Goal: Task Accomplishment & Management: Use online tool/utility

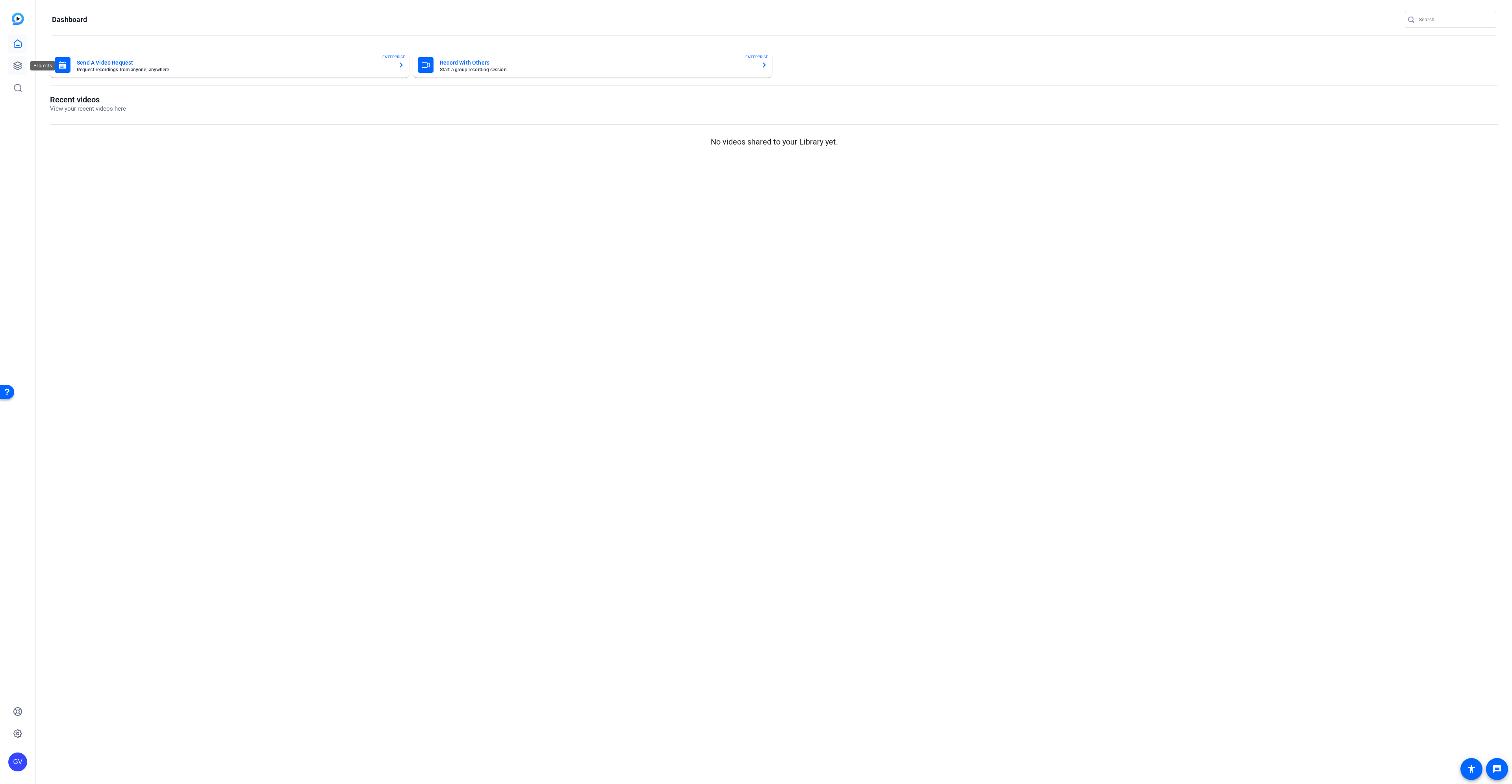
click at [15, 60] on link at bounding box center [18, 66] width 19 height 19
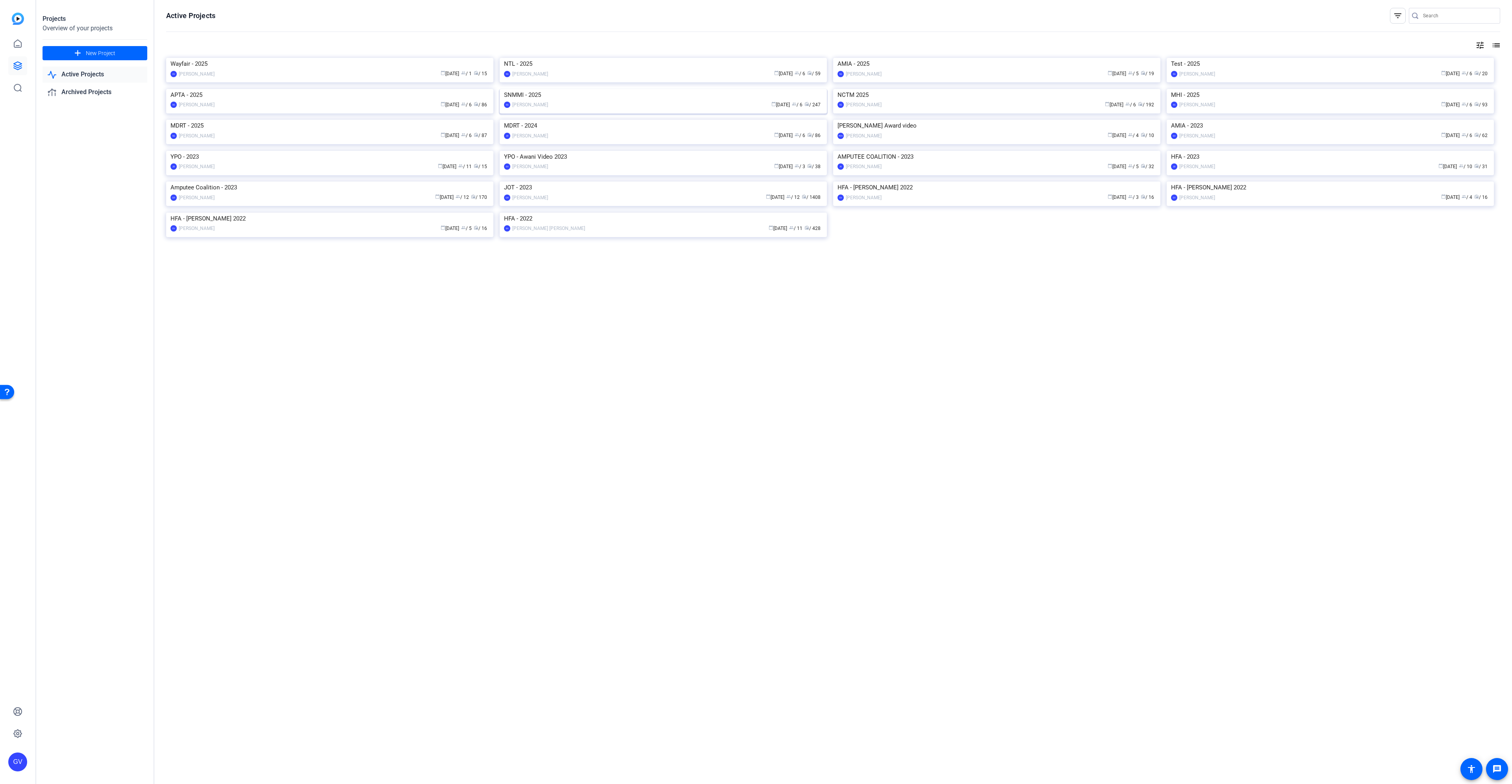
click at [691, 89] on img at bounding box center [663, 89] width 327 height 0
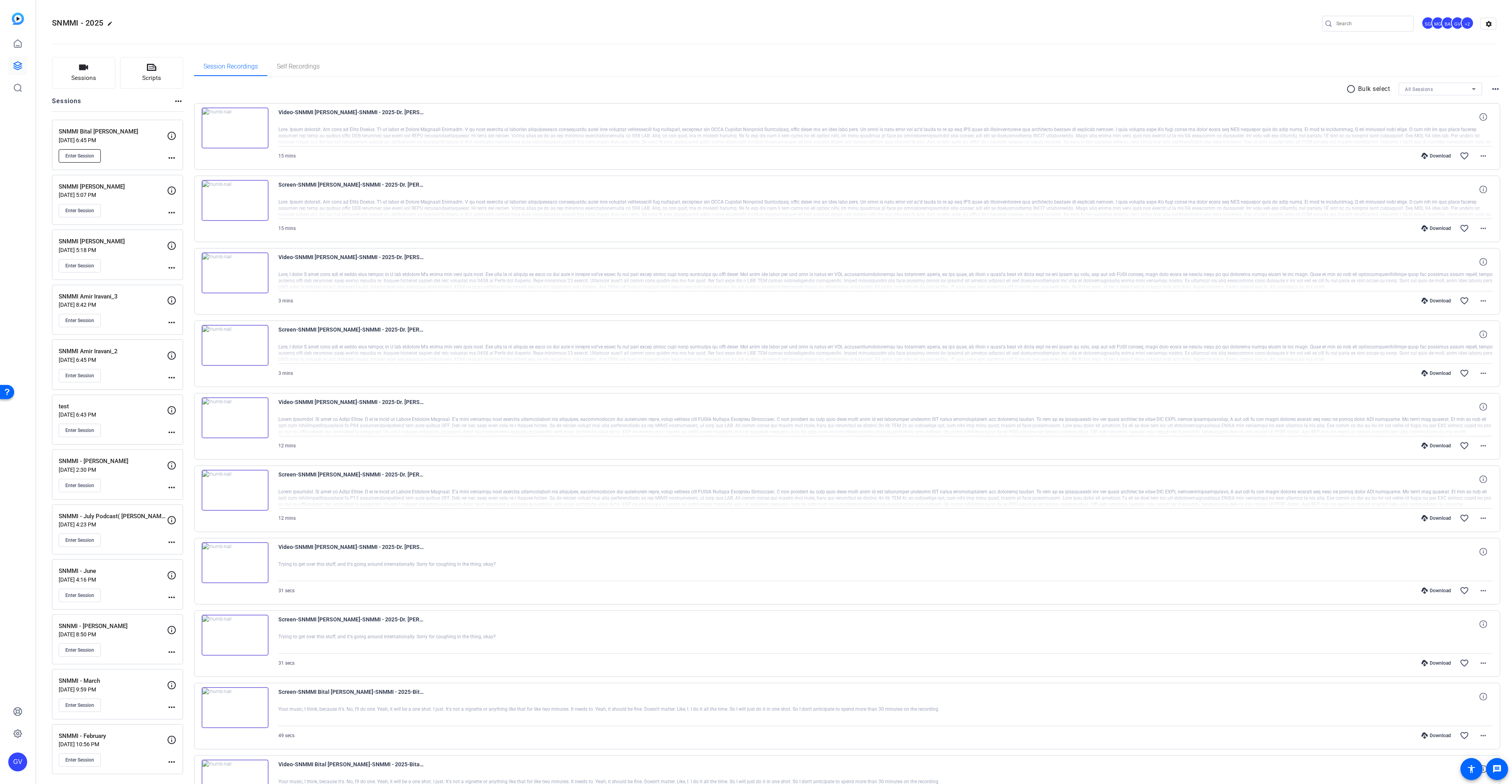
click at [90, 158] on span "Enter Session" at bounding box center [79, 156] width 29 height 6
click at [172, 153] on mat-icon "more_horiz" at bounding box center [171, 158] width 9 height 9
click at [187, 171] on span "Edit Session" at bounding box center [191, 169] width 36 height 9
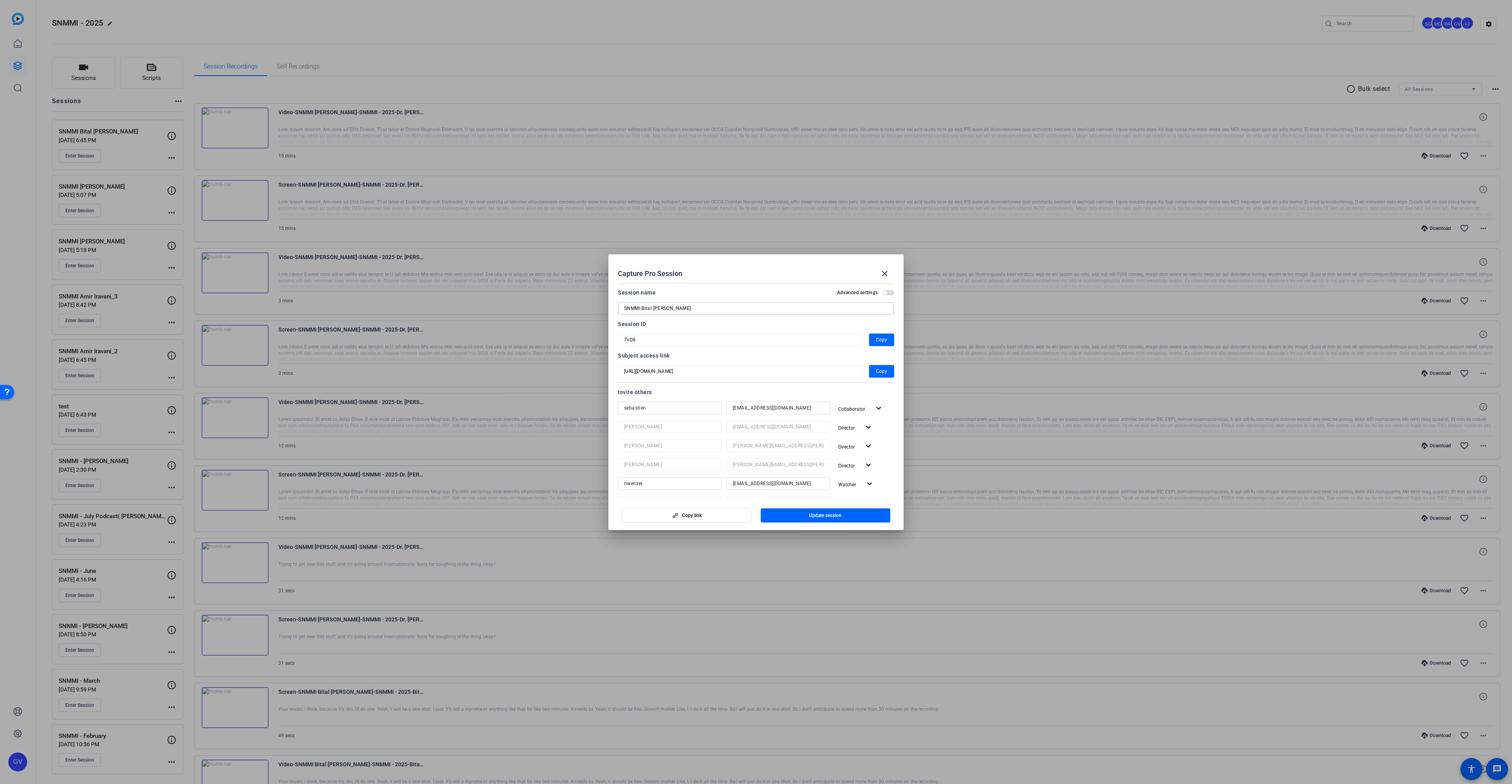
drag, startPoint x: 666, startPoint y: 306, endPoint x: 698, endPoint y: 301, distance: 32.4
click at [696, 304] on input "SNMMI Bital [PERSON_NAME]" at bounding box center [755, 308] width 264 height 9
paste input "uch."
click at [691, 307] on input "SNMMI Bital [PERSON_NAME]." at bounding box center [755, 308] width 264 height 9
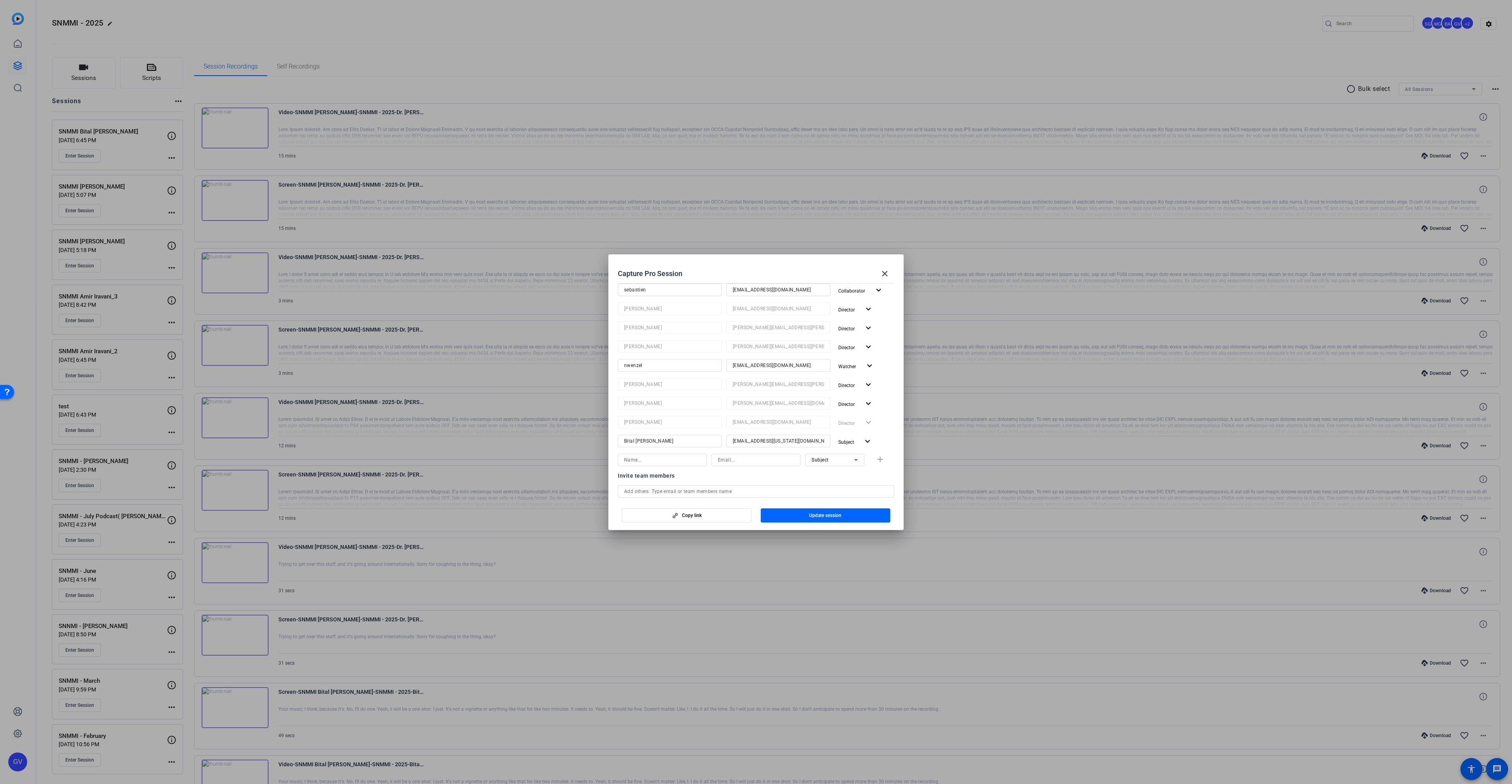
type input "SNMMI Bital [PERSON_NAME]"
drag, startPoint x: 649, startPoint y: 441, endPoint x: 711, endPoint y: 437, distance: 62.1
click at [711, 437] on input "Bital [PERSON_NAME]" at bounding box center [670, 441] width 92 height 9
paste input "uch."
click at [720, 441] on div "Bital [PERSON_NAME]." at bounding box center [670, 441] width 104 height 12
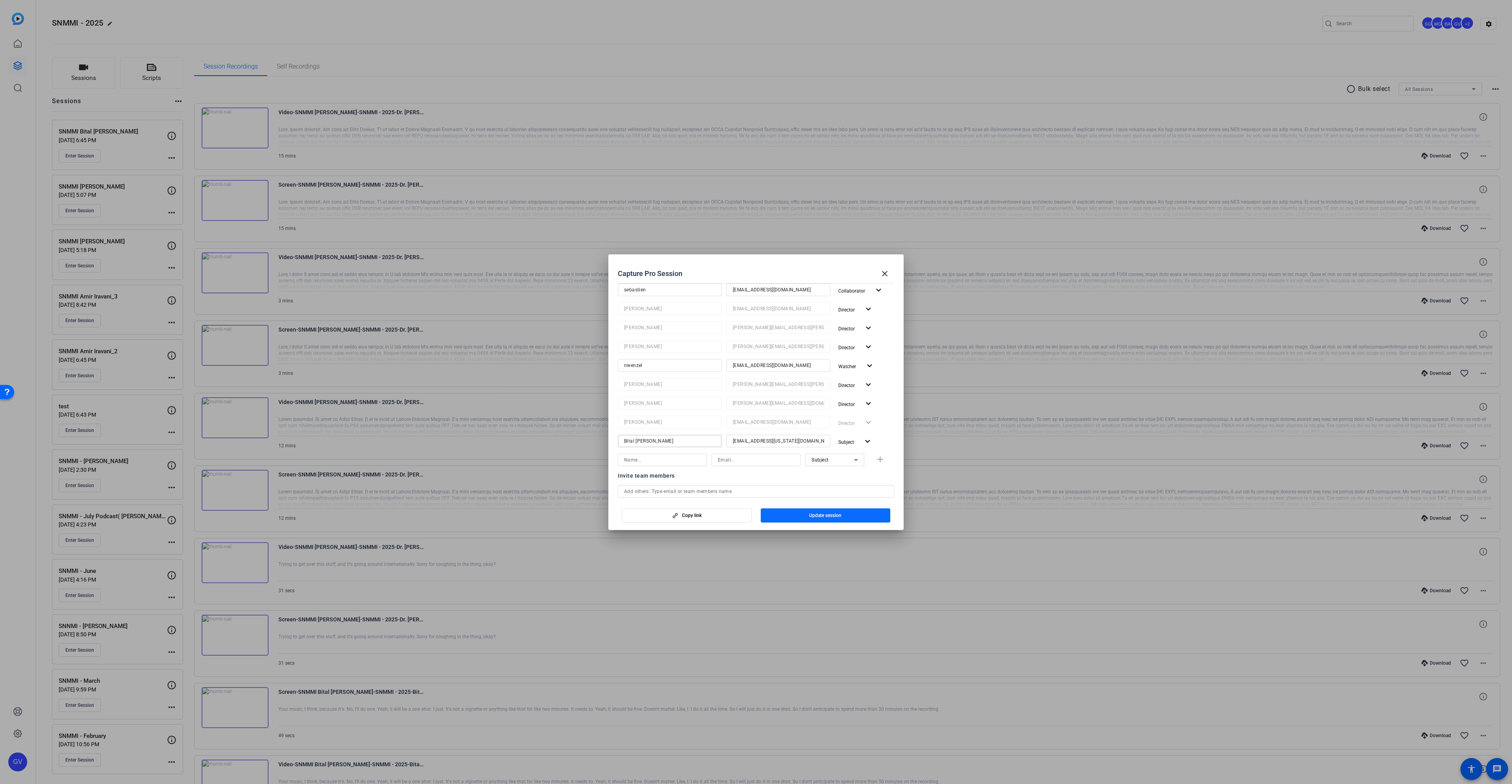
type input "Bital [PERSON_NAME]"
click at [842, 511] on span "button" at bounding box center [825, 515] width 130 height 19
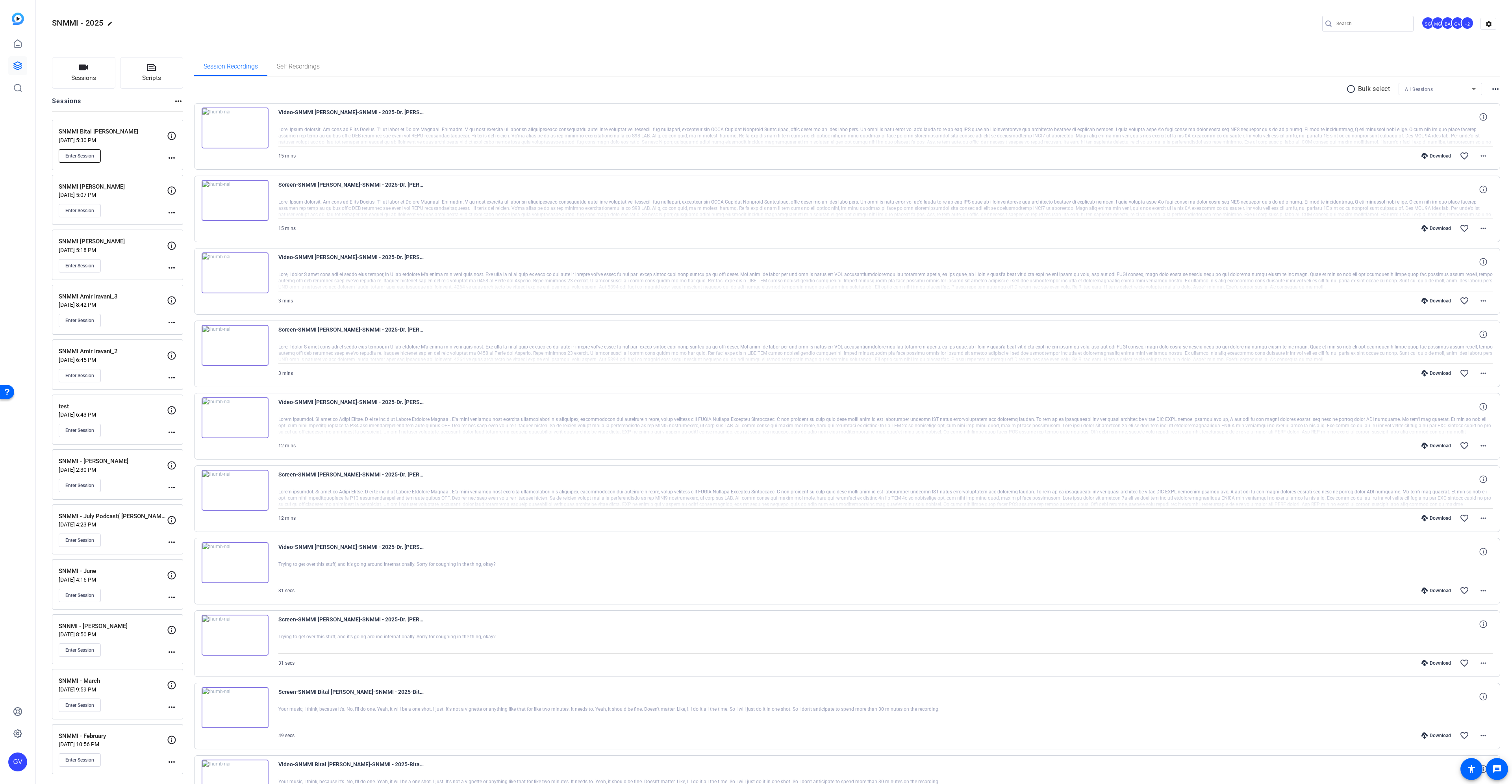
click at [90, 157] on span "Enter Session" at bounding box center [79, 156] width 29 height 6
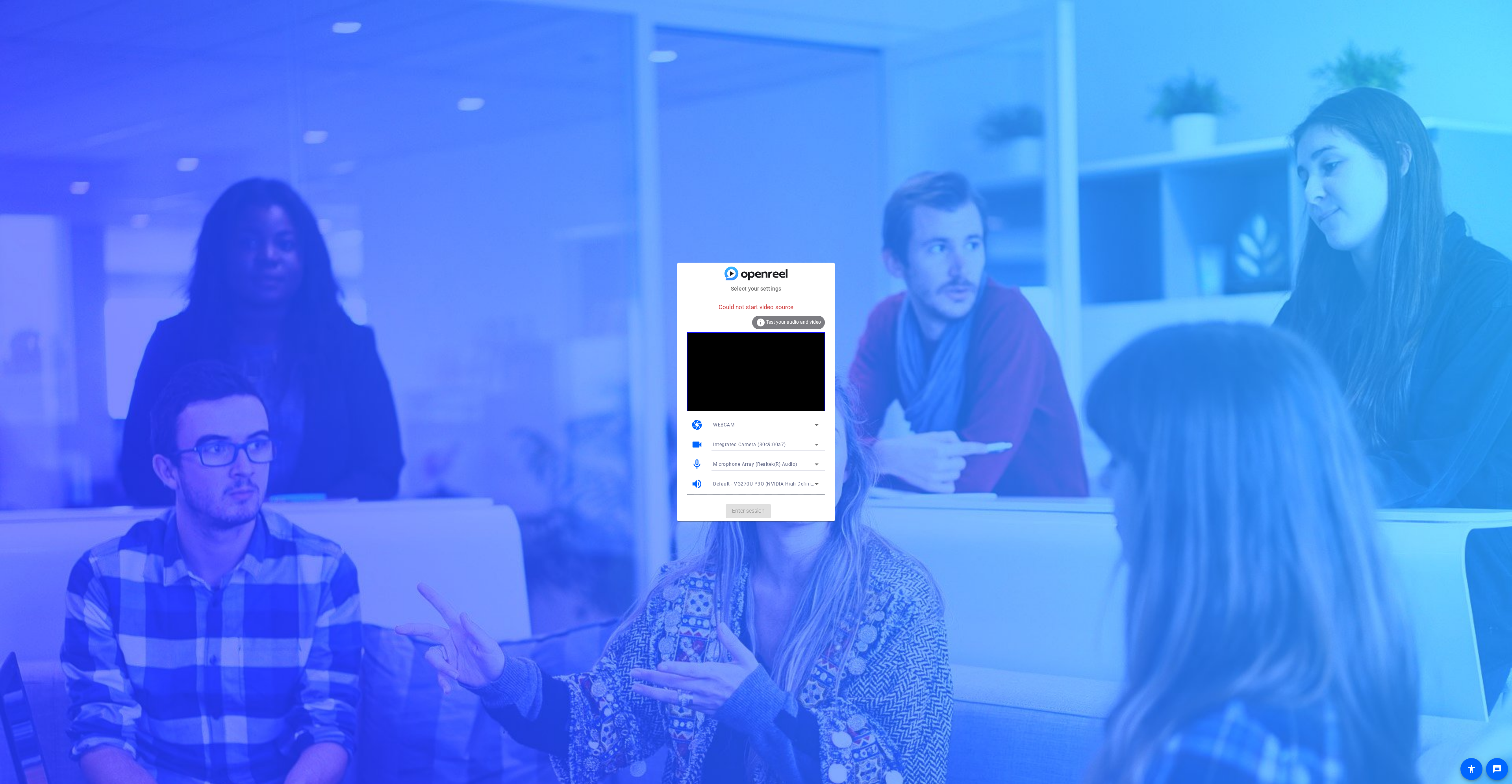
click at [789, 445] on div "Integrated Camera (30c9:00a7)" at bounding box center [764, 444] width 102 height 10
click at [778, 467] on mat-option "OBS Virtual Camera" at bounding box center [765, 472] width 118 height 12
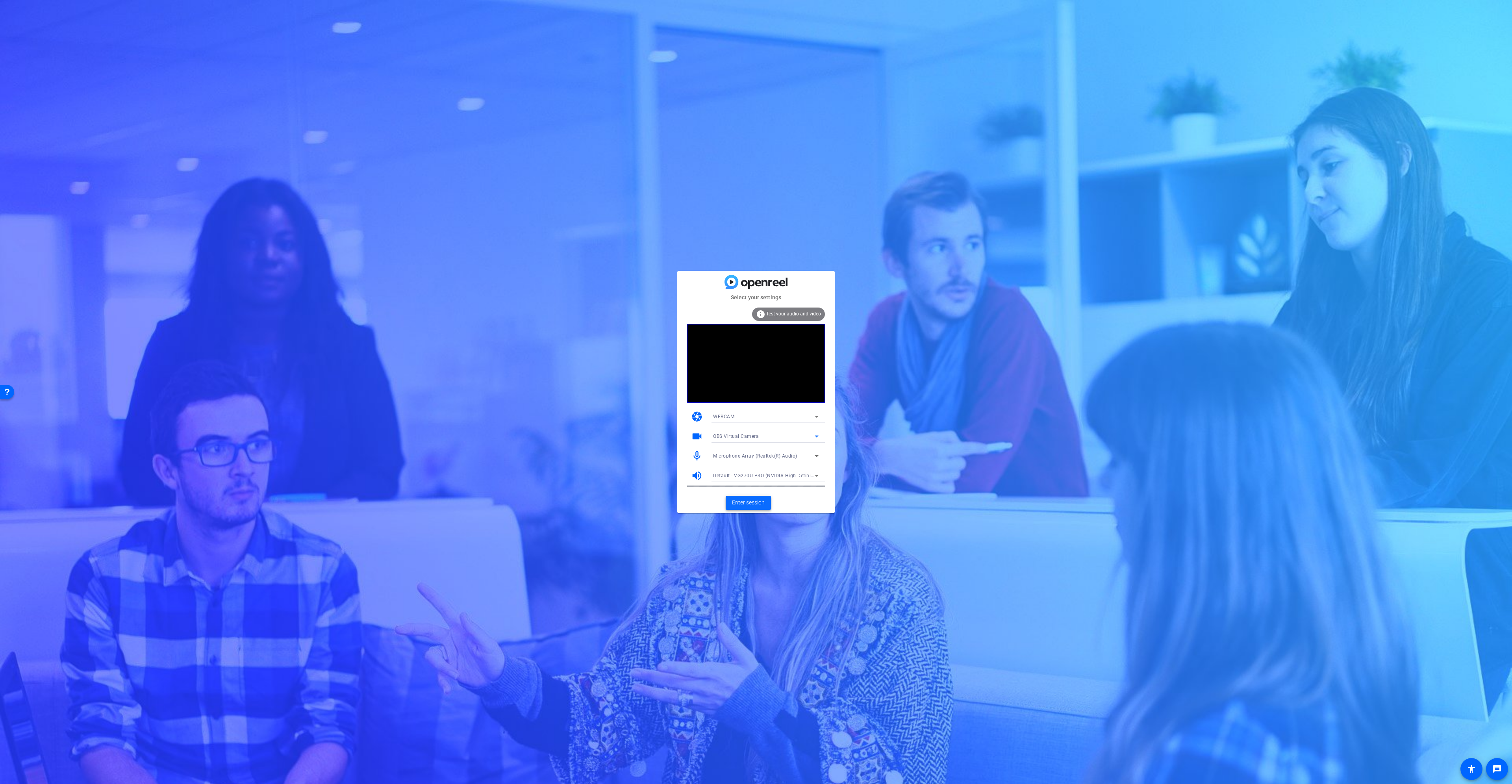
click at [758, 504] on span "Enter session" at bounding box center [748, 502] width 33 height 8
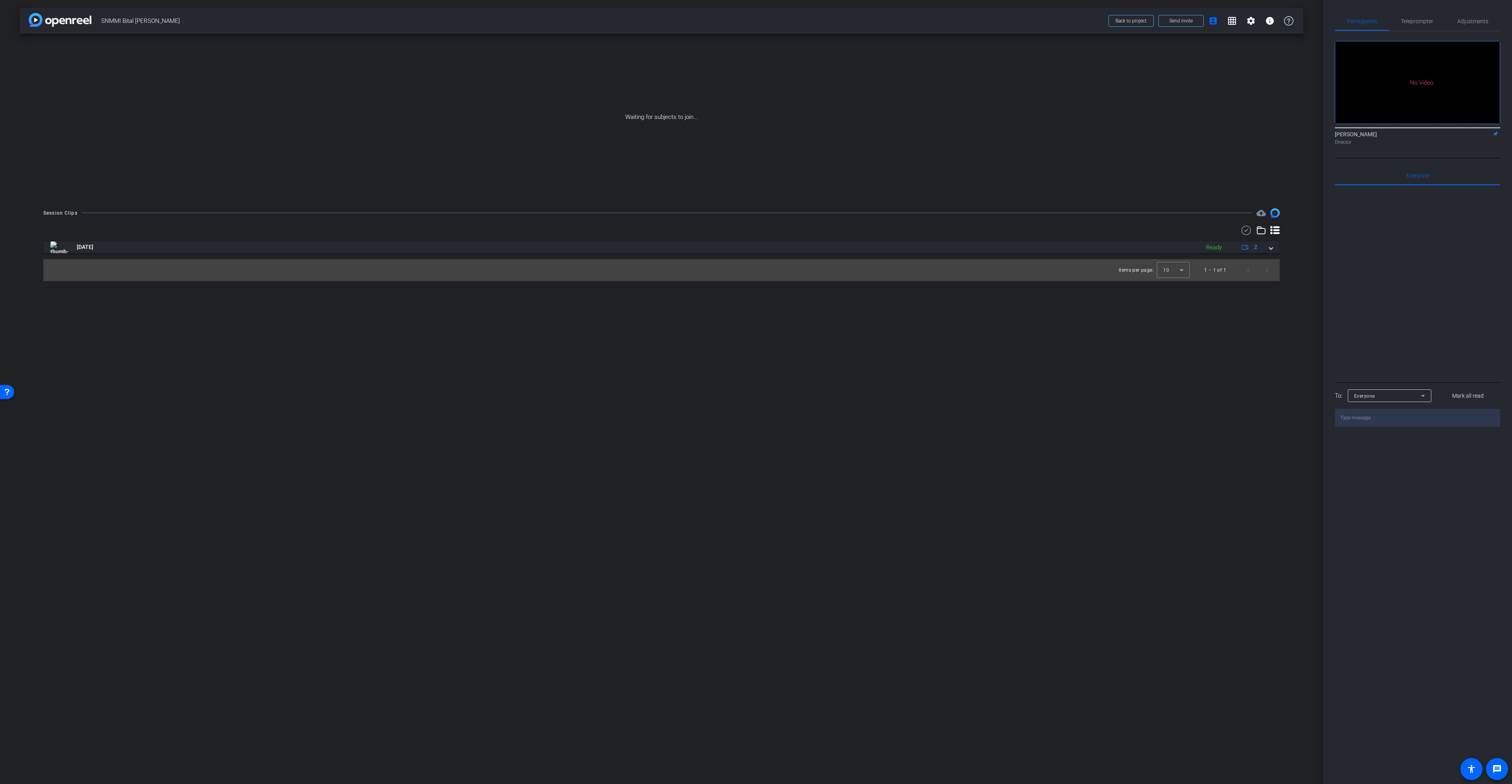
click at [1466, 146] on div "Gert Viljoen Director" at bounding box center [1418, 138] width 166 height 15
click at [1194, 25] on span at bounding box center [1181, 21] width 45 height 19
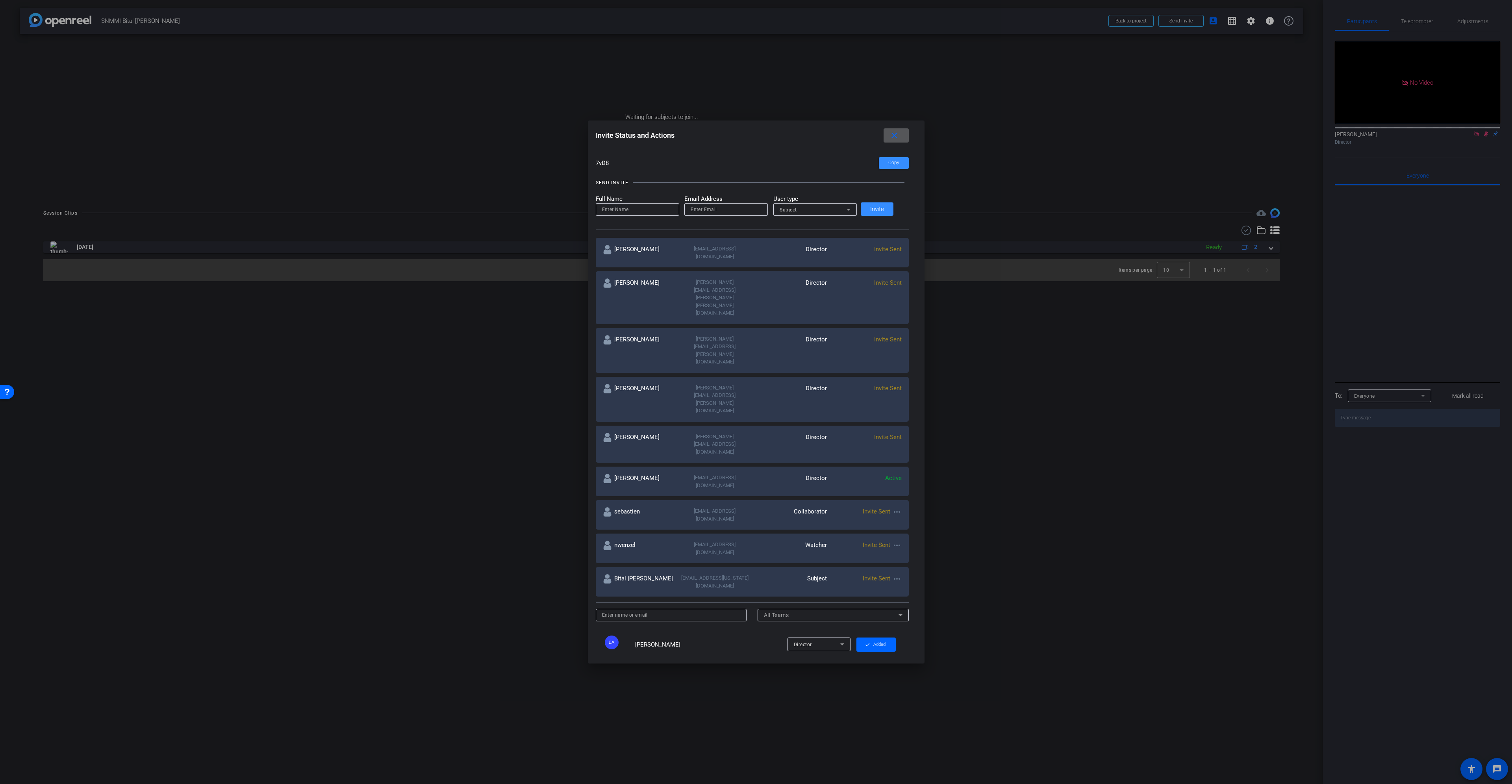
scroll to position [64, 0]
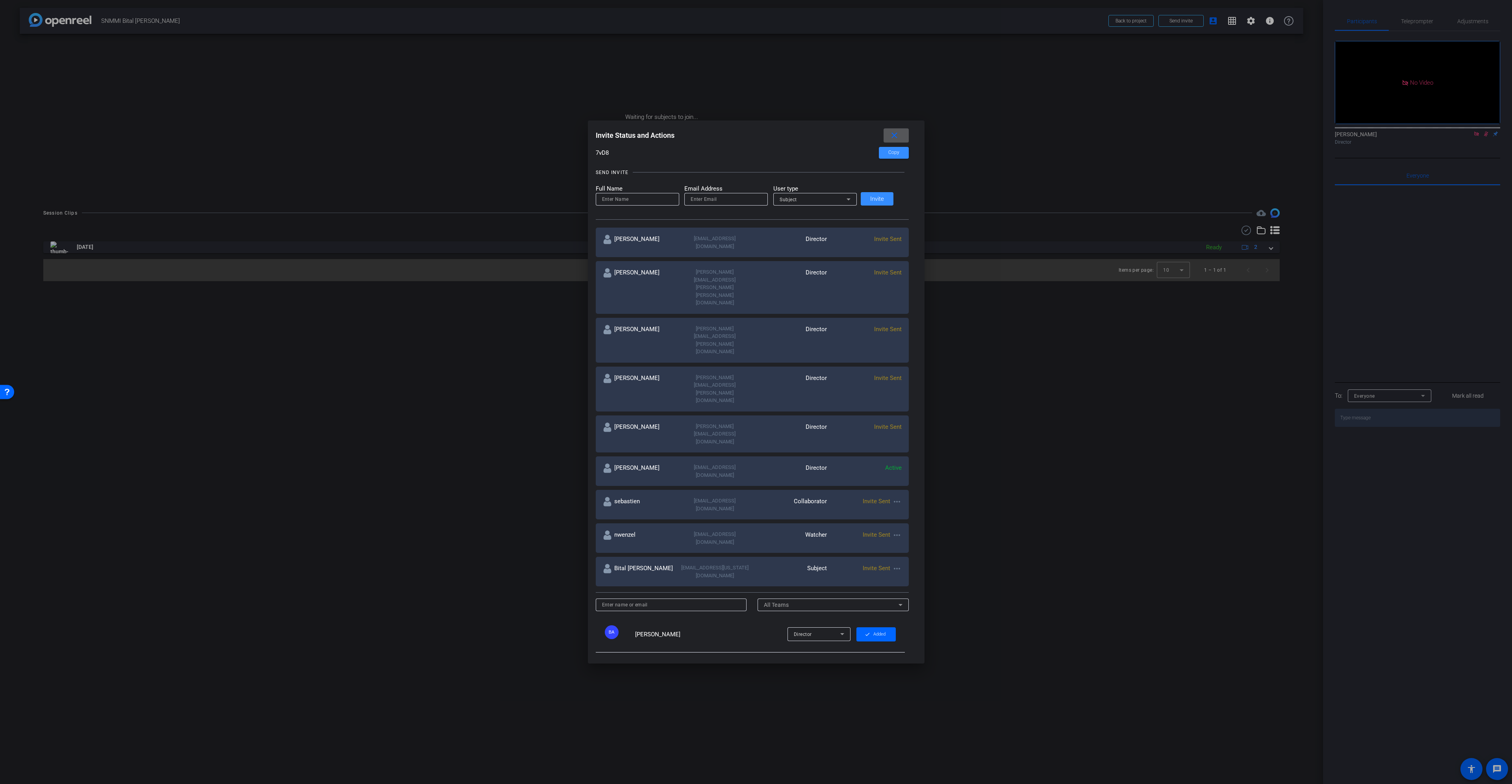
click at [892, 564] on mat-icon "more_horiz" at bounding box center [897, 569] width 9 height 9
click at [911, 481] on span "Re-Send Invite" at bounding box center [918, 481] width 59 height 9
click at [892, 530] on mat-icon "more_horiz" at bounding box center [897, 535] width 9 height 9
click at [901, 457] on span "Re-Send Invite" at bounding box center [918, 454] width 59 height 9
click at [892, 497] on mat-icon "more_horiz" at bounding box center [897, 502] width 9 height 9
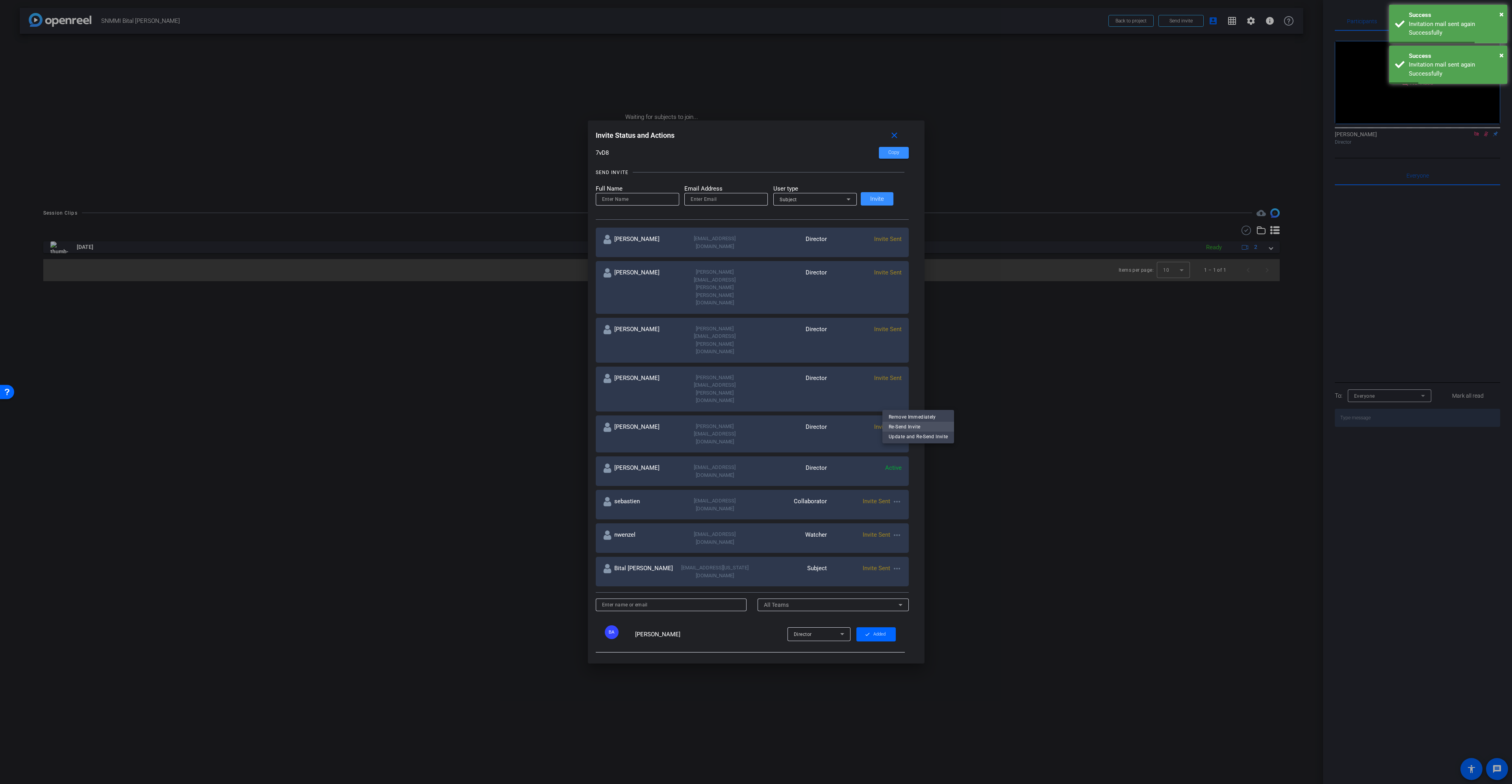
click at [905, 425] on span "Re-Send Invite" at bounding box center [918, 426] width 59 height 9
click at [892, 564] on mat-icon "more_horiz" at bounding box center [897, 569] width 9 height 9
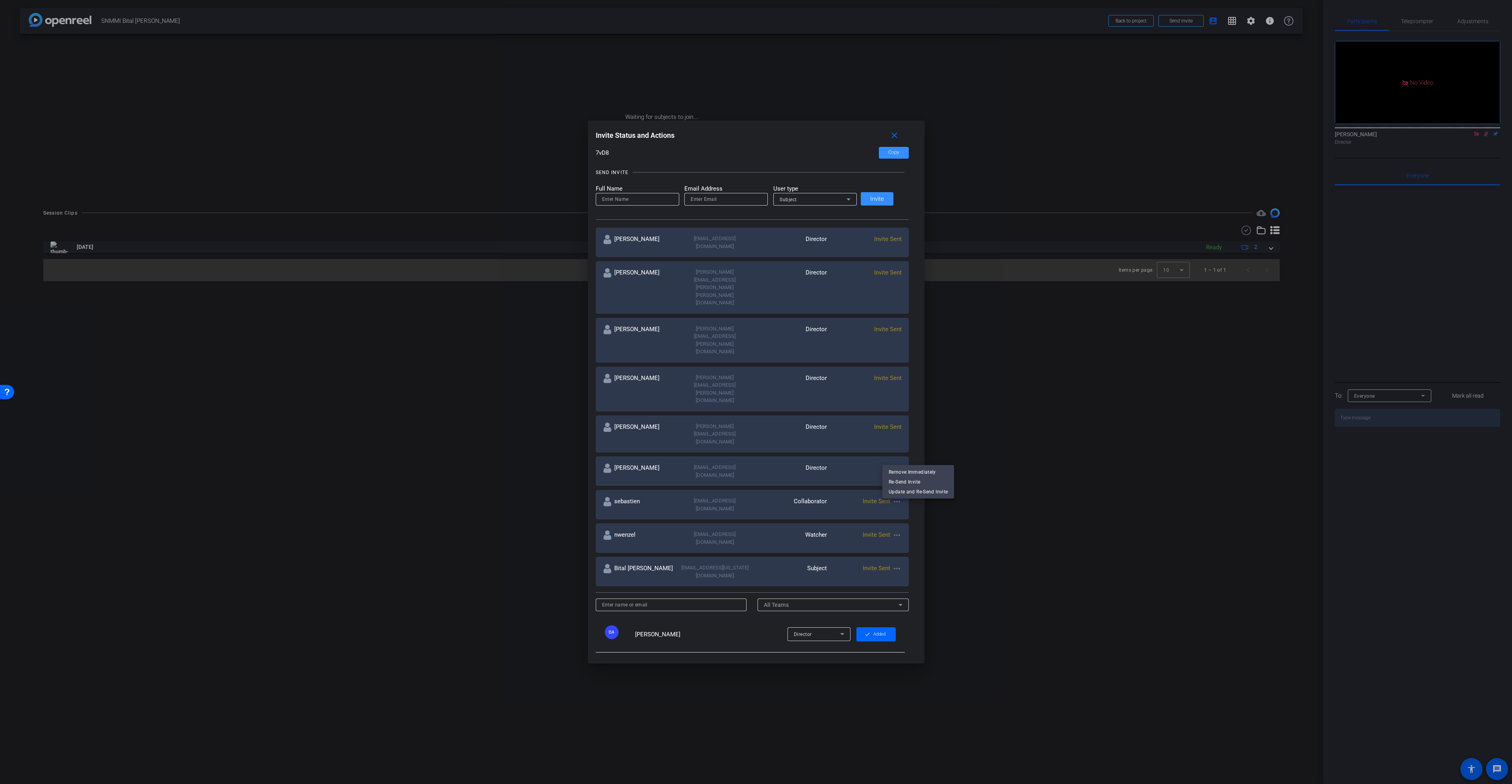
click at [991, 426] on div at bounding box center [756, 392] width 1512 height 784
click at [890, 138] on mat-icon "close" at bounding box center [894, 136] width 10 height 10
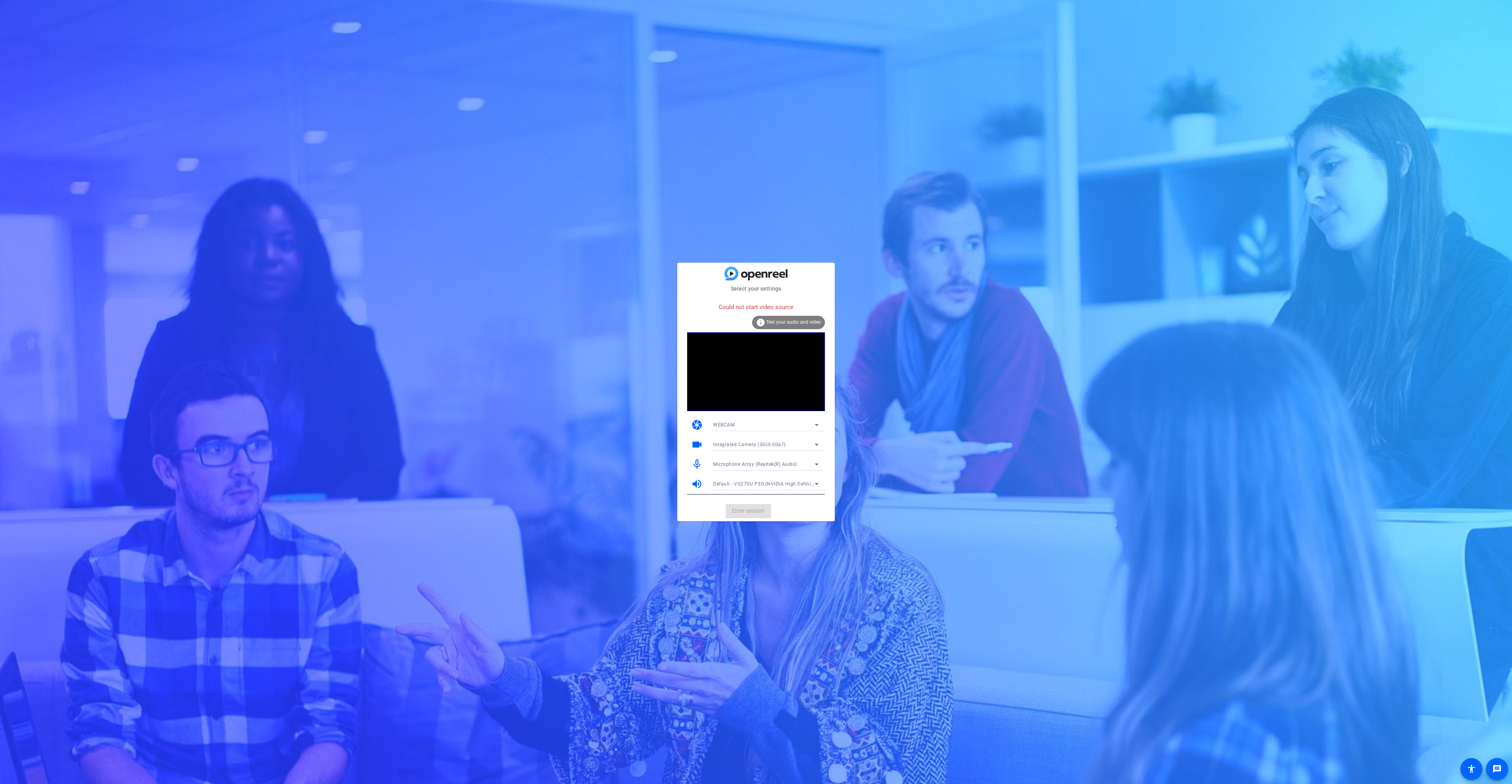
click at [761, 445] on span "Integrated Camera (30c9:00a7)" at bounding box center [750, 444] width 73 height 5
click at [762, 471] on mat-option "OBS Virtual Camera" at bounding box center [765, 472] width 118 height 12
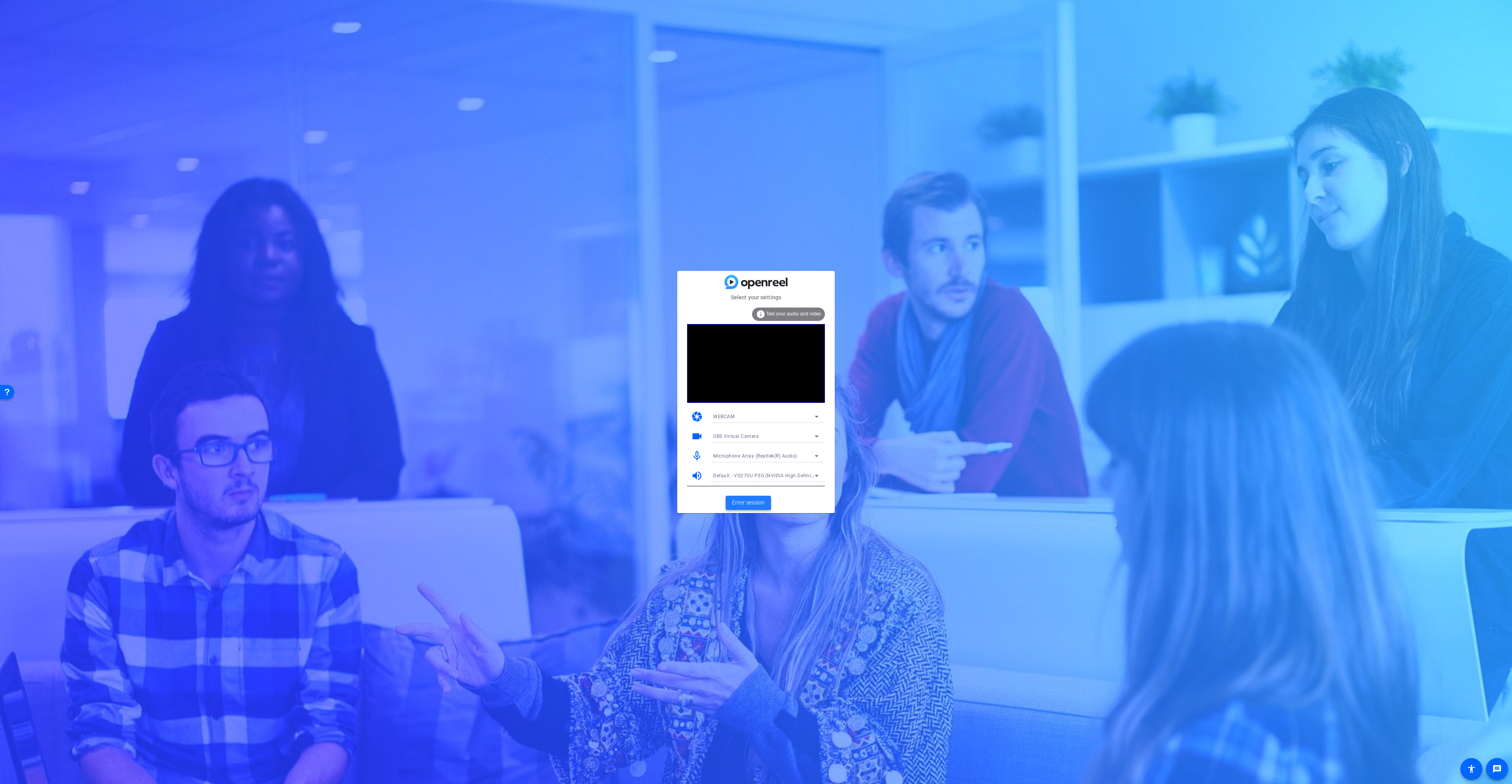
click at [754, 501] on span "Enter session" at bounding box center [748, 502] width 33 height 8
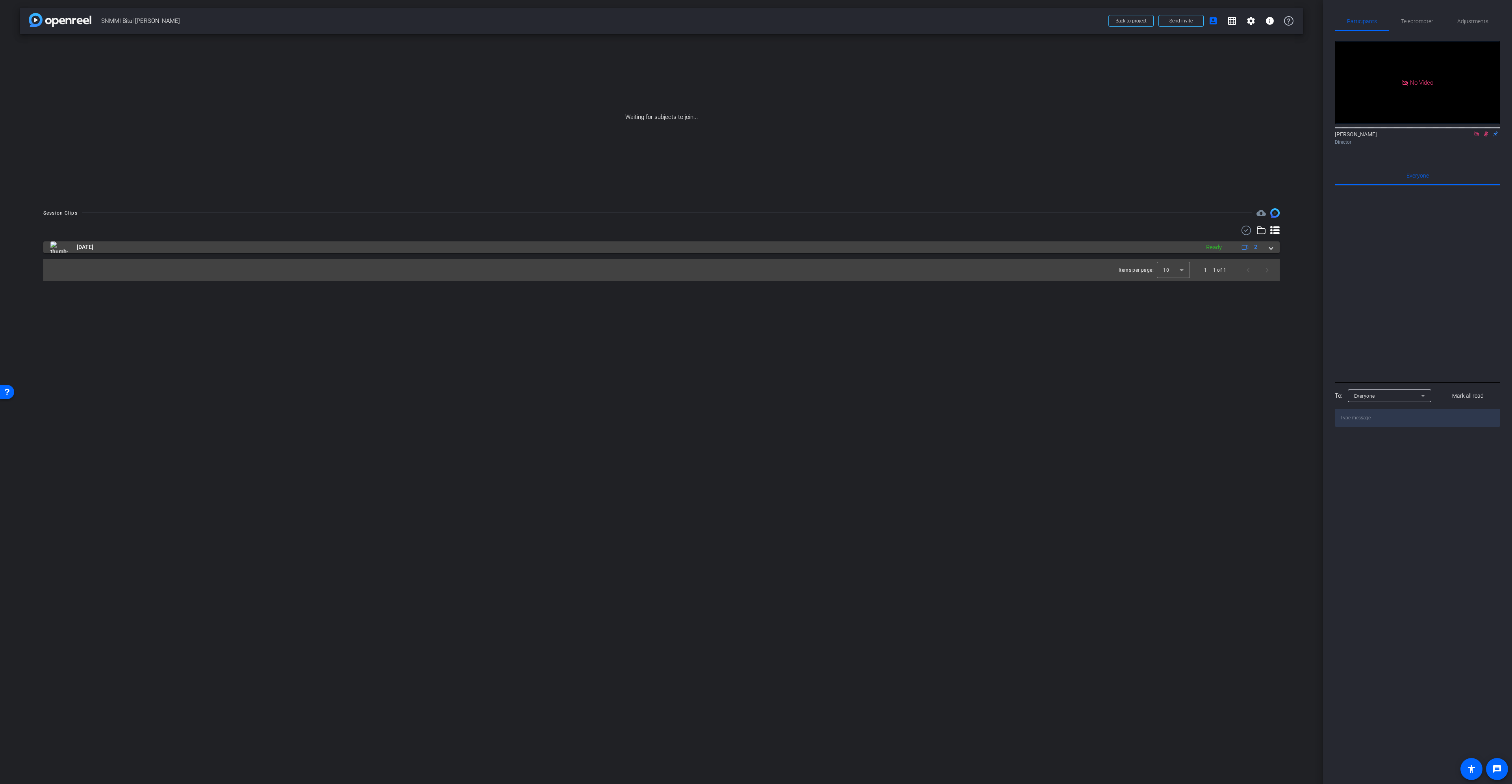
click at [1272, 247] on span at bounding box center [1271, 247] width 3 height 8
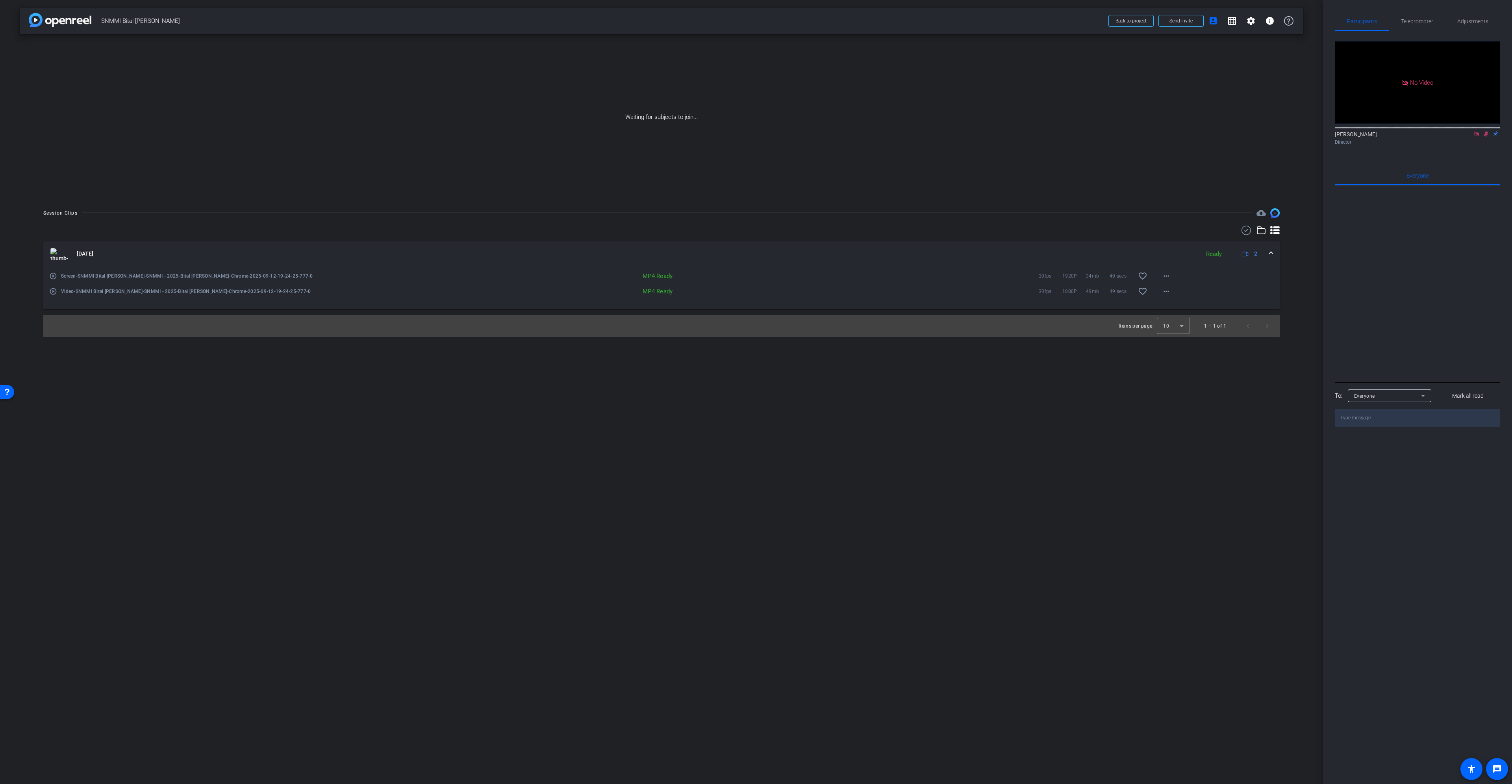
click at [52, 290] on mat-icon "play_circle_outline" at bounding box center [53, 291] width 8 height 8
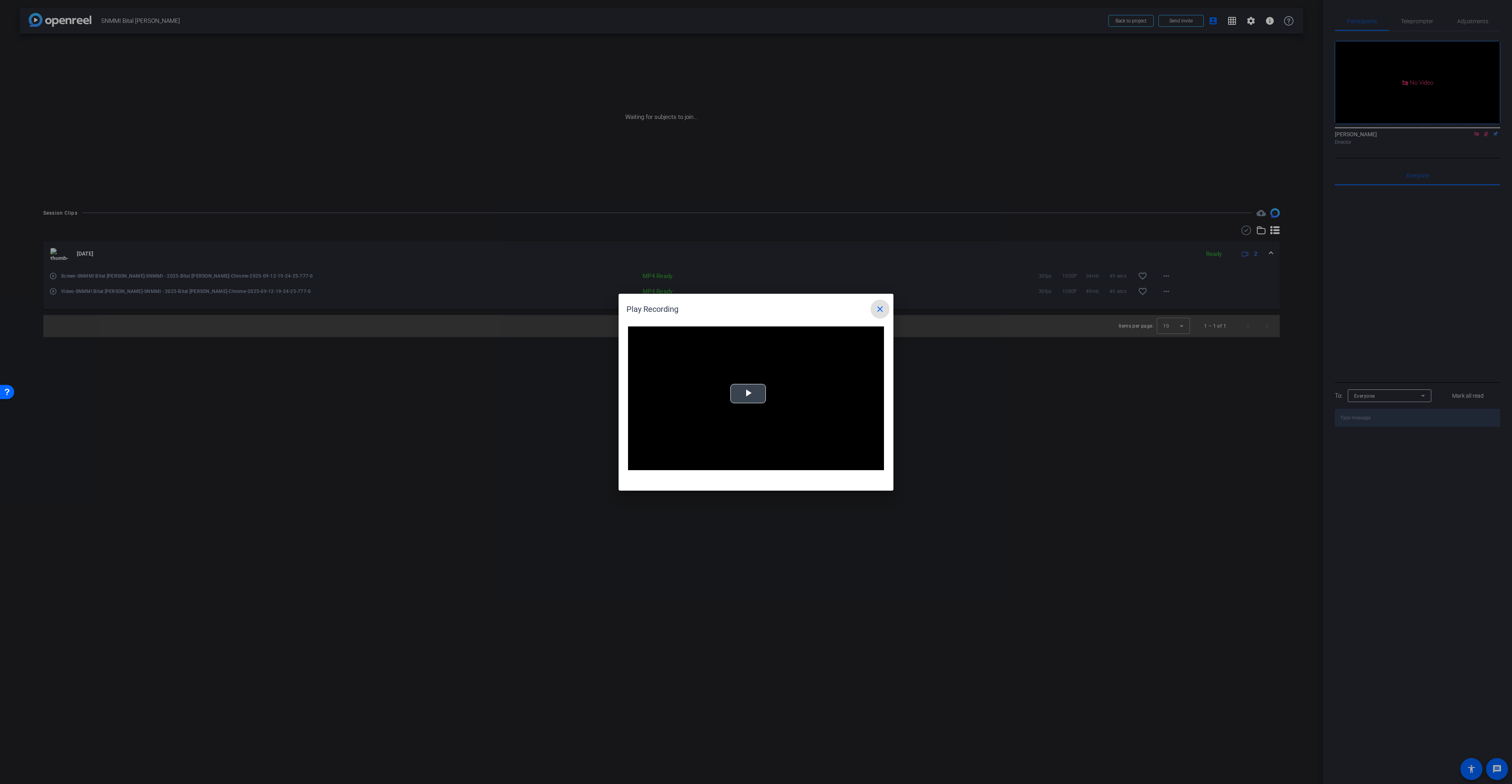
click at [728, 390] on video "Video Player" at bounding box center [756, 398] width 256 height 144
click at [740, 464] on div "Loaded : 100.00% 0:22 0:01" at bounding box center [747, 464] width 167 height 2
click at [765, 464] on div "Loaded : 100.00% 0:29 0:23" at bounding box center [747, 464] width 167 height 2
click at [784, 464] on div "Loaded : 100.00% 0:34 0:31" at bounding box center [747, 464] width 167 height 2
click at [878, 310] on mat-icon "close" at bounding box center [880, 309] width 9 height 9
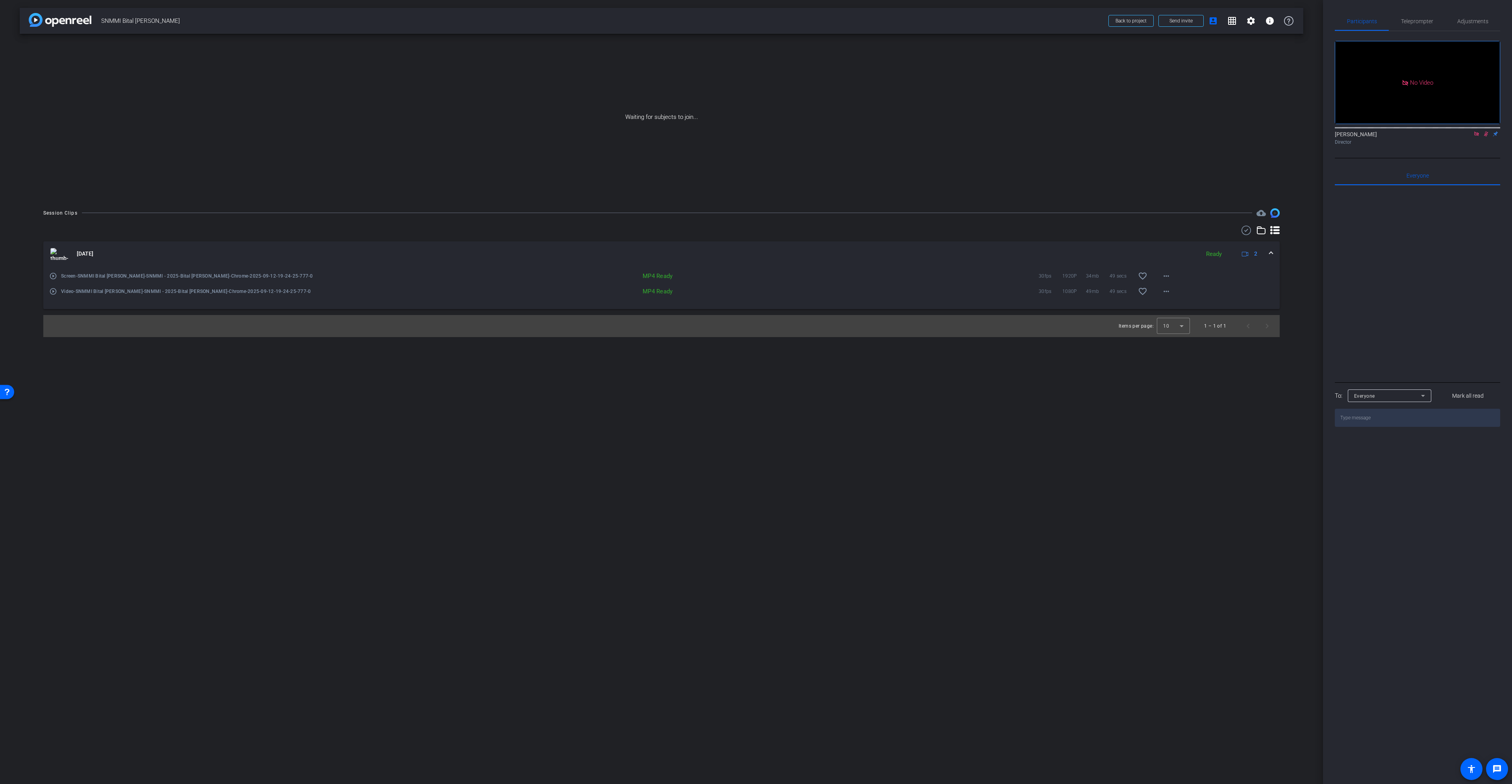
click at [693, 120] on div "Waiting for subjects to join..." at bounding box center [662, 117] width 1284 height 167
drag, startPoint x: 697, startPoint y: 120, endPoint x: 572, endPoint y: 116, distance: 125.1
click at [572, 116] on div "Waiting for subjects to join..." at bounding box center [662, 117] width 1284 height 167
click at [593, 115] on div "Waiting for subjects to join..." at bounding box center [662, 117] width 1284 height 167
drag, startPoint x: 625, startPoint y: 115, endPoint x: 790, endPoint y: 114, distance: 165.0
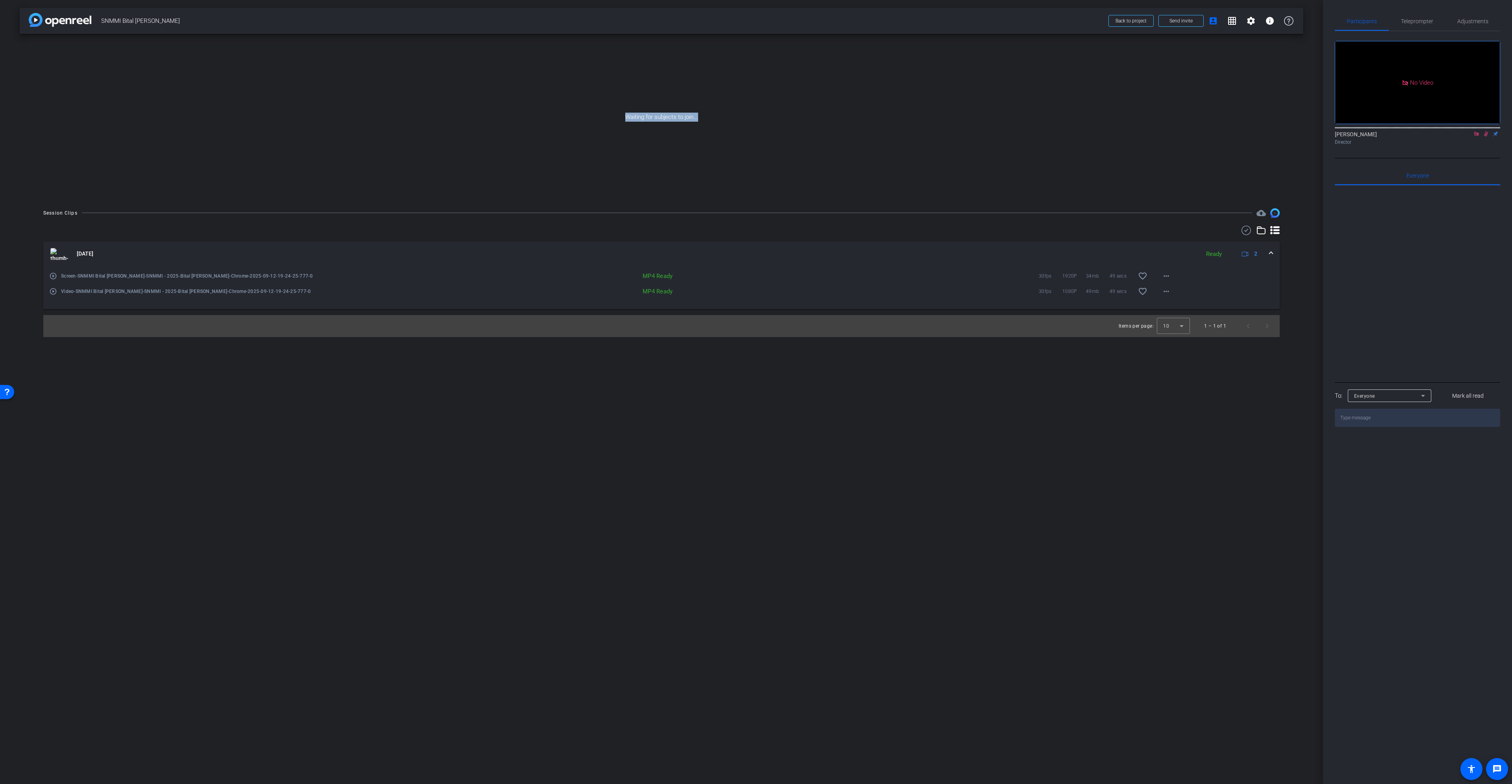
click at [790, 114] on div "Waiting for subjects to join..." at bounding box center [662, 117] width 1284 height 167
click at [56, 278] on mat-icon "play_circle_outline" at bounding box center [53, 276] width 8 height 8
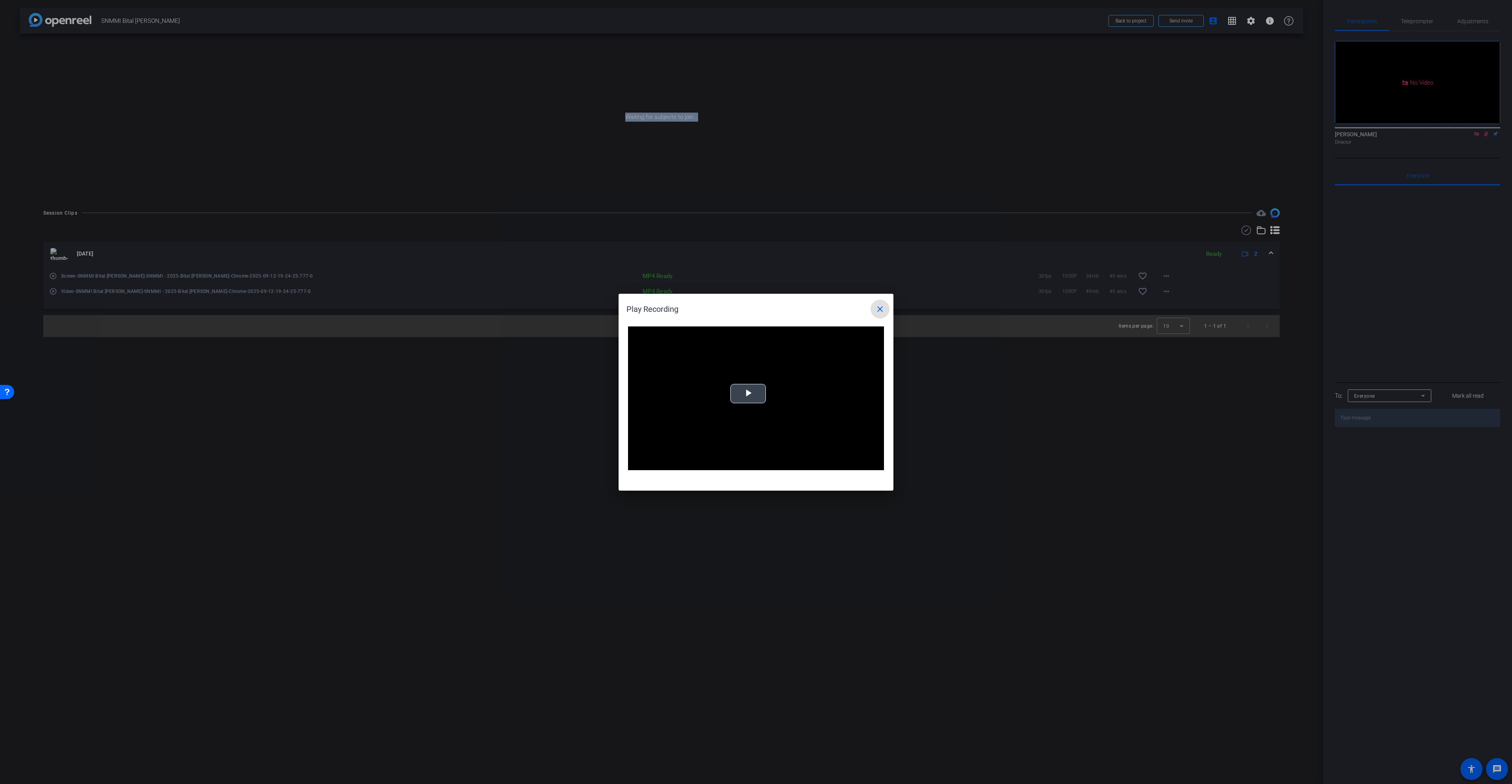
click at [748, 393] on span "Video Player" at bounding box center [748, 393] width 0 height 0
click at [697, 462] on div "Loaded : 100.00% 0:10 0:03" at bounding box center [747, 464] width 176 height 12
click at [738, 464] on div "Loaded : 100.00% 0:21 0:21" at bounding box center [747, 464] width 167 height 2
click at [747, 464] on div "Loaded : 100.00% 0:23 0:22" at bounding box center [747, 464] width 167 height 2
click at [768, 464] on div "Loaded : 100.00% 0:30 0:30" at bounding box center [747, 464] width 167 height 2
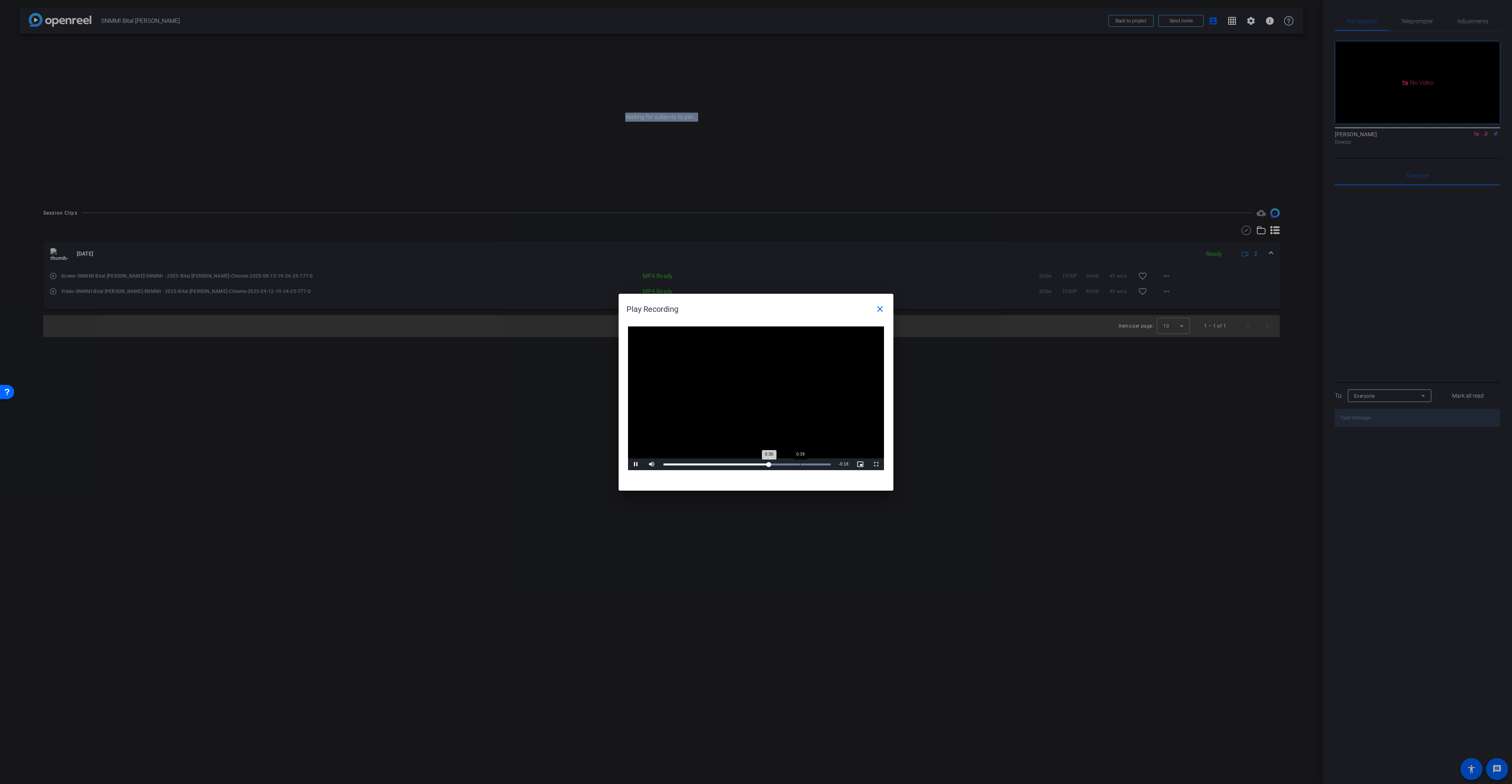
click at [805, 464] on div "Loaded : 100.00% 0:39 0:30" at bounding box center [747, 464] width 167 height 2
click at [779, 464] on div "0:33" at bounding box center [721, 464] width 116 height 2
click at [806, 464] on div "Loaded : 100.00% 0:41 0:39" at bounding box center [747, 464] width 167 height 2
click at [811, 464] on div "Progress Bar" at bounding box center [747, 464] width 167 height 2
click at [812, 464] on div "0:43" at bounding box center [737, 464] width 148 height 2
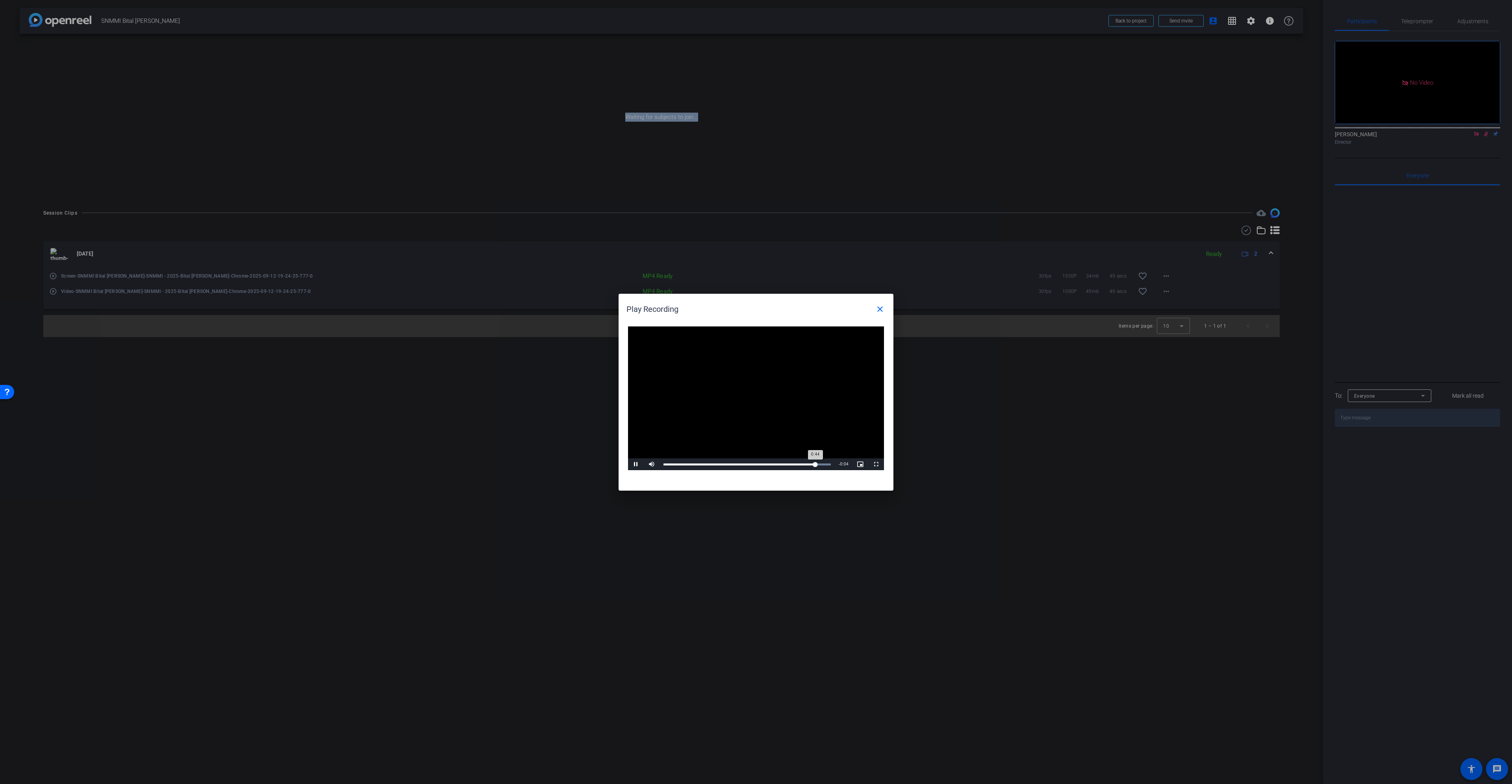
click at [815, 464] on div "0:44" at bounding box center [739, 464] width 152 height 2
click at [816, 464] on div "0:44" at bounding box center [740, 464] width 153 height 2
click at [821, 464] on div "0:45" at bounding box center [742, 464] width 158 height 2
click at [825, 464] on div "0:46" at bounding box center [744, 464] width 161 height 2
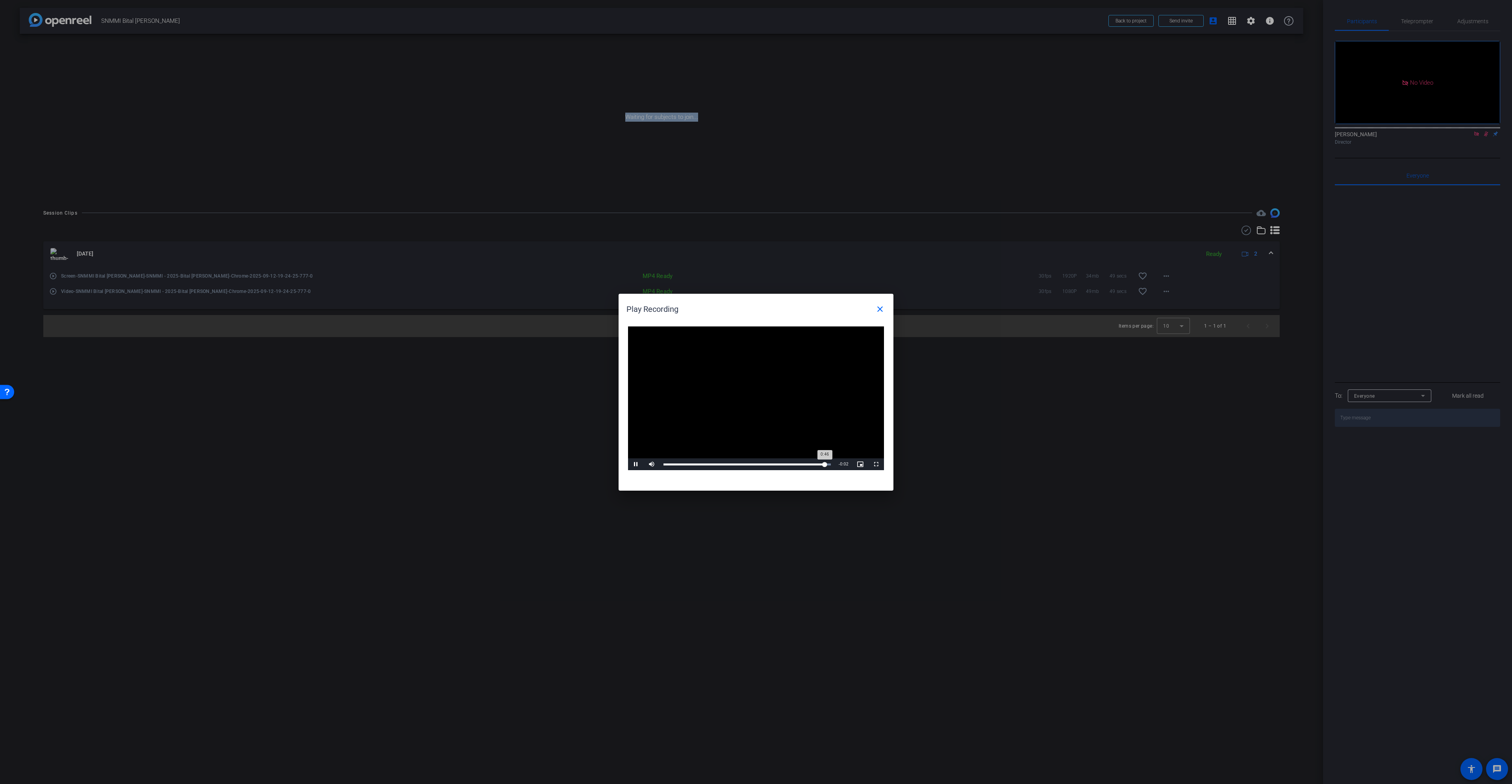
click at [825, 464] on div "0:46" at bounding box center [744, 464] width 161 height 2
click at [829, 464] on div "Loaded : 100.00% 0:47 0:47" at bounding box center [747, 464] width 167 height 2
click at [883, 309] on mat-icon "close" at bounding box center [880, 309] width 9 height 9
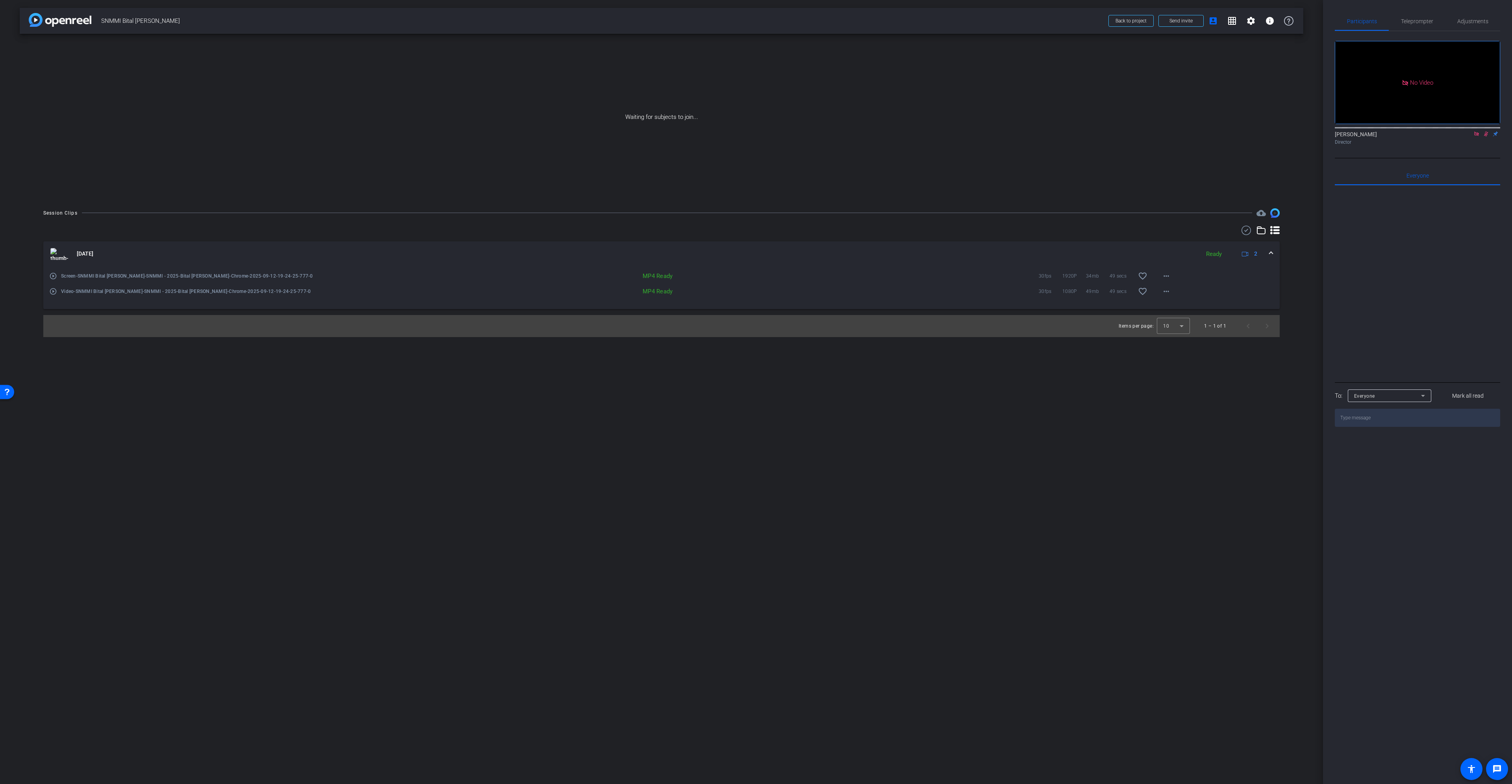
click at [666, 276] on div "MP4 Ready" at bounding box center [605, 276] width 143 height 8
drag, startPoint x: 671, startPoint y: 277, endPoint x: 626, endPoint y: 277, distance: 45.0
click at [626, 277] on div "MP4 Ready" at bounding box center [605, 276] width 143 height 8
drag, startPoint x: 643, startPoint y: 292, endPoint x: 689, endPoint y: 288, distance: 46.2
click at [689, 288] on div "MP4 Ready" at bounding box center [606, 291] width 475 height 8
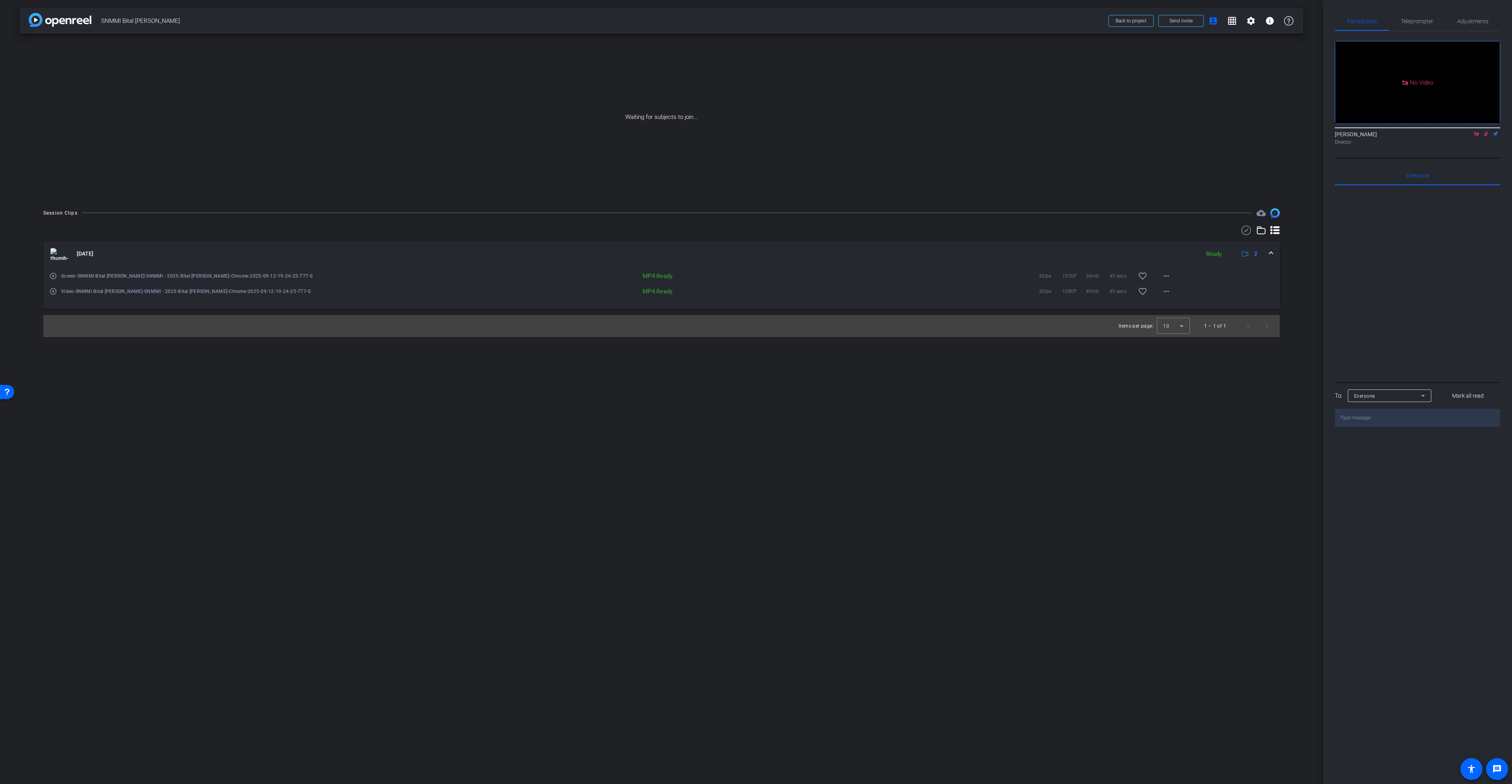
click at [669, 275] on div "MP4 Ready" at bounding box center [605, 276] width 143 height 8
drag, startPoint x: 643, startPoint y: 275, endPoint x: 535, endPoint y: 281, distance: 108.2
click at [535, 281] on div "MP4 Ready 30fps 1920P 34mb 49 secs favorite_border more_horiz" at bounding box center [772, 276] width 808 height 19
click at [55, 275] on mat-icon "play_circle_outline" at bounding box center [53, 276] width 8 height 8
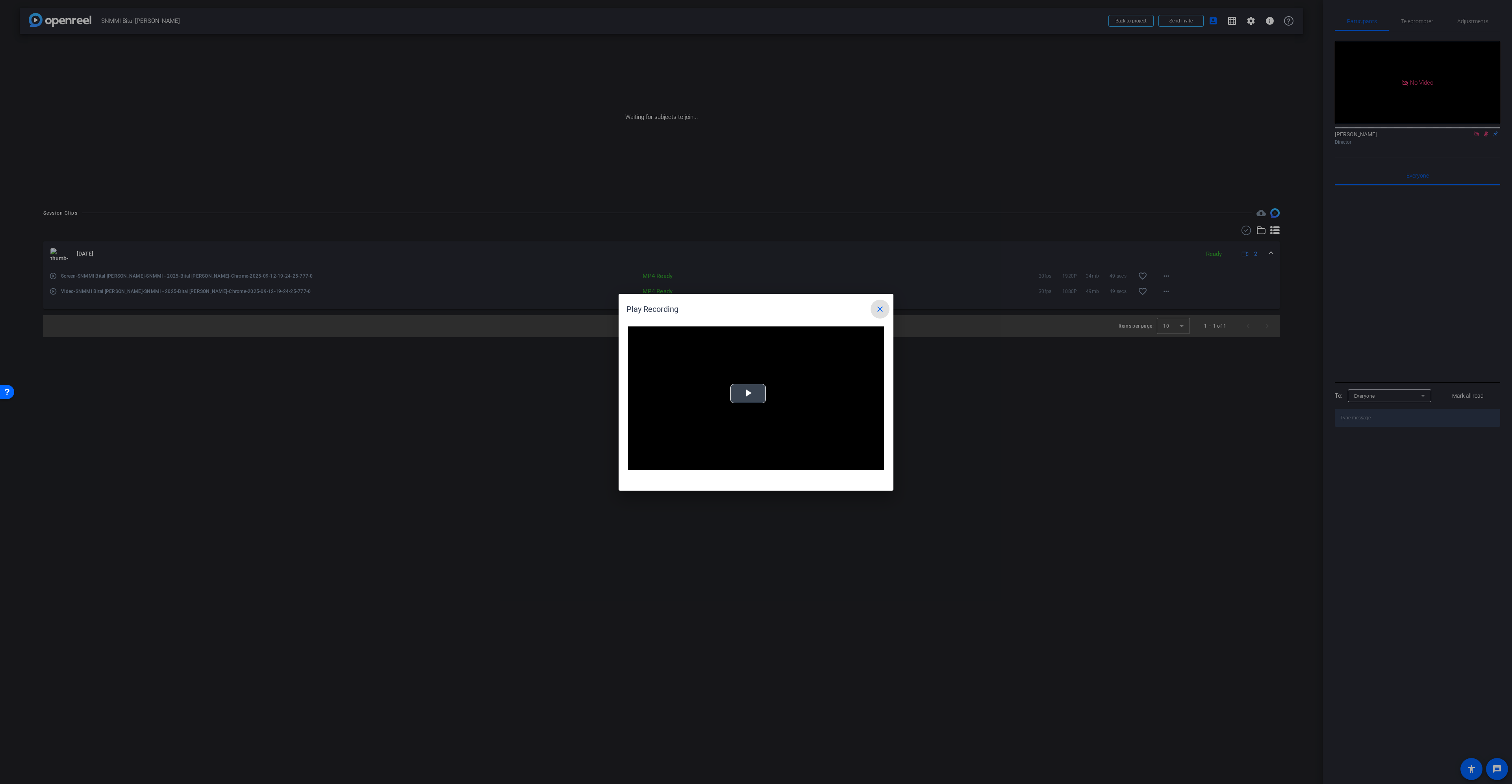
click at [748, 393] on span "Video Player" at bounding box center [748, 393] width 0 height 0
click at [769, 468] on div "Loaded : 100.00% 0:30 0:01" at bounding box center [747, 464] width 176 height 12
click at [880, 310] on mat-icon "close" at bounding box center [880, 309] width 9 height 9
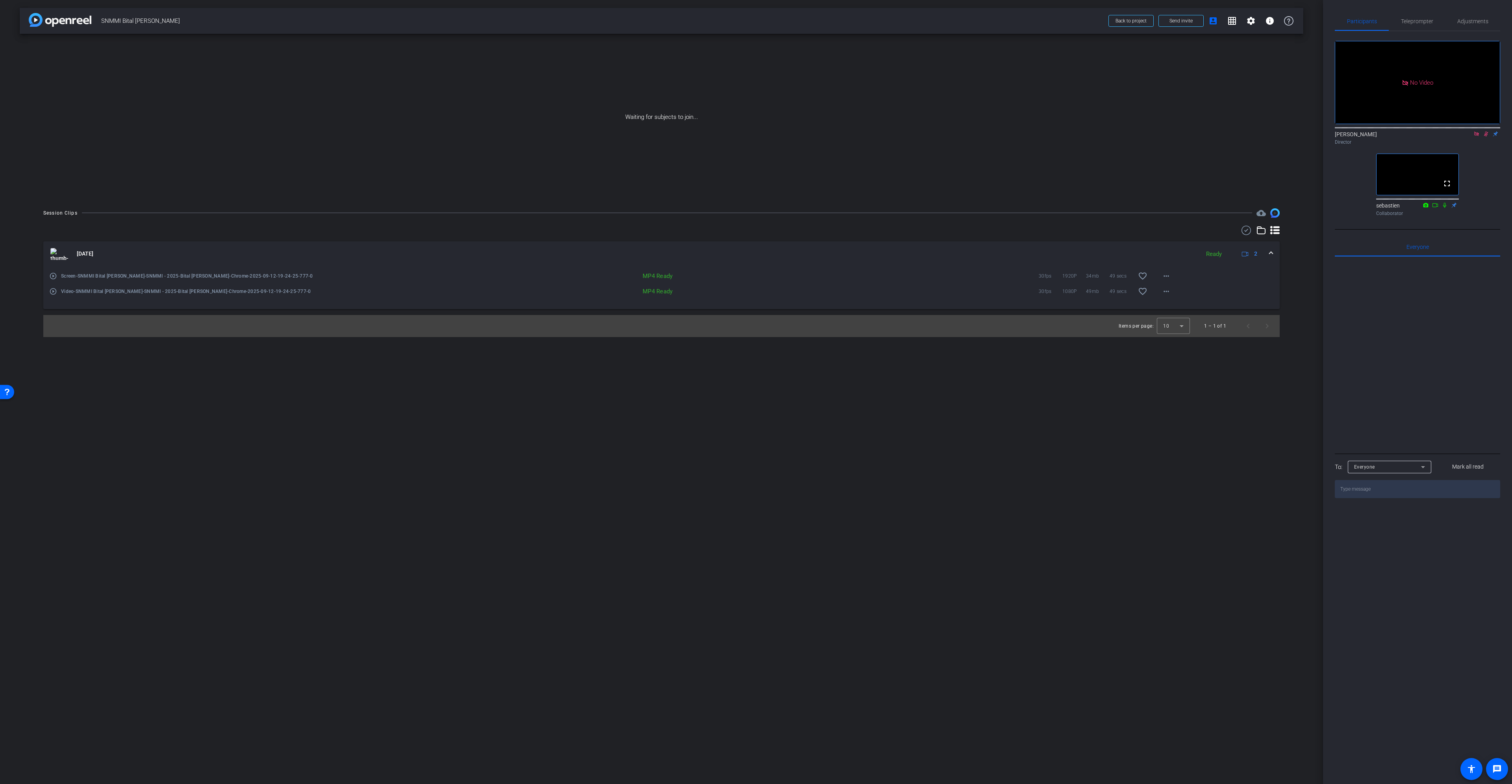
click at [1477, 137] on icon at bounding box center [1476, 133] width 6 height 5
click at [1477, 137] on icon at bounding box center [1476, 133] width 6 height 5
click at [1176, 15] on span at bounding box center [1181, 21] width 45 height 19
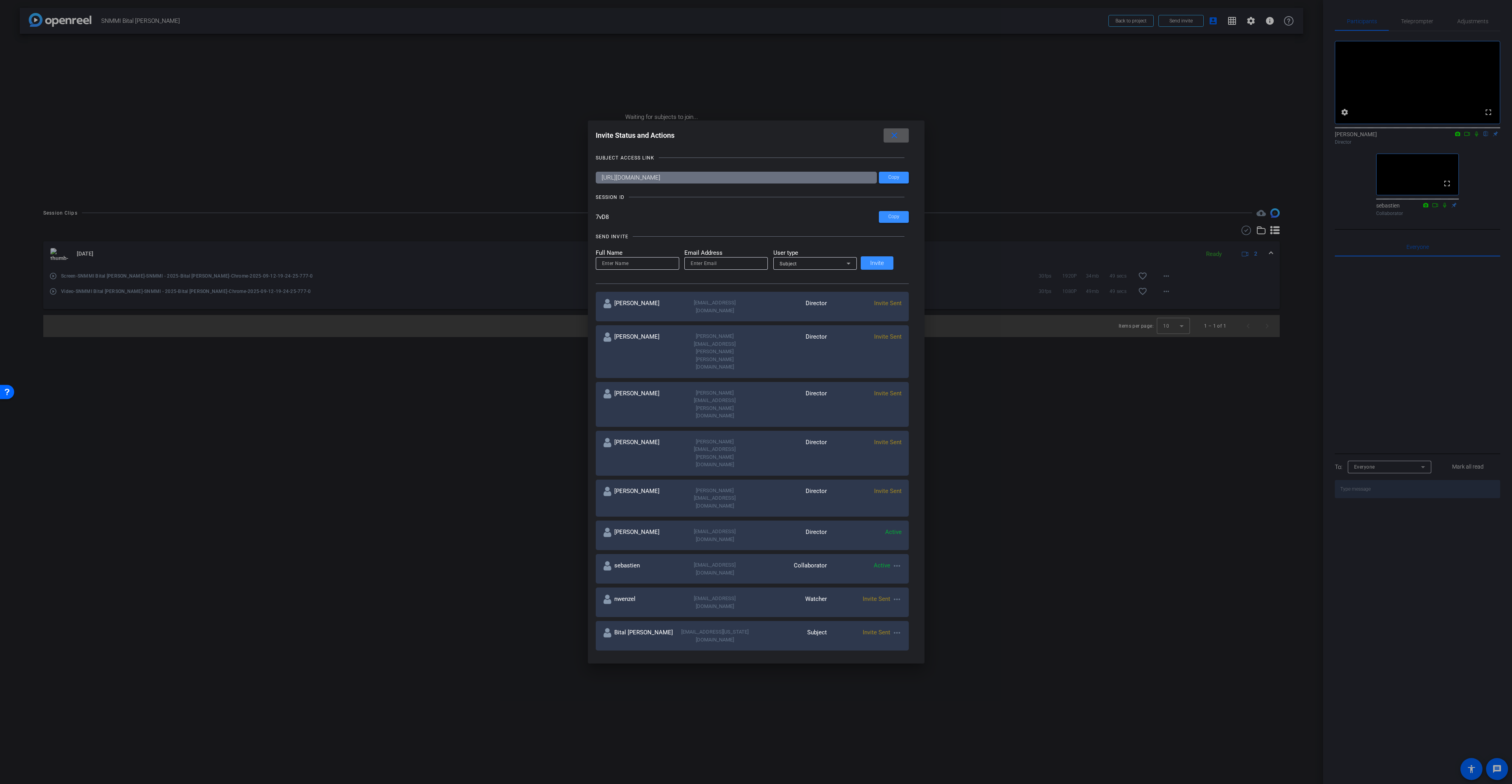
click at [892, 628] on mat-icon "more_horiz" at bounding box center [897, 633] width 9 height 9
click at [913, 548] on span "Re-Send Invite" at bounding box center [918, 546] width 59 height 9
click at [892, 135] on mat-icon "close" at bounding box center [894, 136] width 10 height 10
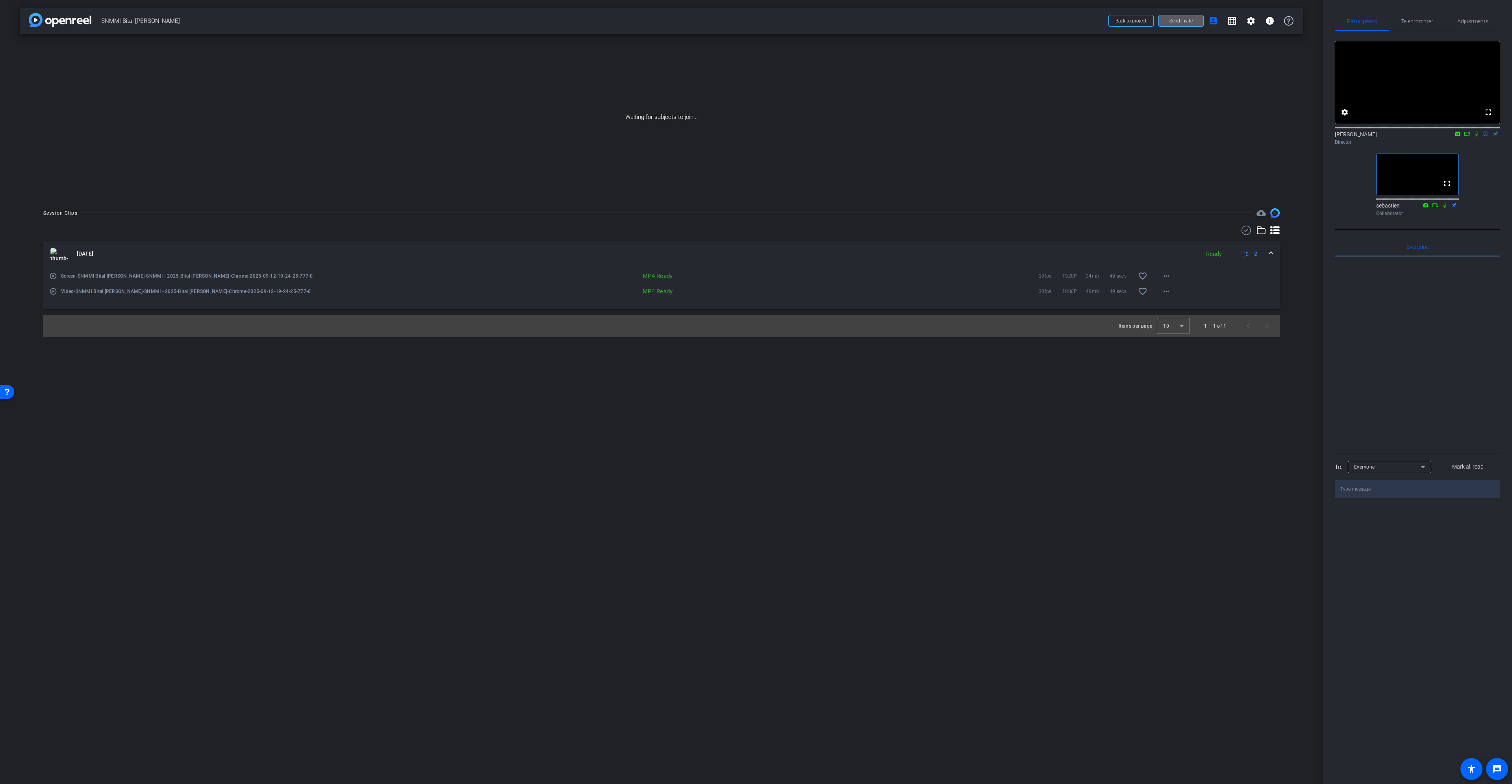
click at [1176, 17] on span at bounding box center [1181, 21] width 45 height 19
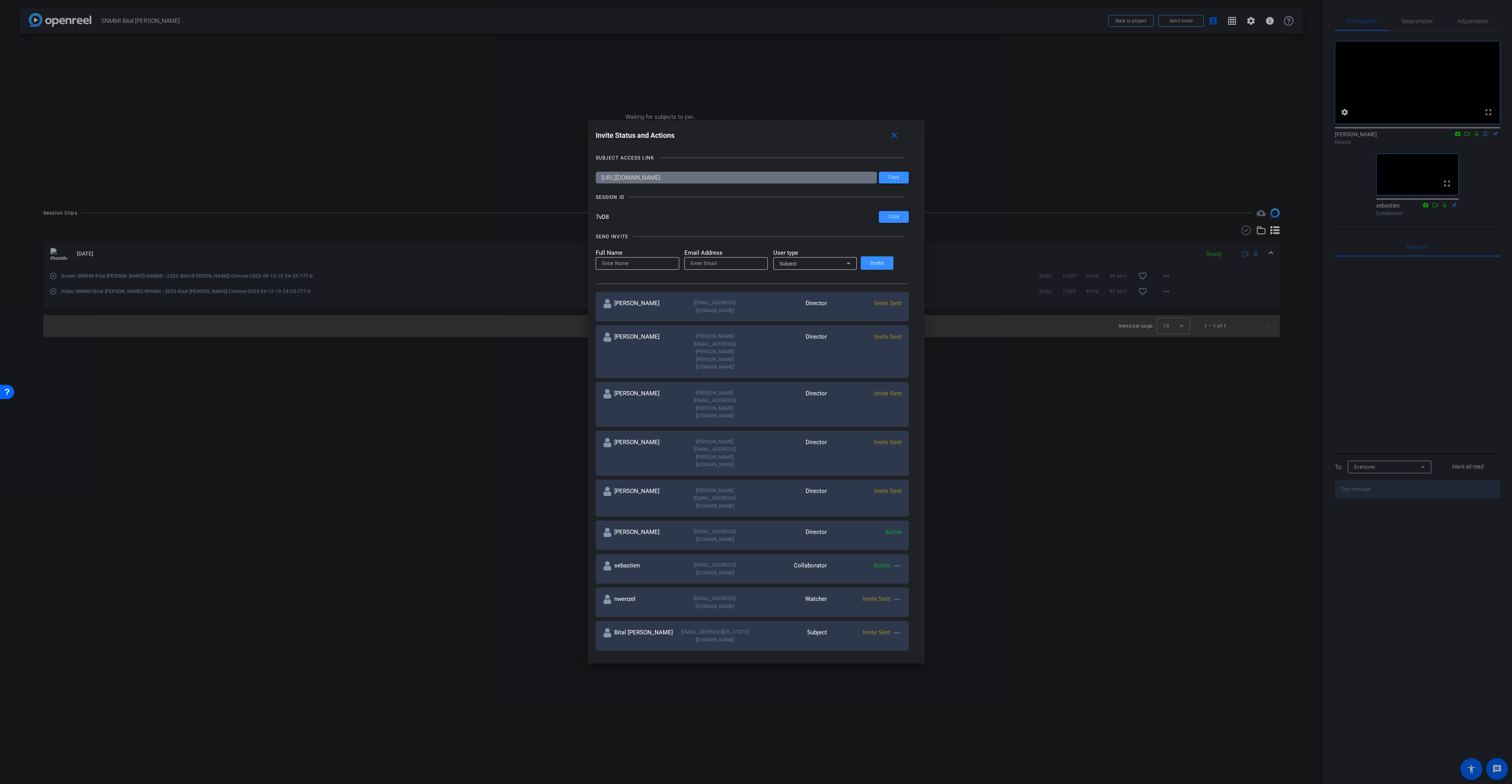
drag, startPoint x: 790, startPoint y: 174, endPoint x: 360, endPoint y: 164, distance: 430.1
click at [360, 164] on div "Invite Status and Actions close SUBJECT ACCESS LINK https://capture.openreel.co…" at bounding box center [756, 392] width 1512 height 784
drag, startPoint x: 890, startPoint y: 133, endPoint x: 673, endPoint y: 35, distance: 238.1
click at [890, 133] on mat-icon "close" at bounding box center [894, 136] width 10 height 10
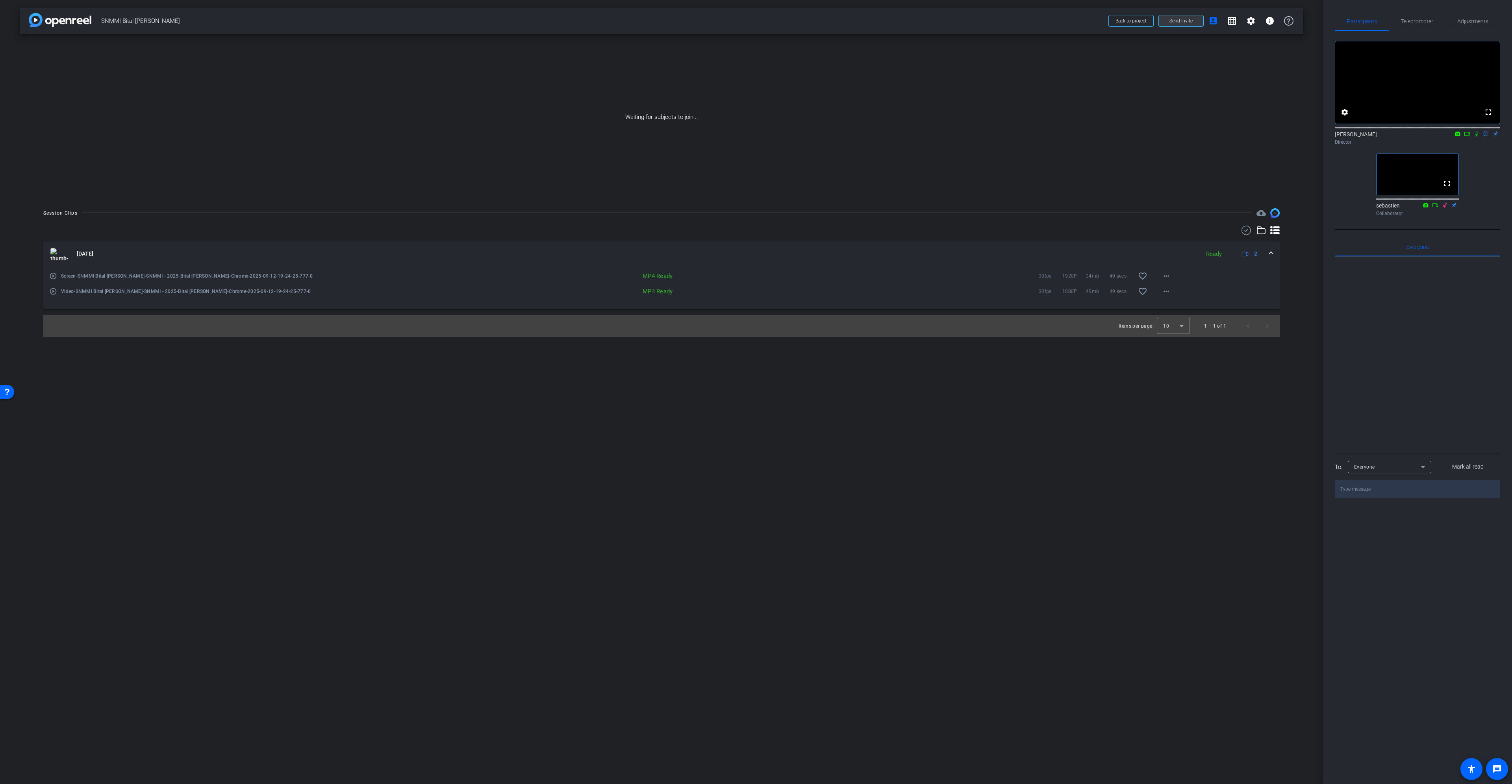
click at [1190, 16] on span at bounding box center [1181, 21] width 45 height 19
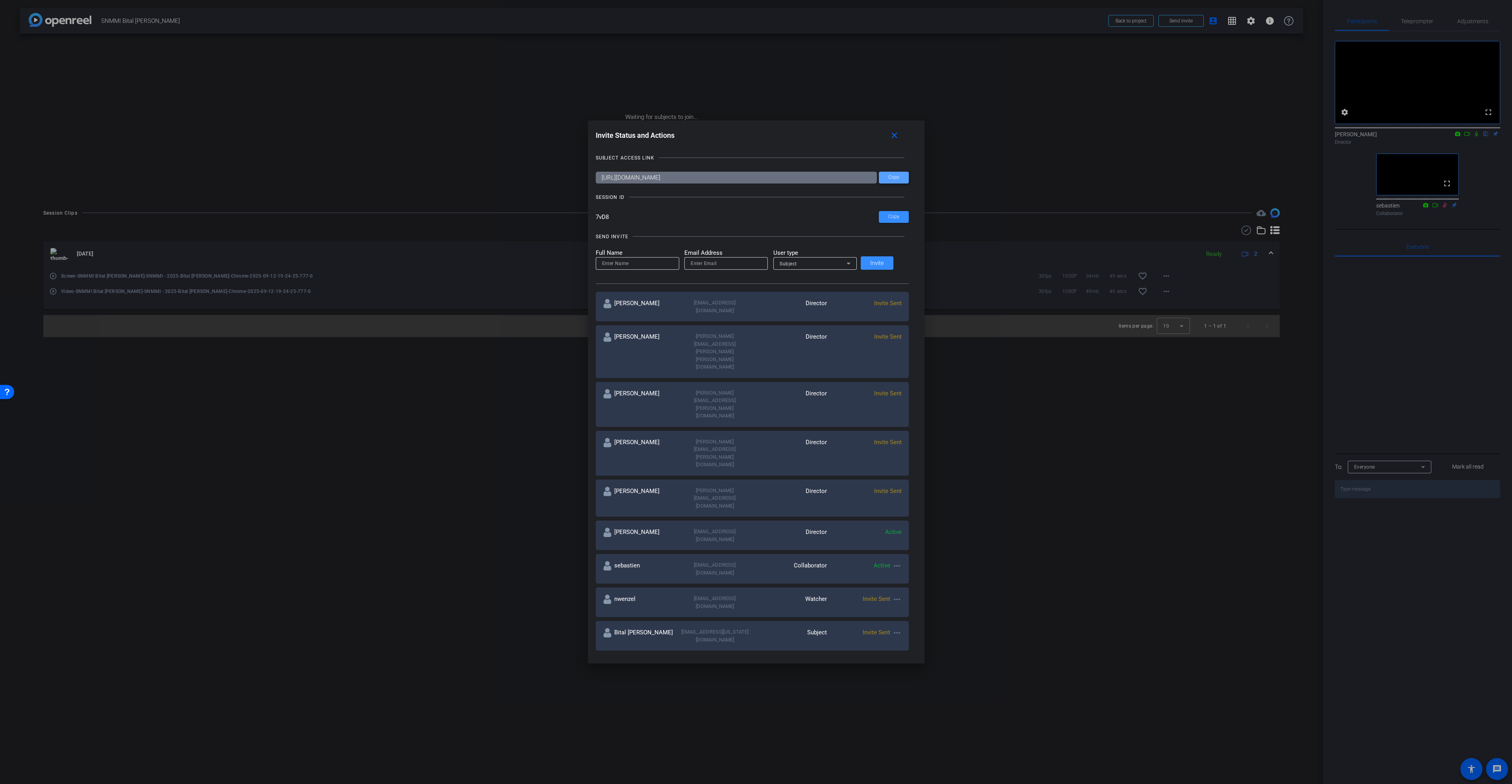
click at [894, 175] on span at bounding box center [893, 177] width 30 height 19
click at [890, 131] on mat-icon "close" at bounding box center [894, 136] width 10 height 10
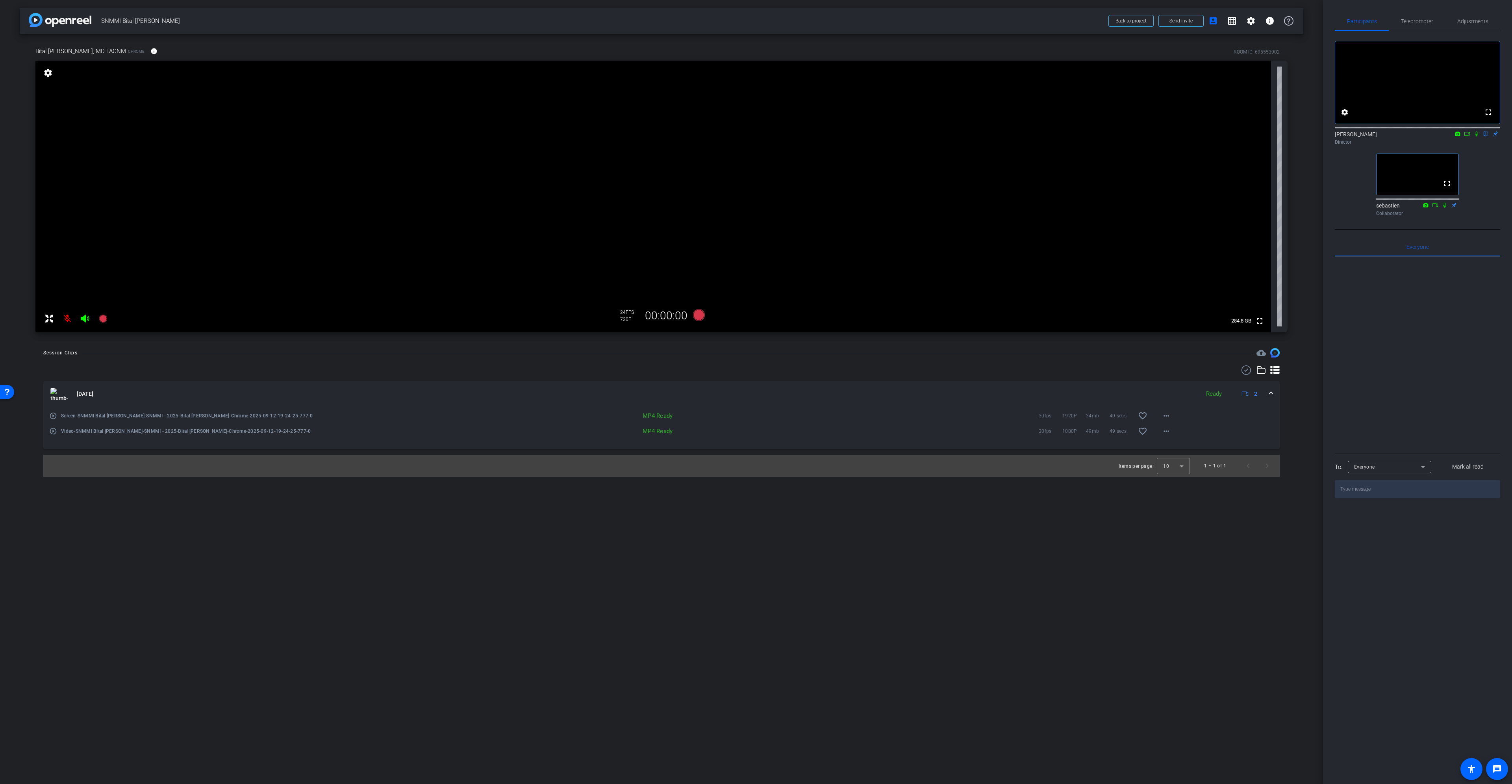
click at [1272, 393] on span at bounding box center [1271, 394] width 3 height 8
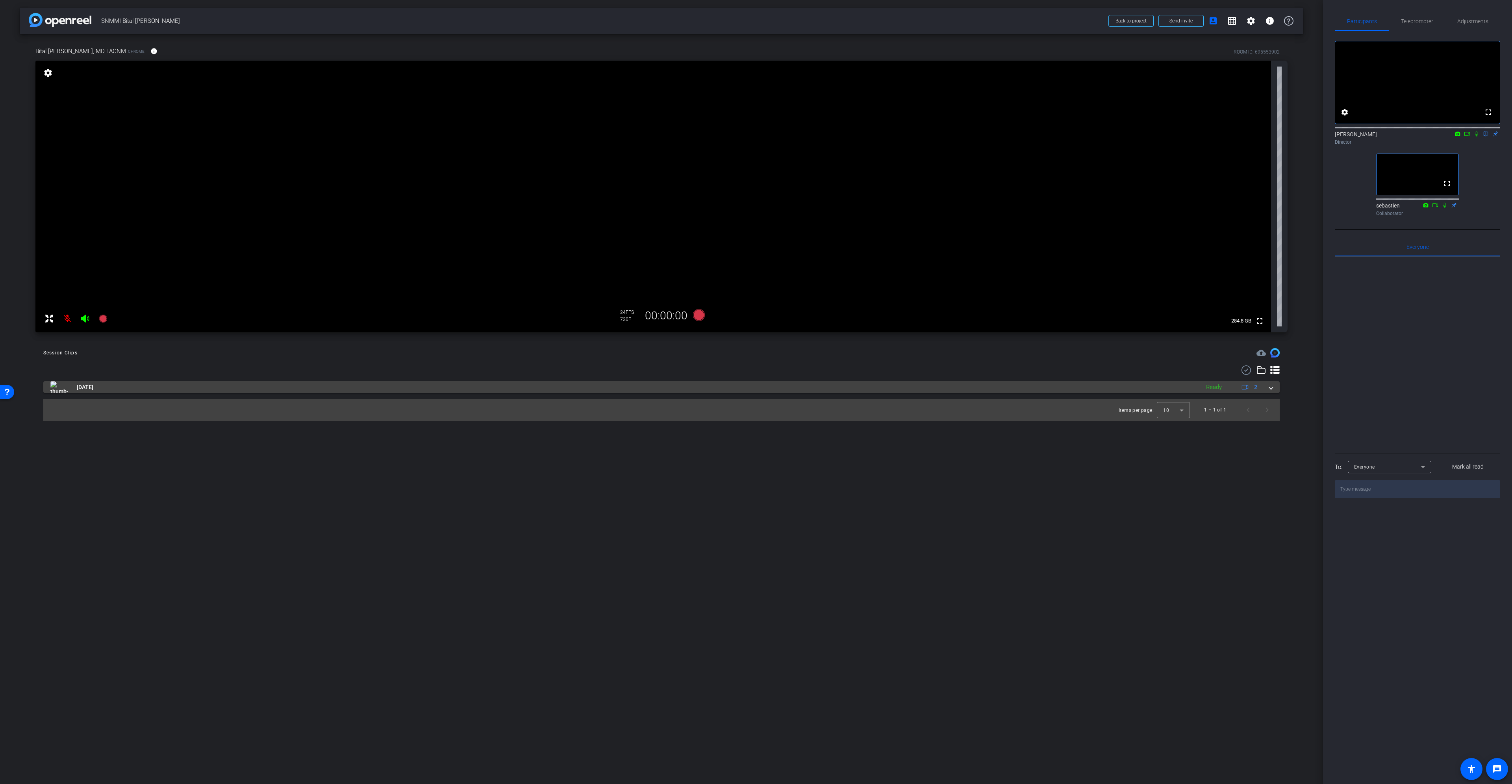
click at [1272, 391] on span at bounding box center [1271, 387] width 3 height 8
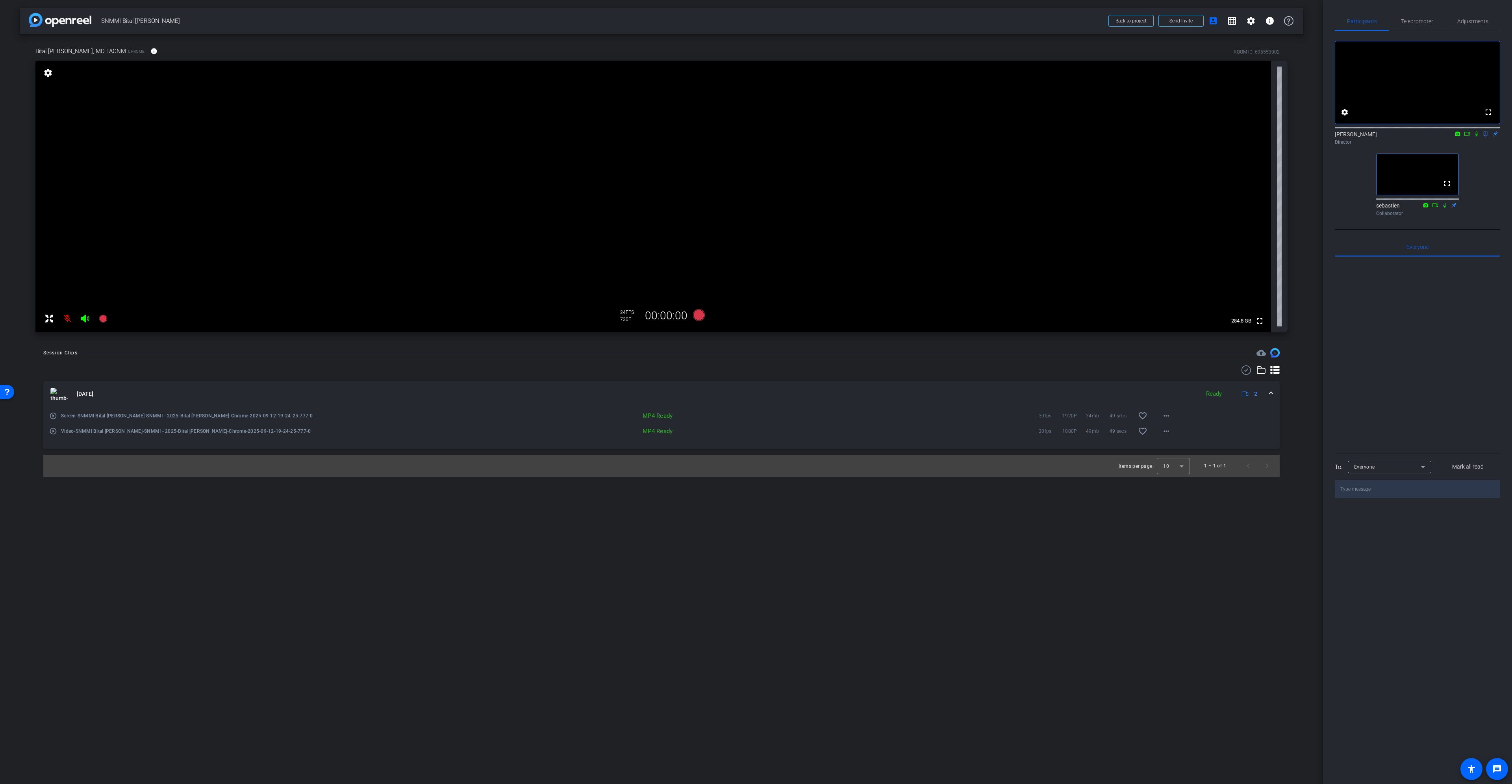
click at [1272, 393] on span at bounding box center [1271, 394] width 3 height 8
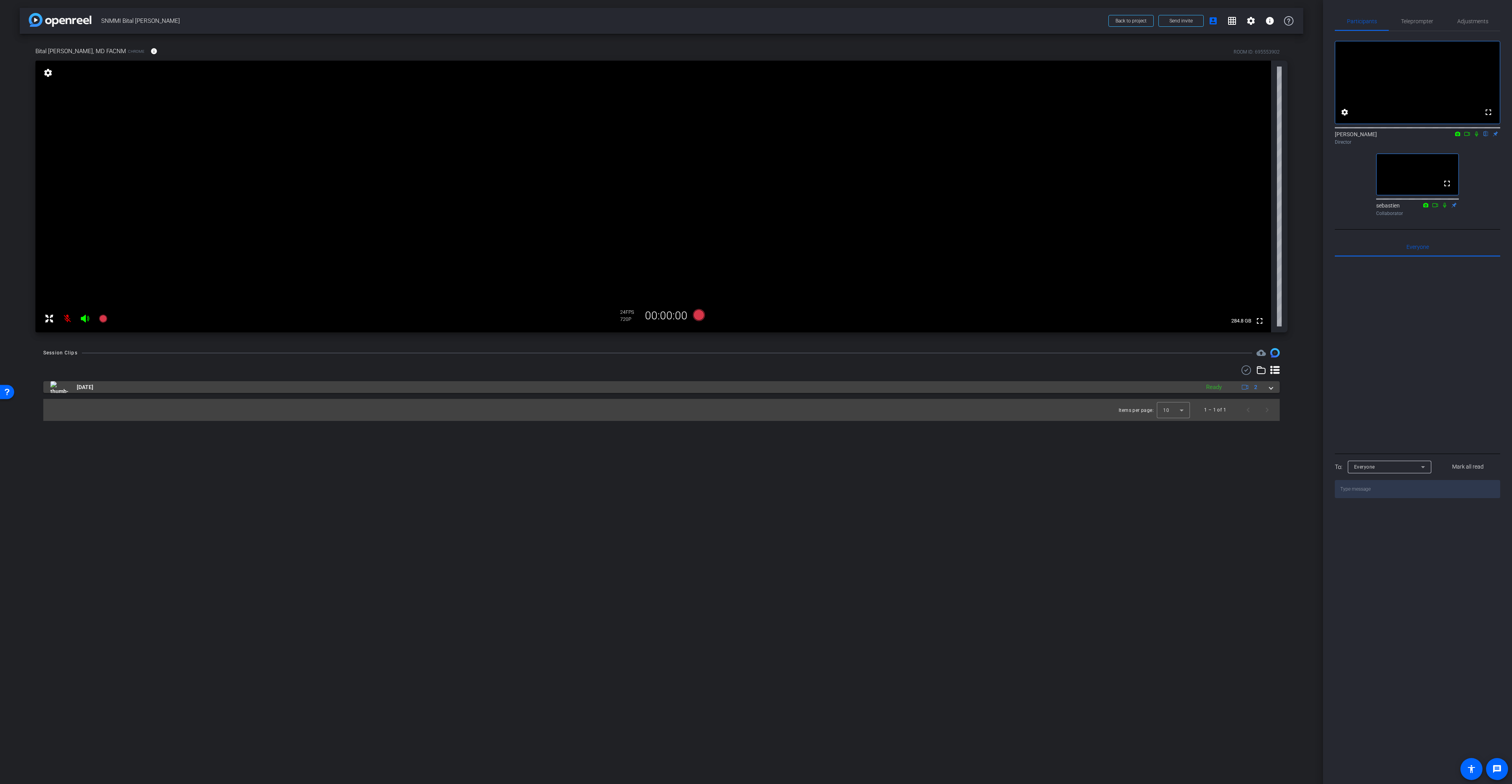
click at [1271, 390] on span at bounding box center [1271, 387] width 3 height 8
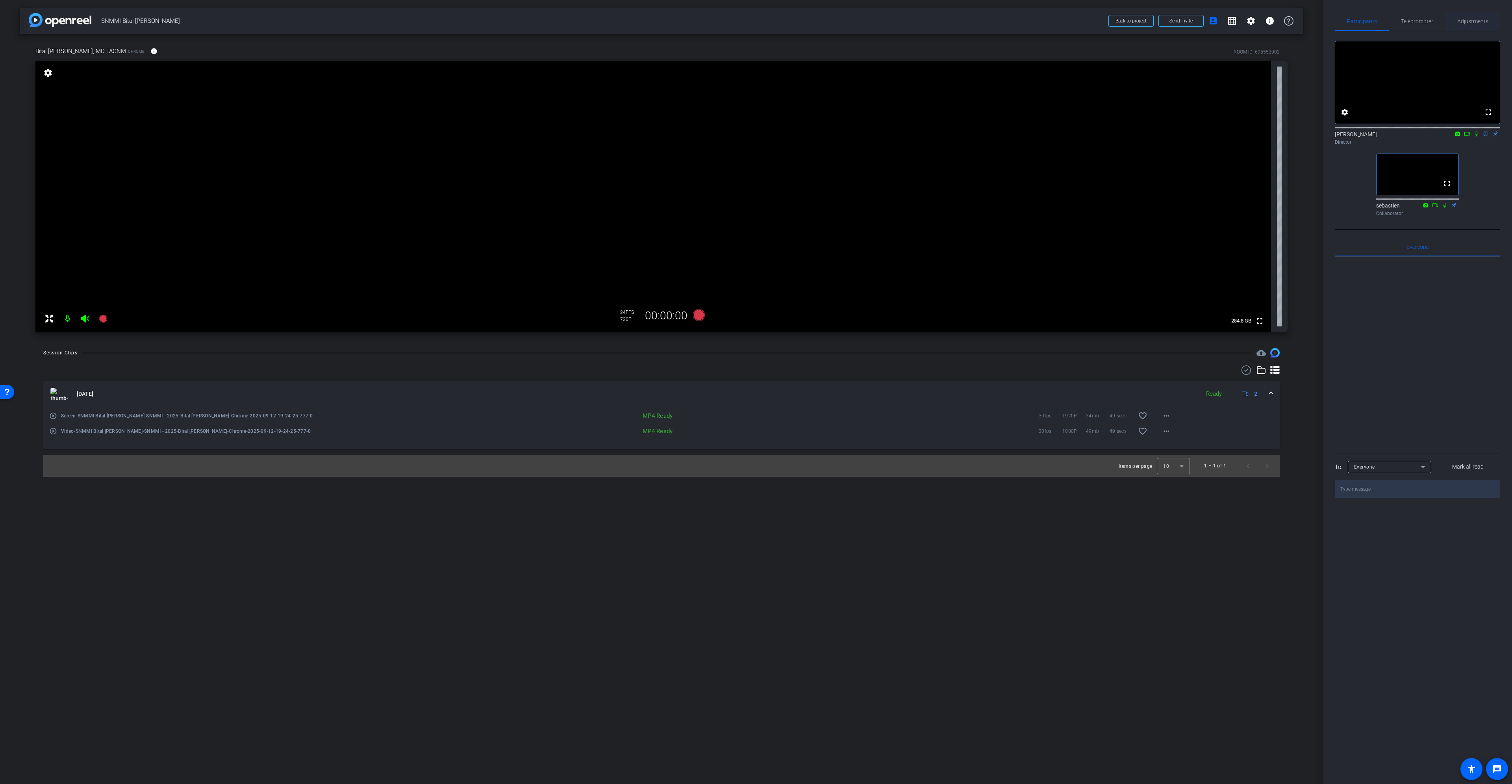
click at [1460, 19] on span "Adjustments" at bounding box center [1473, 21] width 31 height 5
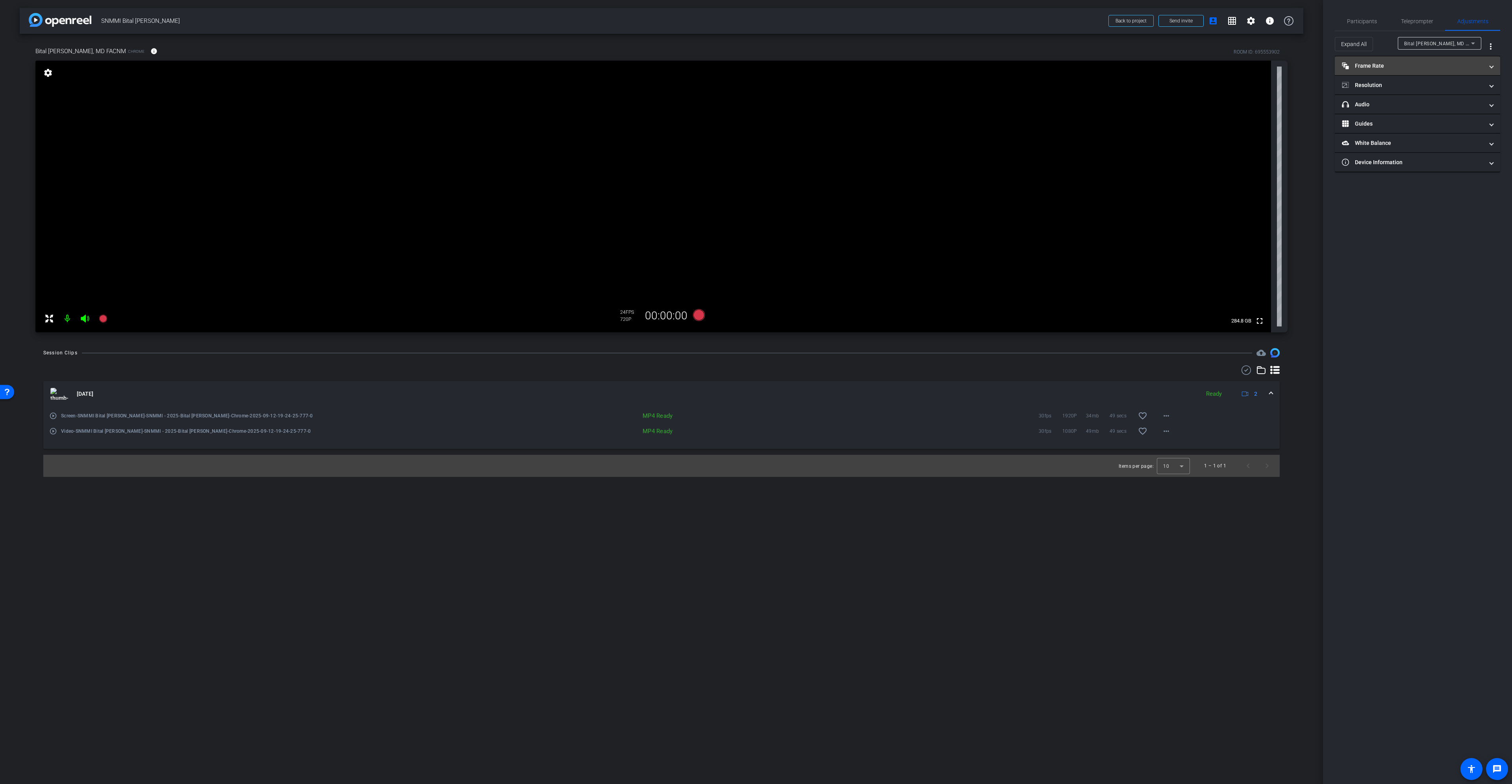
click at [1405, 58] on mat-expansion-panel-header "Frame Rate Frame Rate" at bounding box center [1418, 66] width 166 height 19
click at [1406, 110] on mat-expansion-panel-header "Resolution" at bounding box center [1418, 119] width 166 height 19
click at [1422, 141] on div "1080" at bounding box center [1425, 142] width 29 height 13
click at [1451, 86] on div "30" at bounding box center [1449, 89] width 21 height 13
click at [144, 55] on span at bounding box center [154, 51] width 19 height 19
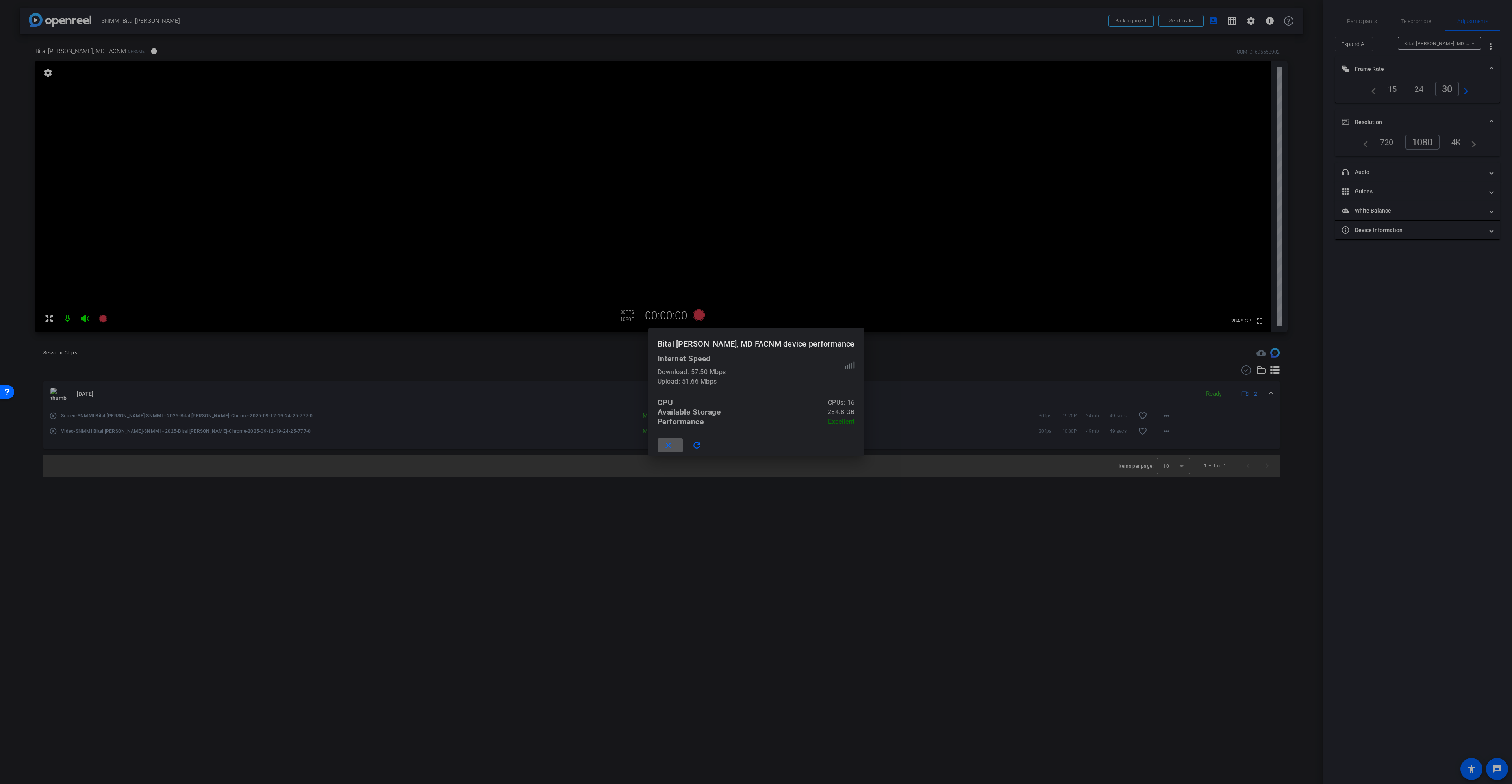
click at [680, 441] on span at bounding box center [670, 445] width 25 height 19
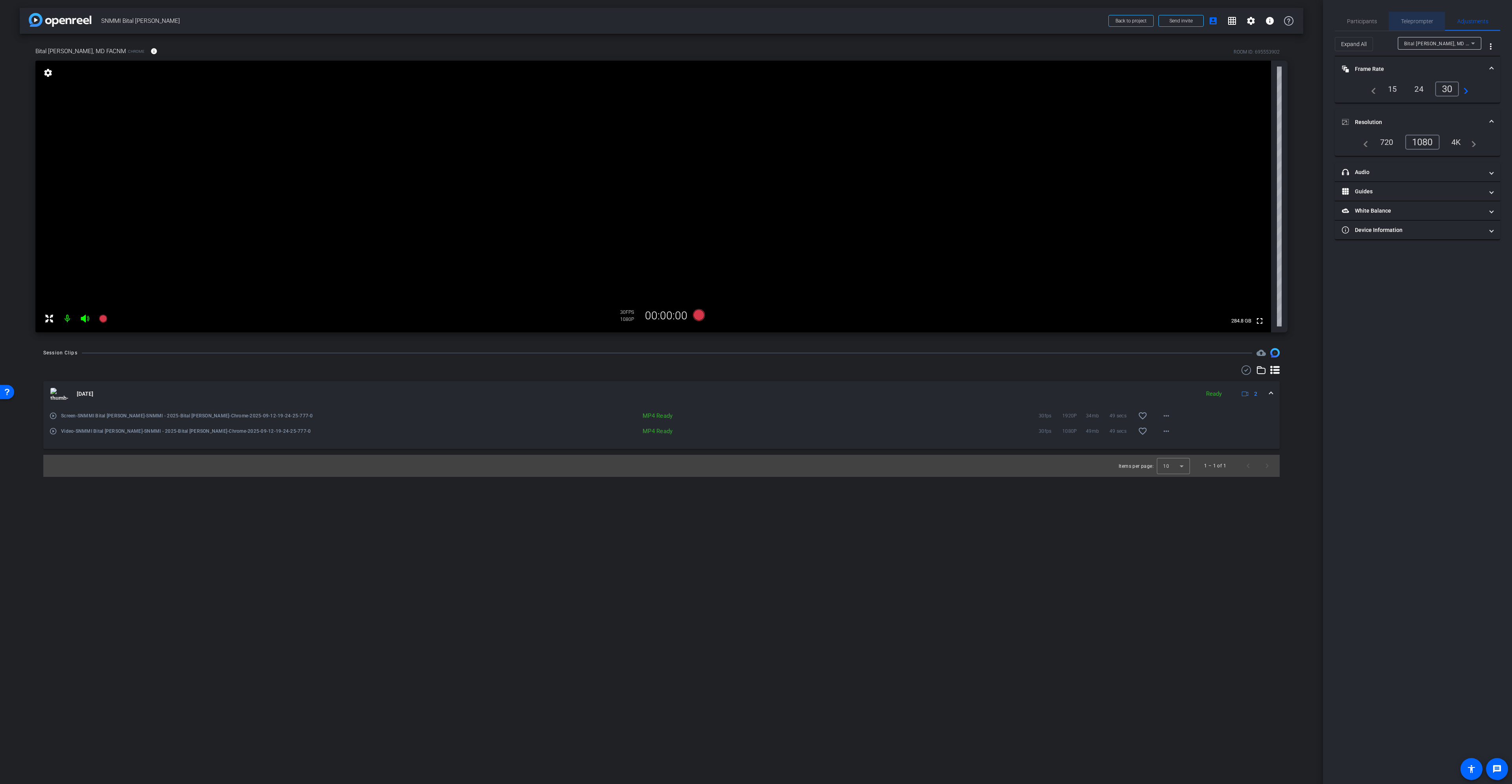
click at [1415, 22] on span "Teleprompter" at bounding box center [1417, 21] width 32 height 5
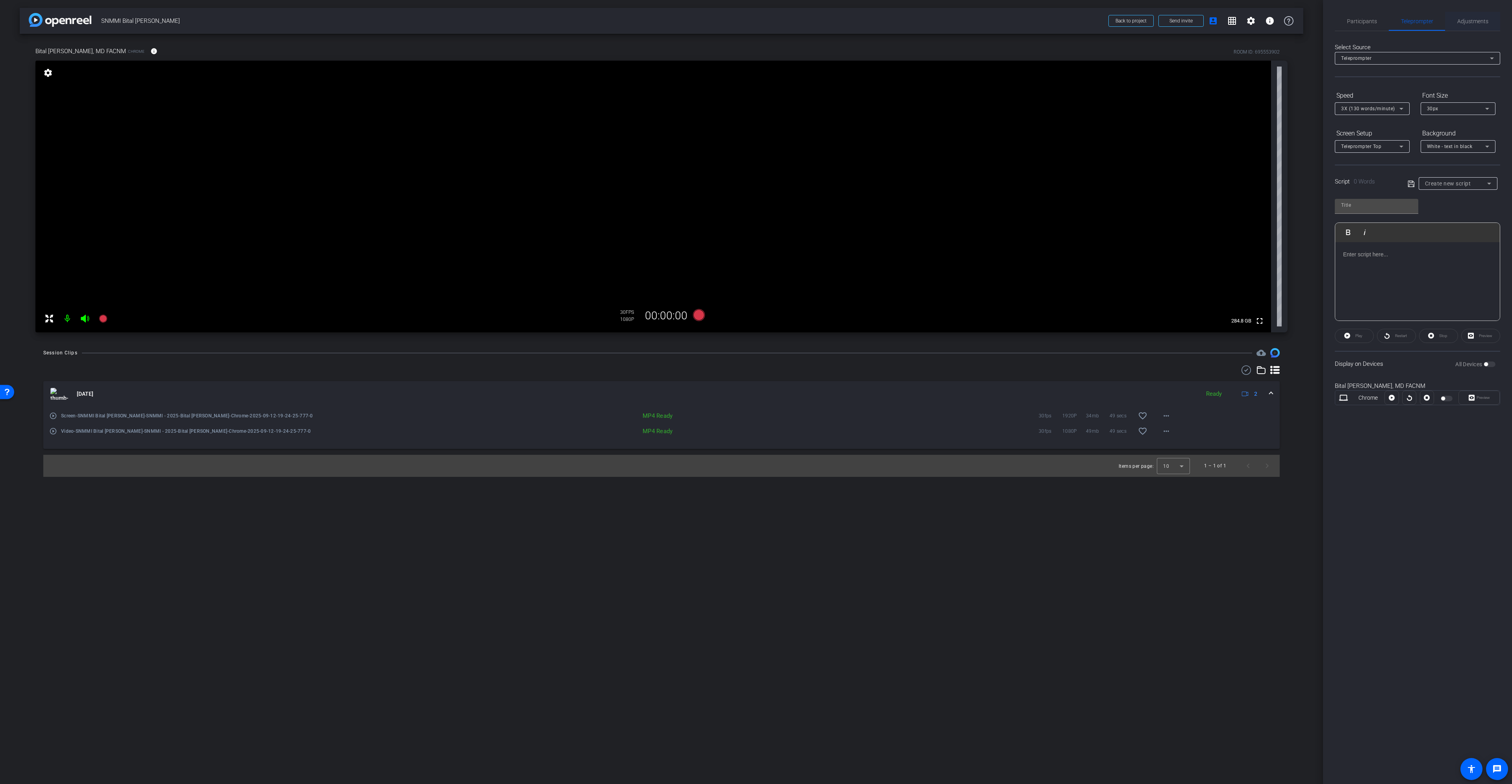
click at [1483, 24] on span "Adjustments" at bounding box center [1473, 21] width 31 height 5
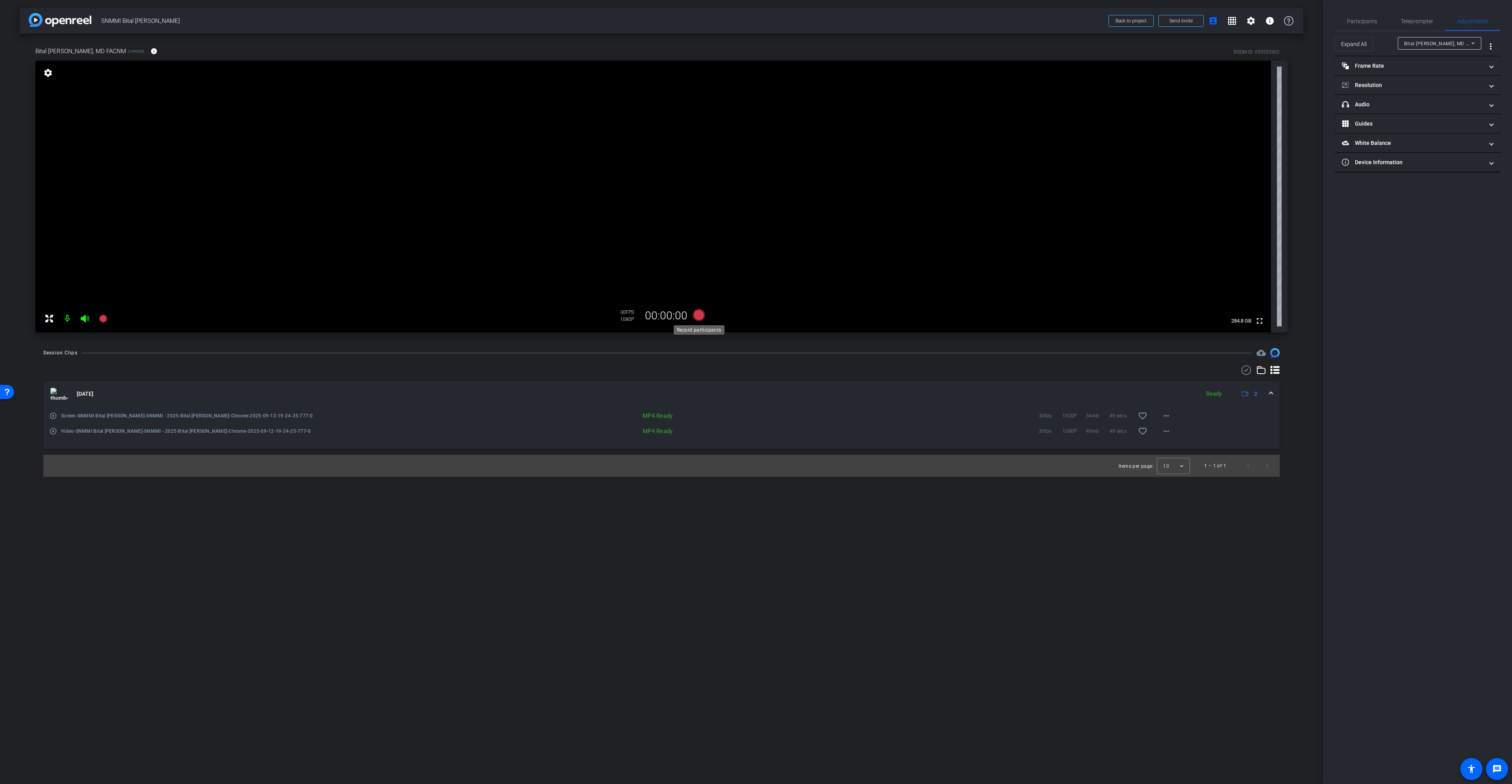
click at [700, 315] on icon at bounding box center [699, 315] width 12 height 12
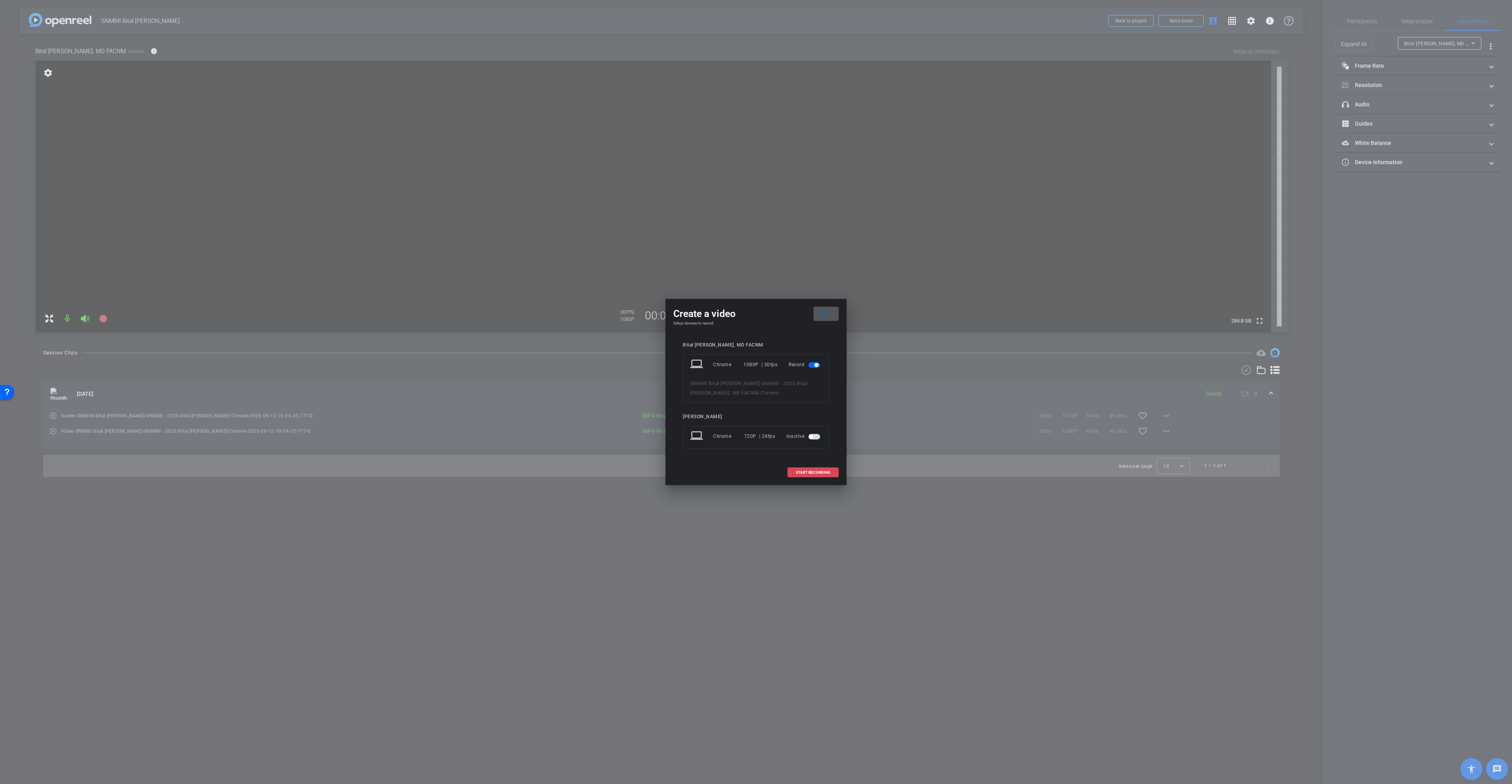
click at [801, 471] on span "START RECORDING" at bounding box center [813, 472] width 35 height 4
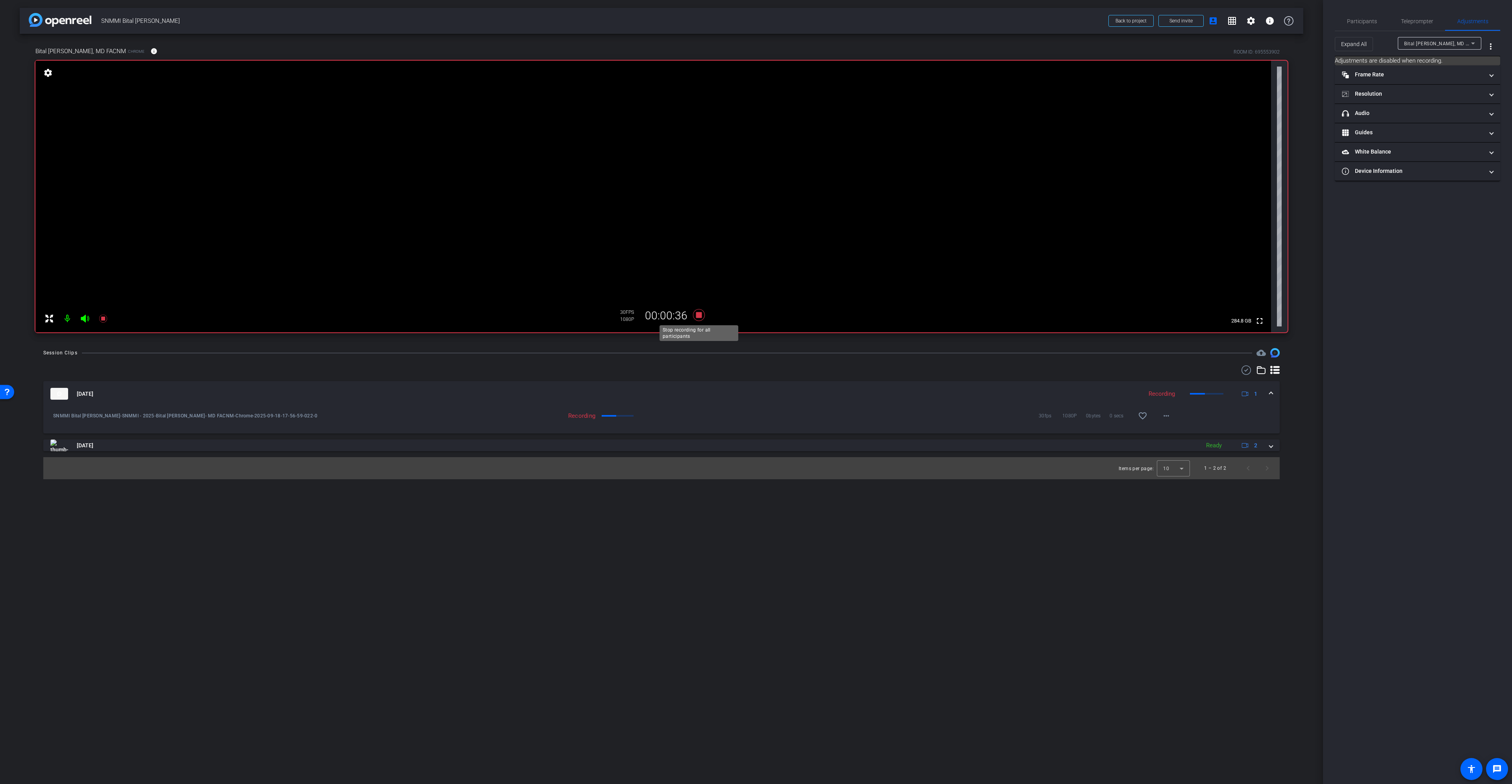
click at [700, 313] on icon at bounding box center [699, 315] width 12 height 12
click at [63, 396] on img at bounding box center [59, 394] width 18 height 12
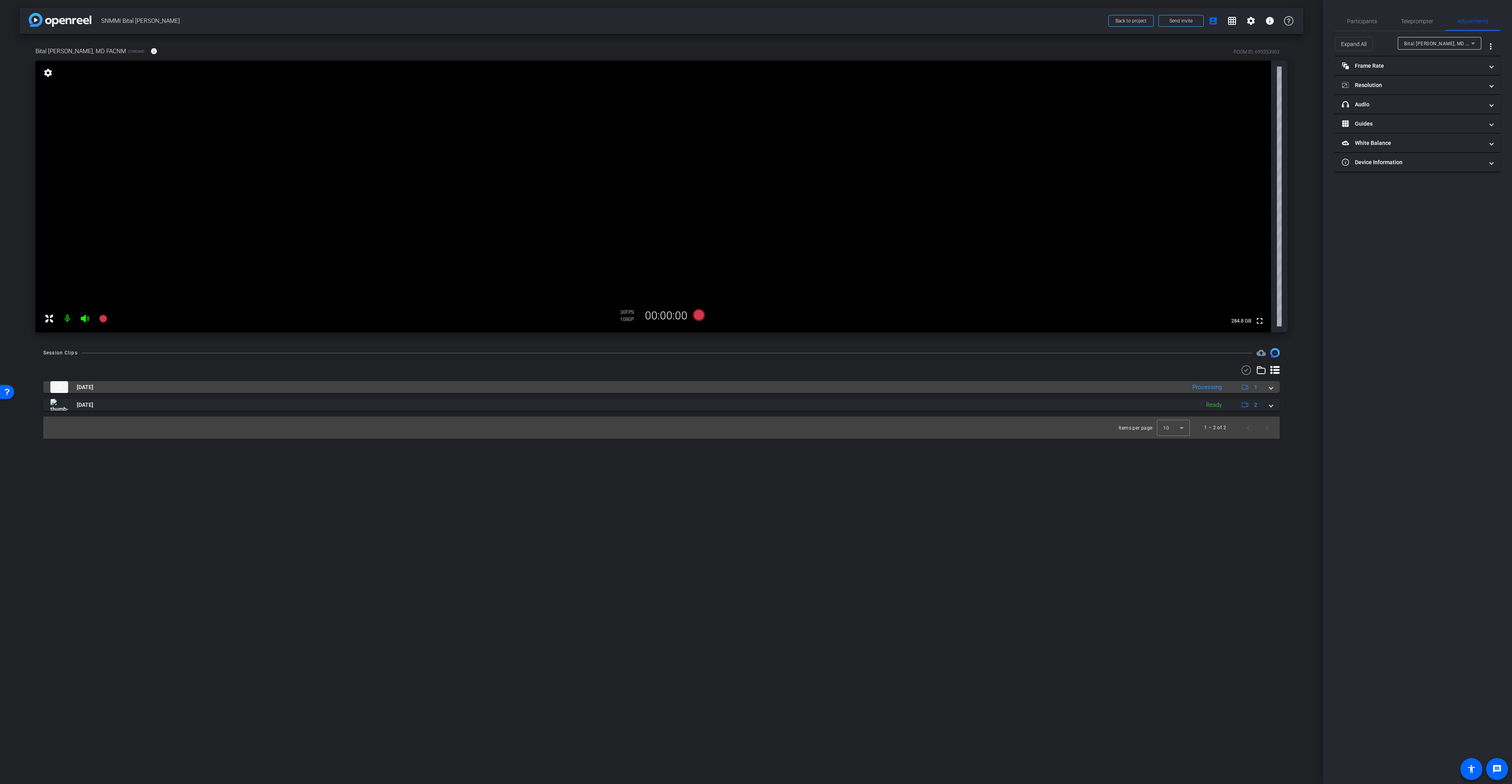
click at [60, 391] on img at bounding box center [59, 387] width 18 height 12
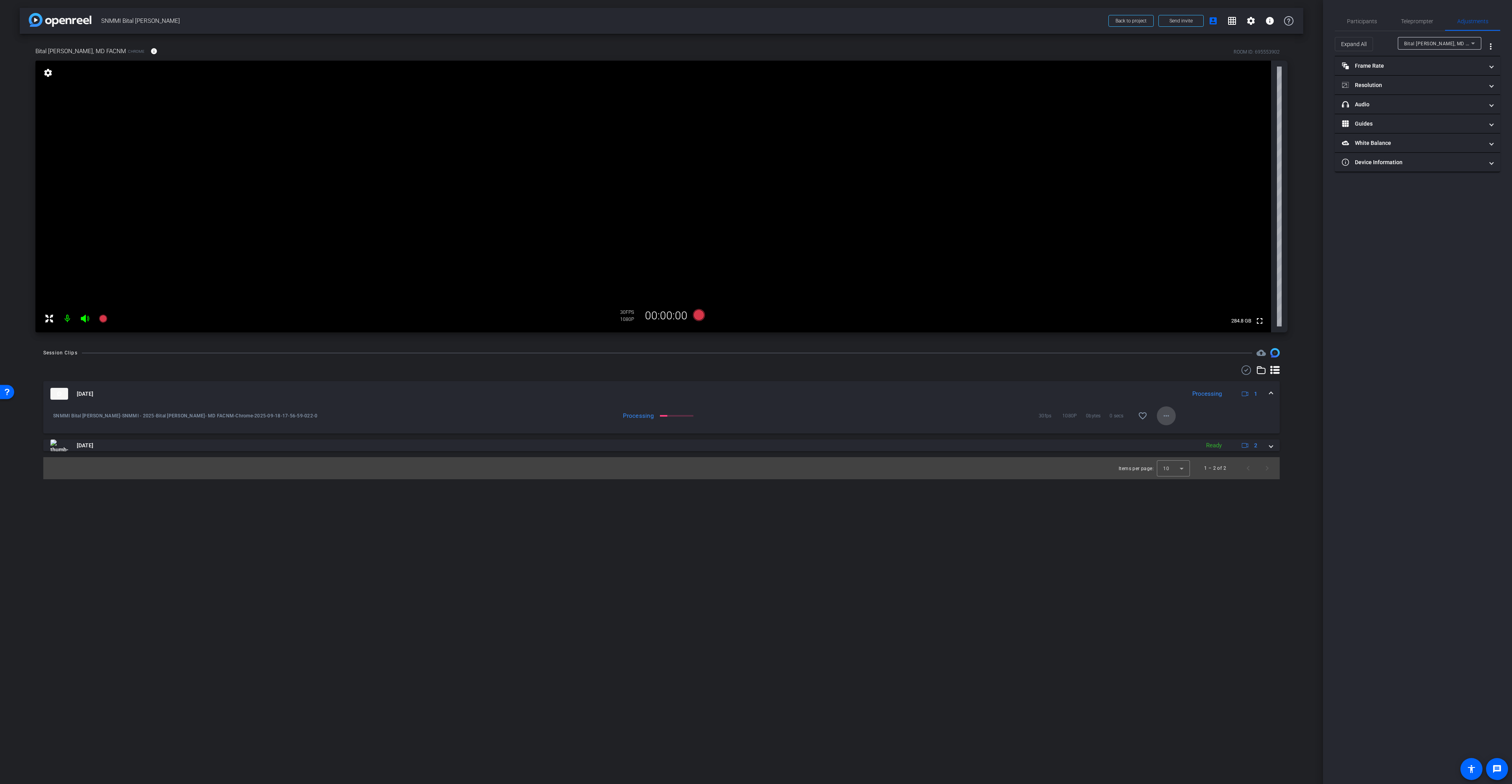
click at [1159, 416] on span at bounding box center [1166, 415] width 19 height 19
click at [1179, 435] on span "Download Original" at bounding box center [1187, 432] width 47 height 9
click at [53, 414] on mat-icon "play_circle_outline" at bounding box center [53, 415] width 8 height 8
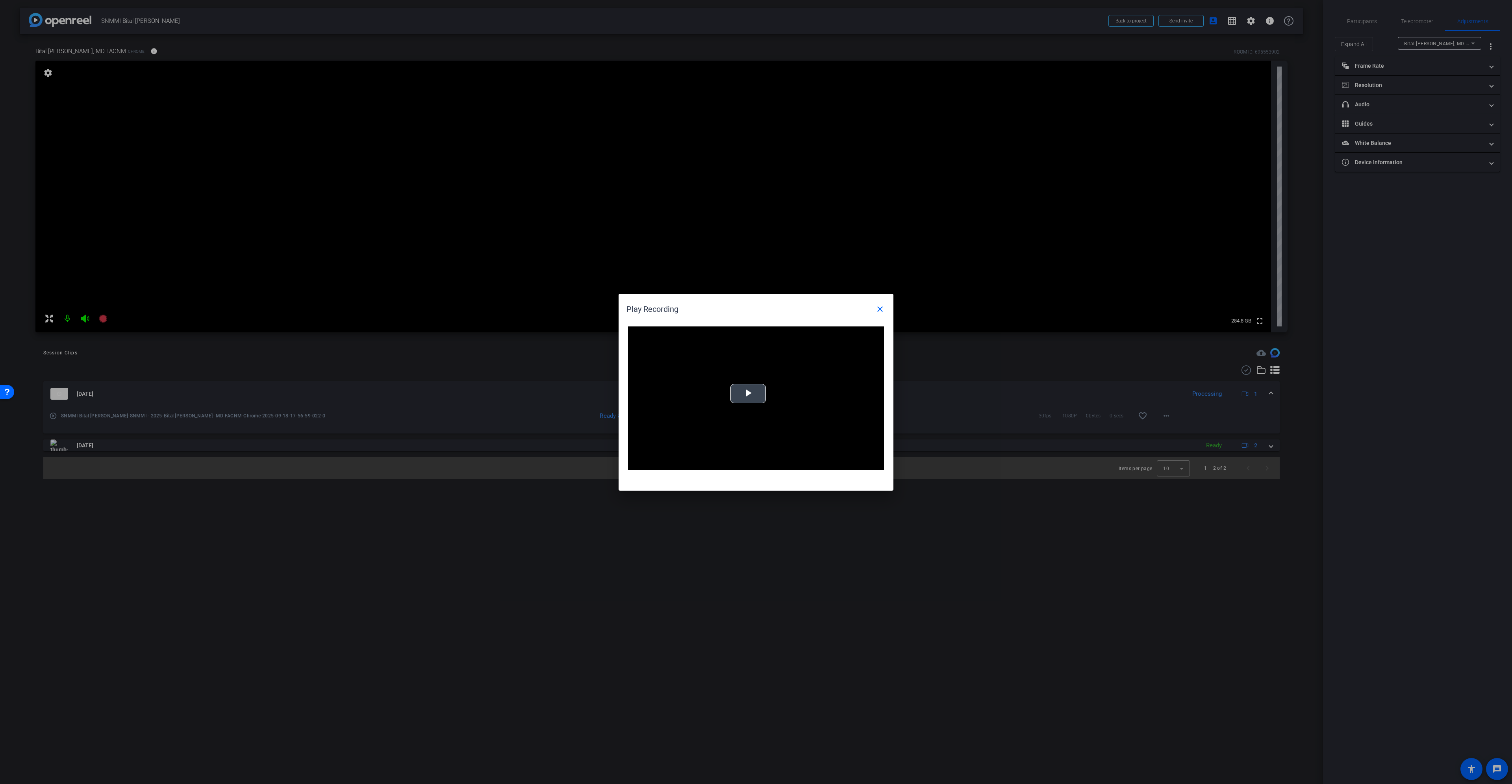
click at [750, 387] on div "Video Player is loading. Play Video Play Mute Current Time 0:00 / Duration 0:37…" at bounding box center [756, 398] width 256 height 144
click at [730, 466] on div "Loaded : 100.00% 0:14 0:01" at bounding box center [747, 464] width 176 height 12
click at [878, 311] on mat-icon "close" at bounding box center [880, 309] width 9 height 9
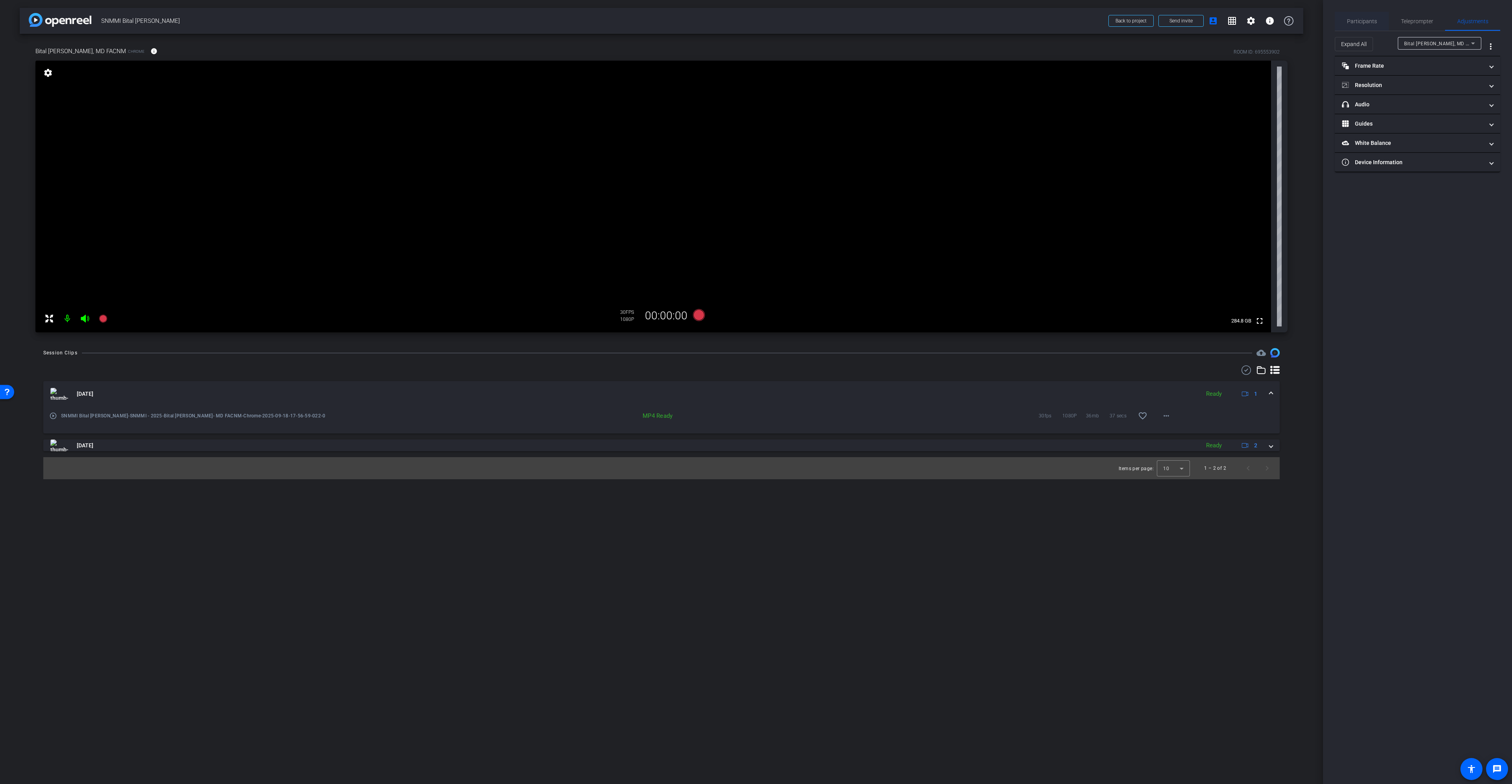
click at [1370, 19] on span "Participants" at bounding box center [1362, 21] width 30 height 5
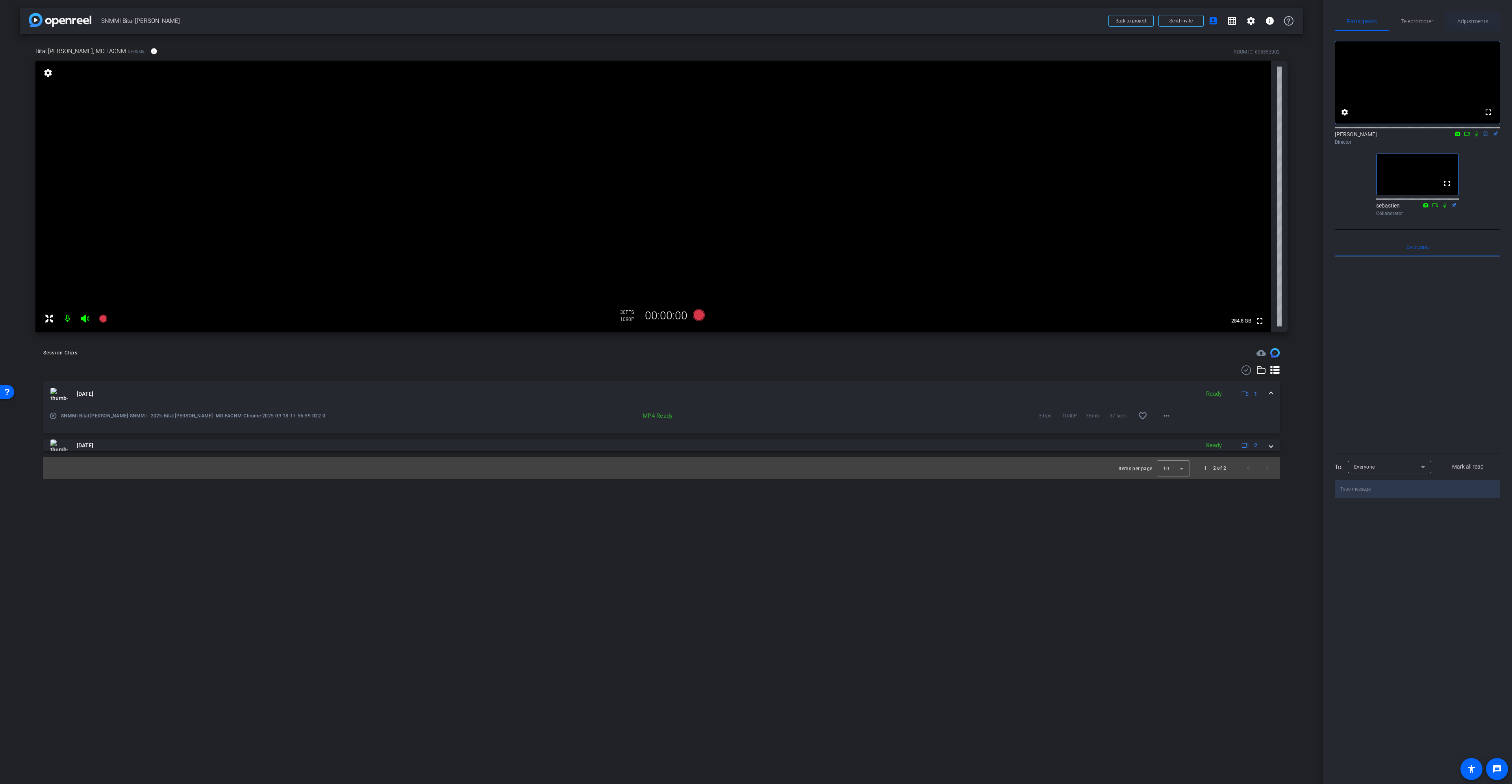
click at [1487, 20] on span "Adjustments" at bounding box center [1473, 21] width 31 height 5
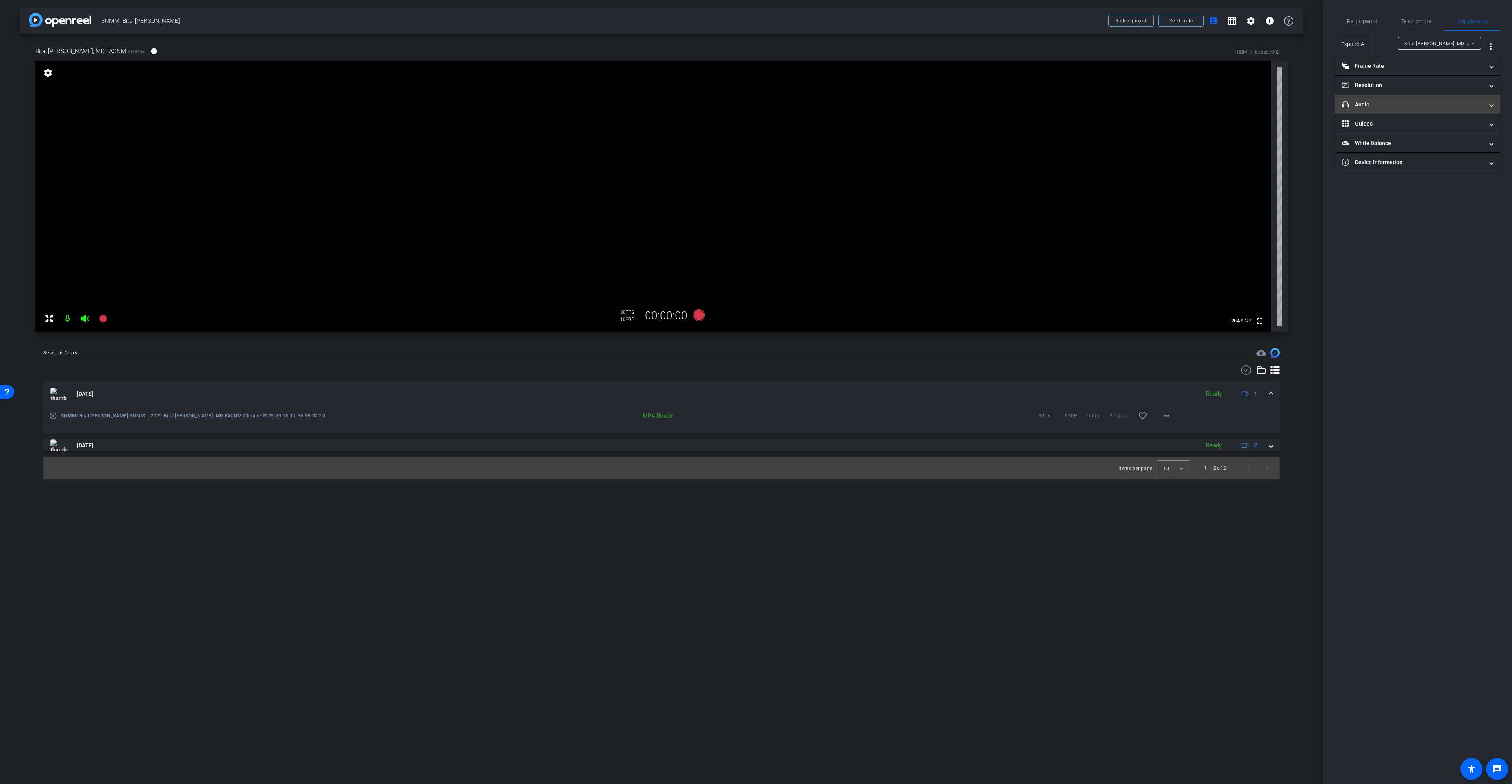
click at [1417, 106] on mat-panel-title "headphone icon Audio" at bounding box center [1412, 104] width 141 height 8
click at [1470, 148] on span "Microphone Array (Realtek(R) Audio)" at bounding box center [1456, 146] width 85 height 6
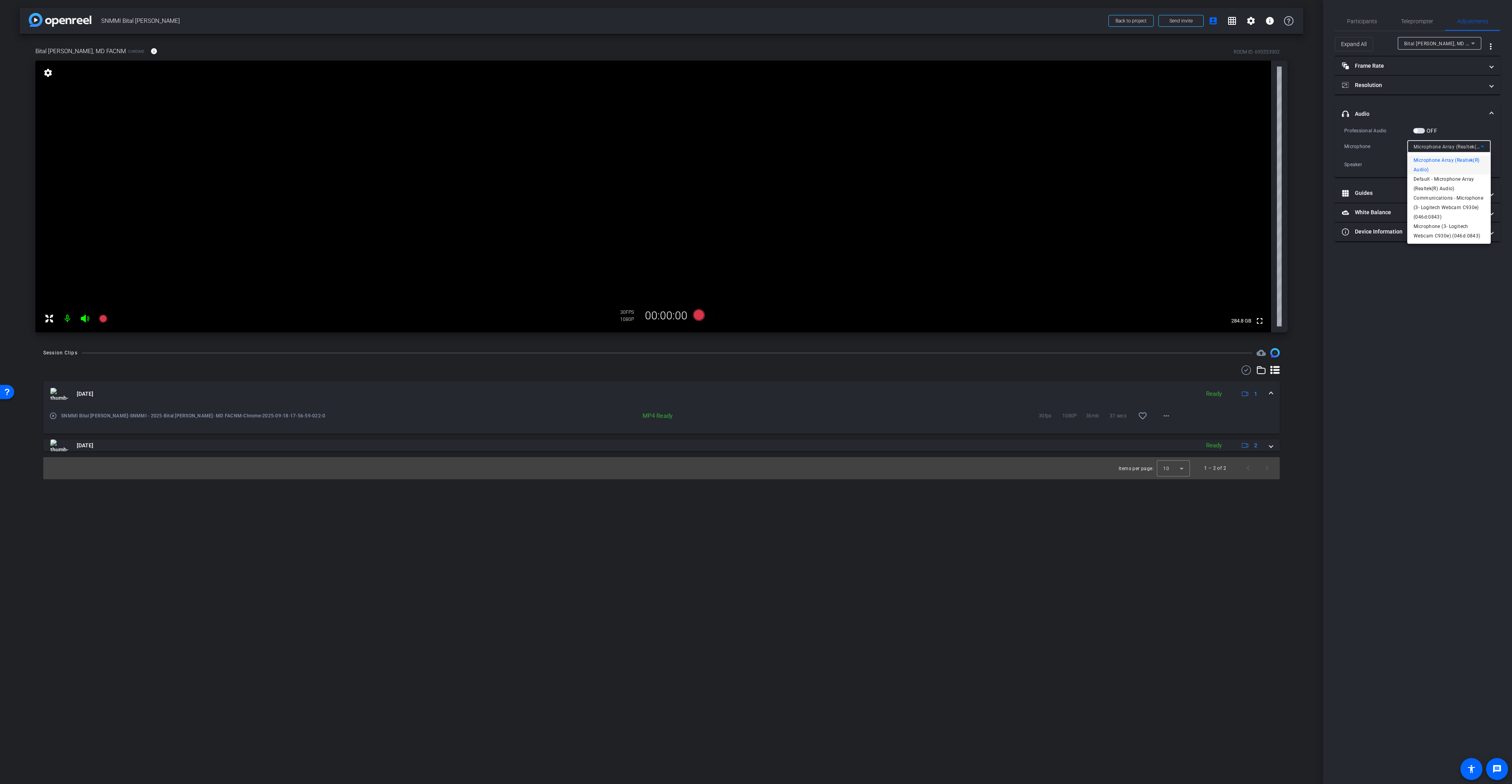
click at [1355, 15] on div at bounding box center [756, 392] width 1512 height 784
click at [1356, 19] on span "Participants" at bounding box center [1362, 21] width 30 height 5
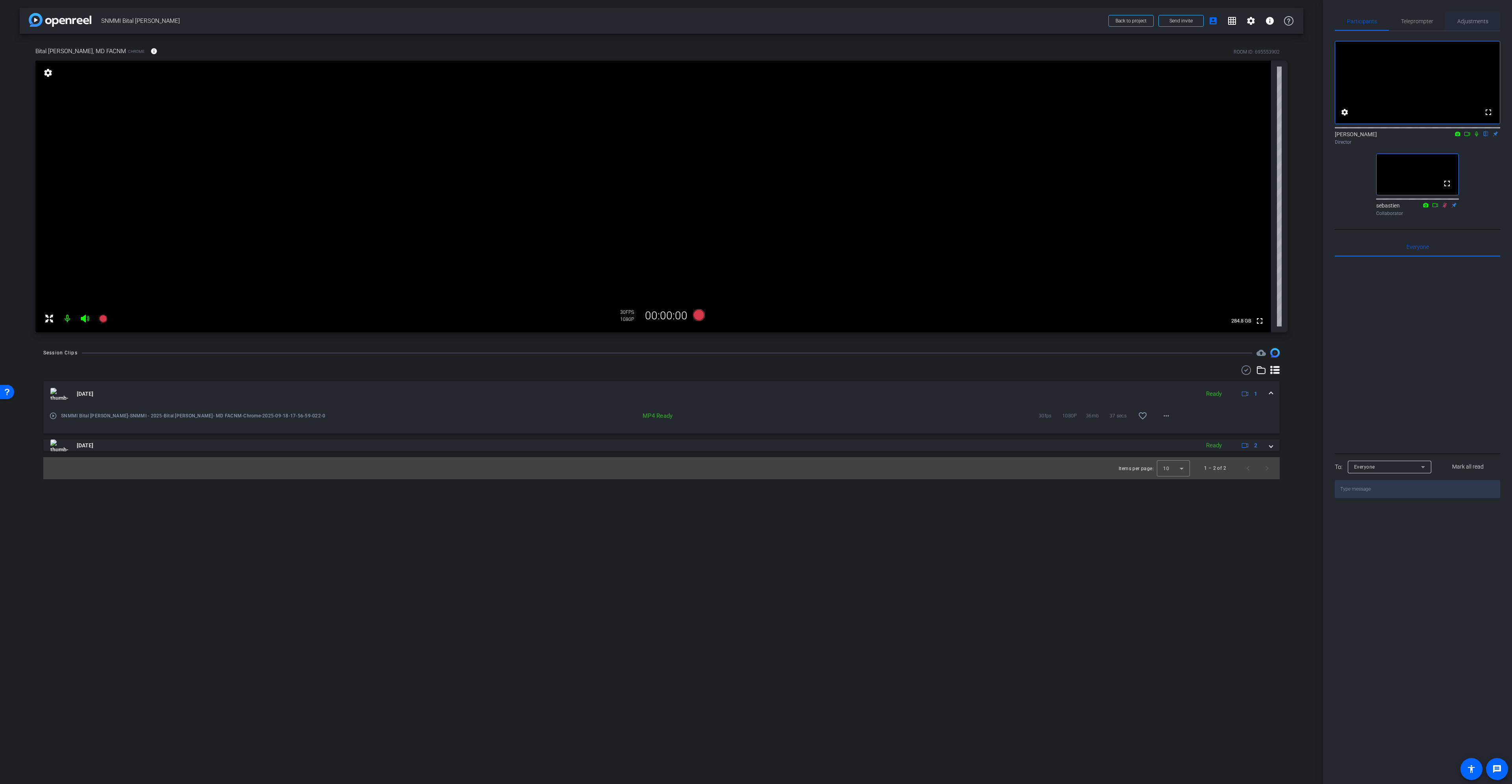
click at [1467, 19] on span "Adjustments" at bounding box center [1473, 21] width 31 height 5
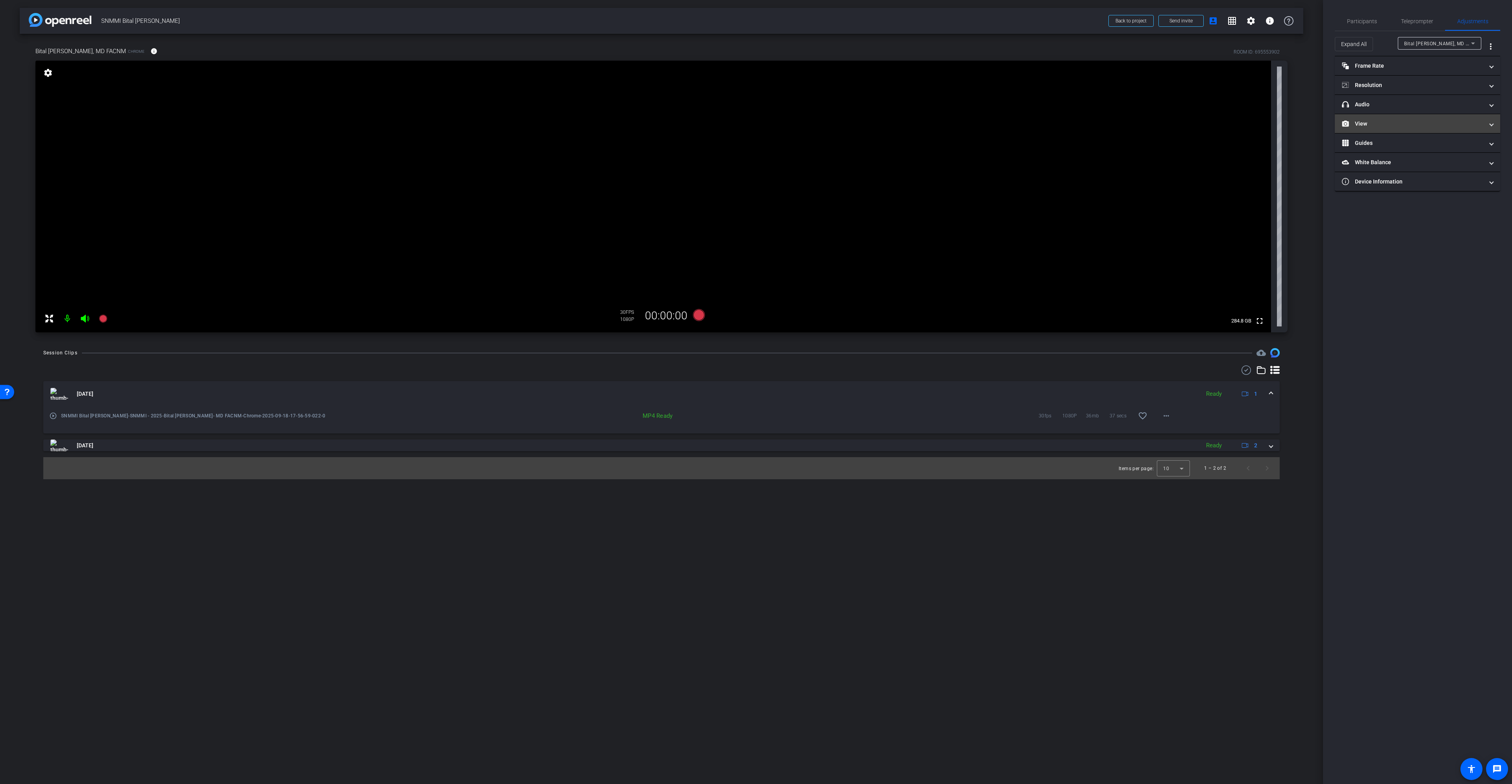
click at [1391, 120] on mat-panel-title "View" at bounding box center [1412, 124] width 141 height 8
click at [1408, 153] on div "| Video" at bounding box center [1417, 156] width 29 height 20
click at [1410, 150] on circle at bounding box center [1409, 150] width 2 height 2
click at [1423, 150] on icon at bounding box center [1425, 149] width 5 height 4
click at [1367, 21] on span "Participants" at bounding box center [1362, 21] width 30 height 5
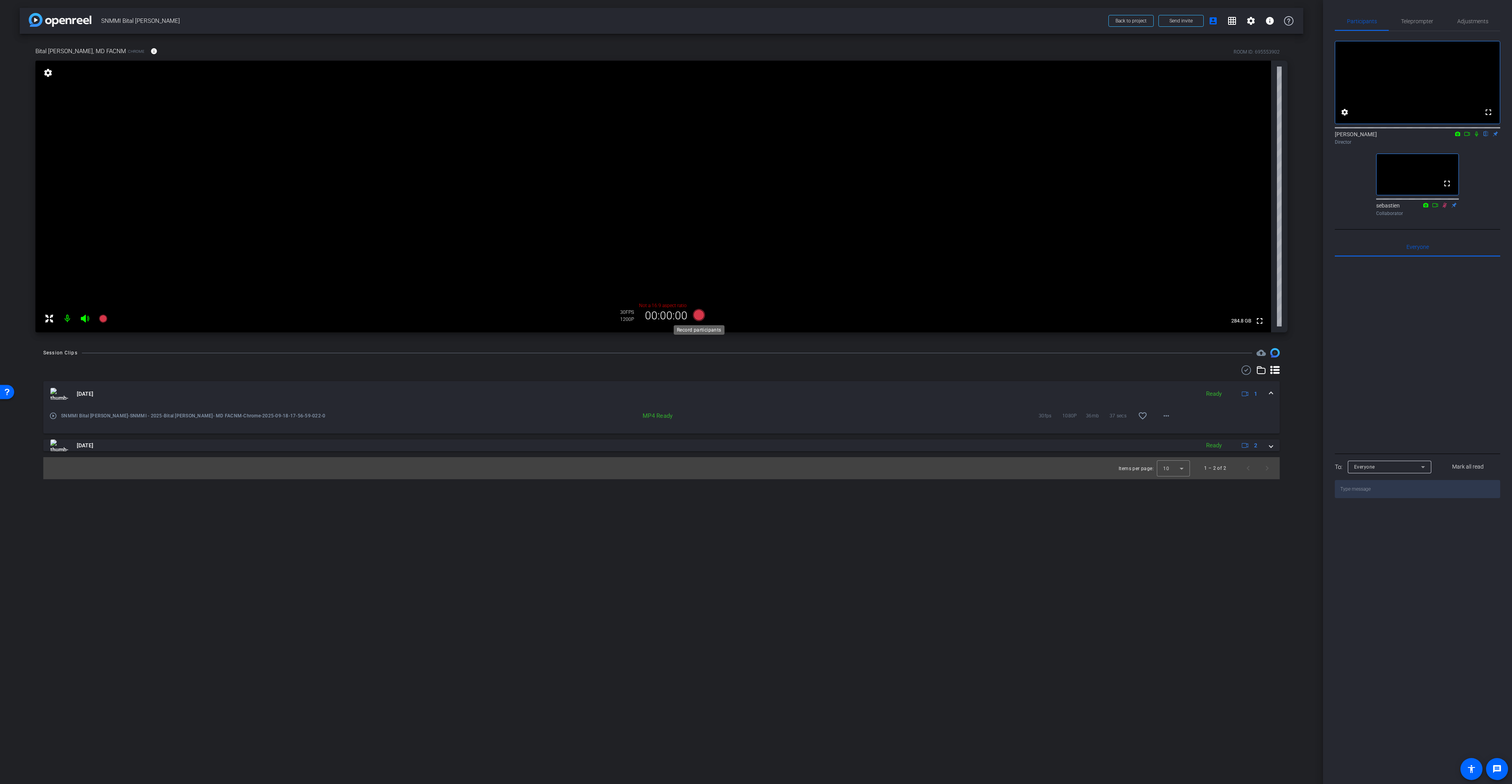
click at [697, 315] on icon at bounding box center [699, 315] width 12 height 12
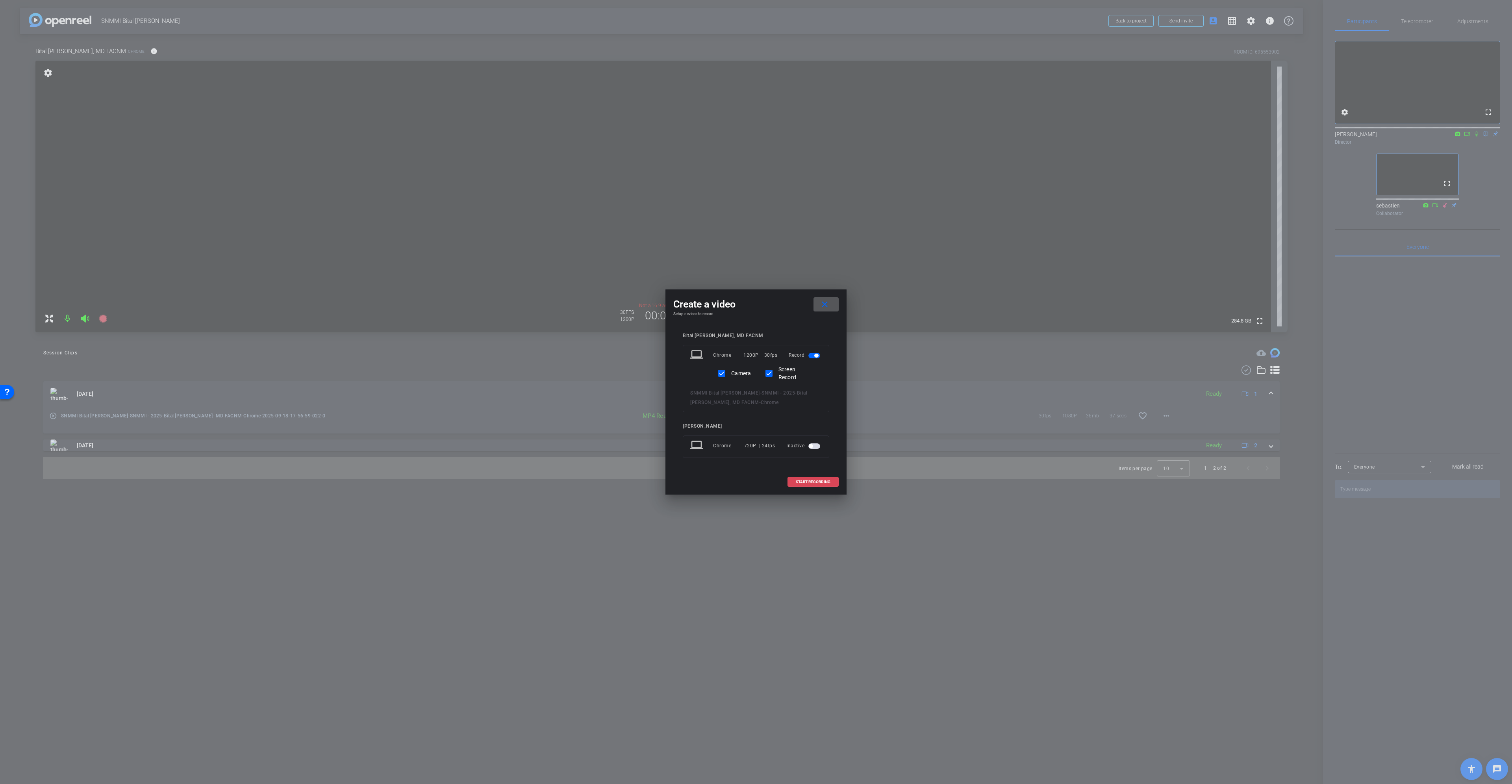
click at [824, 481] on span "START RECORDING" at bounding box center [813, 482] width 35 height 4
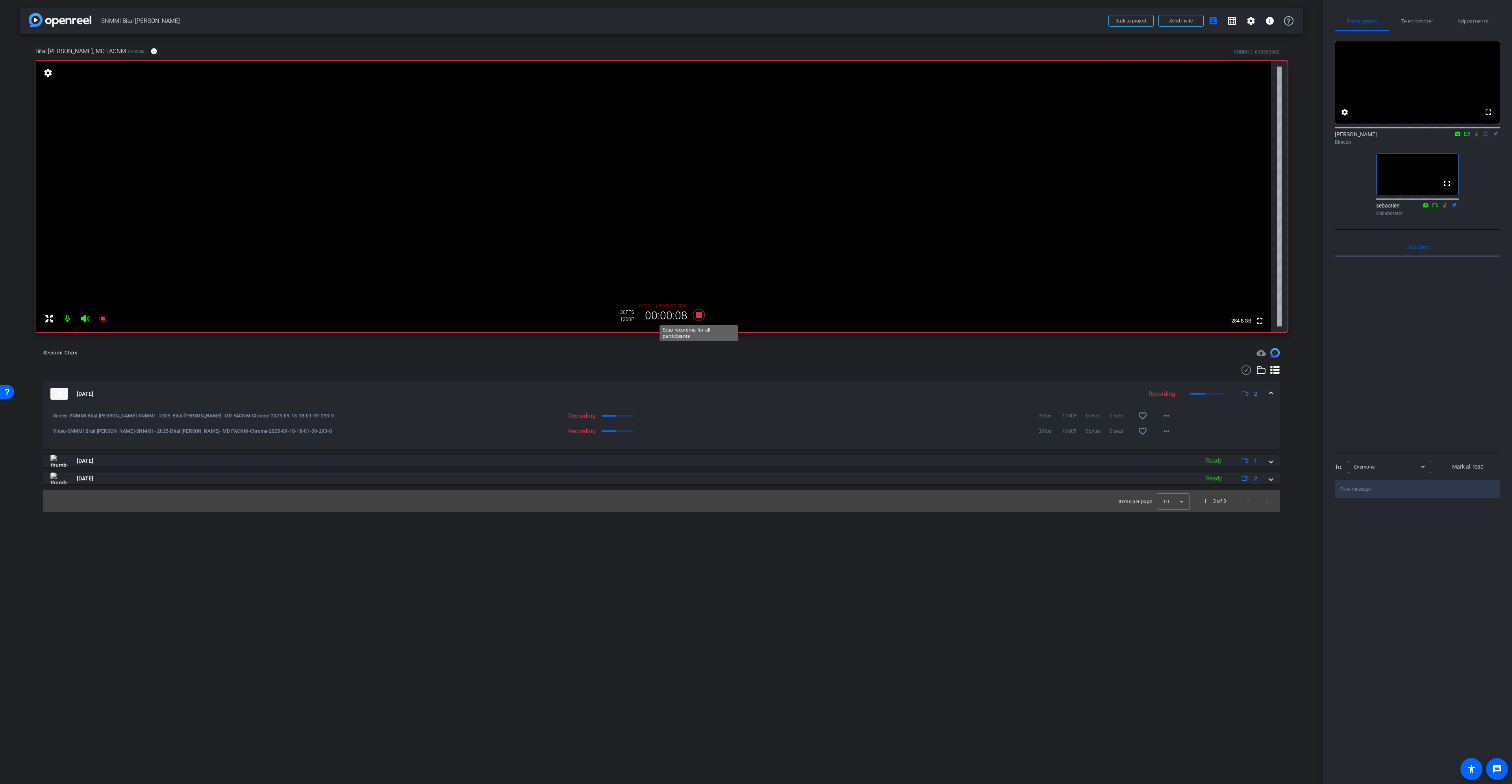
click at [696, 315] on icon at bounding box center [699, 315] width 19 height 14
click at [55, 416] on mat-icon "play_circle_outline" at bounding box center [53, 415] width 8 height 8
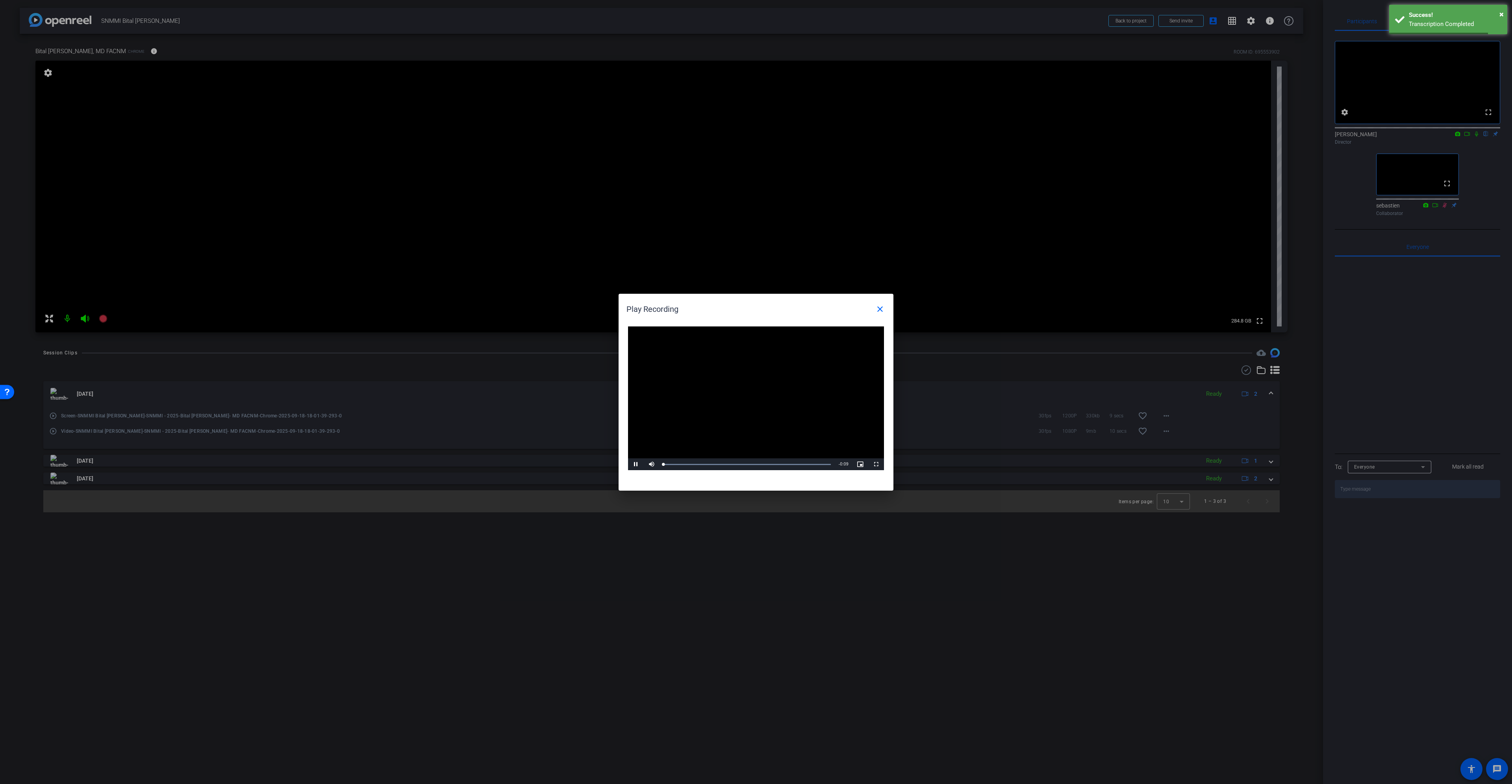
click at [738, 404] on video "Video Player" at bounding box center [756, 398] width 256 height 144
click at [714, 464] on div "Loaded : 100.00% 0:02 0:00" at bounding box center [747, 464] width 167 height 2
click at [876, 310] on mat-icon "close" at bounding box center [880, 309] width 9 height 9
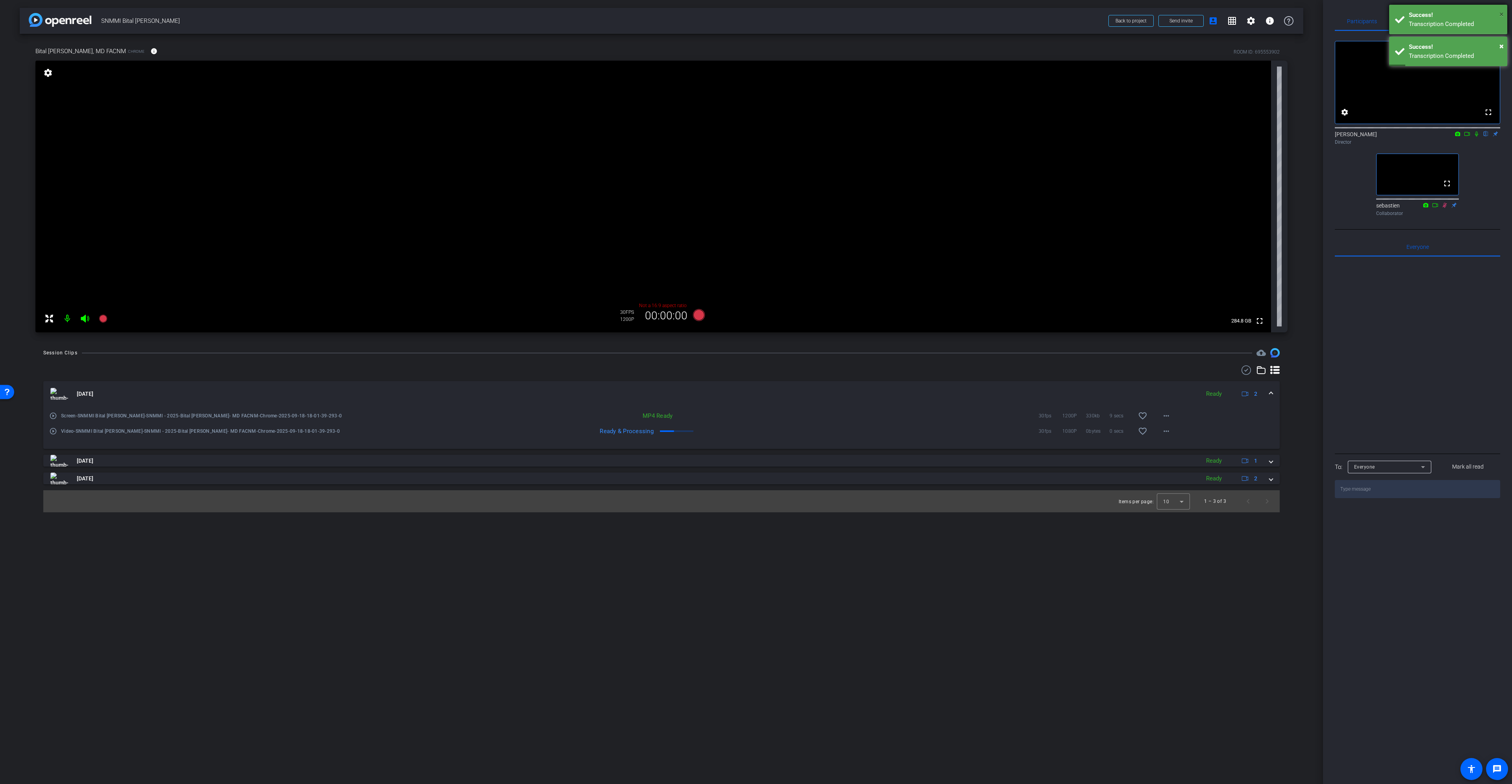
click at [1503, 15] on span "×" at bounding box center [1501, 14] width 4 height 9
click at [1501, 7] on div "× Success! Transcription Completed" at bounding box center [1448, 19] width 118 height 29
click at [1344, 19] on div "Participants" at bounding box center [1362, 21] width 54 height 19
click at [1355, 22] on span "Participants" at bounding box center [1362, 21] width 30 height 5
click at [1470, 20] on span "Adjustments" at bounding box center [1473, 21] width 31 height 5
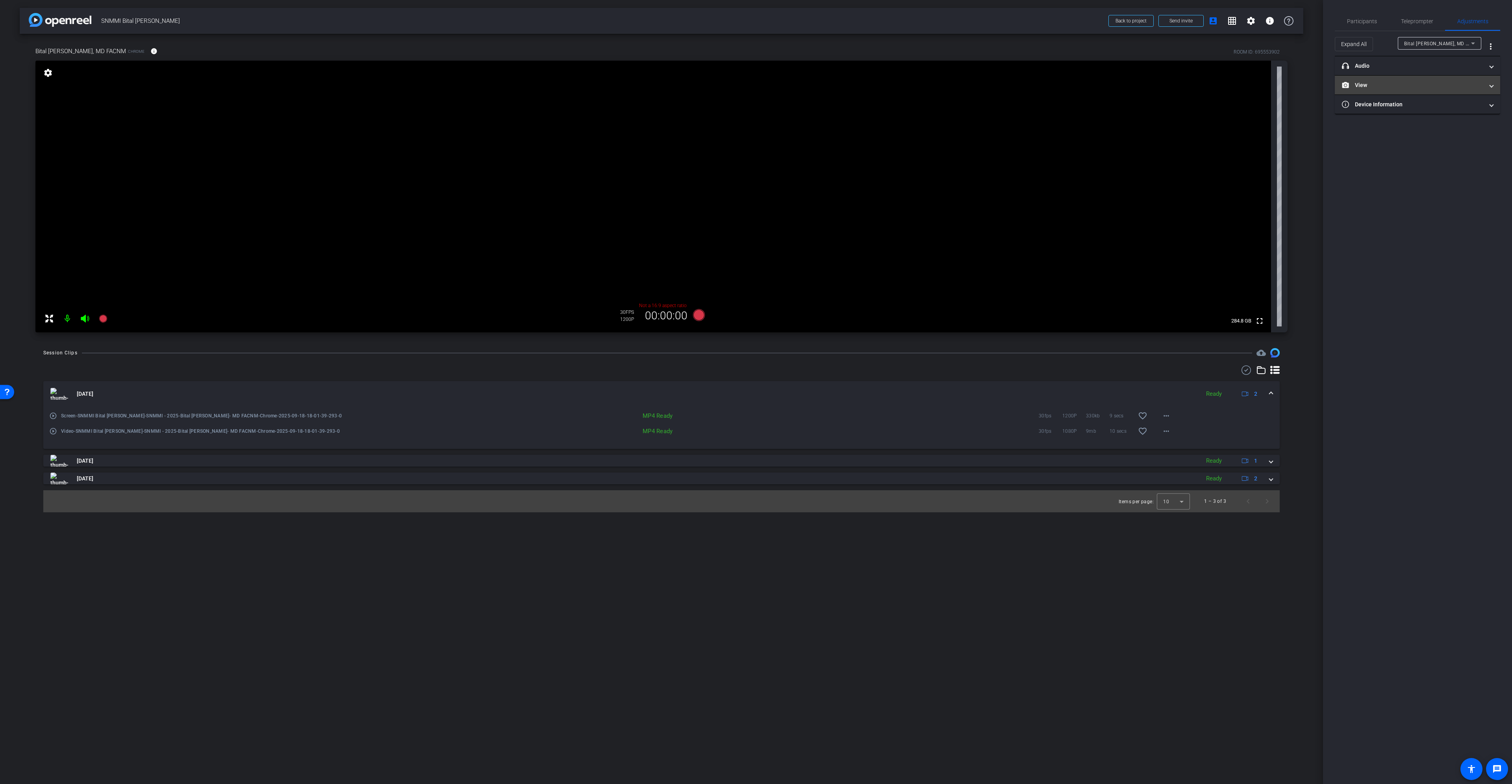
click at [1429, 85] on mat-panel-title "View" at bounding box center [1412, 85] width 141 height 8
click at [1407, 113] on icon at bounding box center [1410, 111] width 6 height 6
click at [1272, 396] on span at bounding box center [1271, 394] width 3 height 8
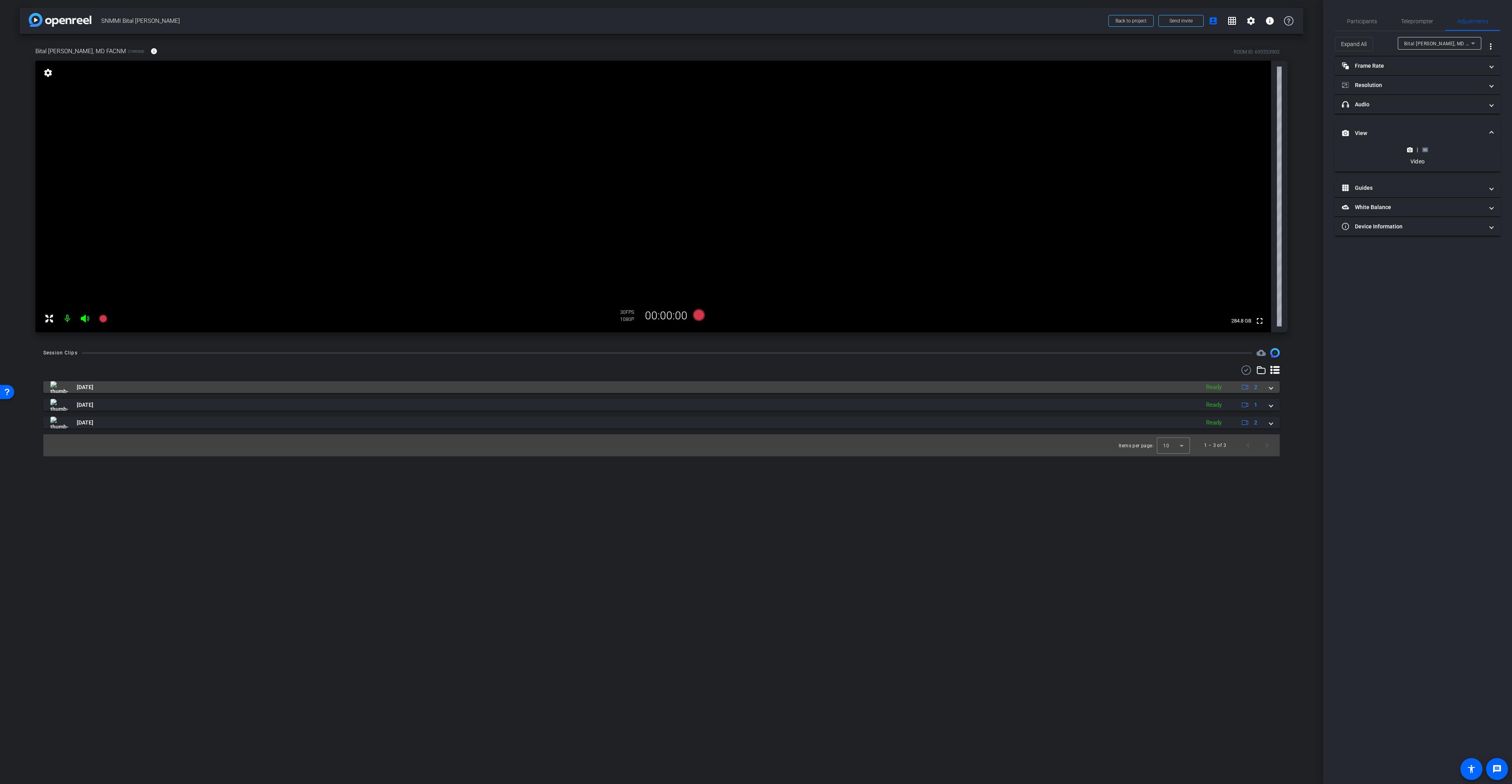
click at [1271, 390] on span at bounding box center [1271, 387] width 3 height 8
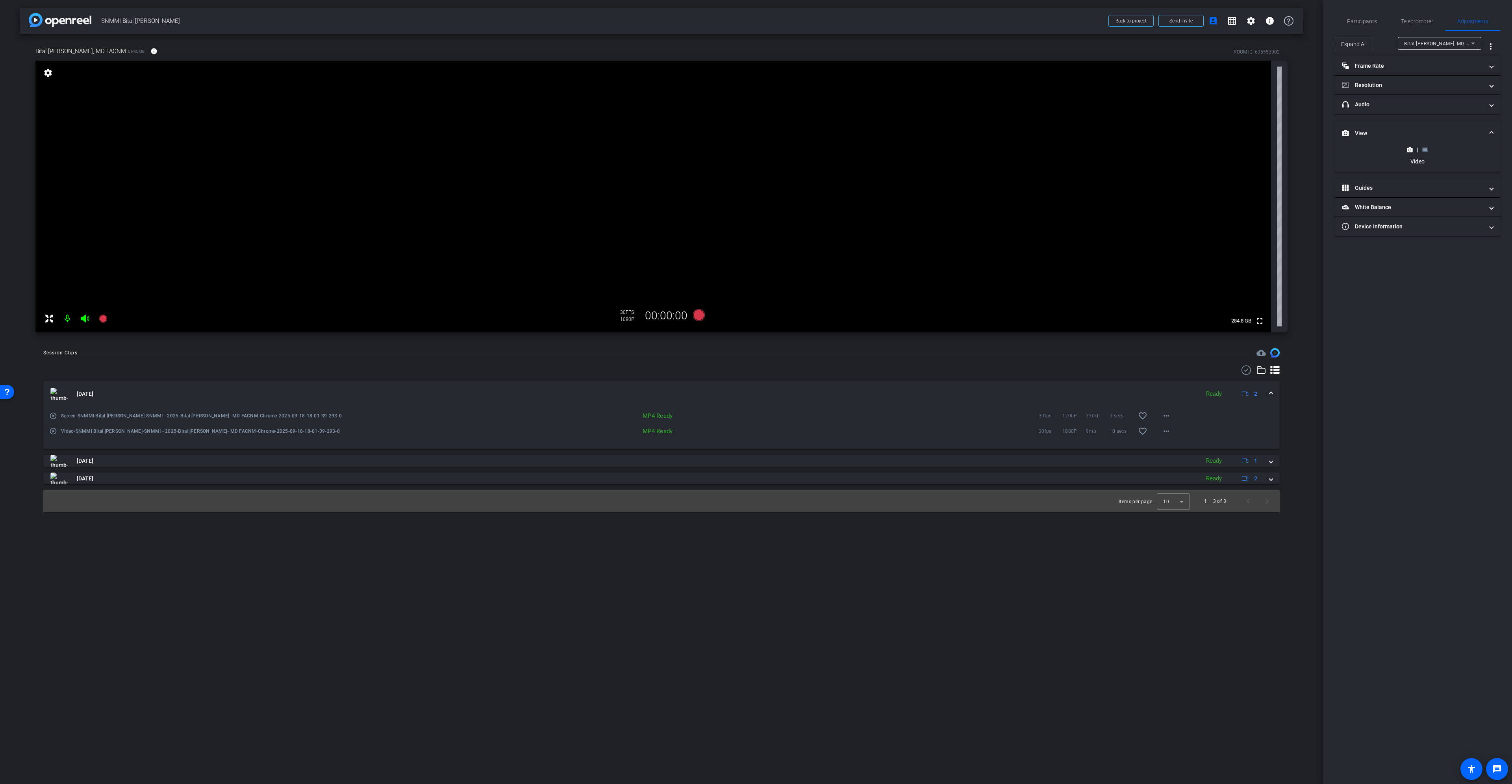
click at [1272, 394] on span at bounding box center [1271, 394] width 3 height 8
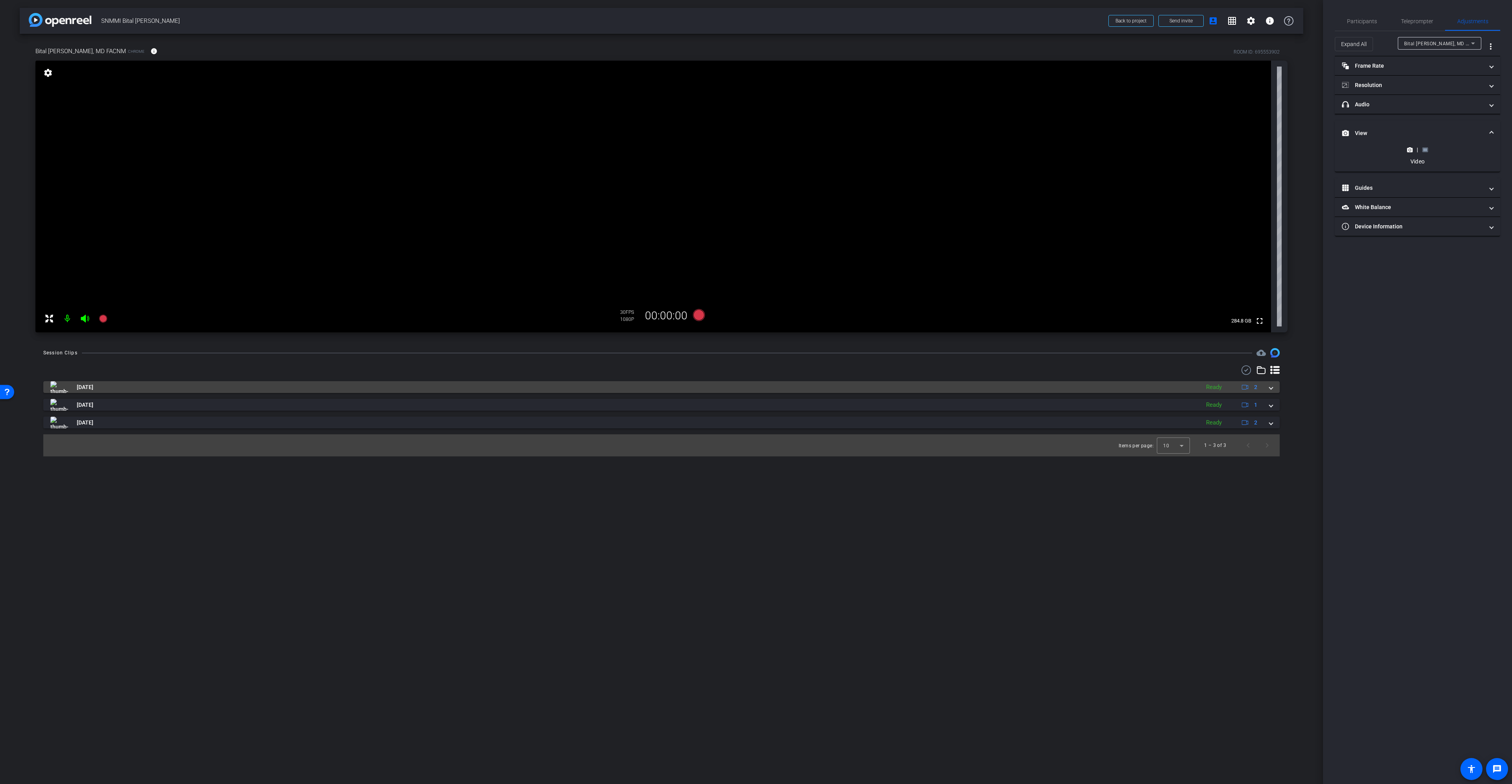
click at [1272, 386] on span at bounding box center [1271, 387] width 3 height 8
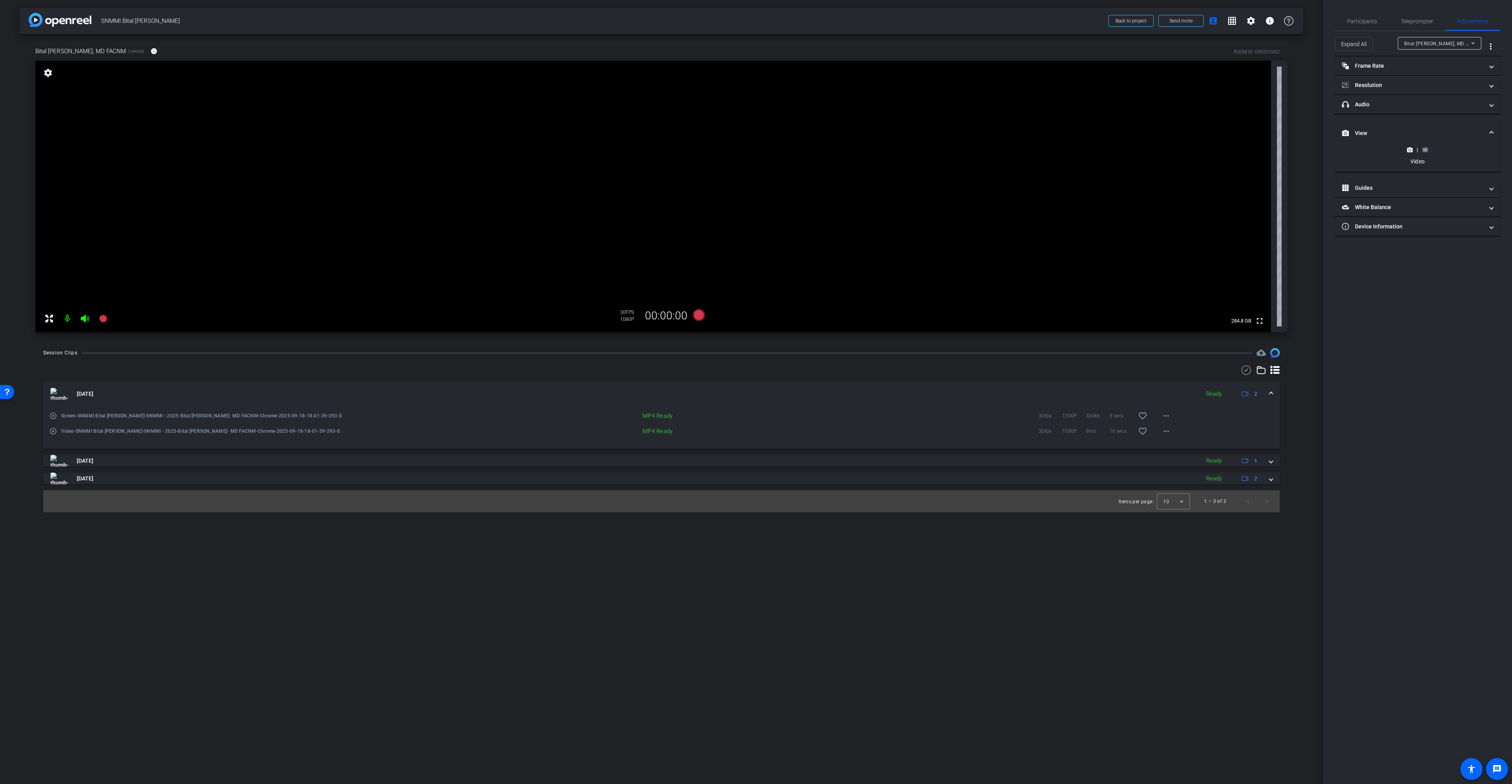
click at [1273, 391] on mat-expansion-panel-header "Sep 18, 2025 Ready 2" at bounding box center [662, 393] width 1236 height 25
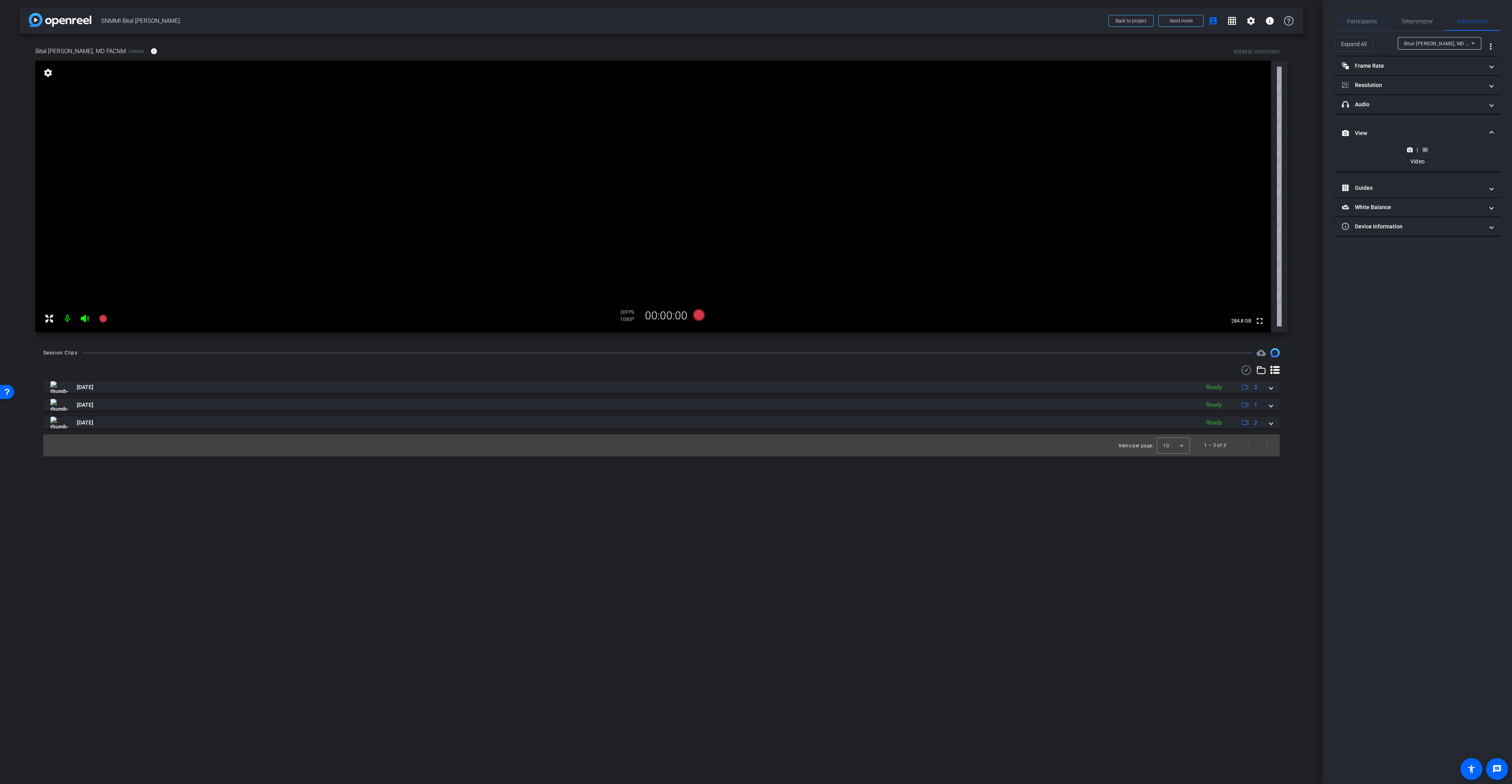
click at [1375, 21] on span "Participants" at bounding box center [1362, 21] width 30 height 5
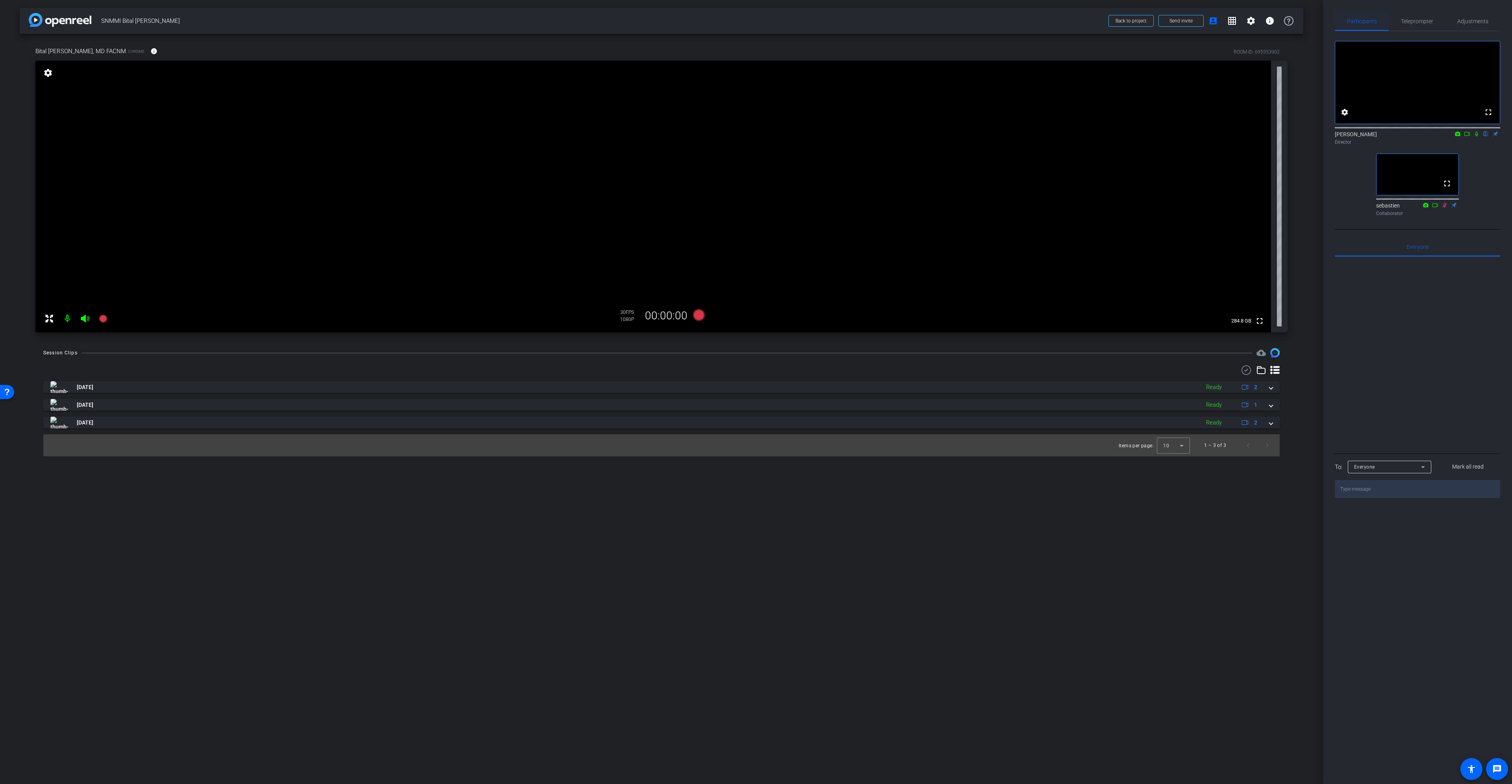
click at [1372, 22] on span "Participants" at bounding box center [1362, 21] width 30 height 5
click at [698, 316] on icon at bounding box center [699, 315] width 12 height 12
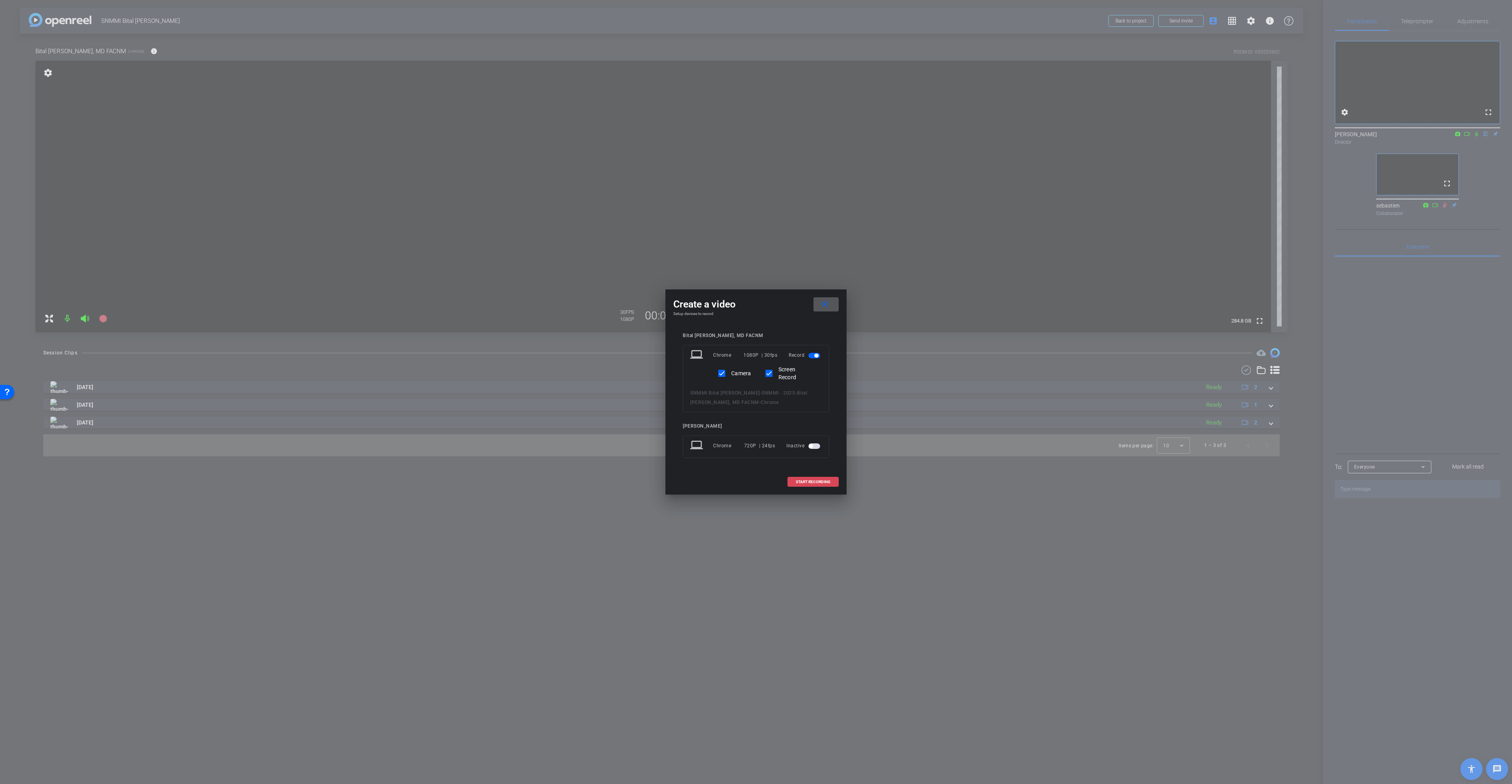
click at [816, 480] on span "START RECORDING" at bounding box center [813, 482] width 35 height 4
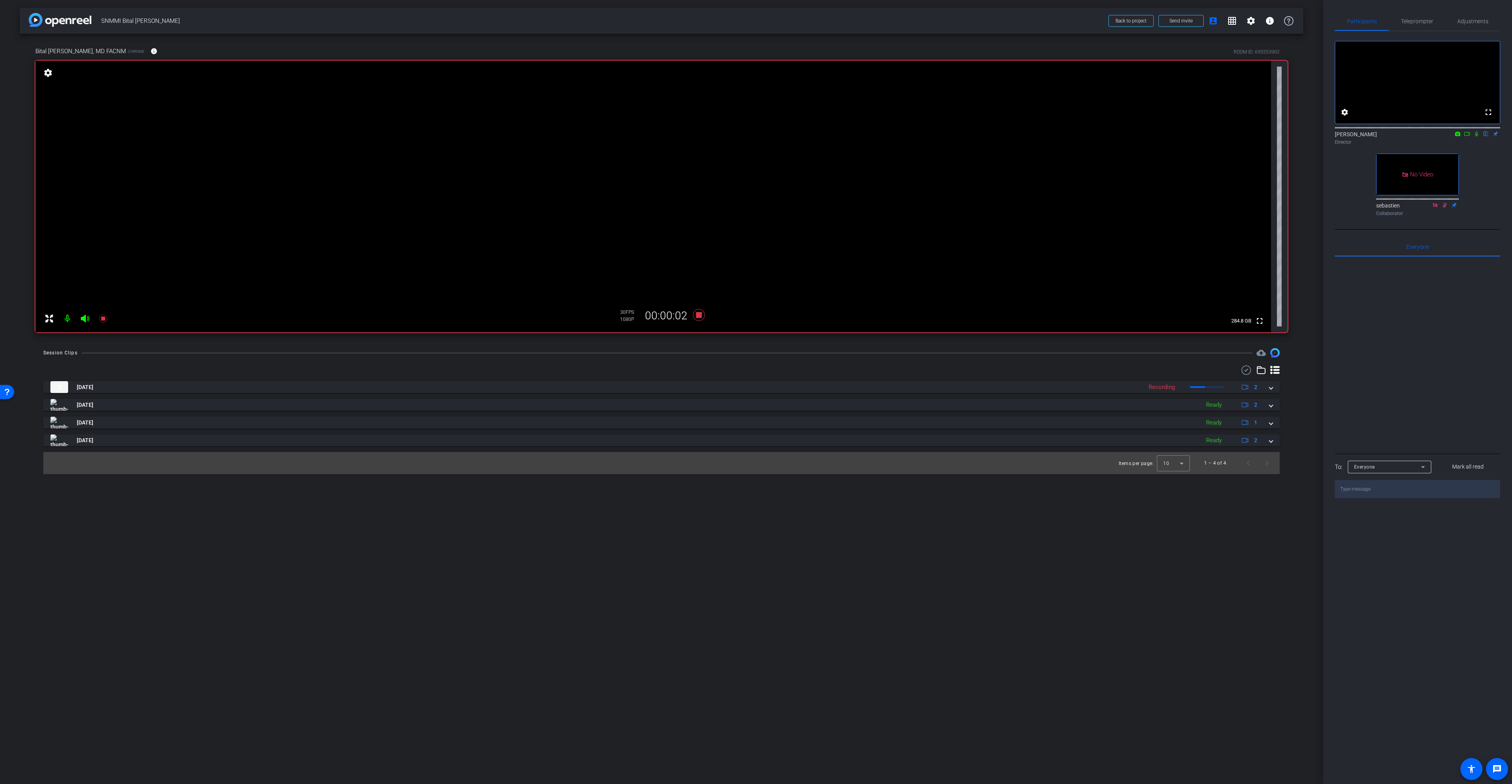
click at [1467, 136] on icon at bounding box center [1467, 134] width 5 height 4
click at [1484, 137] on icon at bounding box center [1486, 133] width 6 height 5
click at [1470, 20] on span "Adjustments" at bounding box center [1473, 21] width 31 height 5
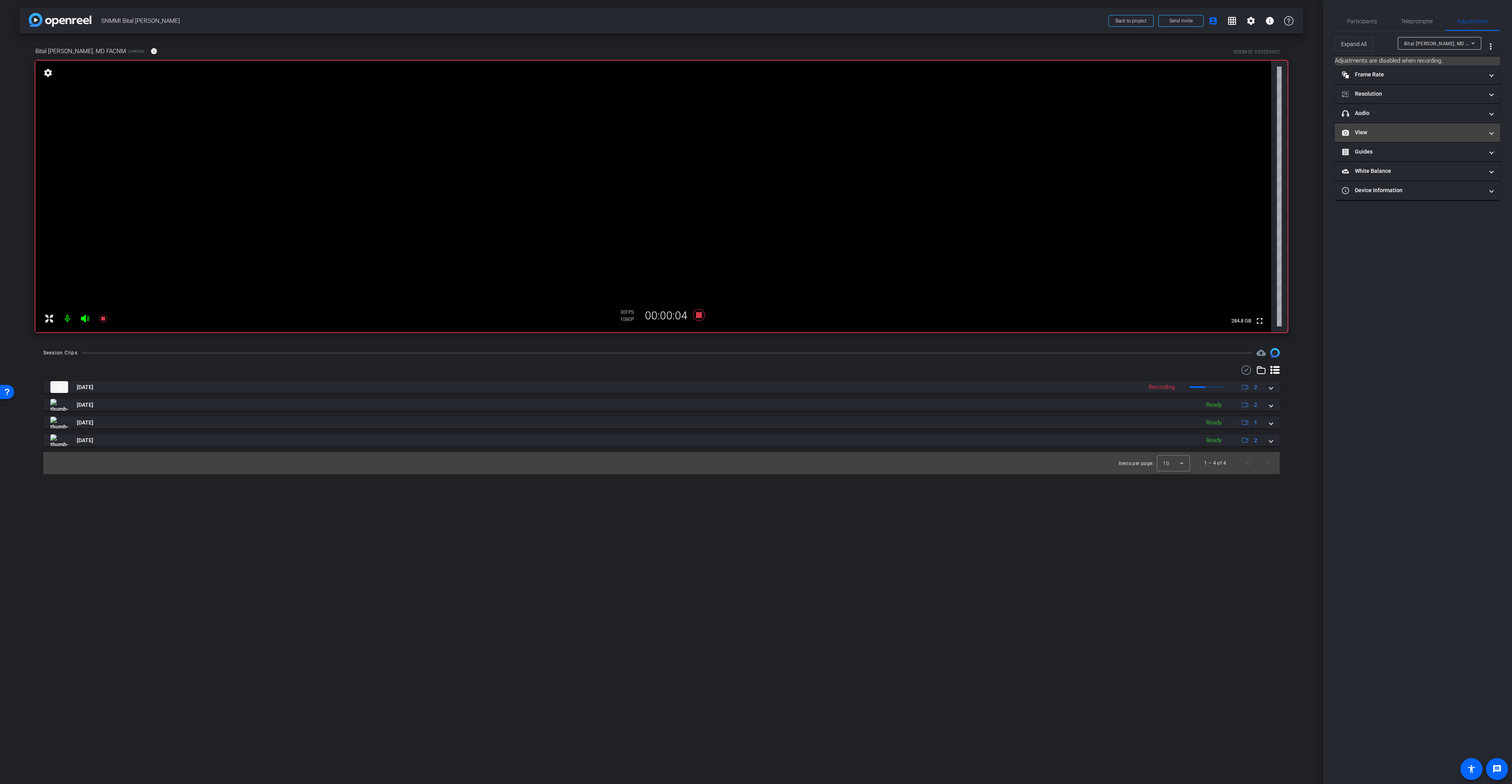
click at [1421, 126] on mat-expansion-panel-header "View" at bounding box center [1418, 133] width 166 height 19
click at [1419, 156] on div "|" at bounding box center [1417, 158] width 29 height 8
click at [1423, 158] on icon at bounding box center [1425, 158] width 6 height 6
click at [1370, 15] on span "Participants" at bounding box center [1362, 21] width 30 height 19
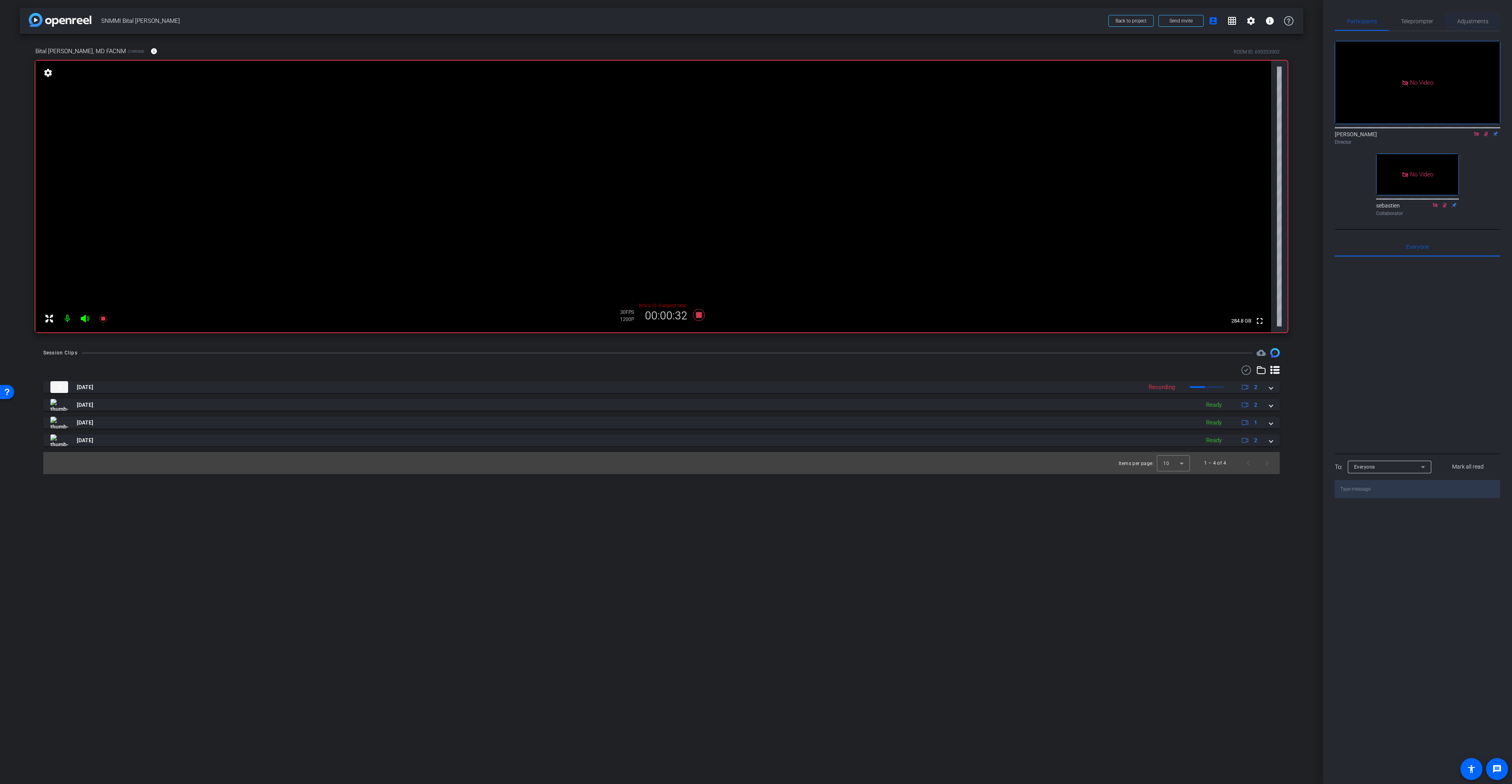
click at [1472, 22] on span "Adjustments" at bounding box center [1473, 21] width 31 height 5
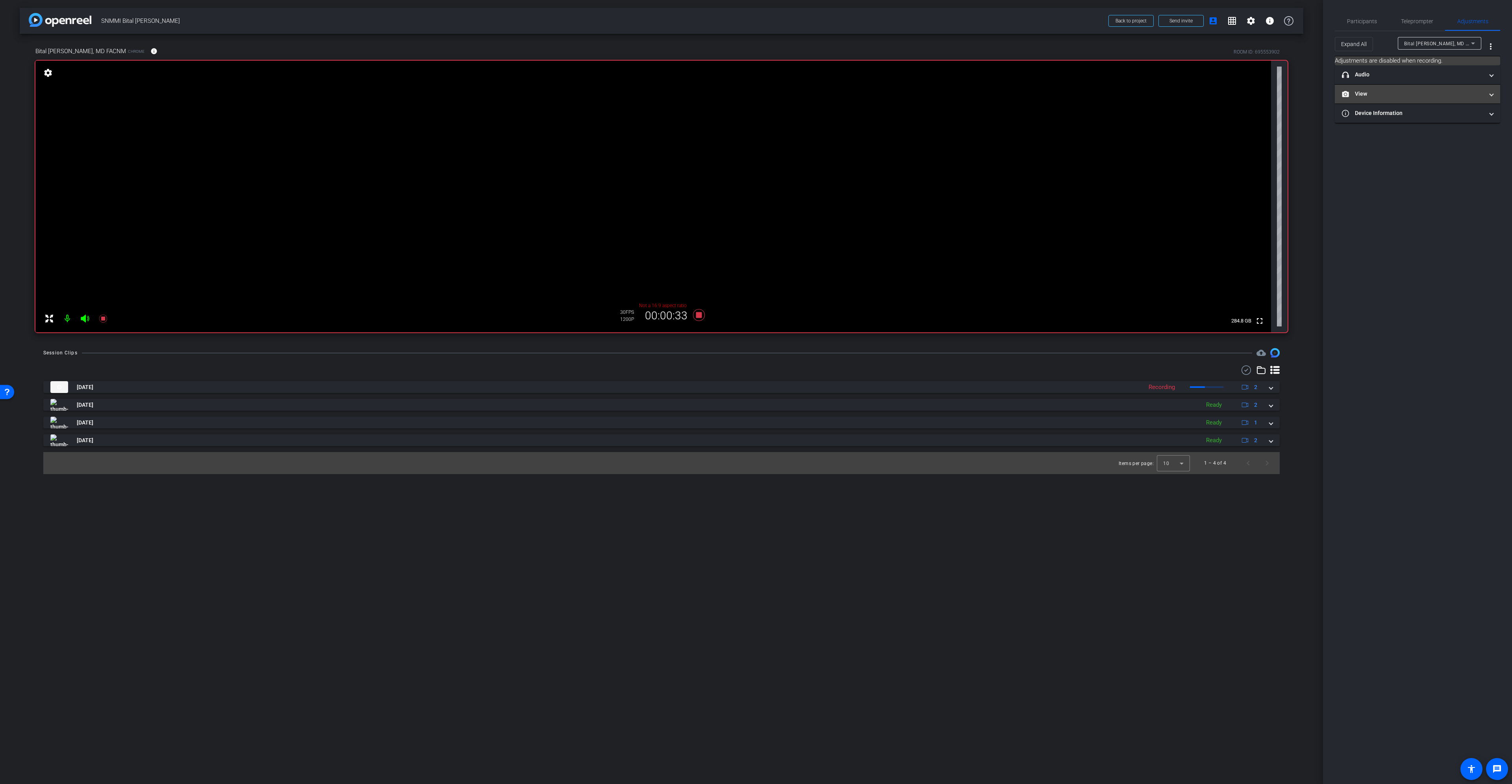
click at [1459, 85] on mat-expansion-panel-header "View" at bounding box center [1418, 94] width 166 height 19
click at [1425, 120] on rect at bounding box center [1425, 120] width 4 height 3
click at [1409, 119] on icon at bounding box center [1410, 120] width 5 height 4
click at [1369, 21] on span "Participants" at bounding box center [1362, 21] width 30 height 5
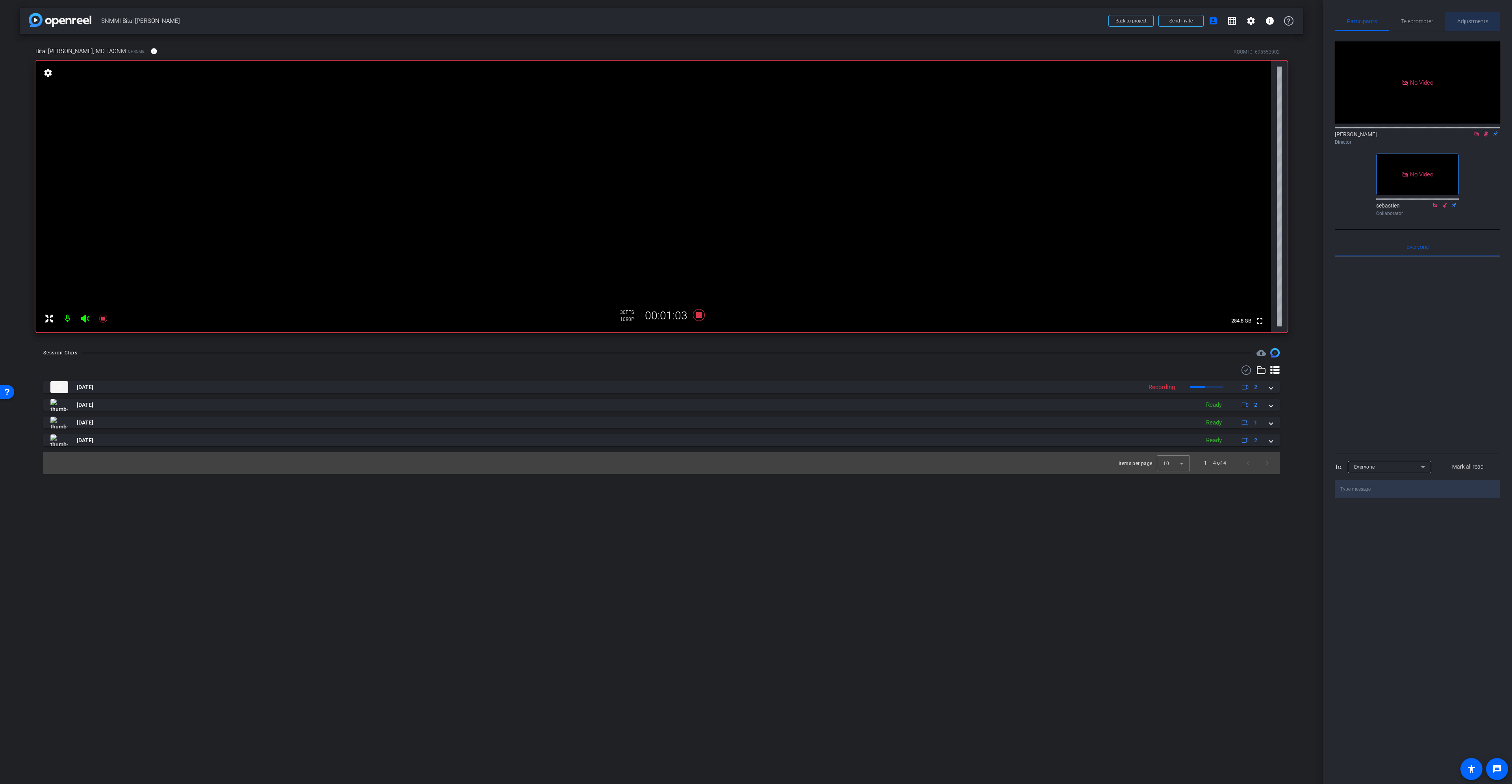
click at [1477, 21] on span "Adjustments" at bounding box center [1473, 21] width 31 height 5
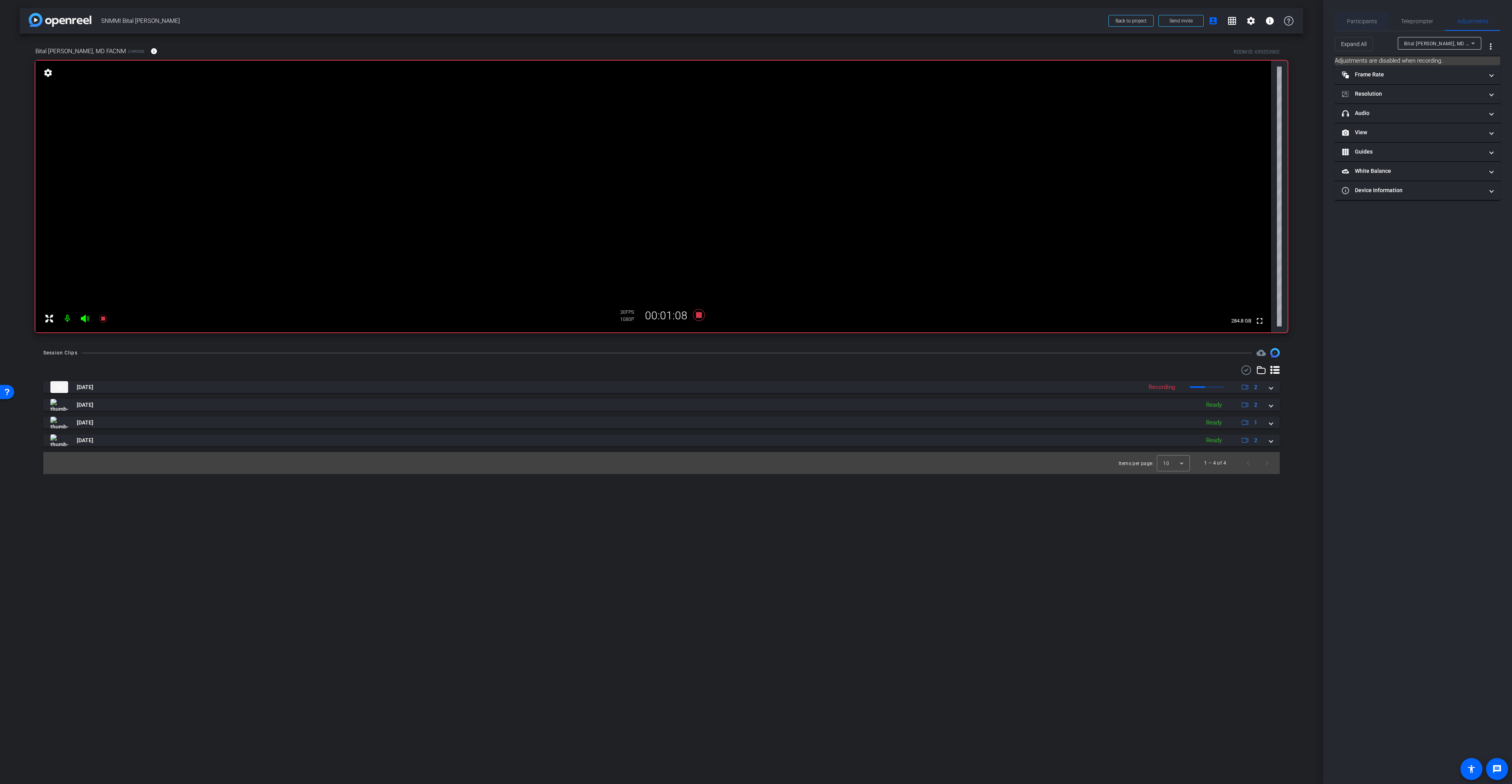
click at [1356, 22] on span "Participants" at bounding box center [1362, 21] width 30 height 5
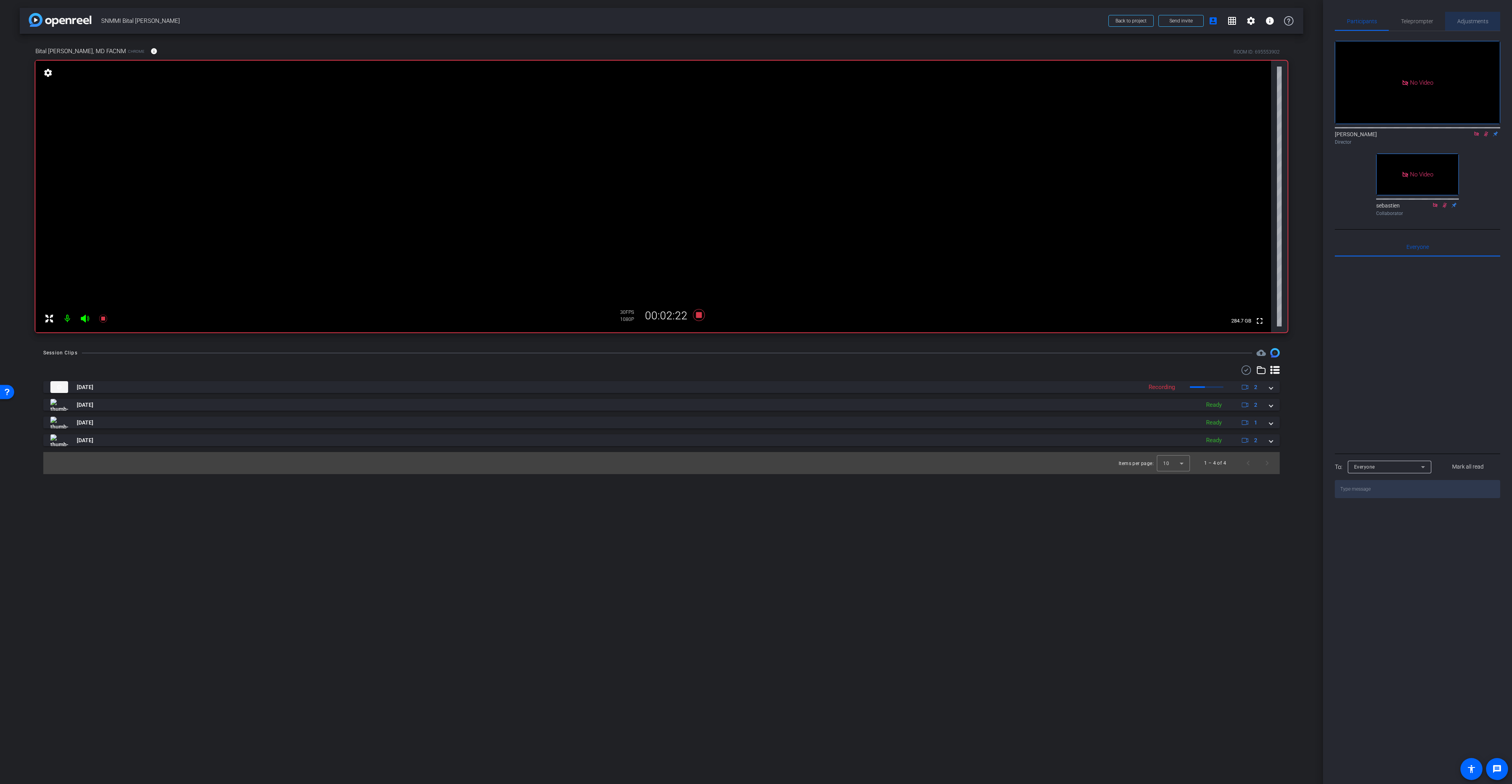
click at [1490, 19] on div "Adjustments" at bounding box center [1473, 21] width 55 height 19
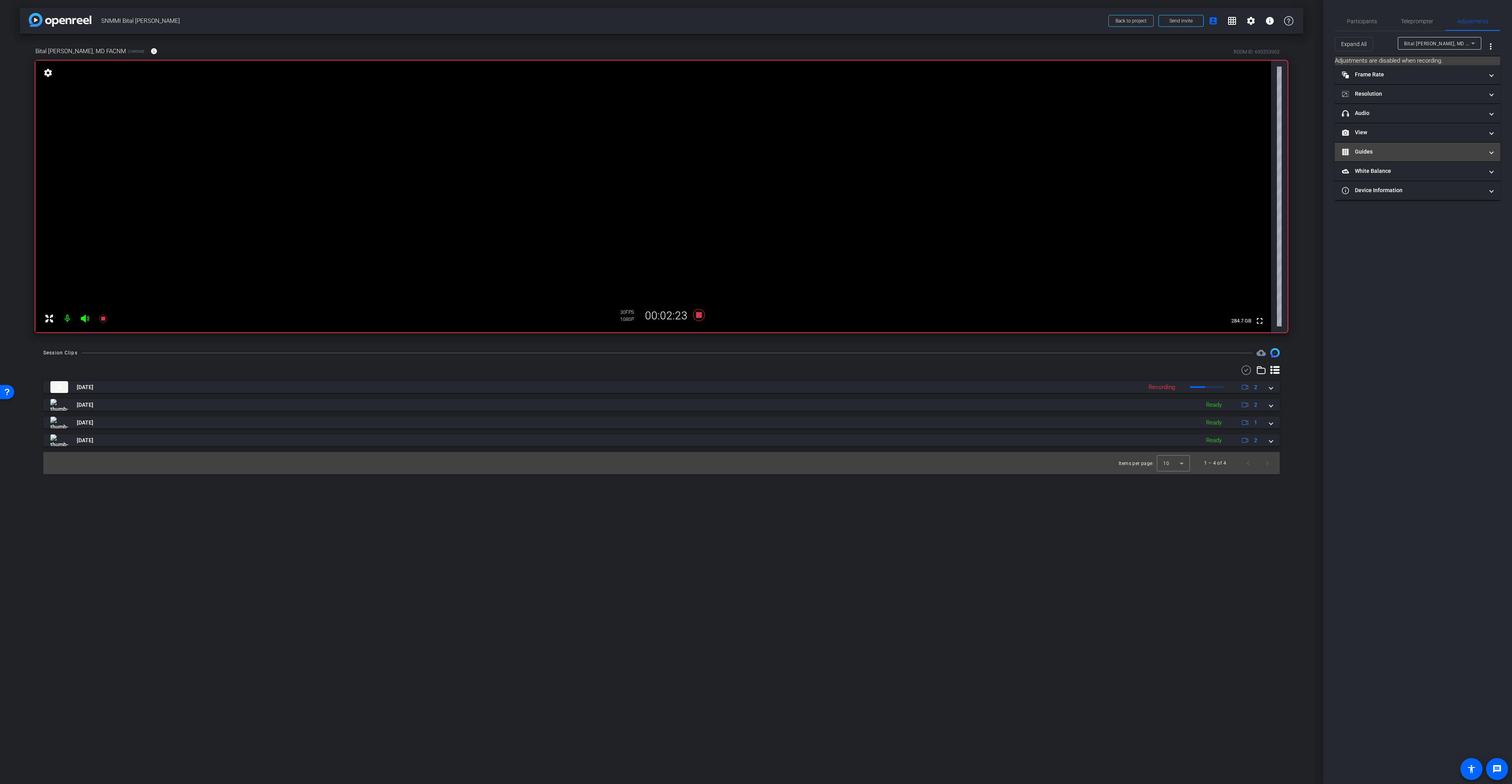
click at [1406, 143] on mat-expansion-panel-header "Guides" at bounding box center [1418, 152] width 166 height 19
click at [1406, 133] on mat-panel-title "View" at bounding box center [1412, 133] width 141 height 8
click at [1409, 158] on icon at bounding box center [1410, 158] width 6 height 6
click at [1427, 159] on rect at bounding box center [1425, 158] width 4 height 3
click at [1411, 122] on icon at bounding box center [1410, 120] width 5 height 4
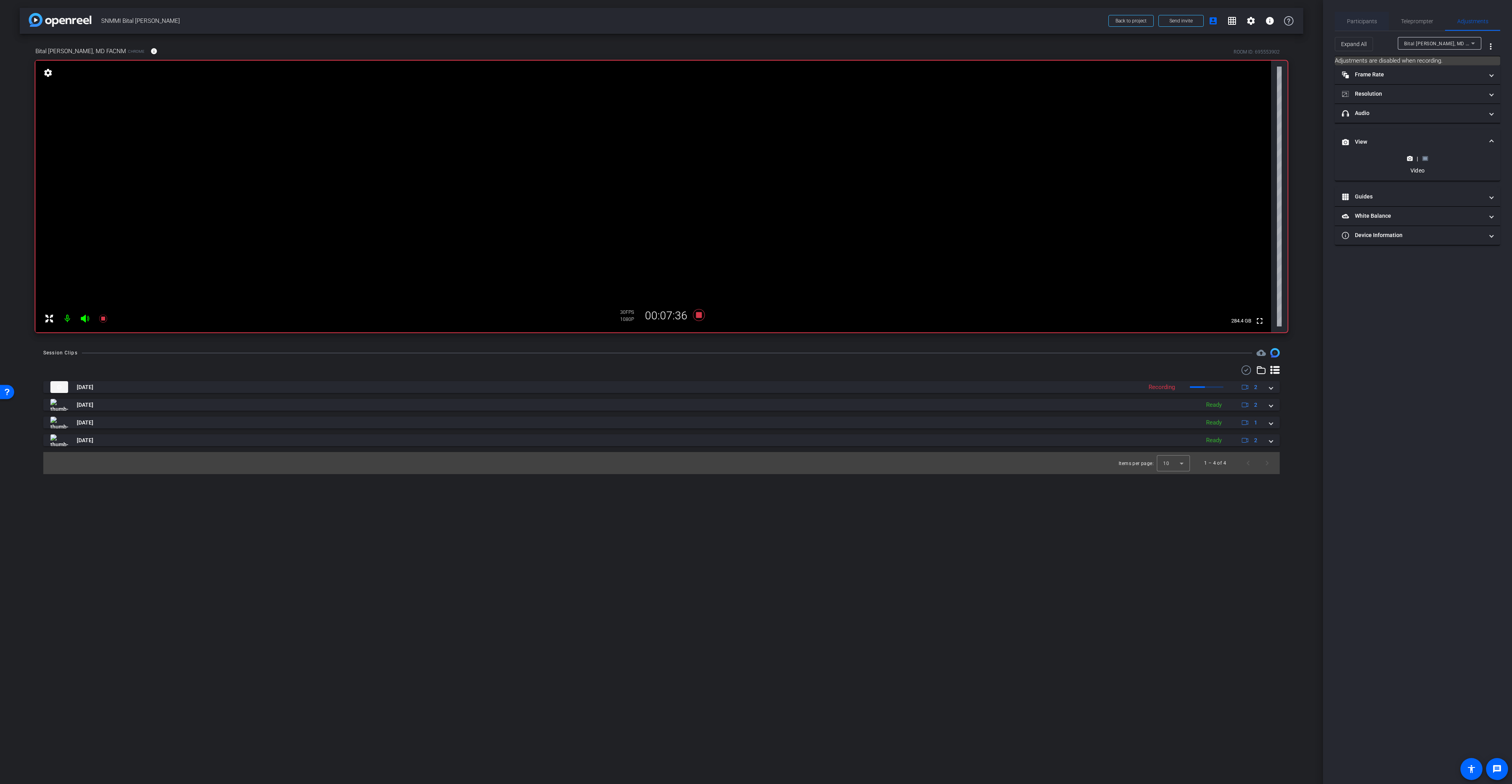
click at [1362, 23] on span "Participants" at bounding box center [1362, 21] width 30 height 5
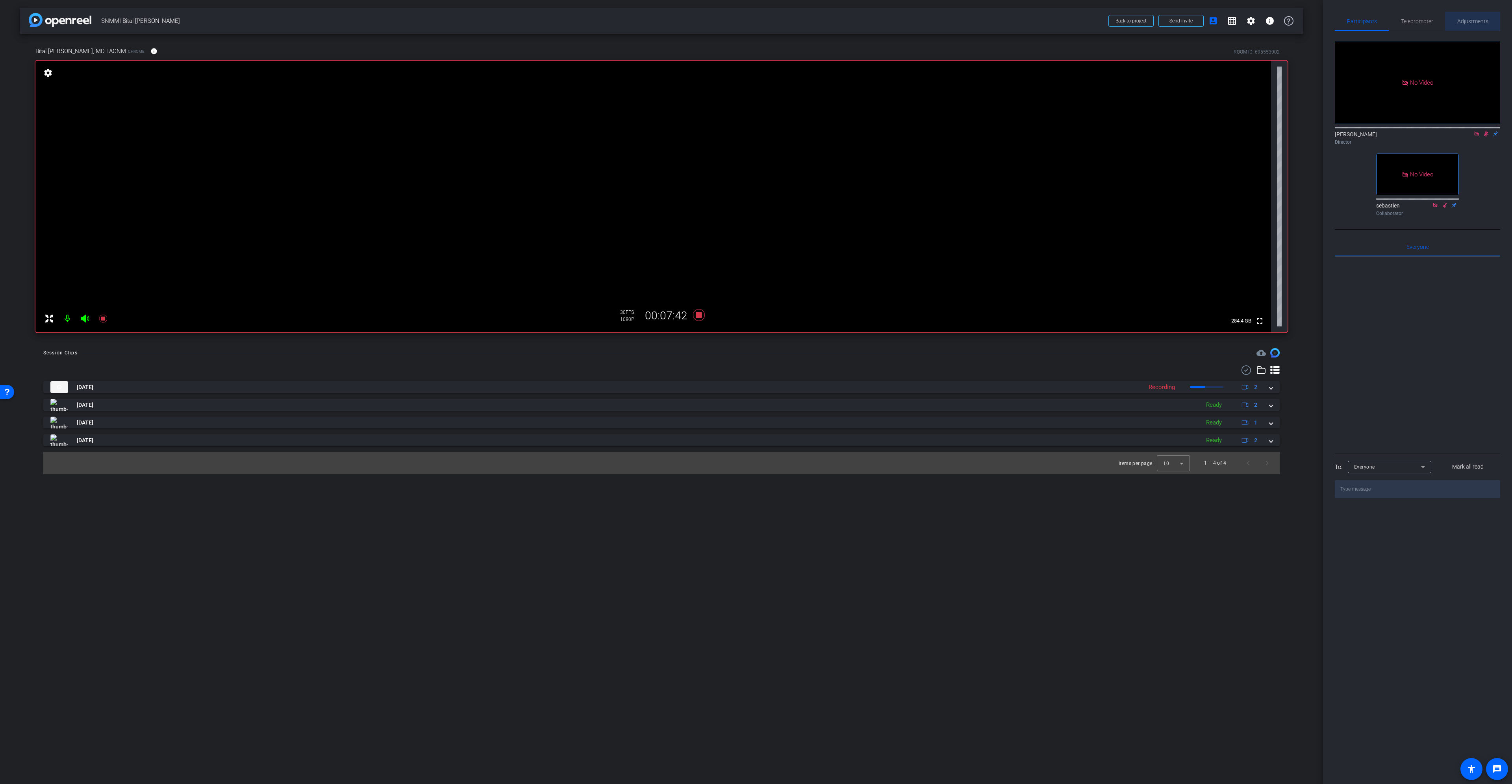
click at [1479, 23] on span "Adjustments" at bounding box center [1473, 21] width 31 height 5
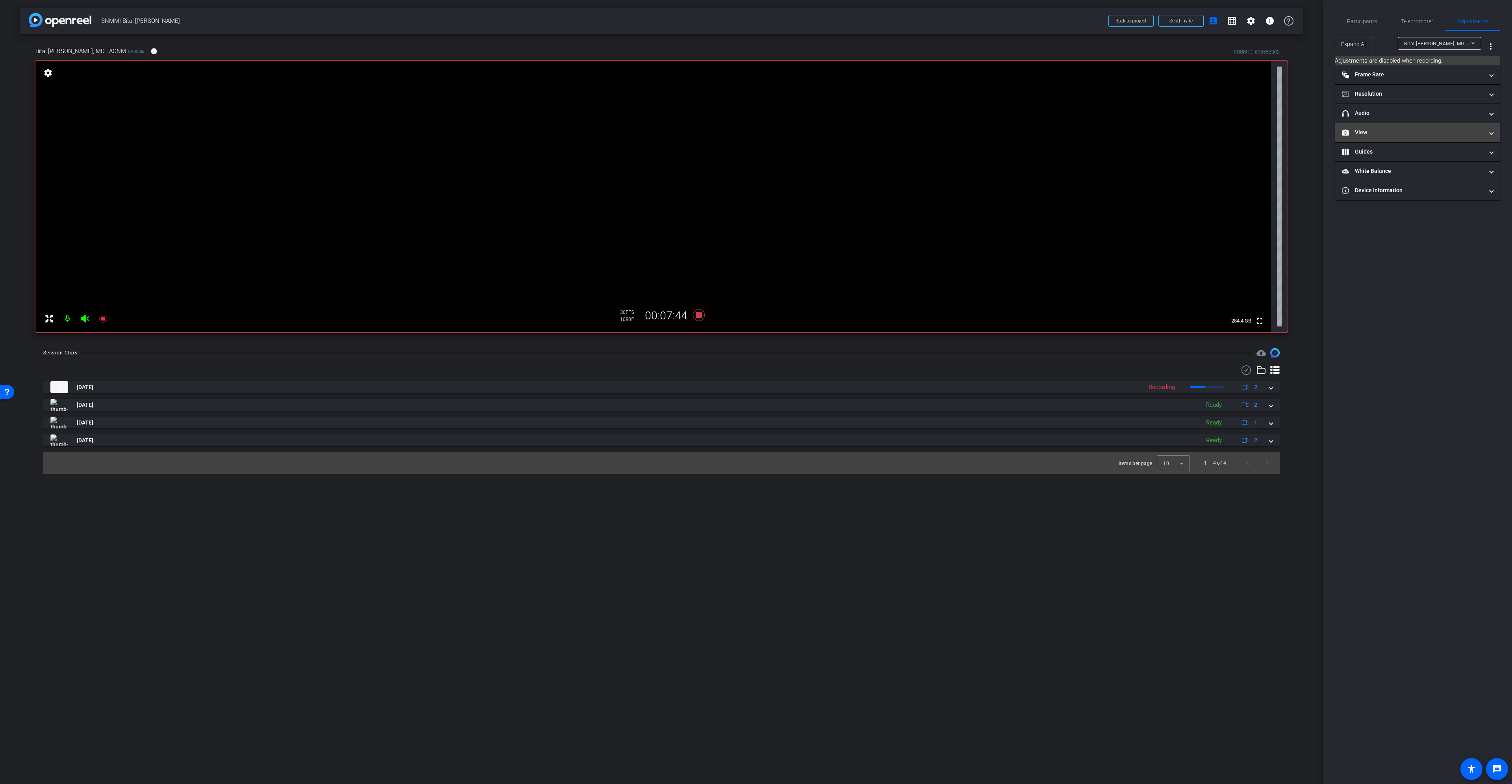
click at [1424, 133] on mat-panel-title "View" at bounding box center [1412, 133] width 141 height 8
click at [1422, 156] on div "|" at bounding box center [1417, 158] width 29 height 8
click at [1425, 158] on rect at bounding box center [1425, 158] width 4 height 3
click at [1354, 19] on span "Participants" at bounding box center [1362, 21] width 30 height 5
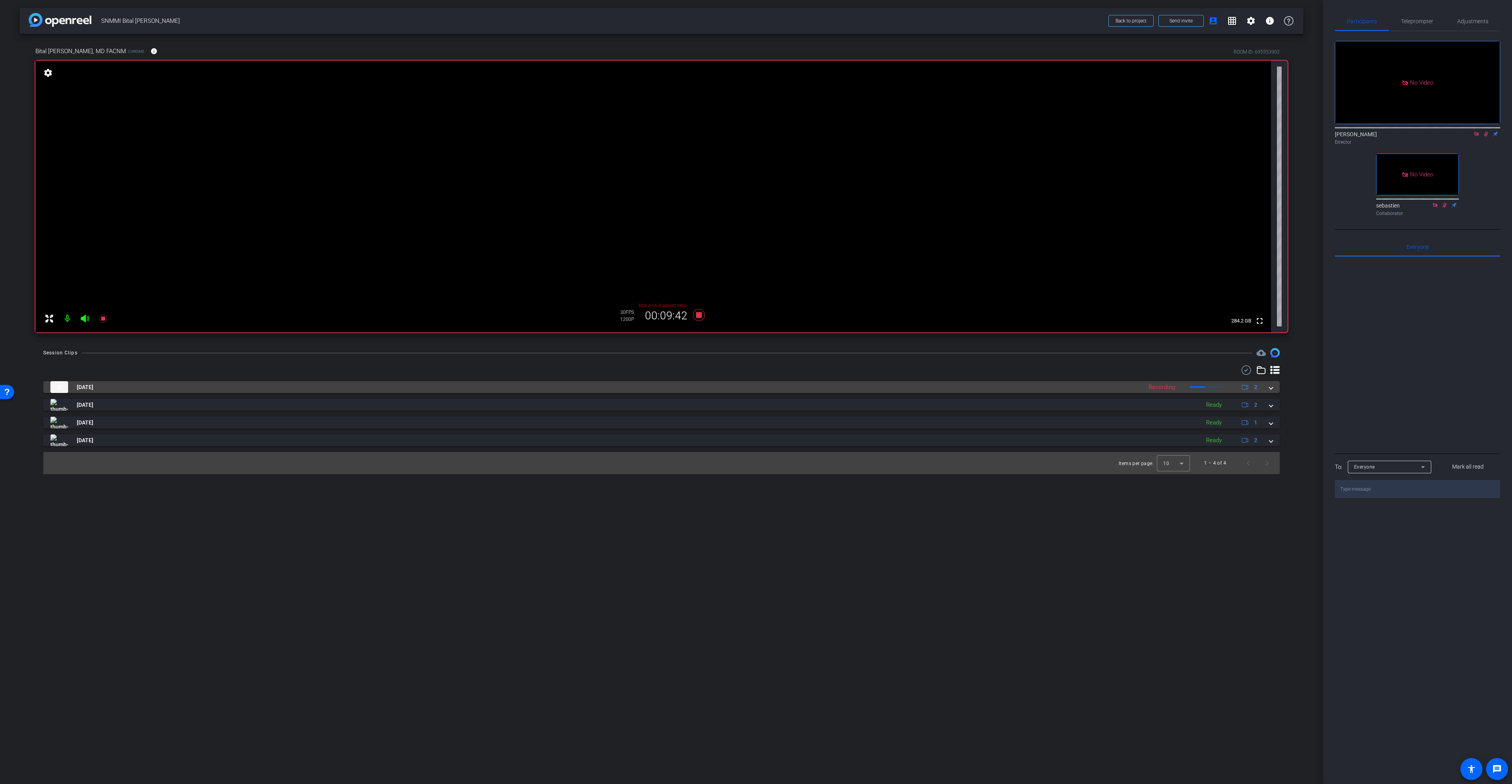
click at [1273, 386] on mat-expansion-panel-header "Sep 18, 2025 Recording 2" at bounding box center [662, 387] width 1236 height 12
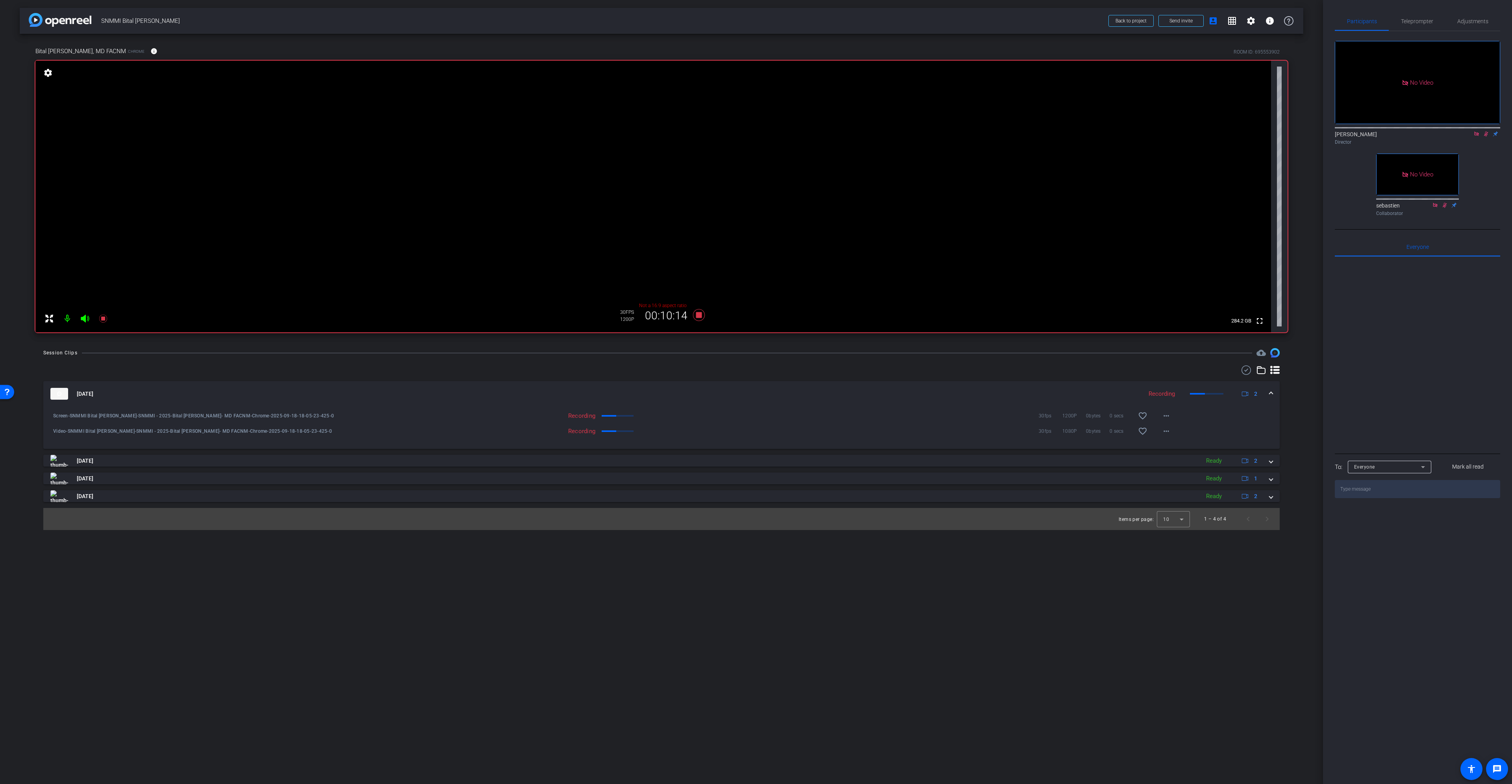
click at [1477, 131] on icon at bounding box center [1476, 133] width 4 height 4
click at [1473, 19] on span "Adjustments" at bounding box center [1473, 21] width 31 height 5
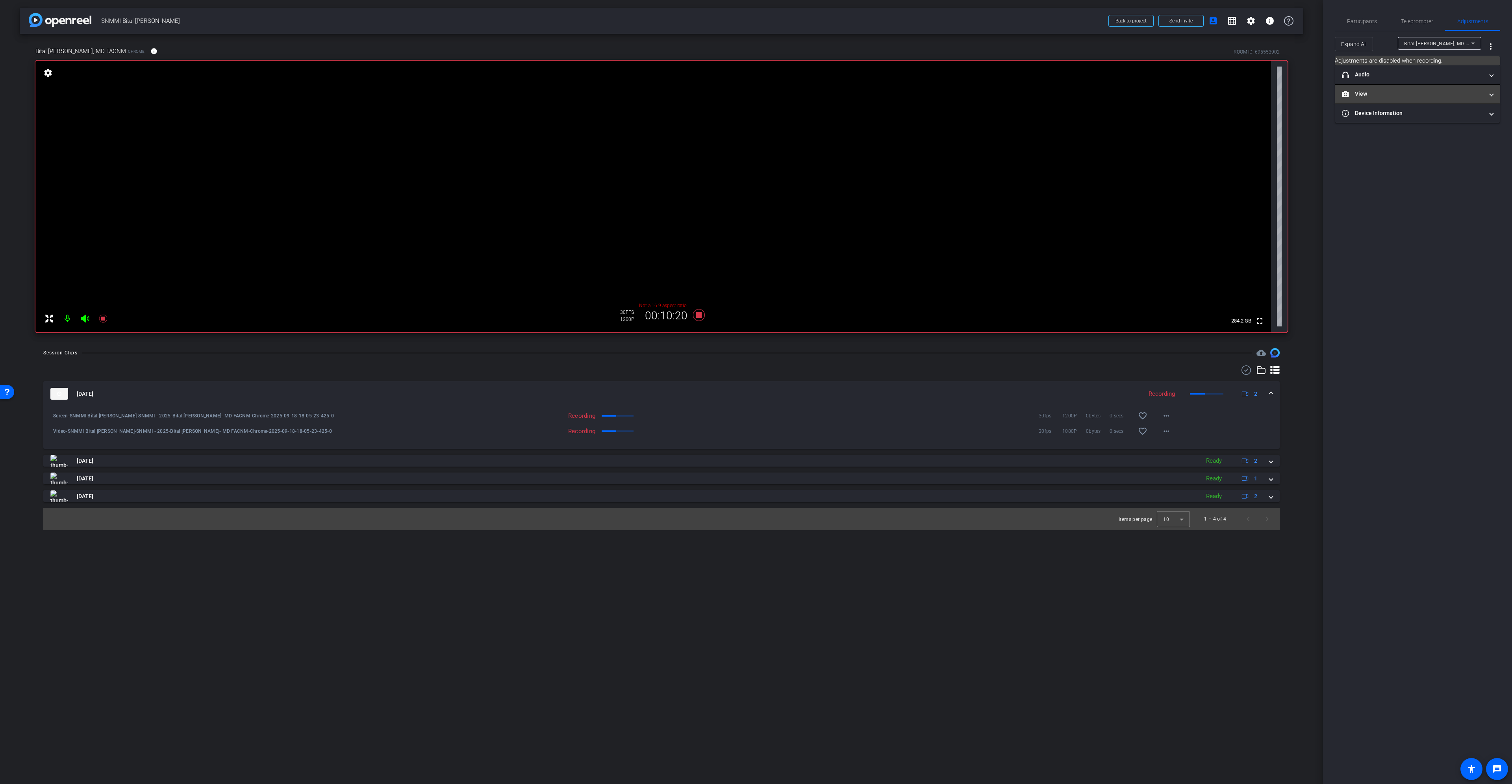
click at [1422, 94] on mat-panel-title "View" at bounding box center [1412, 94] width 141 height 8
click at [1424, 119] on rect at bounding box center [1425, 120] width 4 height 3
click at [1410, 117] on icon at bounding box center [1410, 120] width 6 height 6
click at [1370, 21] on span "Participants" at bounding box center [1362, 21] width 30 height 5
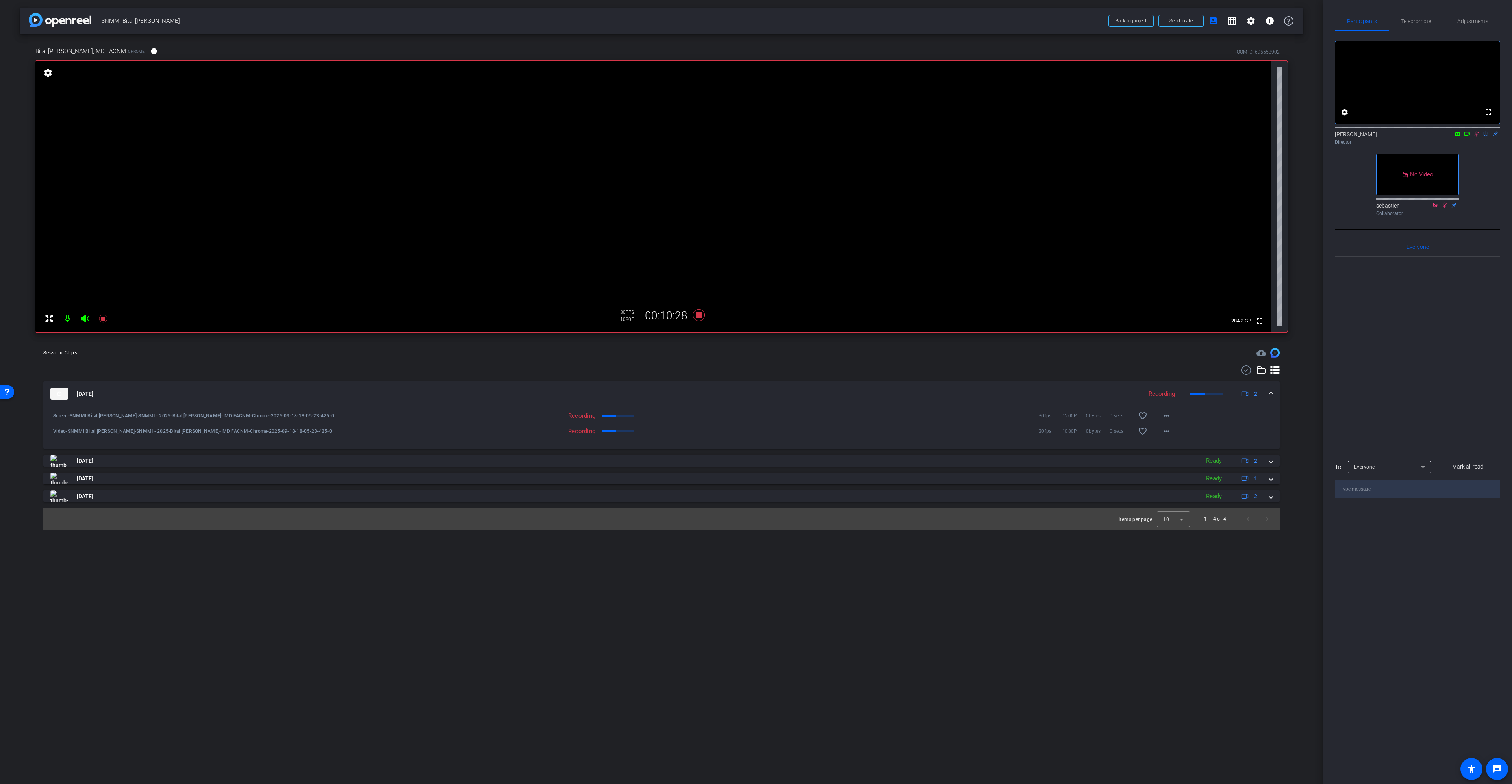
click at [1477, 137] on icon at bounding box center [1476, 134] width 4 height 5
click at [1477, 137] on icon at bounding box center [1476, 133] width 6 height 5
click at [1477, 137] on icon at bounding box center [1476, 134] width 4 height 5
click at [699, 313] on icon at bounding box center [699, 315] width 12 height 12
click at [697, 312] on icon at bounding box center [699, 315] width 12 height 12
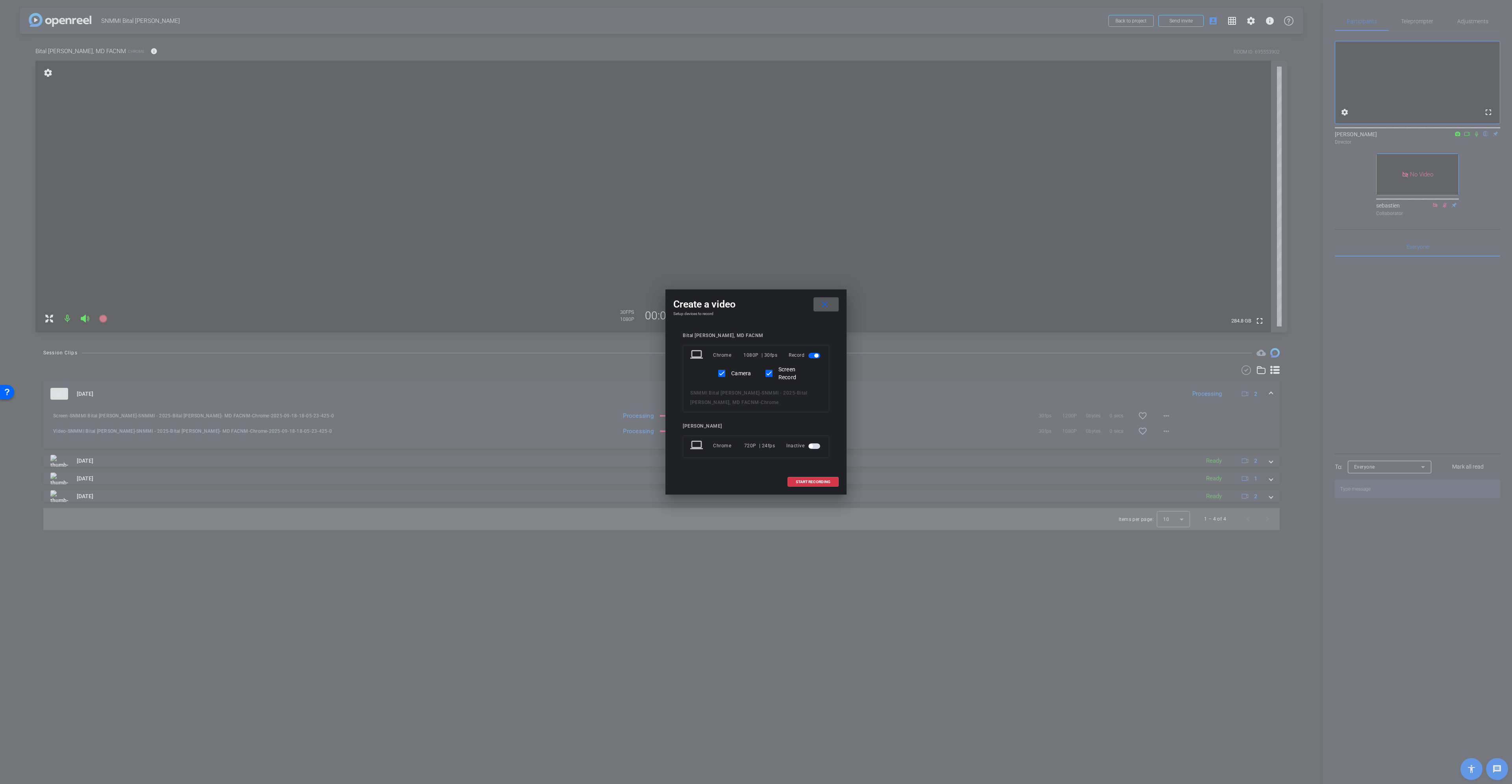
click at [826, 303] on mat-icon "close" at bounding box center [825, 305] width 10 height 10
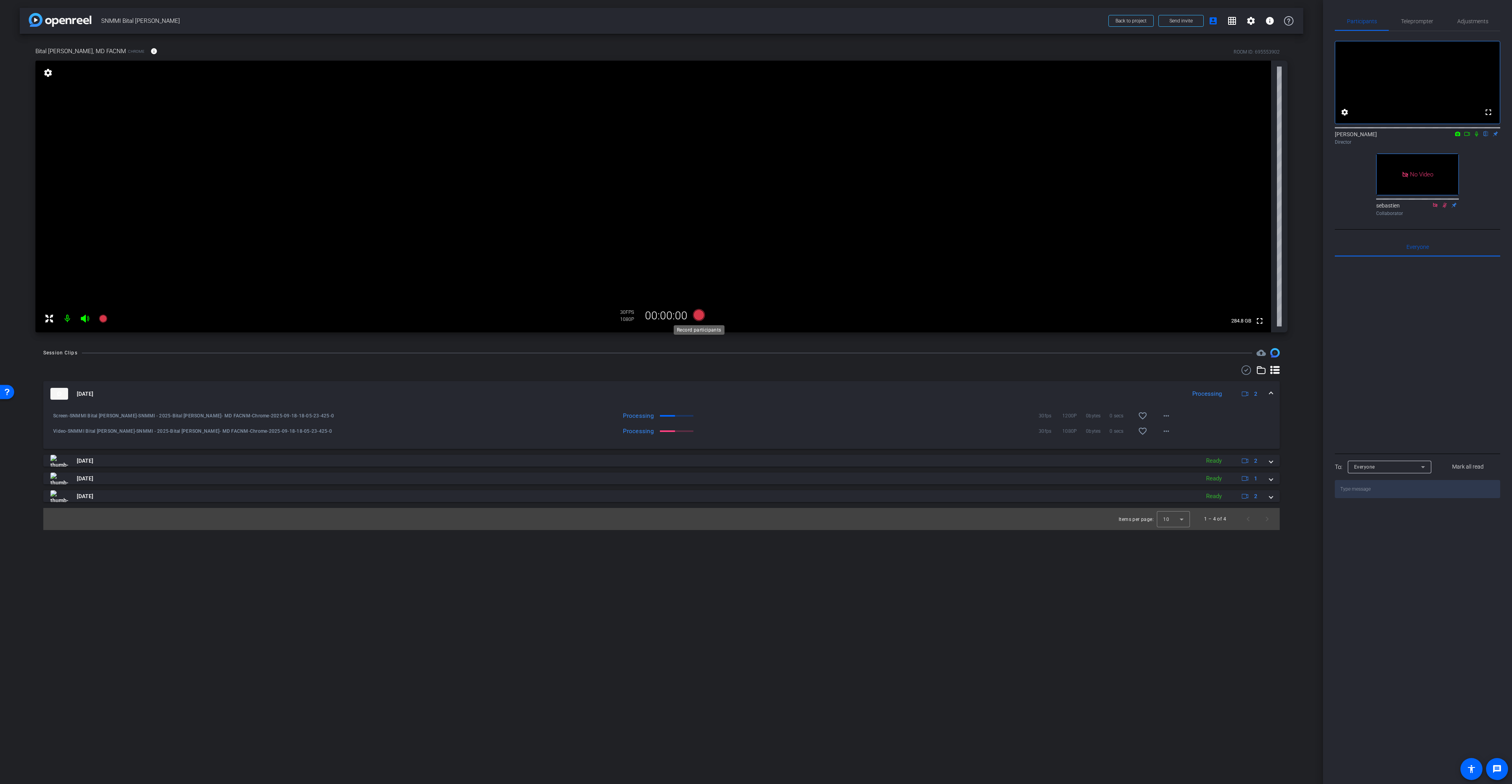
click at [700, 316] on icon at bounding box center [699, 315] width 12 height 12
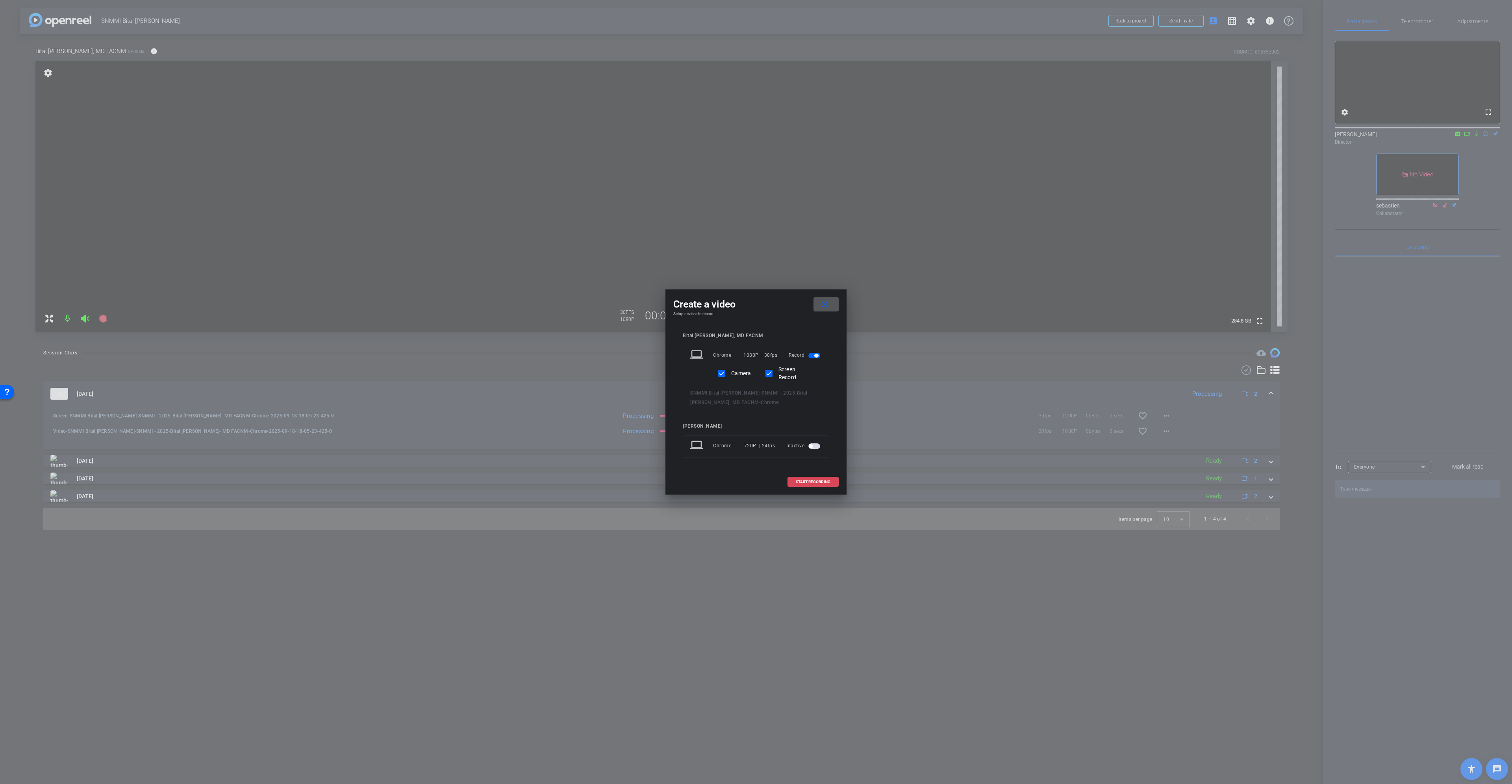
click at [810, 482] on span "START RECORDING" at bounding box center [813, 482] width 35 height 4
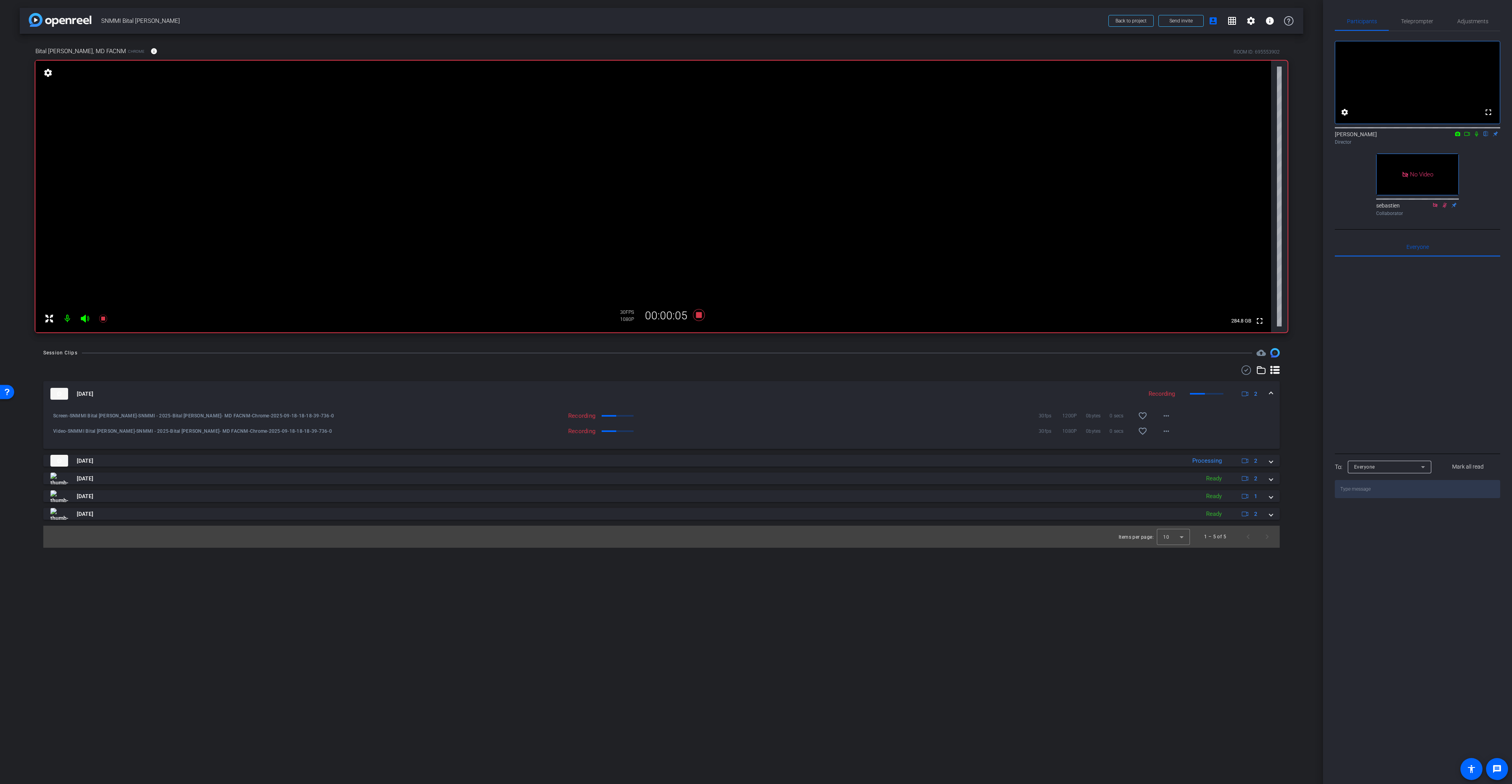
click at [1476, 137] on icon at bounding box center [1476, 134] width 3 height 5
click at [1469, 136] on icon at bounding box center [1467, 134] width 5 height 4
click at [1486, 137] on icon at bounding box center [1486, 133] width 6 height 5
click at [1487, 137] on icon at bounding box center [1486, 133] width 6 height 5
click at [1484, 137] on icon at bounding box center [1486, 133] width 6 height 5
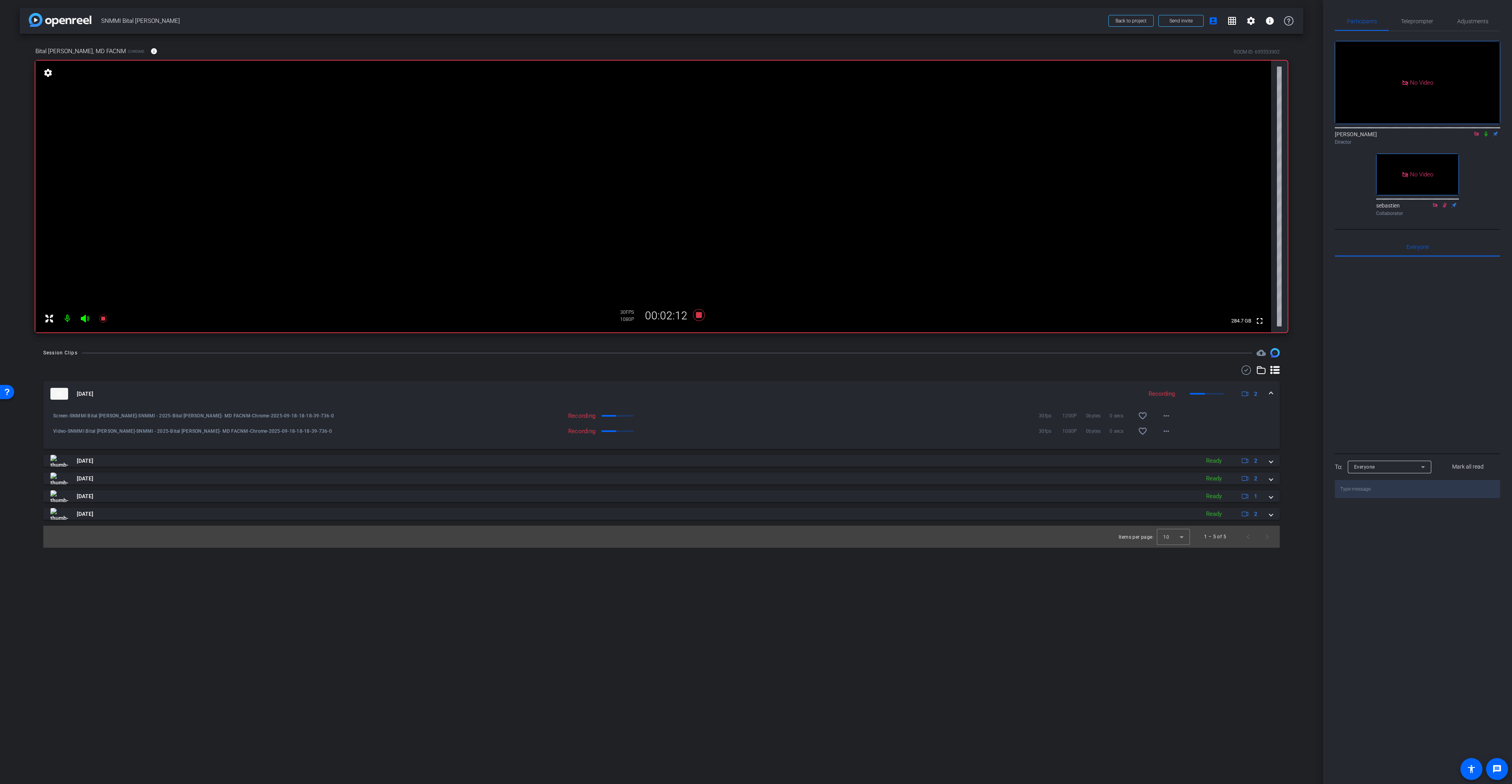
click at [1486, 137] on icon at bounding box center [1486, 133] width 6 height 5
click at [1469, 18] on span "Adjustments" at bounding box center [1473, 21] width 31 height 19
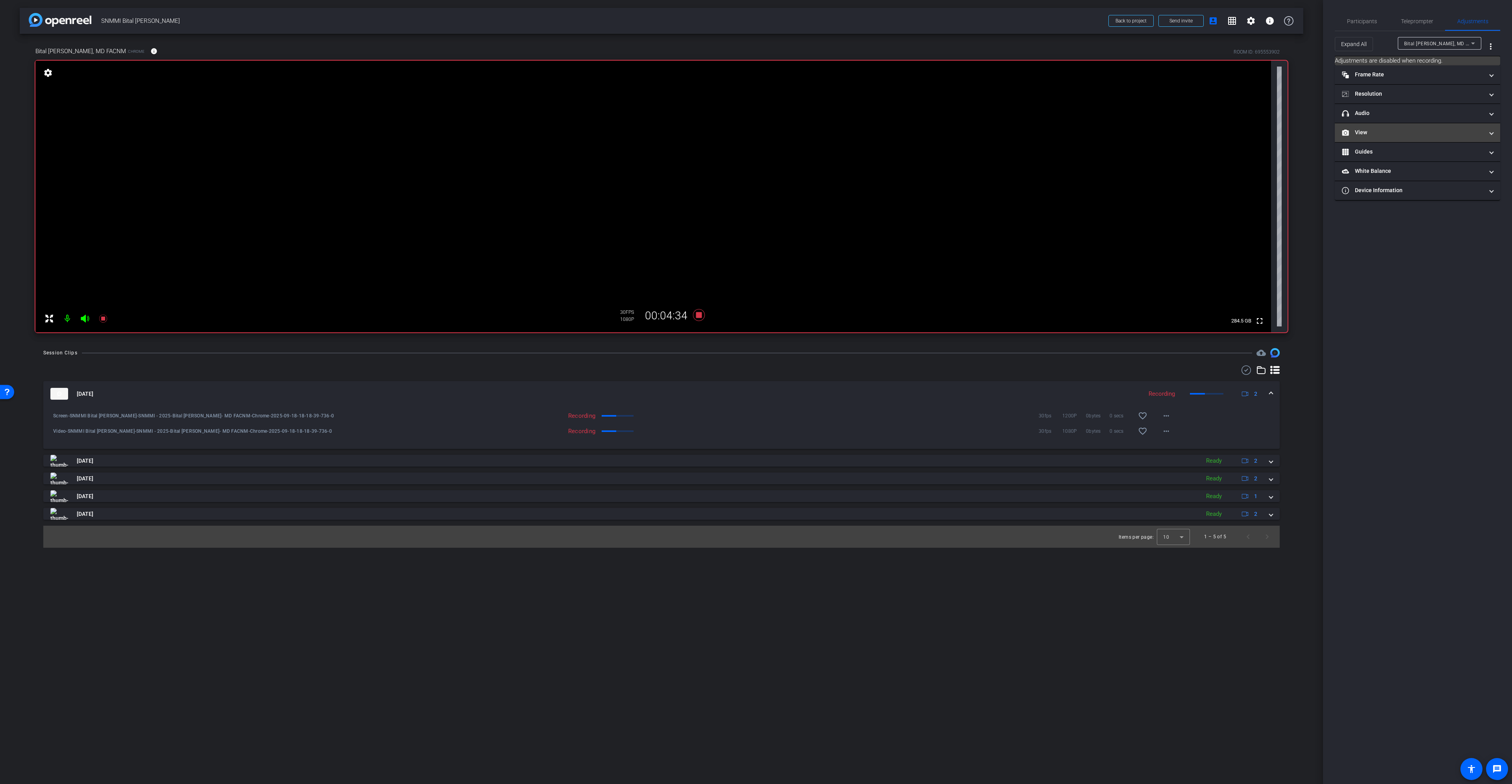
click at [1376, 133] on mat-panel-title "View" at bounding box center [1412, 133] width 141 height 8
click at [1428, 158] on div "|" at bounding box center [1417, 158] width 29 height 8
click at [1425, 157] on rect at bounding box center [1425, 158] width 4 height 3
click at [1356, 23] on span "Participants" at bounding box center [1362, 21] width 30 height 5
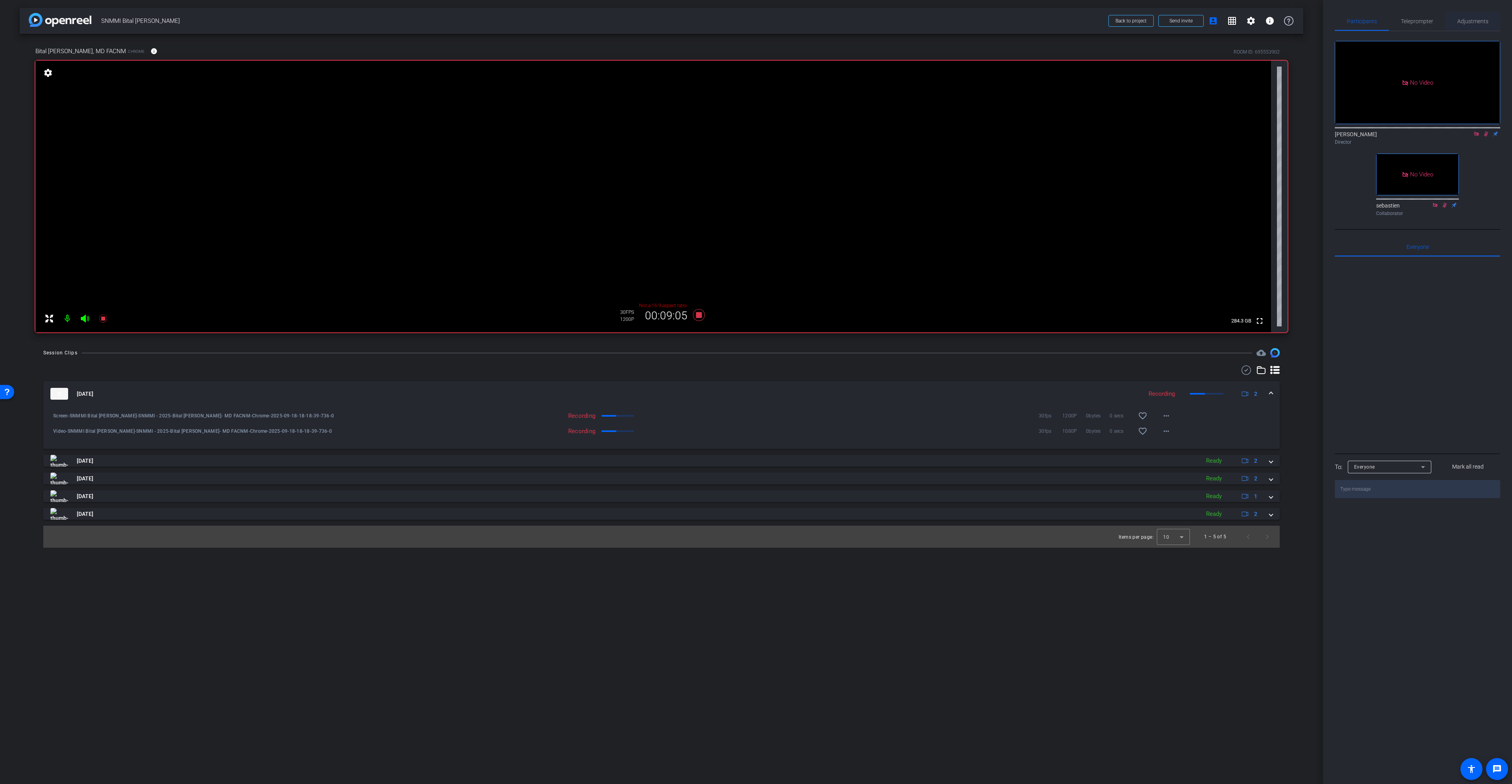
click at [1465, 20] on span "Adjustments" at bounding box center [1473, 21] width 31 height 5
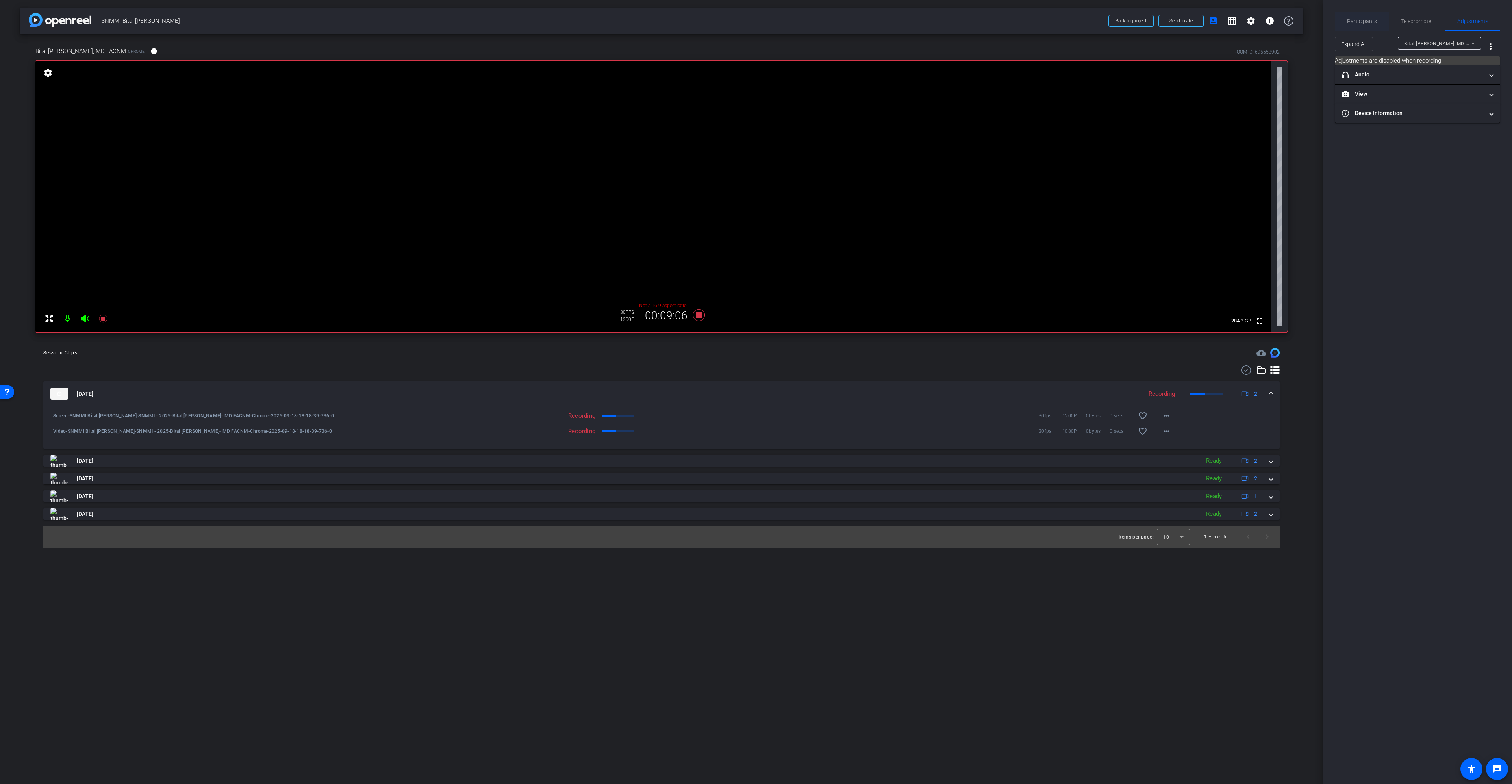
click at [1368, 20] on span "Participants" at bounding box center [1362, 21] width 30 height 5
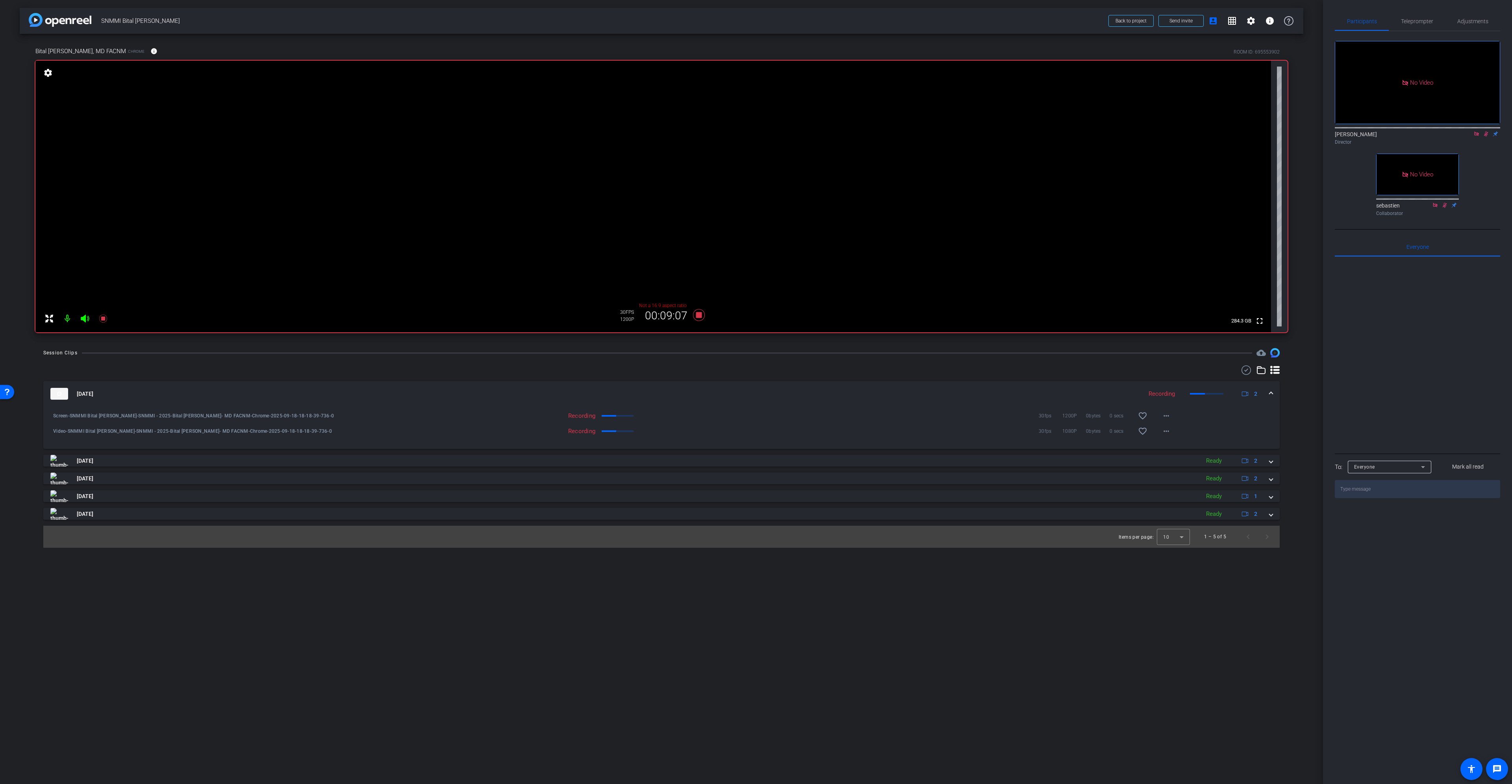
click at [1487, 131] on icon at bounding box center [1486, 133] width 6 height 5
click at [702, 317] on icon at bounding box center [699, 315] width 19 height 14
click at [701, 315] on icon at bounding box center [699, 315] width 12 height 12
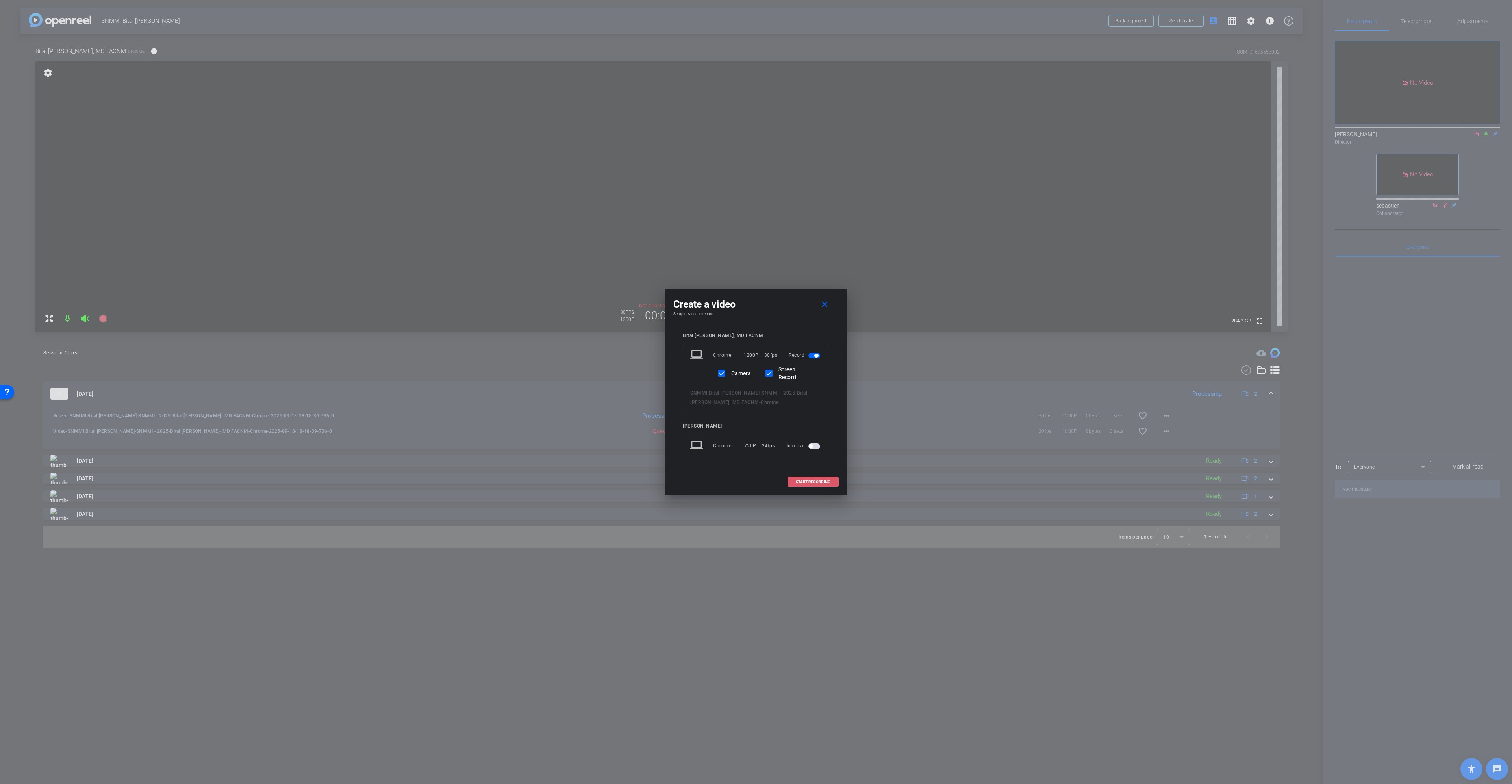
click at [804, 480] on span "START RECORDING" at bounding box center [813, 482] width 35 height 4
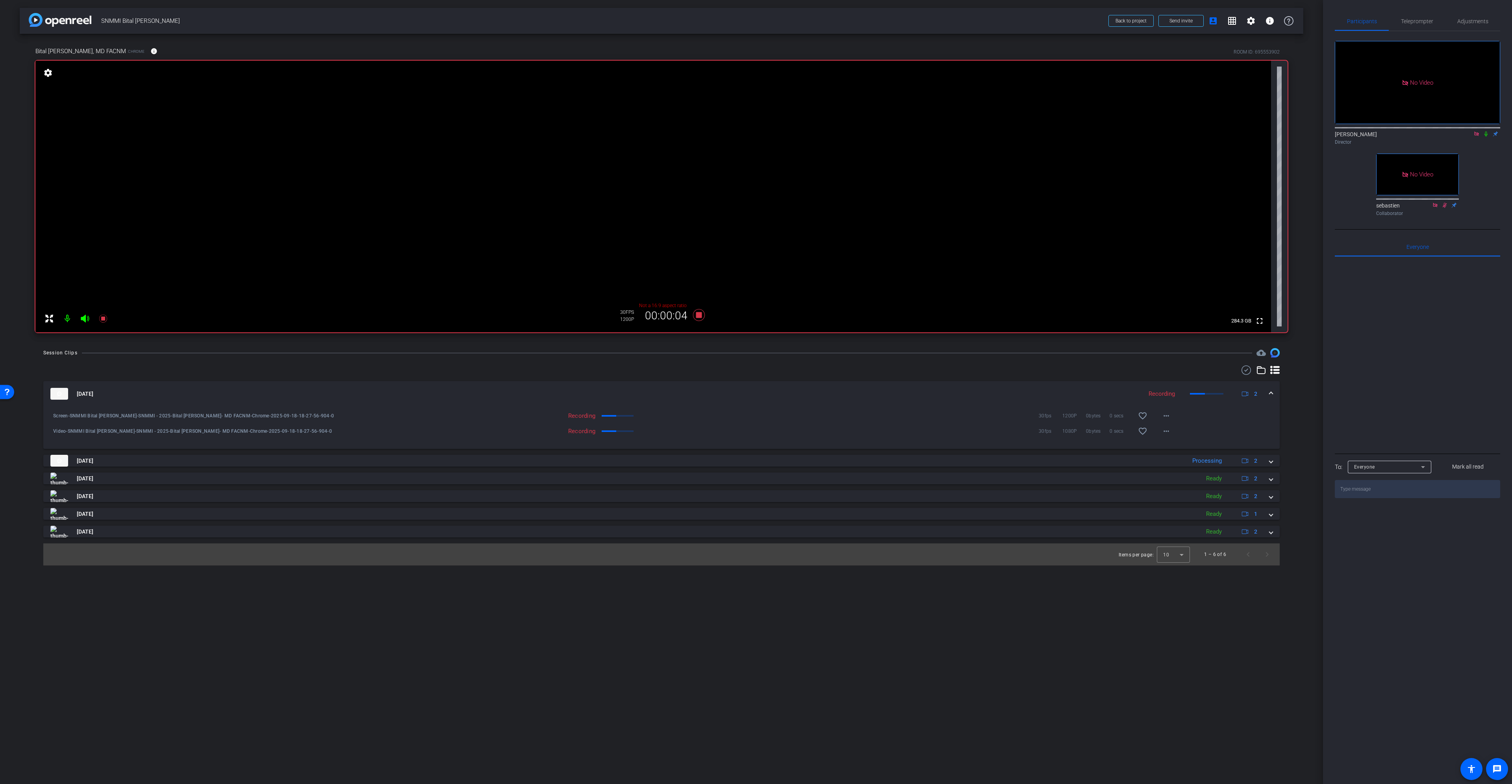
click at [1487, 131] on icon at bounding box center [1486, 134] width 3 height 5
click at [1474, 16] on span "Adjustments" at bounding box center [1473, 21] width 31 height 19
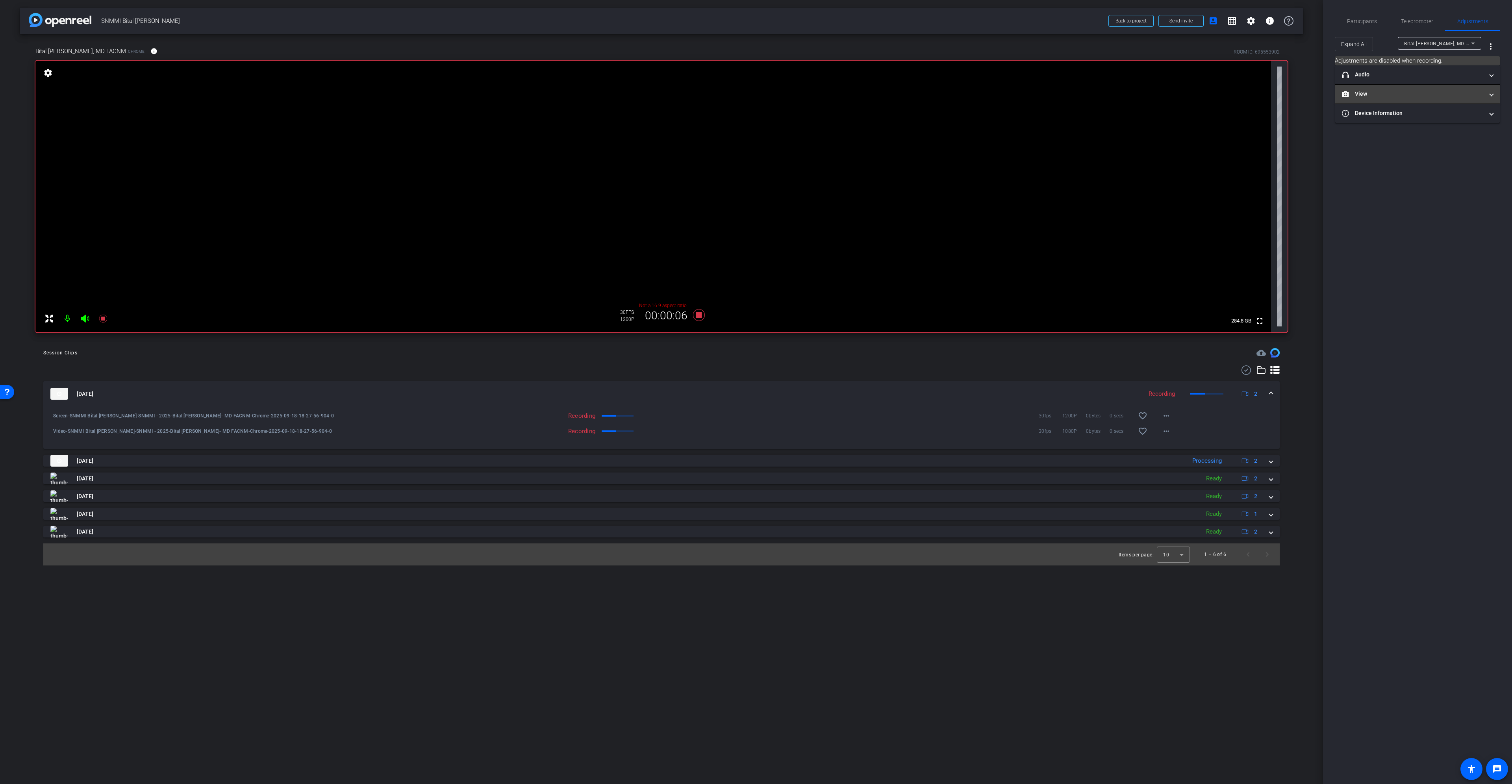
click at [1466, 90] on mat-panel-title "View" at bounding box center [1412, 94] width 141 height 8
click at [1409, 120] on icon at bounding box center [1410, 120] width 6 height 6
click at [1365, 23] on span "Participants" at bounding box center [1362, 21] width 30 height 5
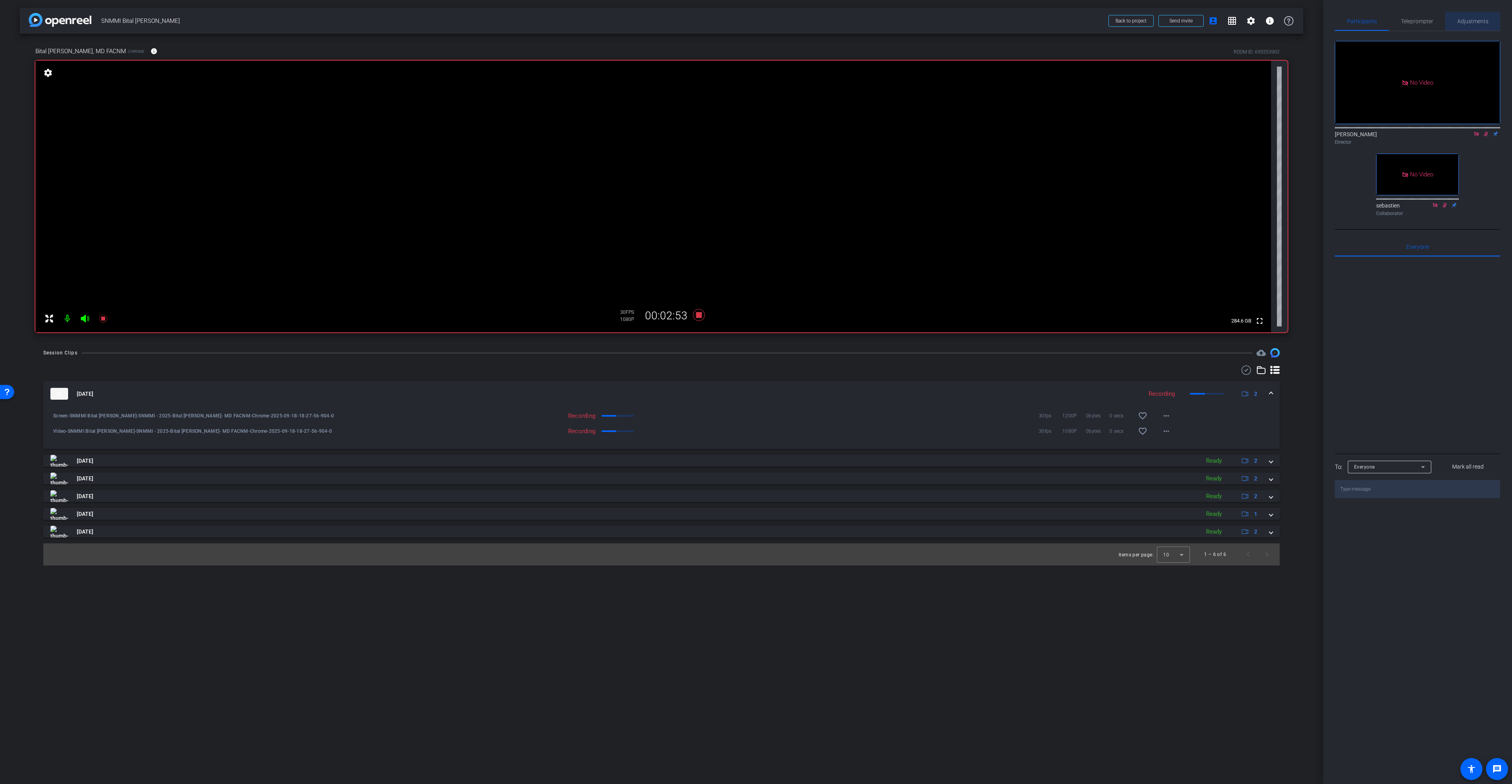
click at [1469, 21] on span "Adjustments" at bounding box center [1473, 21] width 31 height 5
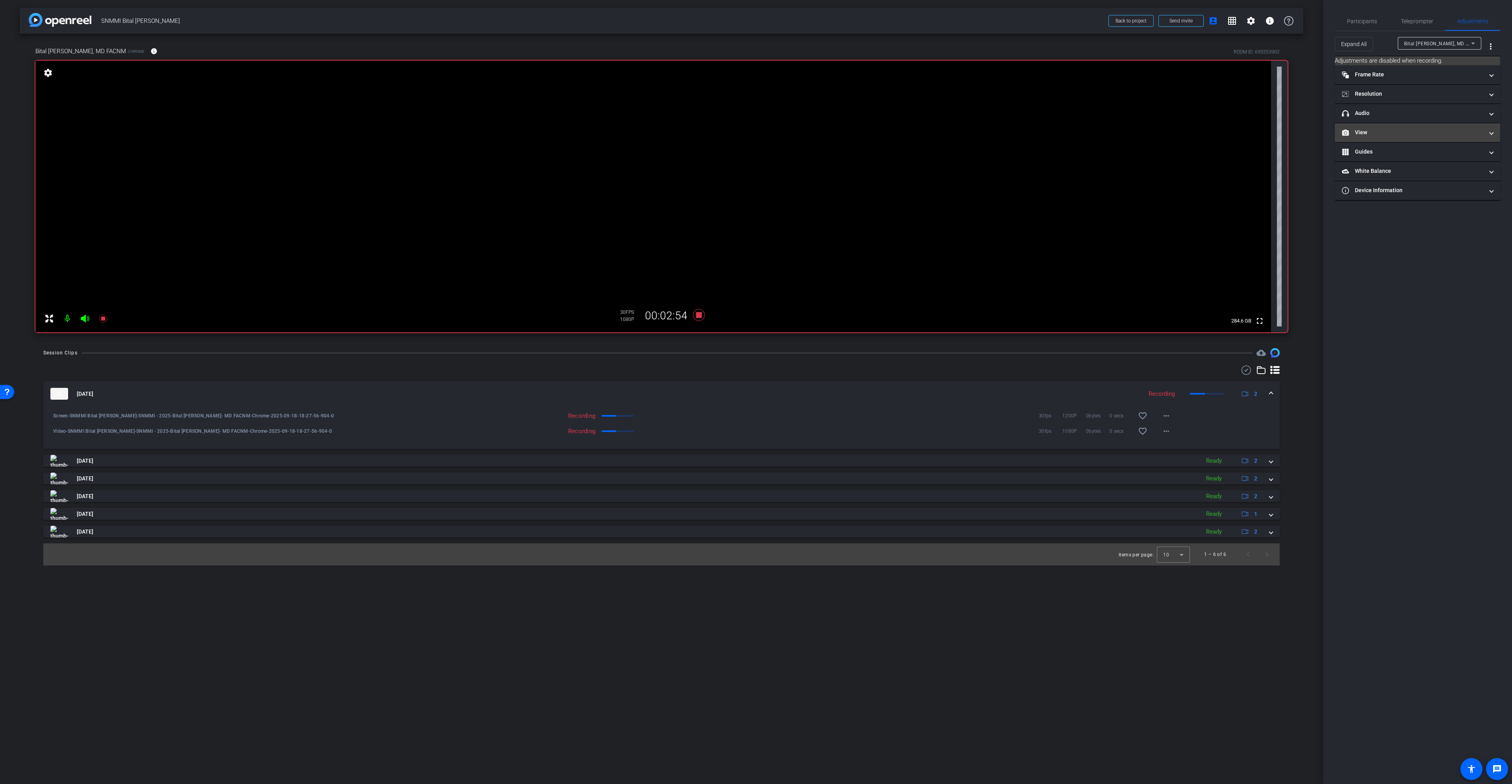
click at [1388, 129] on mat-panel-title "View" at bounding box center [1412, 133] width 141 height 8
click at [1425, 160] on rect at bounding box center [1425, 158] width 4 height 3
click at [1365, 12] on span "Participants" at bounding box center [1362, 21] width 30 height 19
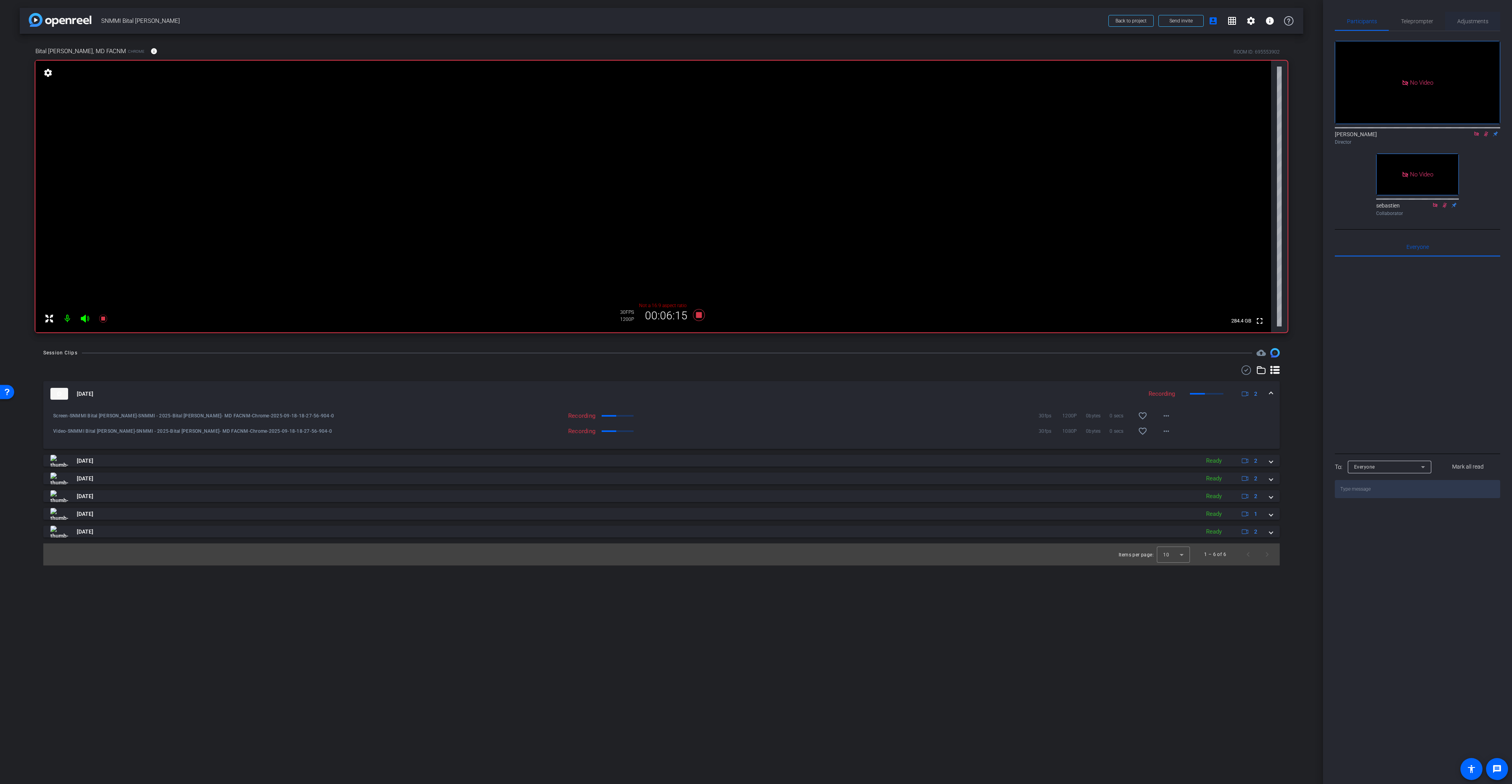
click at [1476, 25] on span "Adjustments" at bounding box center [1473, 21] width 31 height 19
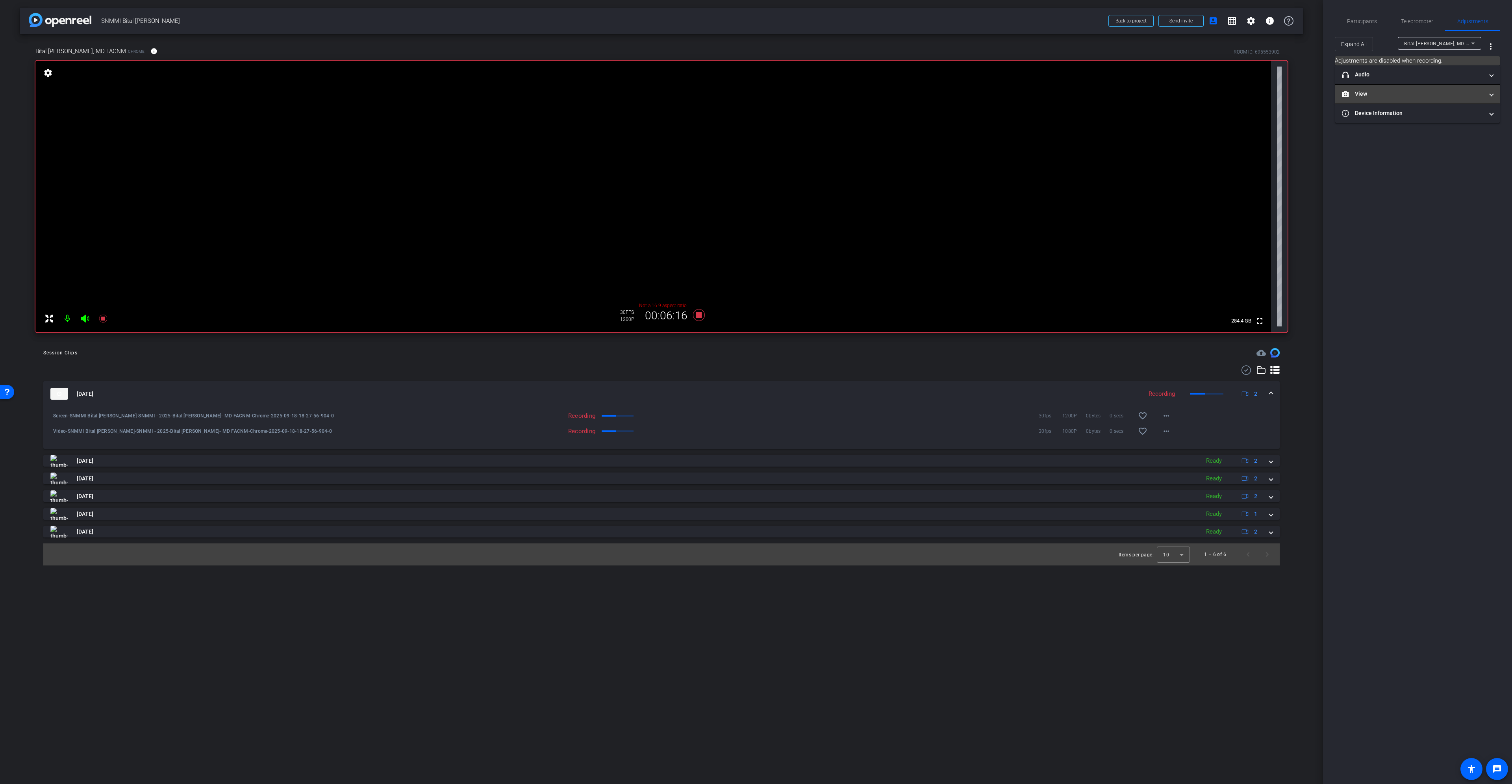
click at [1412, 94] on mat-panel-title "View" at bounding box center [1412, 94] width 141 height 8
click at [1410, 120] on circle at bounding box center [1409, 120] width 2 height 2
click at [1368, 26] on span "Participants" at bounding box center [1362, 21] width 30 height 19
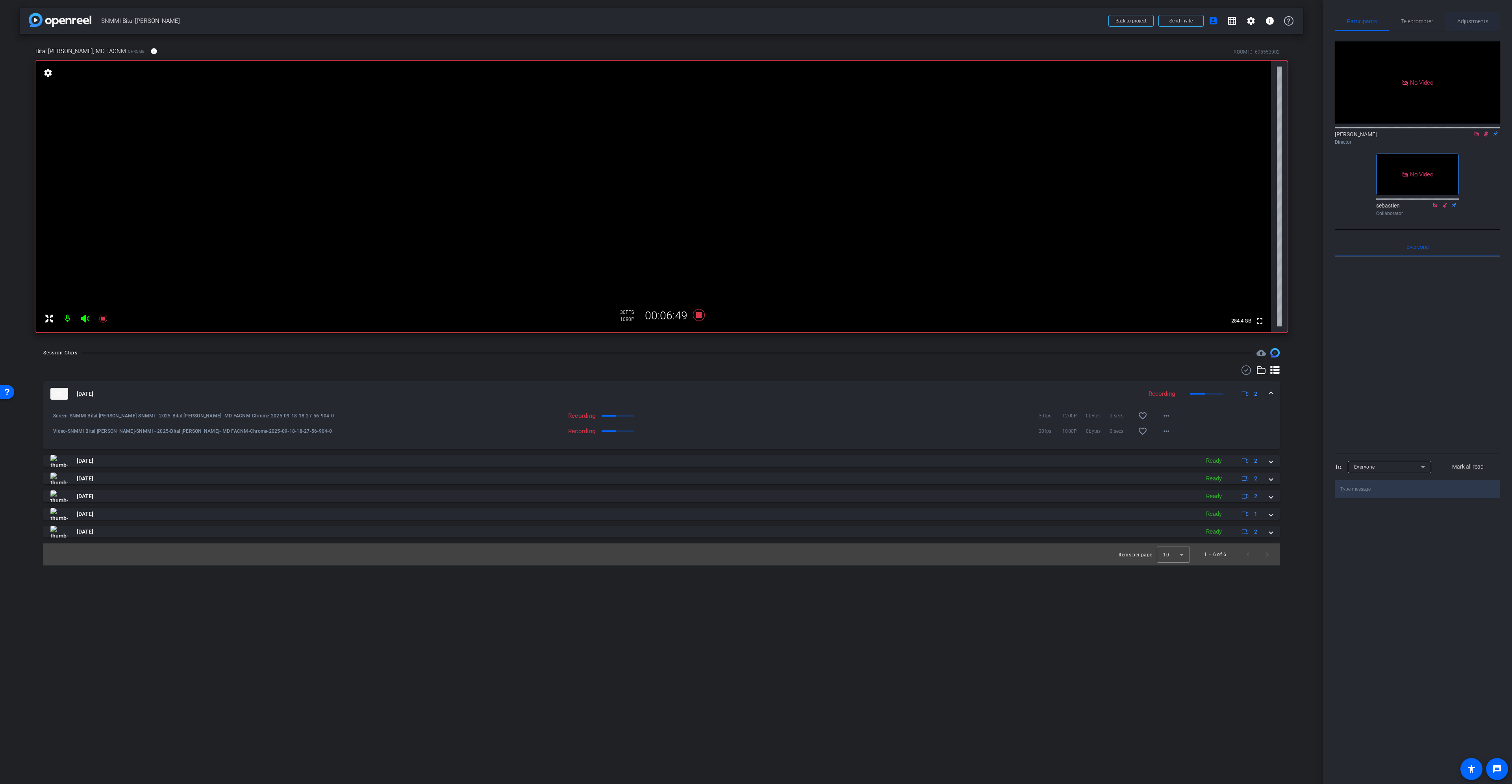
click at [1484, 24] on span "Adjustments" at bounding box center [1473, 21] width 31 height 5
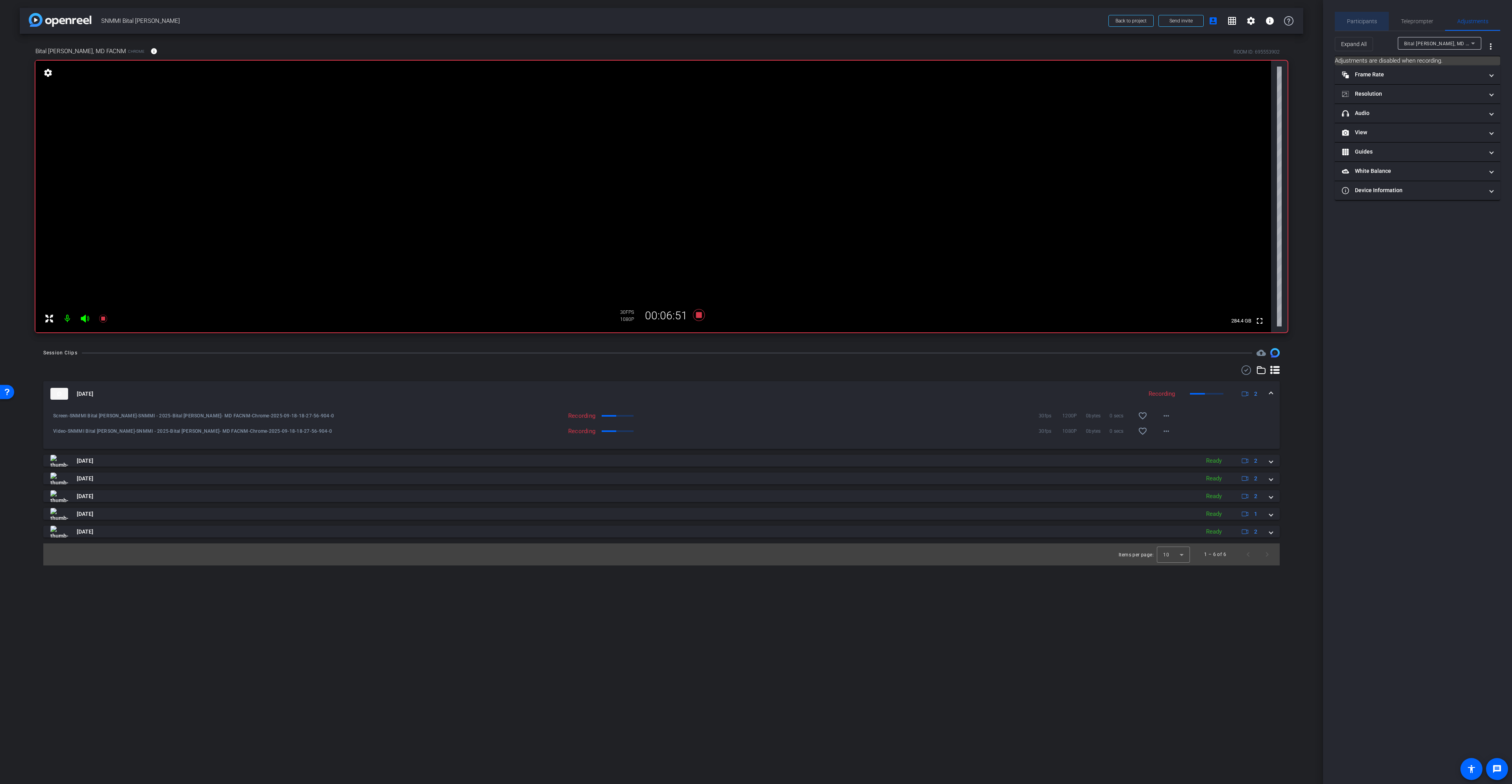
click at [1358, 16] on span "Participants" at bounding box center [1362, 21] width 30 height 19
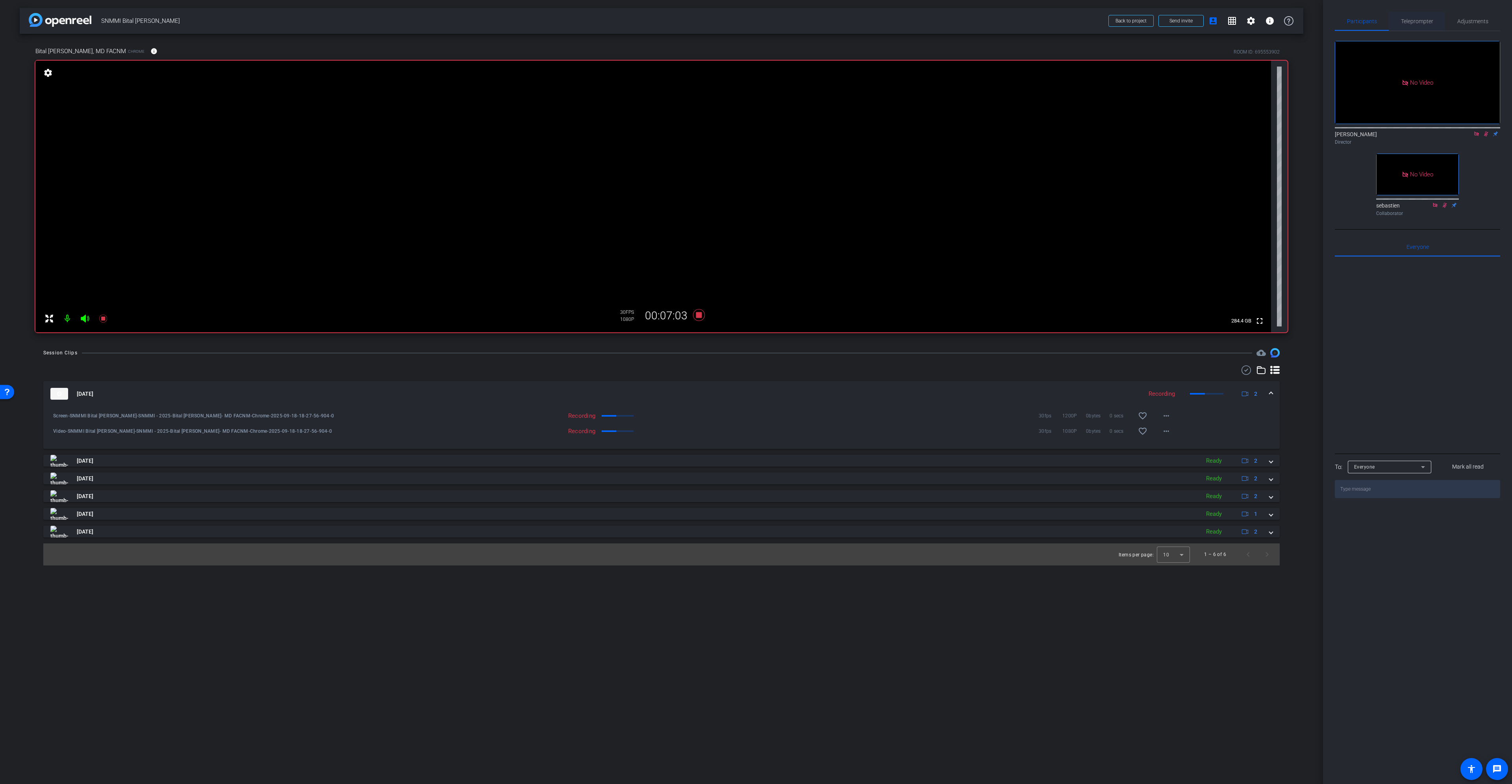
click at [1413, 21] on span "Teleprompter" at bounding box center [1417, 21] width 32 height 5
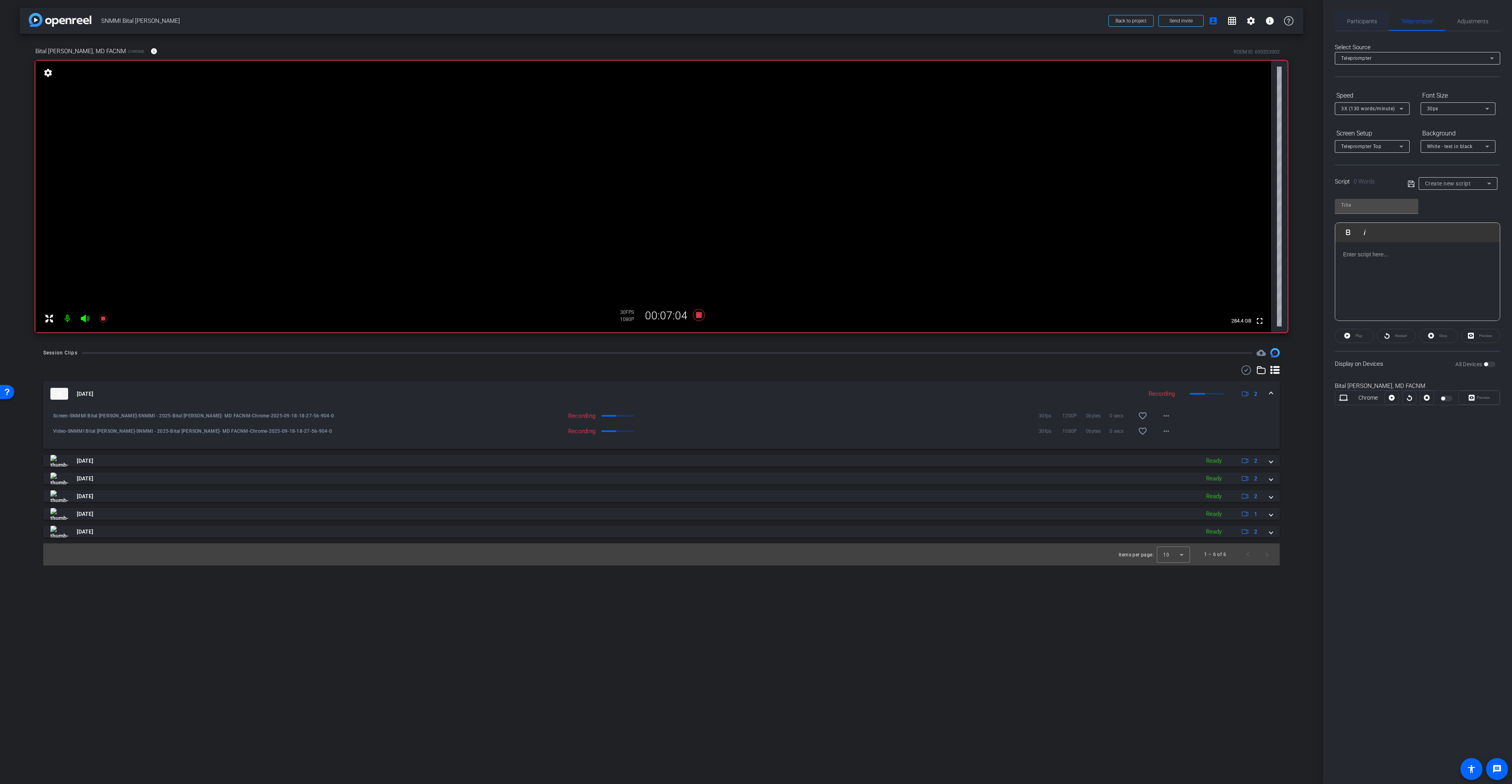
click at [1368, 26] on span "Participants" at bounding box center [1362, 21] width 30 height 19
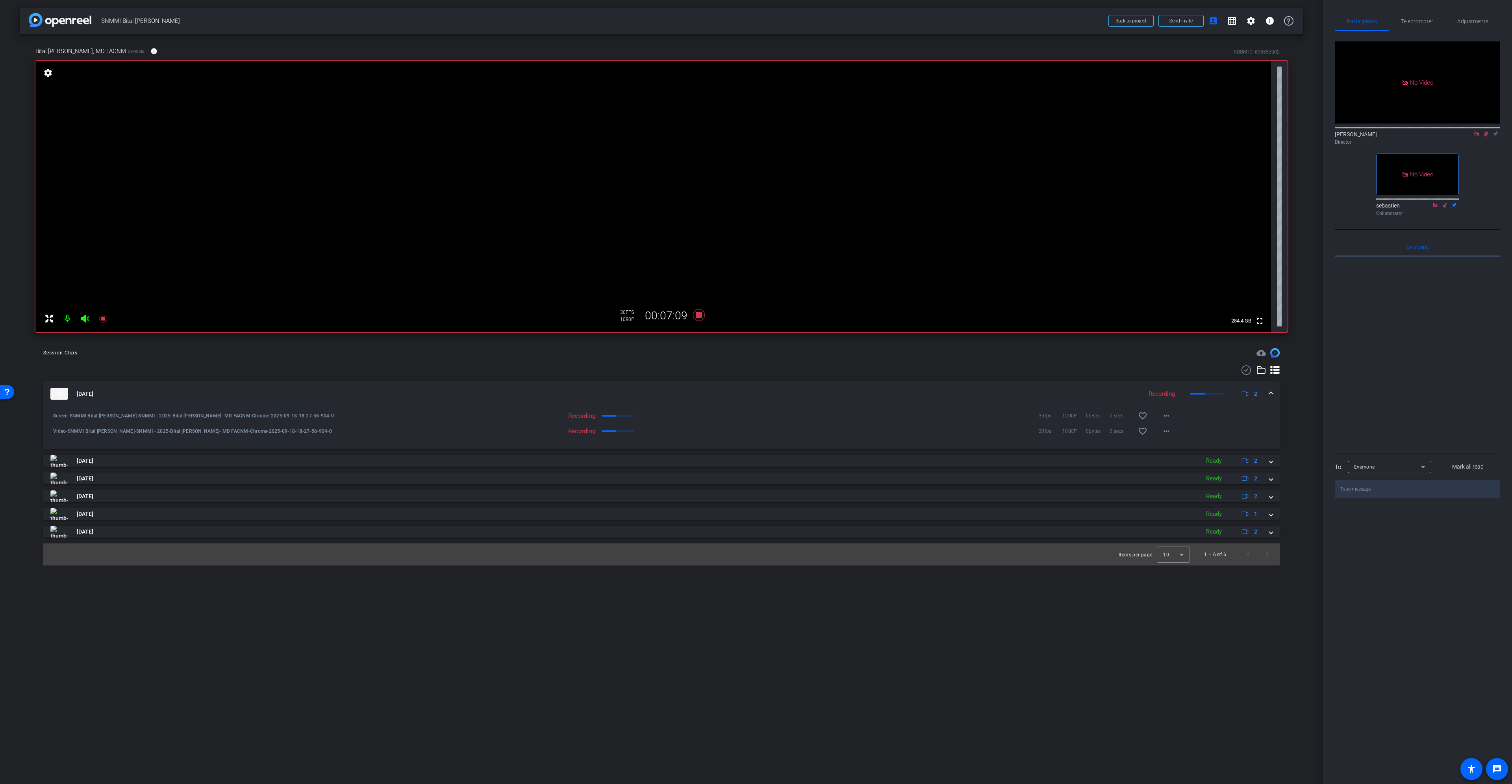
click at [1477, 131] on icon at bounding box center [1476, 133] width 4 height 4
click at [1477, 137] on icon at bounding box center [1476, 134] width 4 height 5
click at [701, 316] on icon at bounding box center [699, 315] width 12 height 12
click at [1272, 393] on span at bounding box center [1271, 394] width 3 height 8
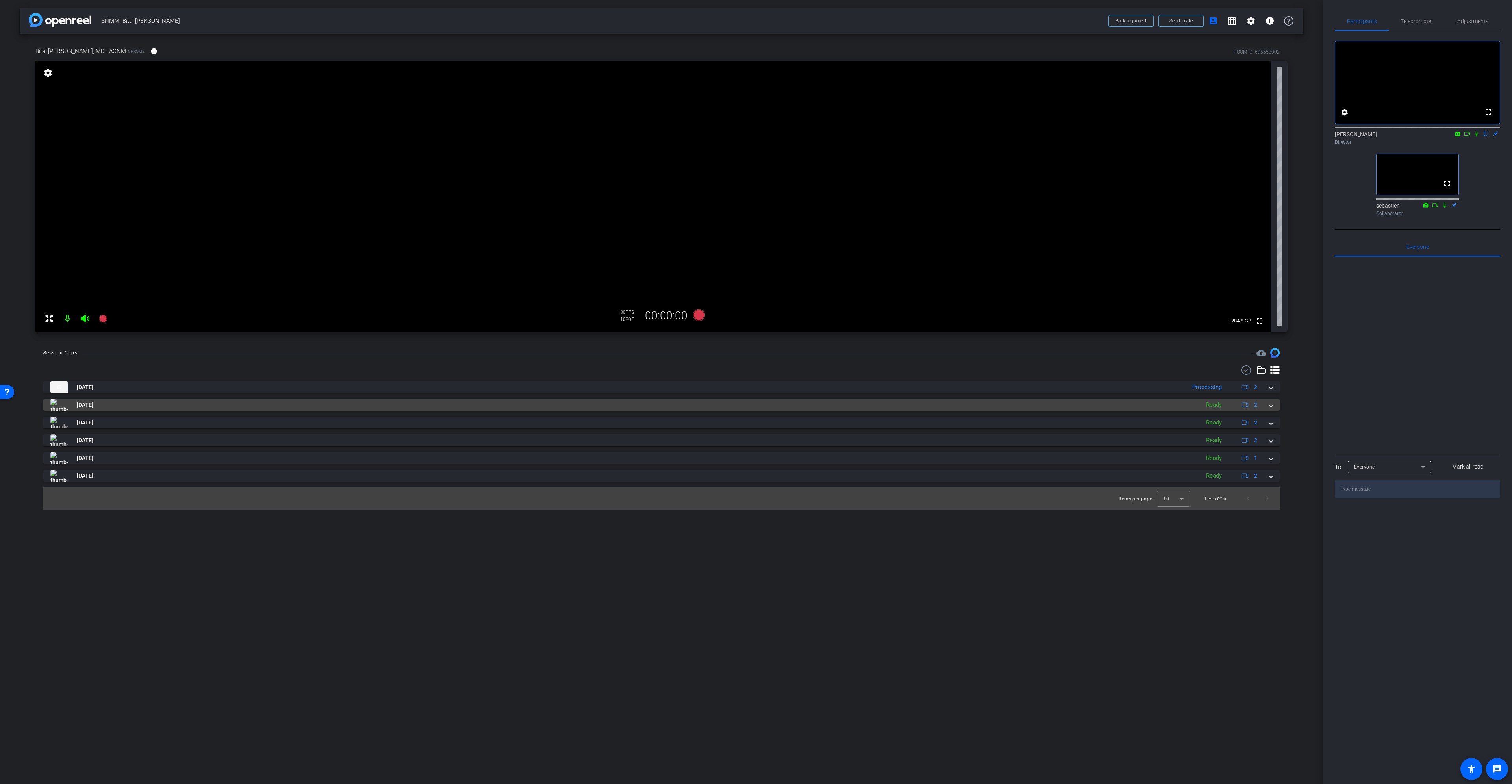
click at [1274, 405] on mat-expansion-panel-header "Sep 18, 2025 Ready 2" at bounding box center [662, 405] width 1236 height 12
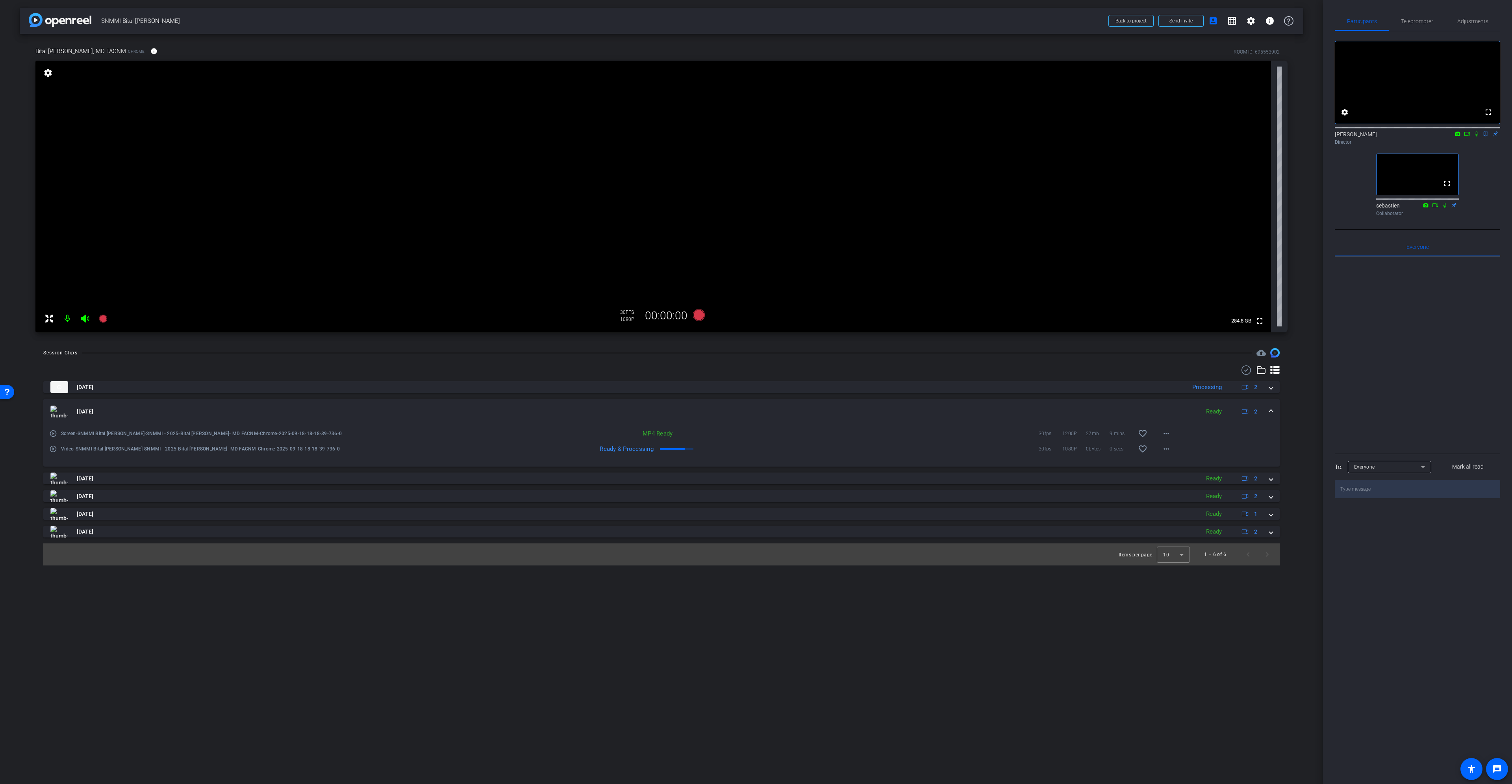
click at [1271, 411] on span at bounding box center [1271, 411] width 3 height 8
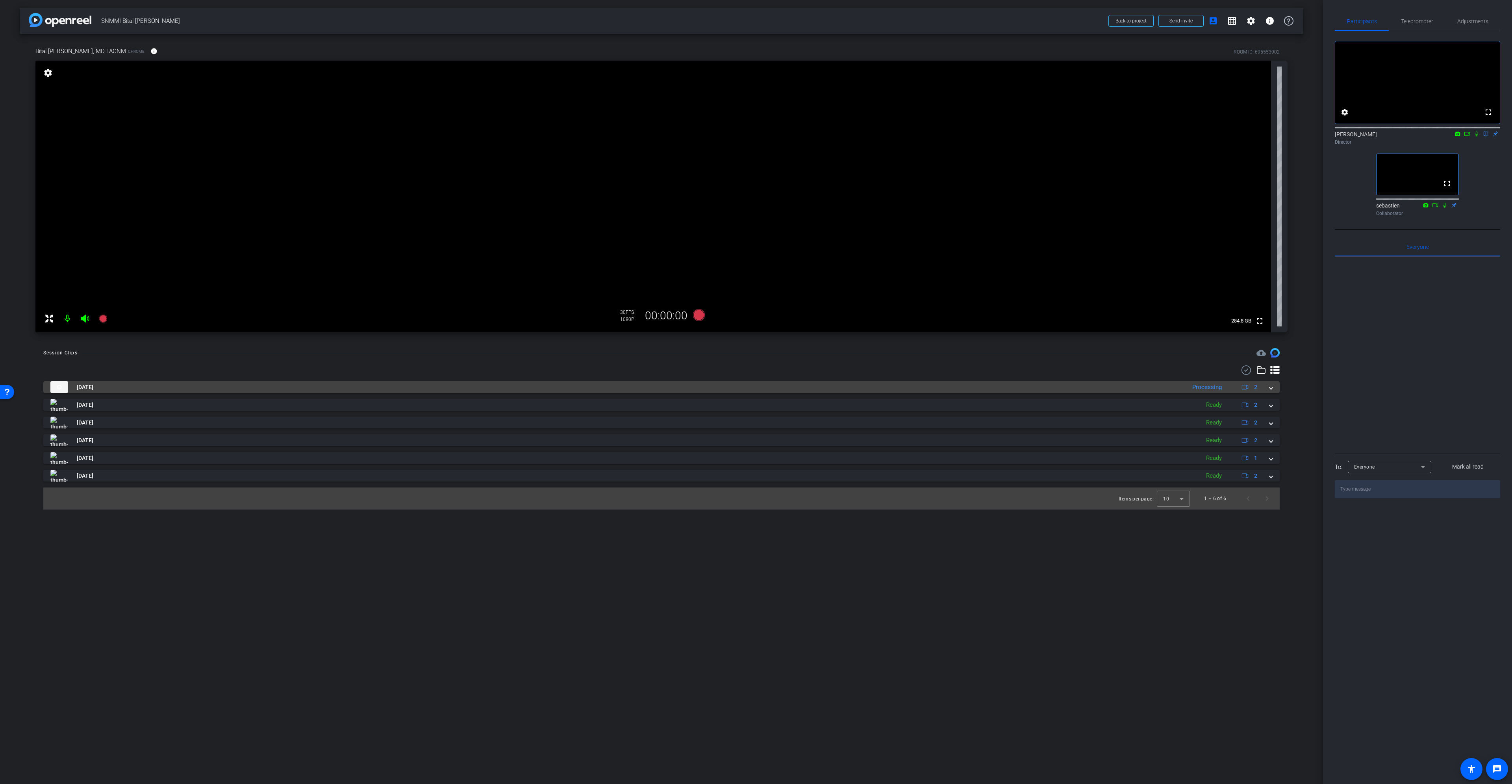
click at [1271, 390] on span at bounding box center [1271, 387] width 3 height 8
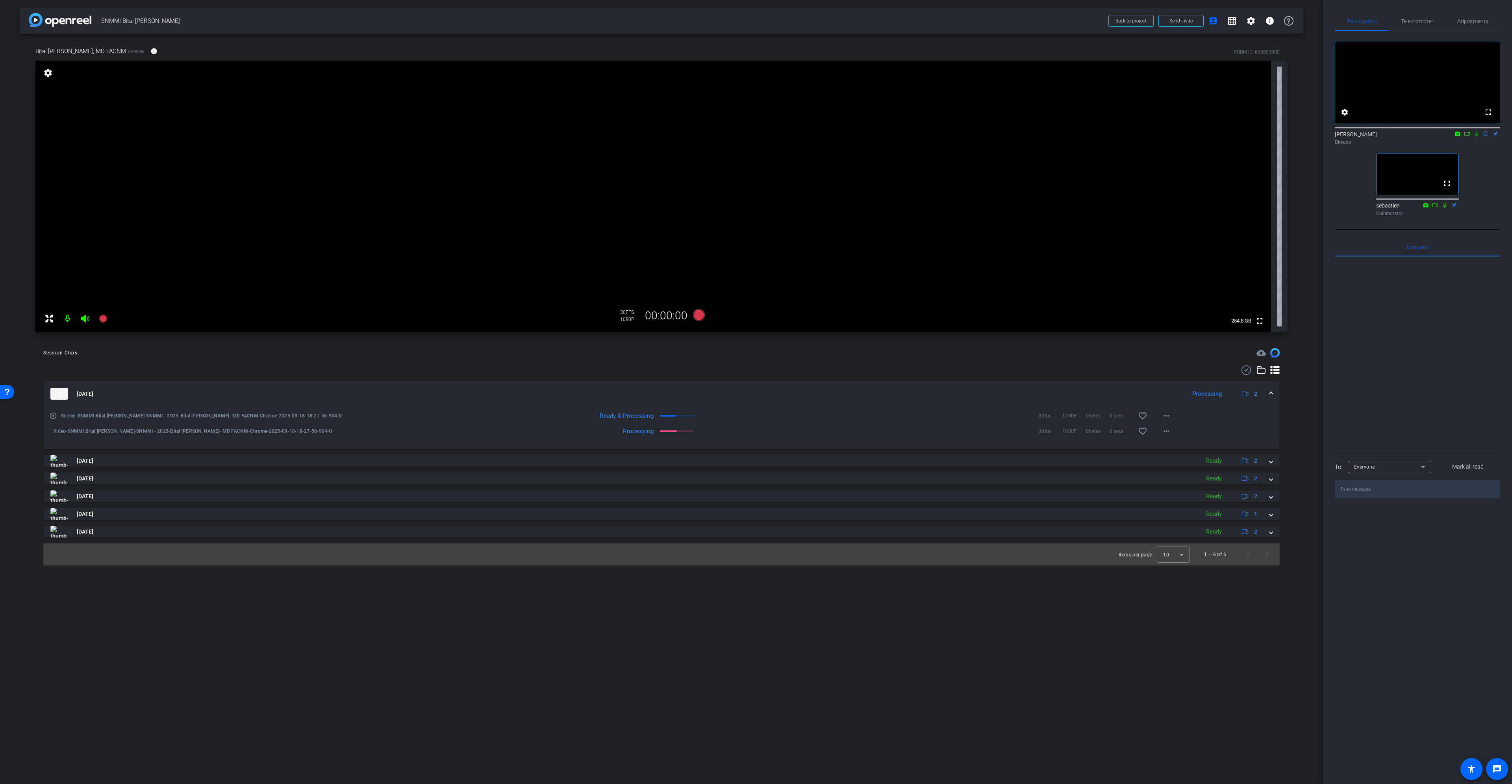
click at [1272, 394] on span at bounding box center [1271, 394] width 3 height 8
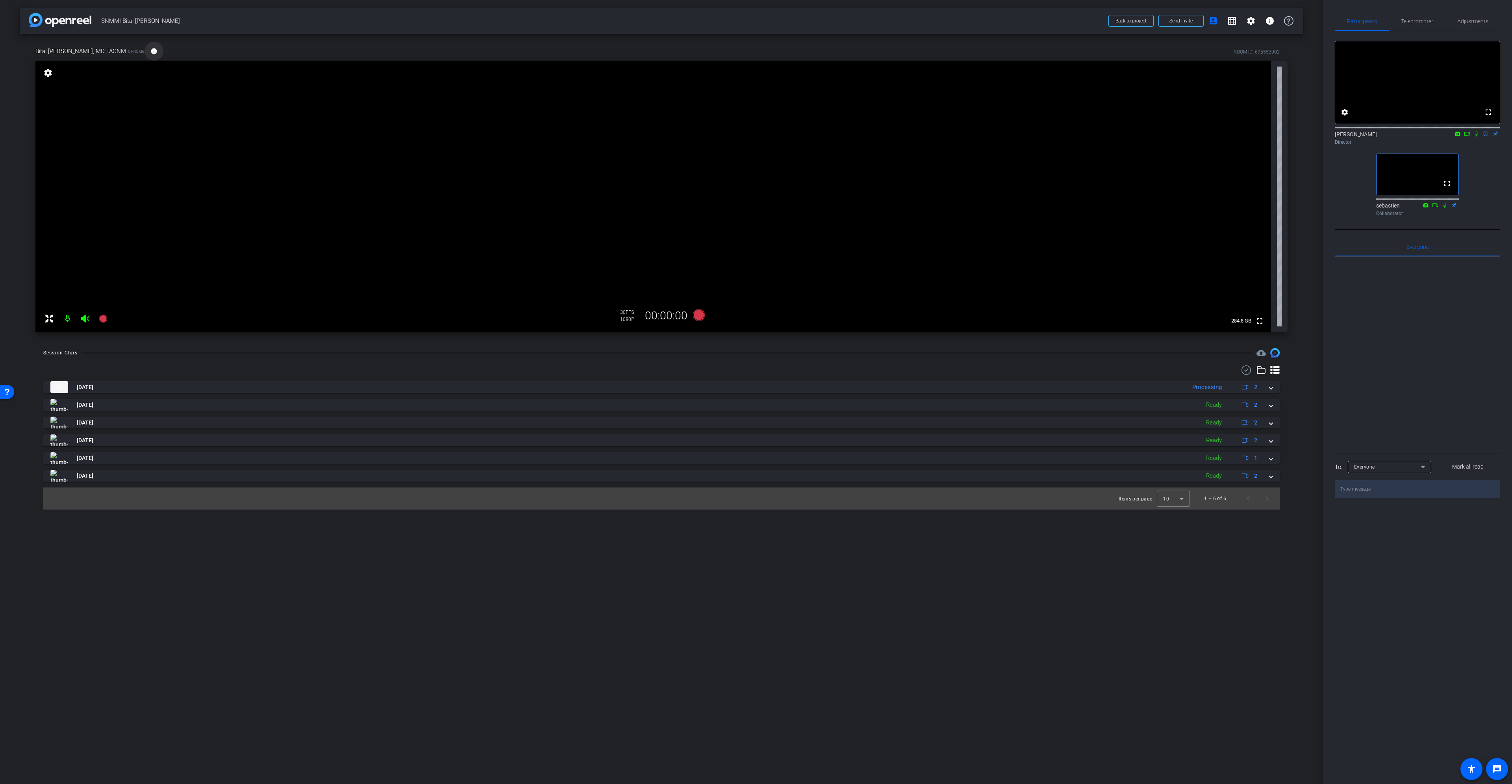
click at [150, 53] on mat-icon "info" at bounding box center [154, 51] width 7 height 7
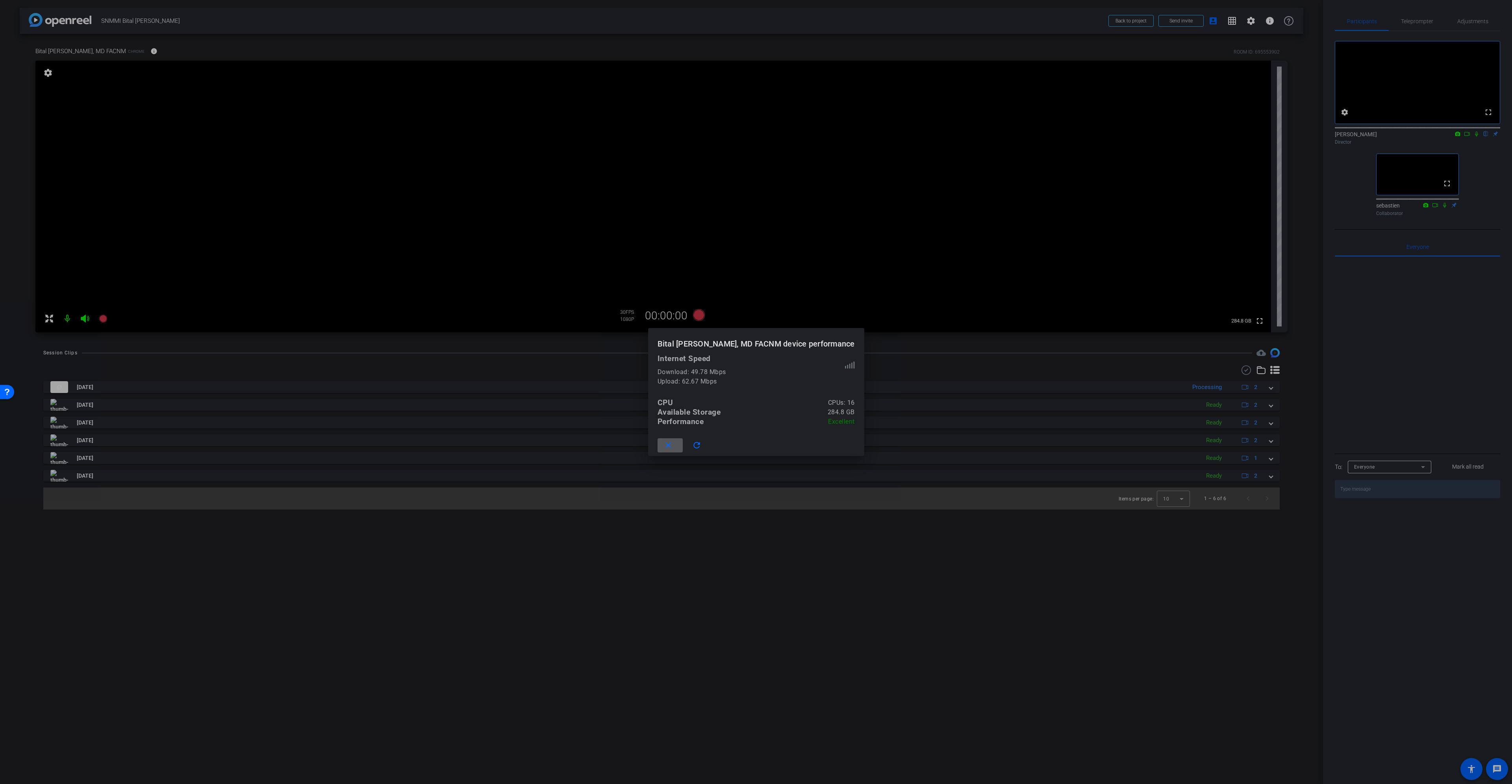
click at [673, 445] on mat-icon "close" at bounding box center [668, 445] width 10 height 10
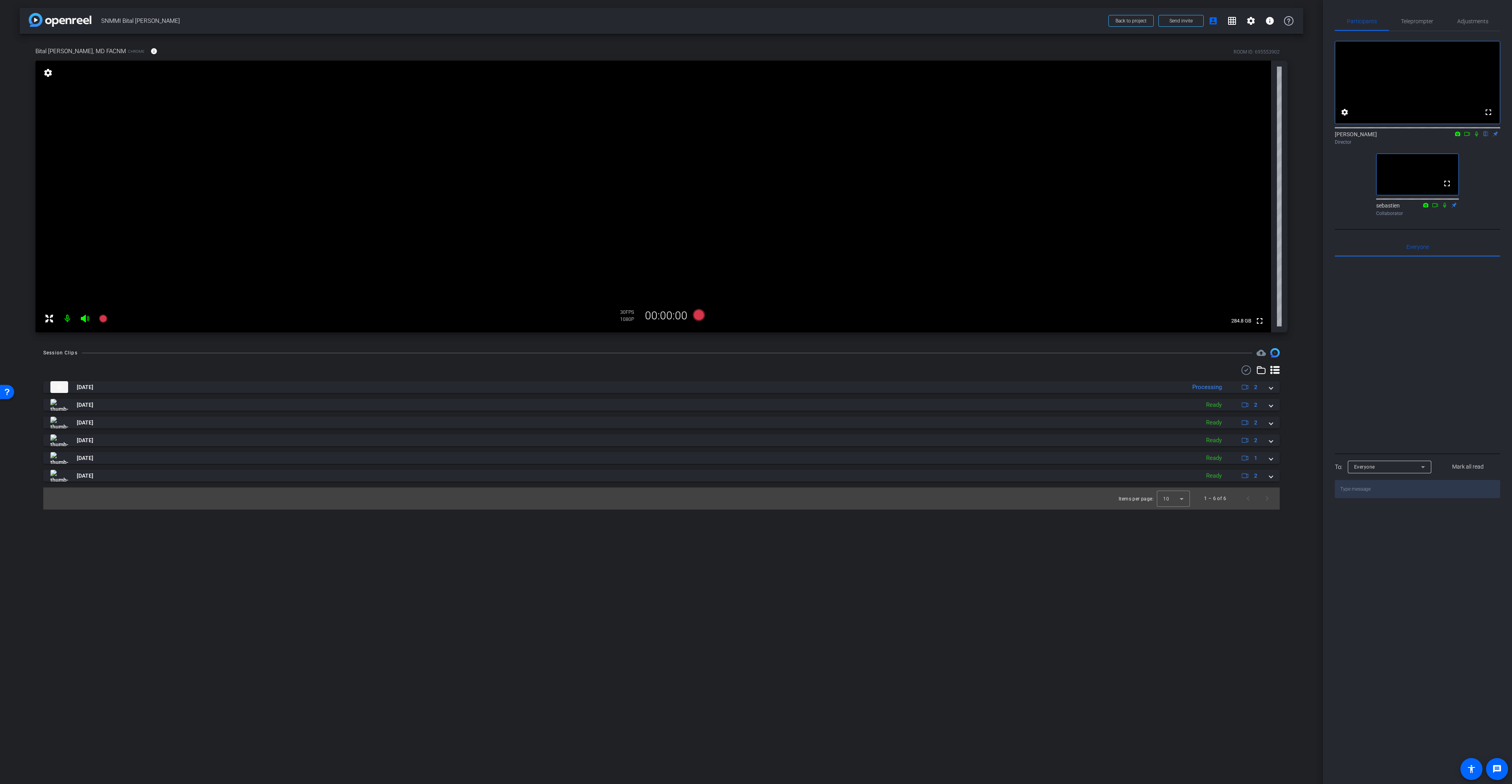
click at [1274, 64] on div "fullscreen settings 284.8 GB" at bounding box center [661, 196] width 1252 height 272
drag, startPoint x: 1280, startPoint y: 50, endPoint x: 1206, endPoint y: 53, distance: 74.1
click at [1206, 53] on div "Bital Savir-Baruch, MD FACNM Chrome info ROOM ID: 695553902" at bounding box center [661, 51] width 1252 height 19
copy div "ROOM ID: 695553902"
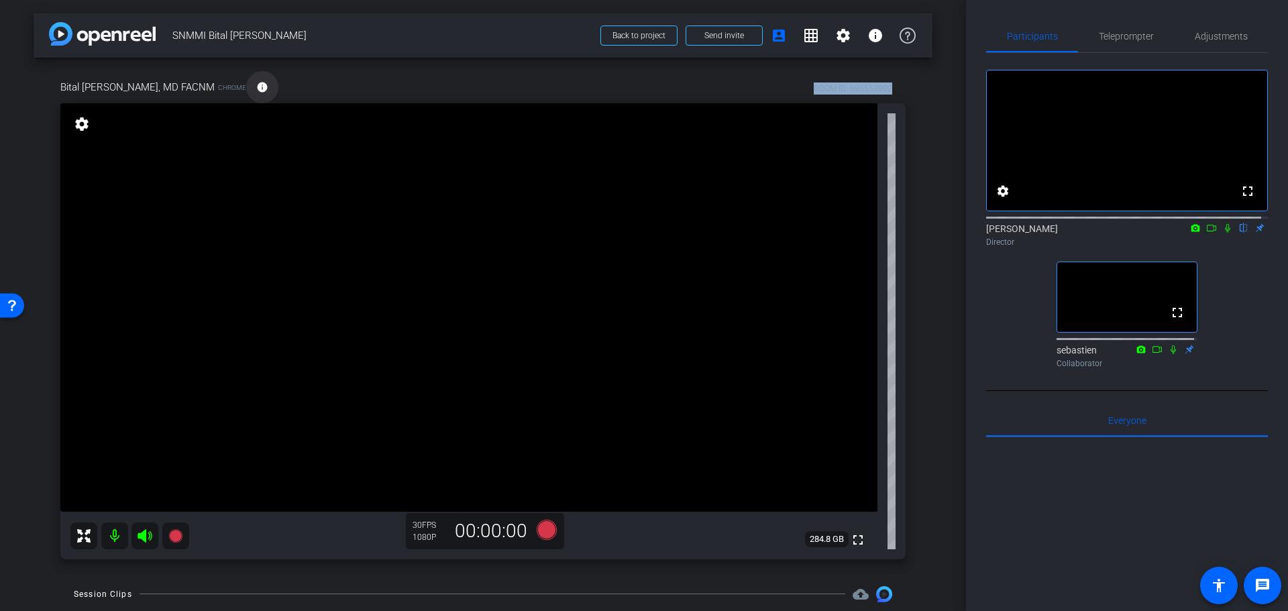
click at [250, 87] on span at bounding box center [262, 87] width 32 height 32
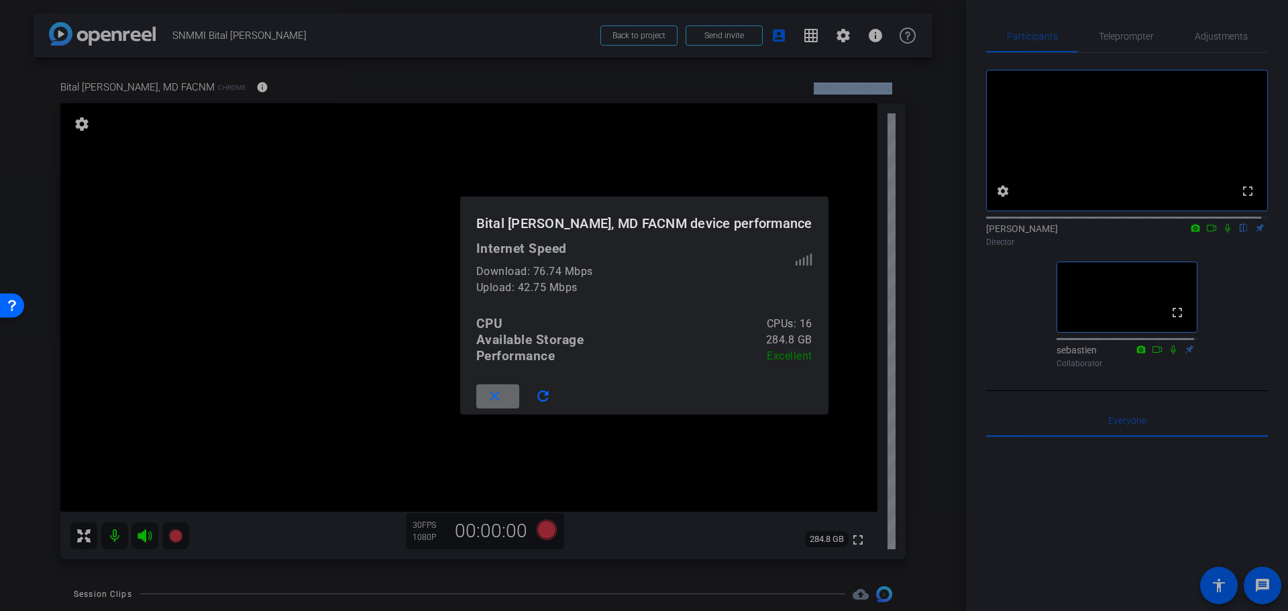
click at [503, 396] on mat-icon "close" at bounding box center [494, 396] width 17 height 17
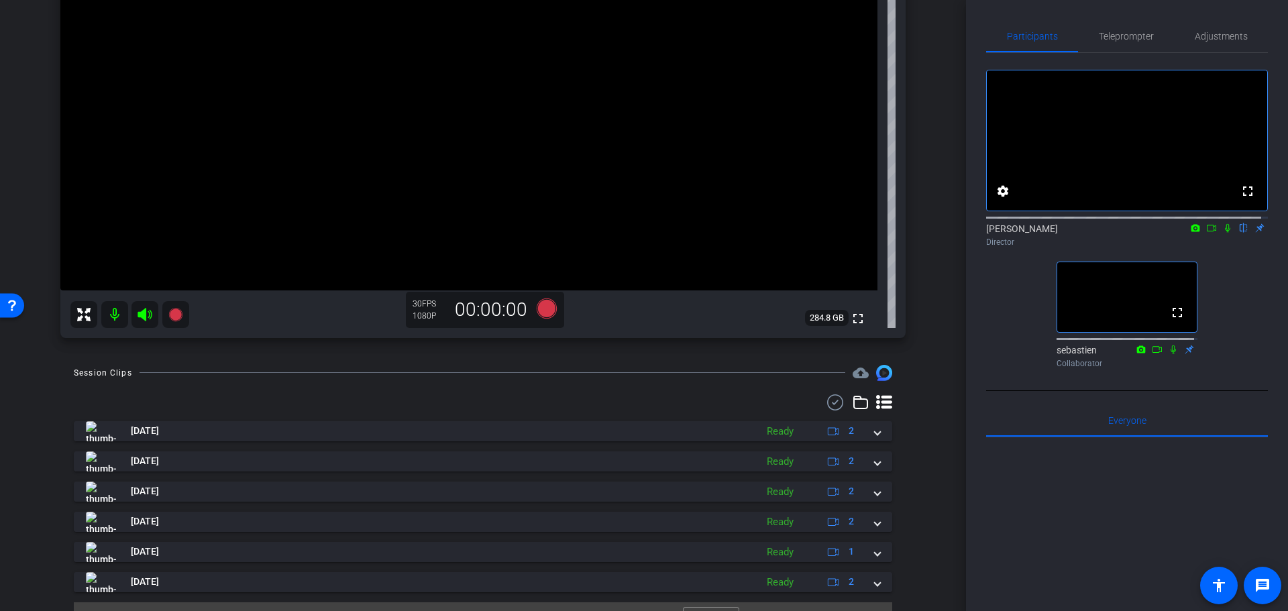
scroll to position [250, 0]
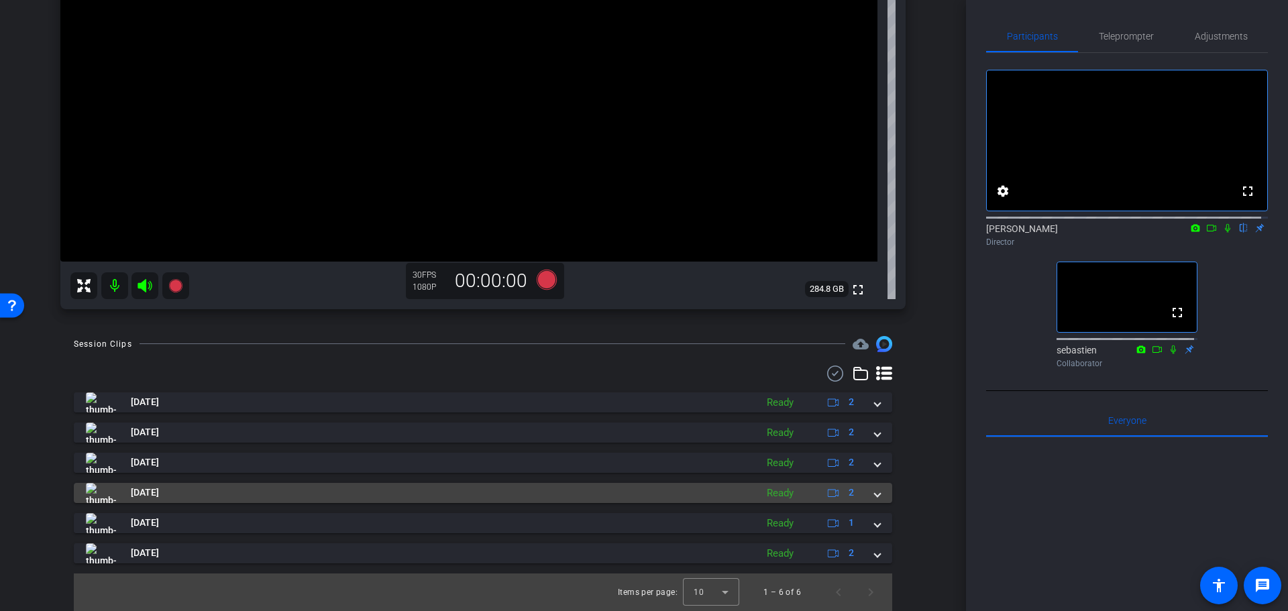
click at [874, 498] on mat-expansion-panel-header "Sep 18, 2025 Ready 2" at bounding box center [483, 493] width 818 height 20
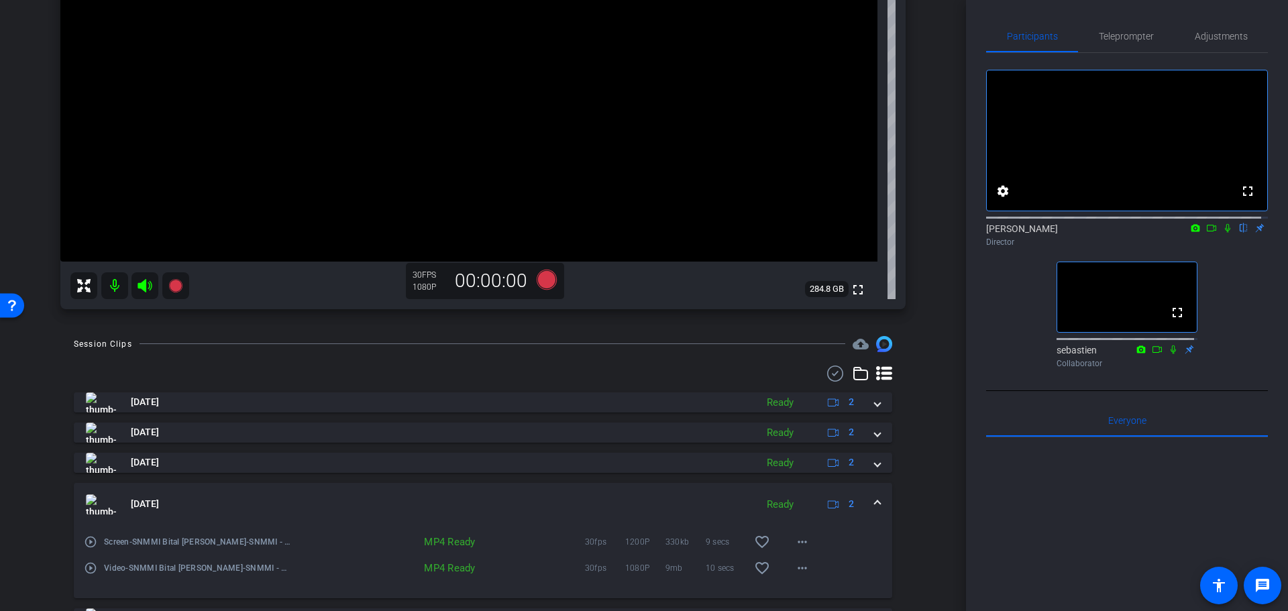
click at [874, 499] on mat-expansion-panel-header "Sep 18, 2025 Ready 2" at bounding box center [483, 504] width 818 height 43
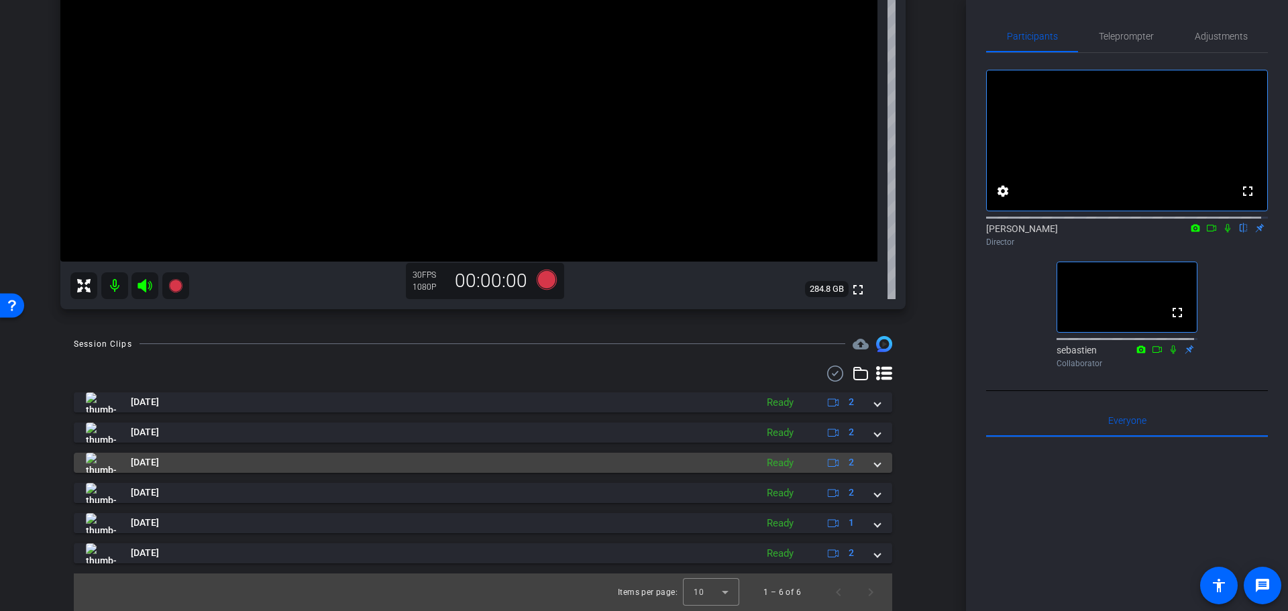
click at [874, 469] on mat-expansion-panel-header "Sep 18, 2025 Ready 2" at bounding box center [483, 463] width 818 height 20
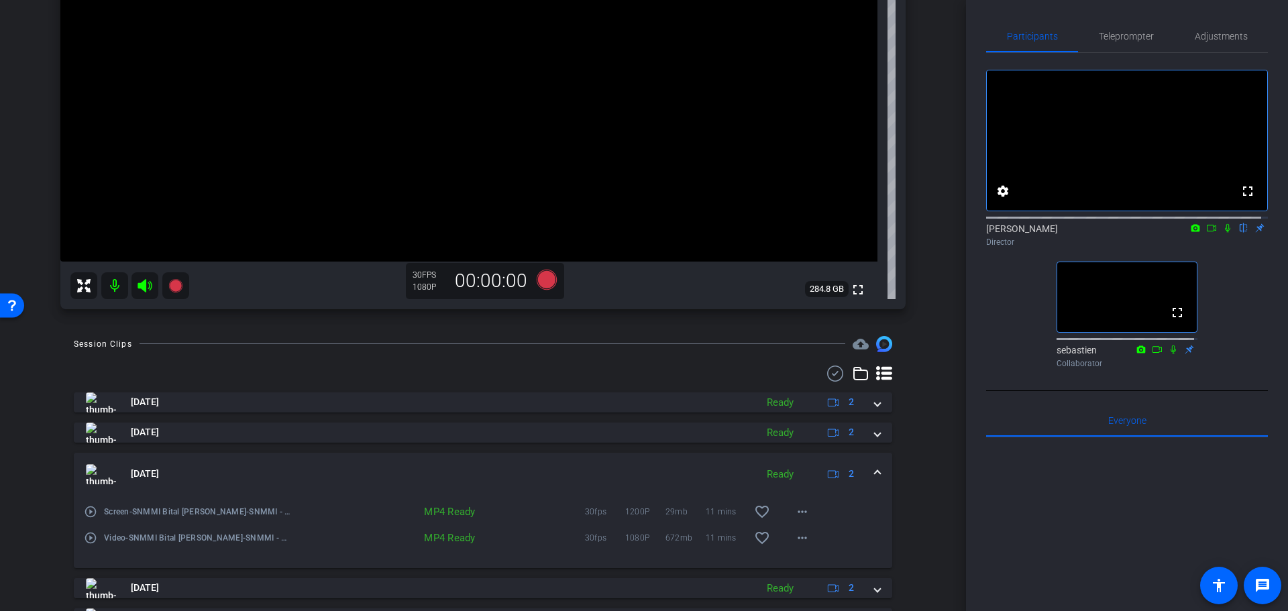
click at [874, 469] on mat-expansion-panel-header "Sep 18, 2025 Ready 2" at bounding box center [483, 474] width 818 height 43
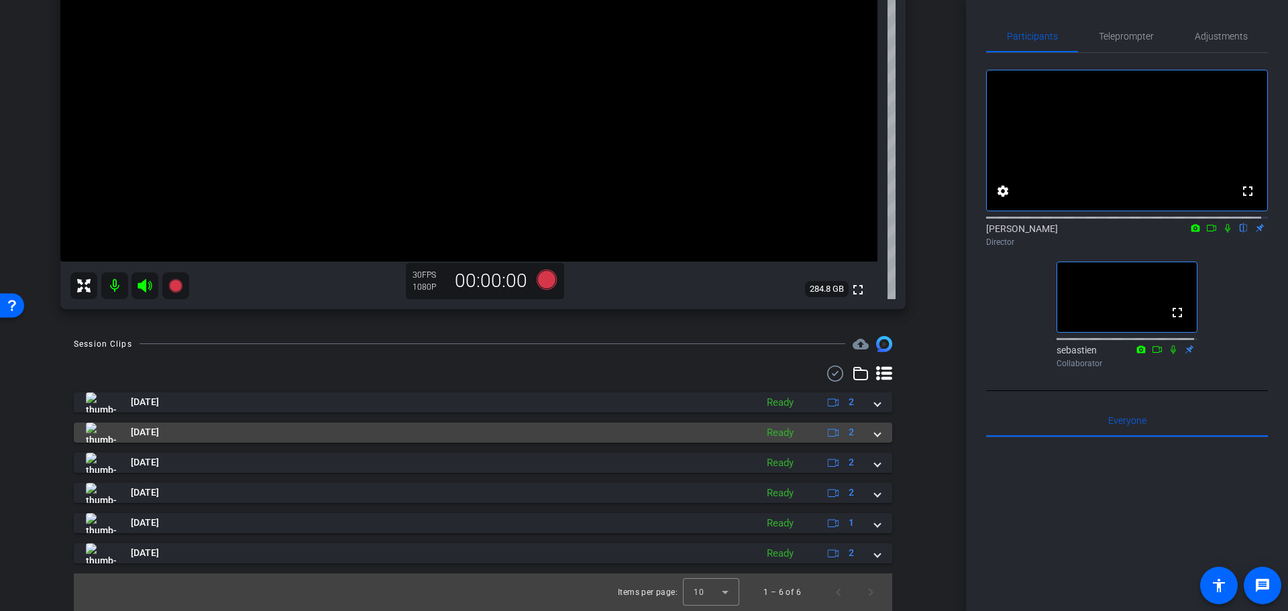
click at [874, 439] on mat-expansion-panel-header "Sep 18, 2025 Ready 2" at bounding box center [483, 433] width 818 height 20
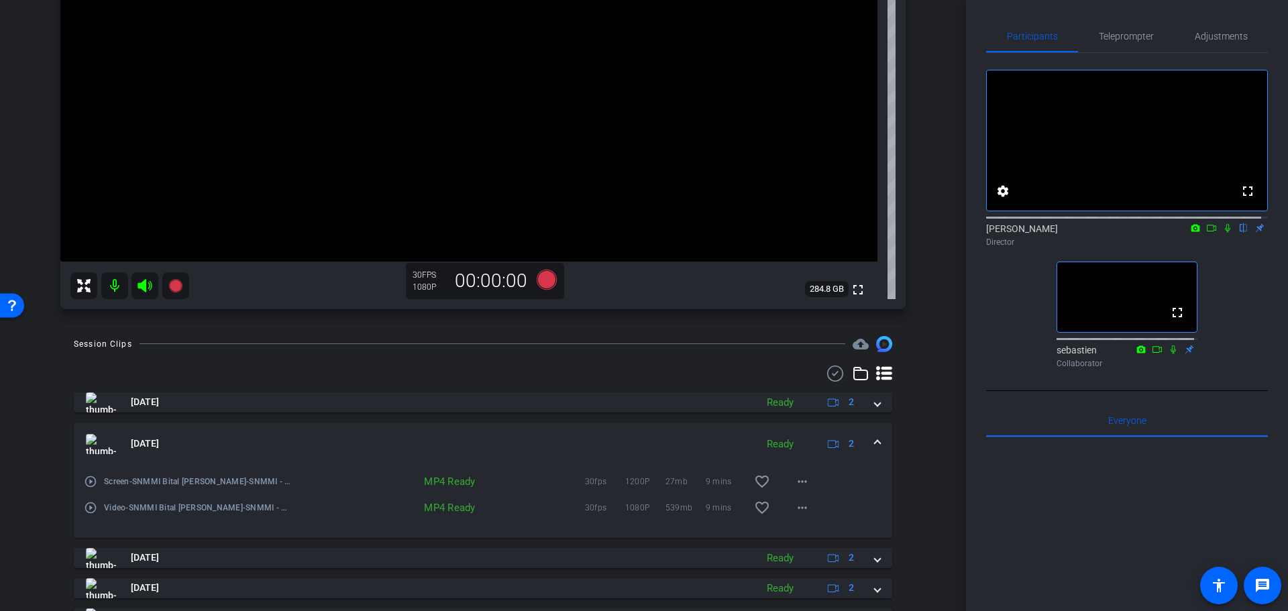
click at [874, 436] on mat-expansion-panel-header "Sep 18, 2025 Ready 2" at bounding box center [483, 444] width 818 height 43
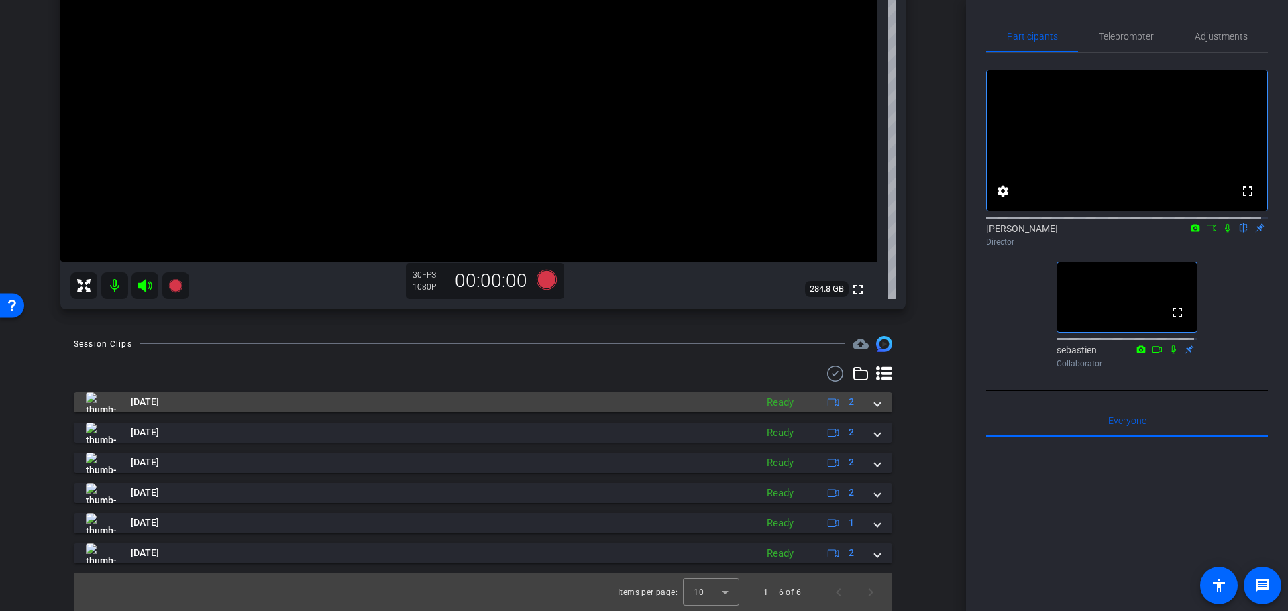
click at [875, 407] on span at bounding box center [877, 402] width 5 height 14
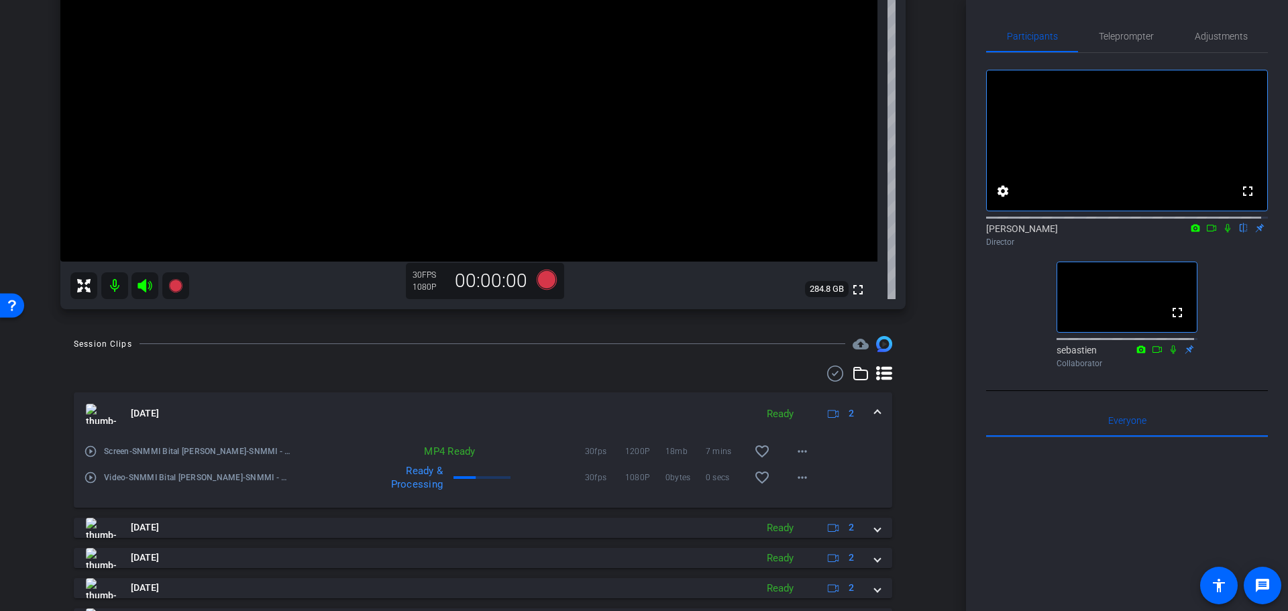
click at [875, 407] on span at bounding box center [877, 414] width 5 height 14
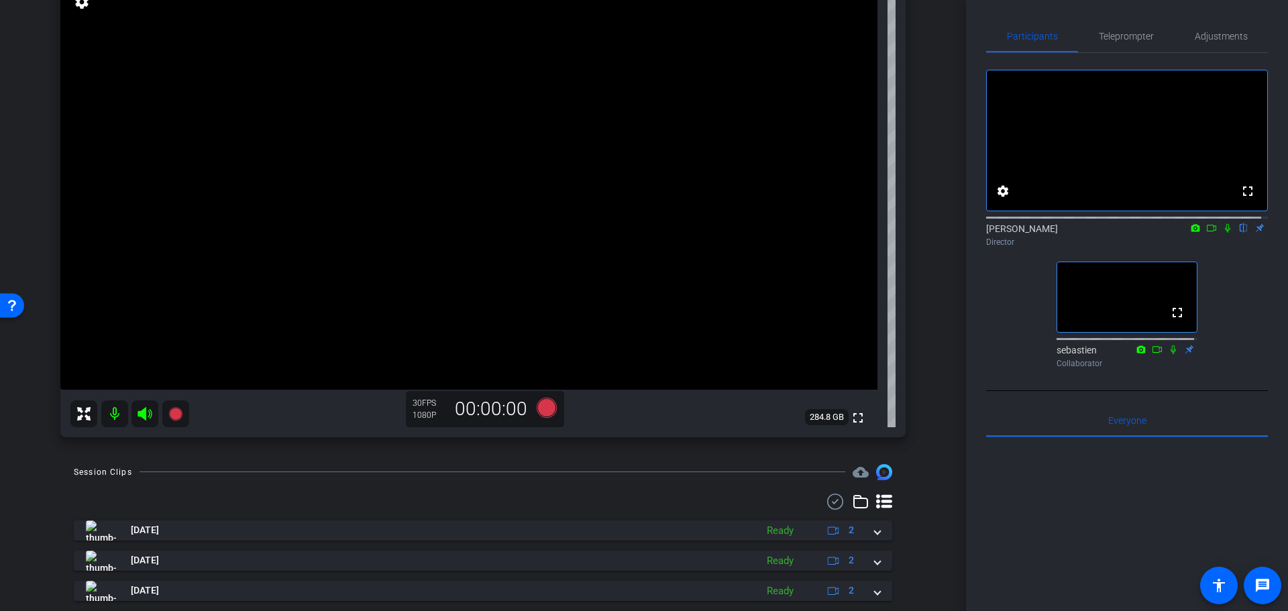
scroll to position [116, 0]
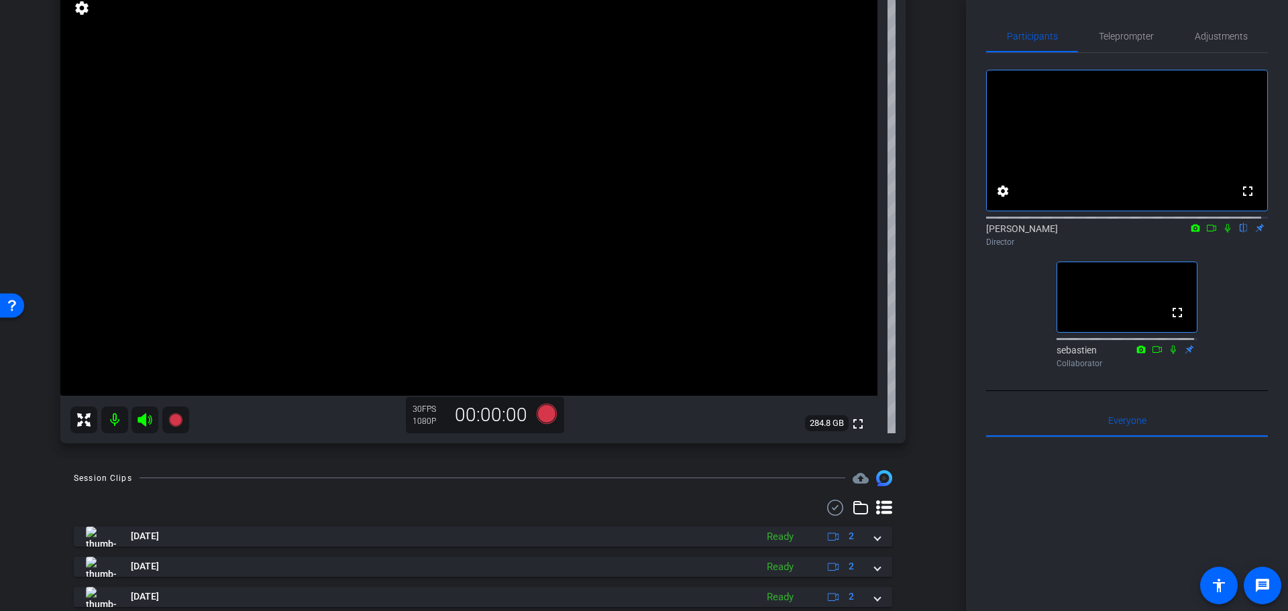
click at [81, 10] on mat-icon "settings" at bounding box center [81, 8] width 19 height 16
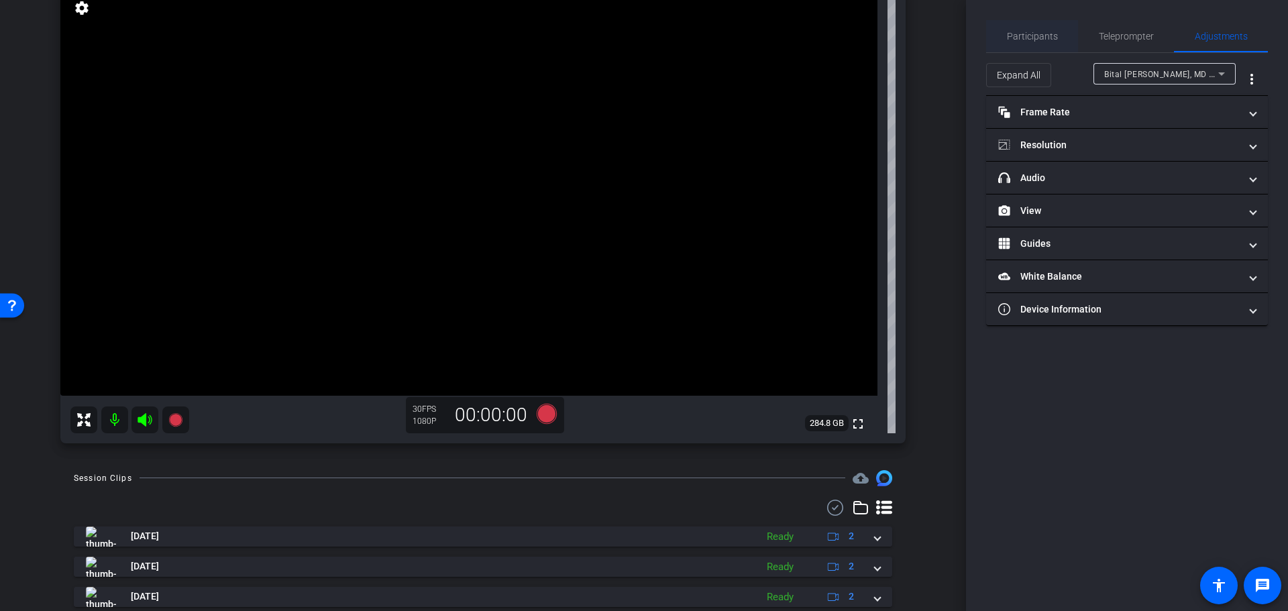
click at [1018, 40] on span "Participants" at bounding box center [1032, 36] width 51 height 9
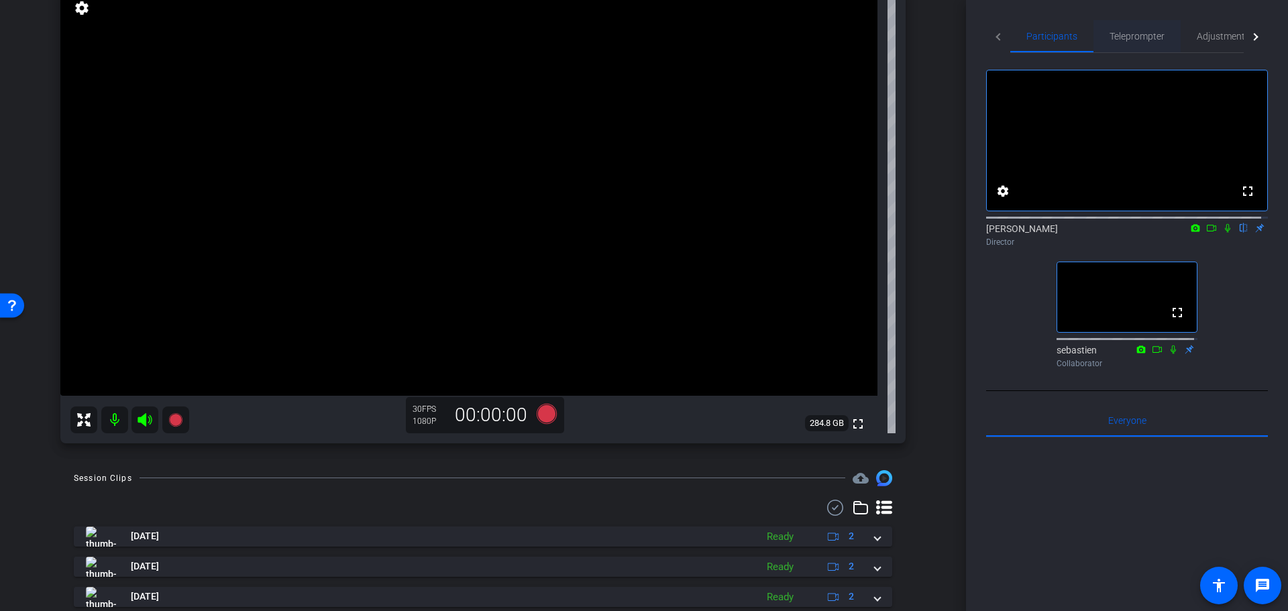
click at [1116, 35] on span "Teleprompter" at bounding box center [1137, 36] width 55 height 9
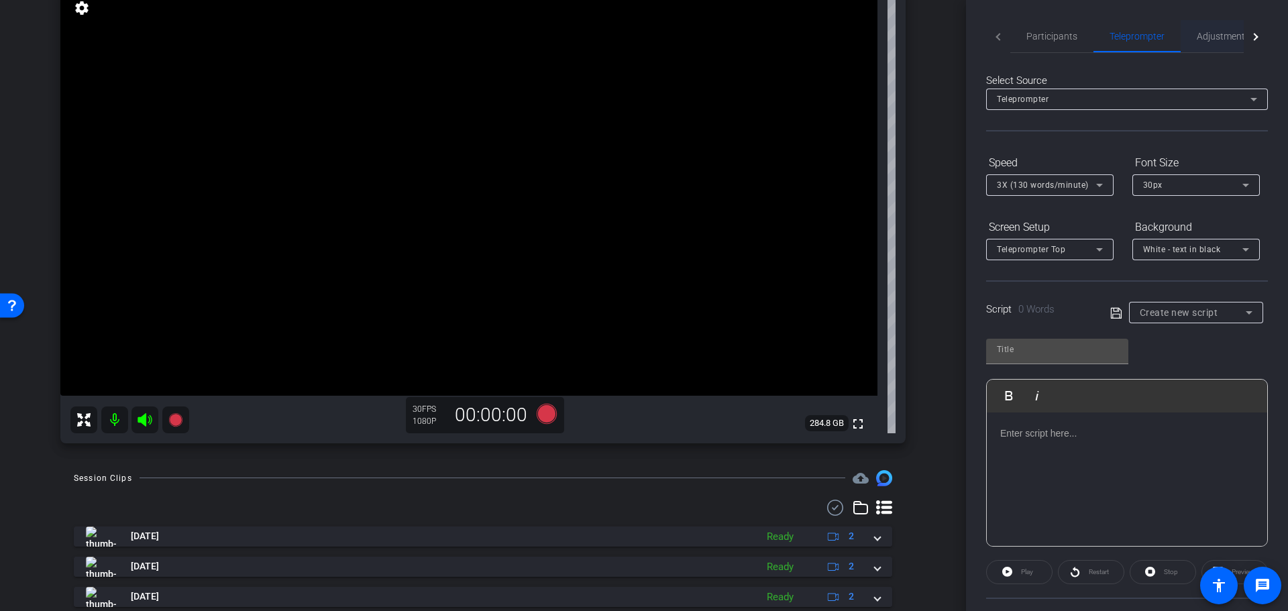
click at [1222, 32] on span "Adjustments" at bounding box center [1223, 36] width 53 height 9
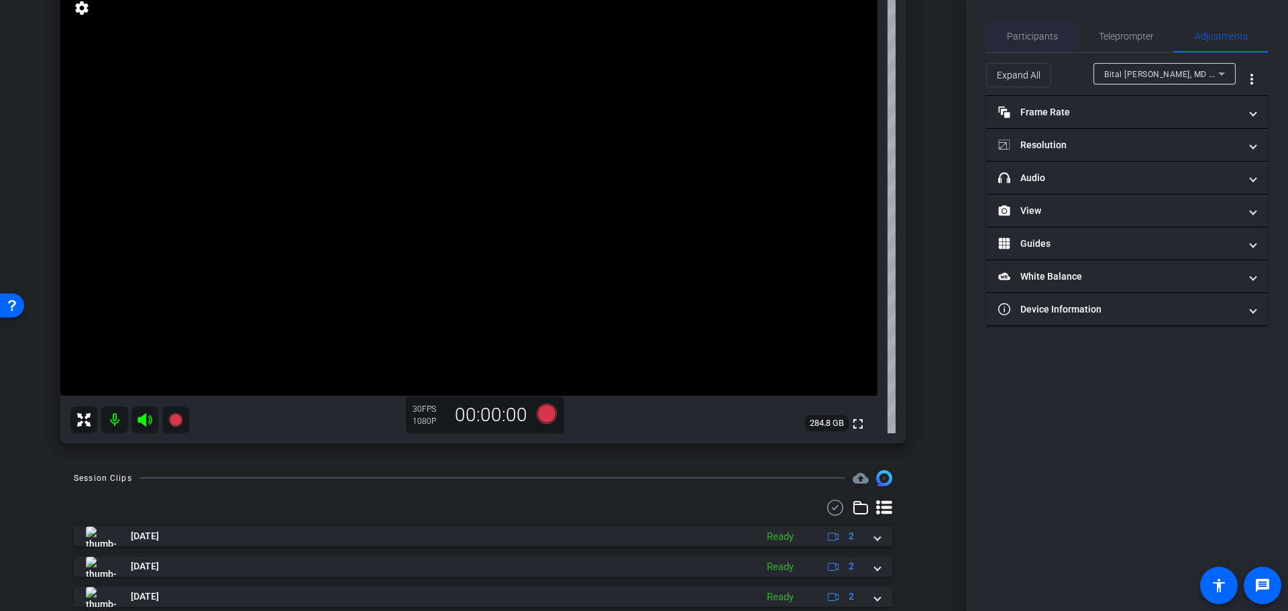
click at [1033, 41] on span "Participants" at bounding box center [1032, 36] width 51 height 9
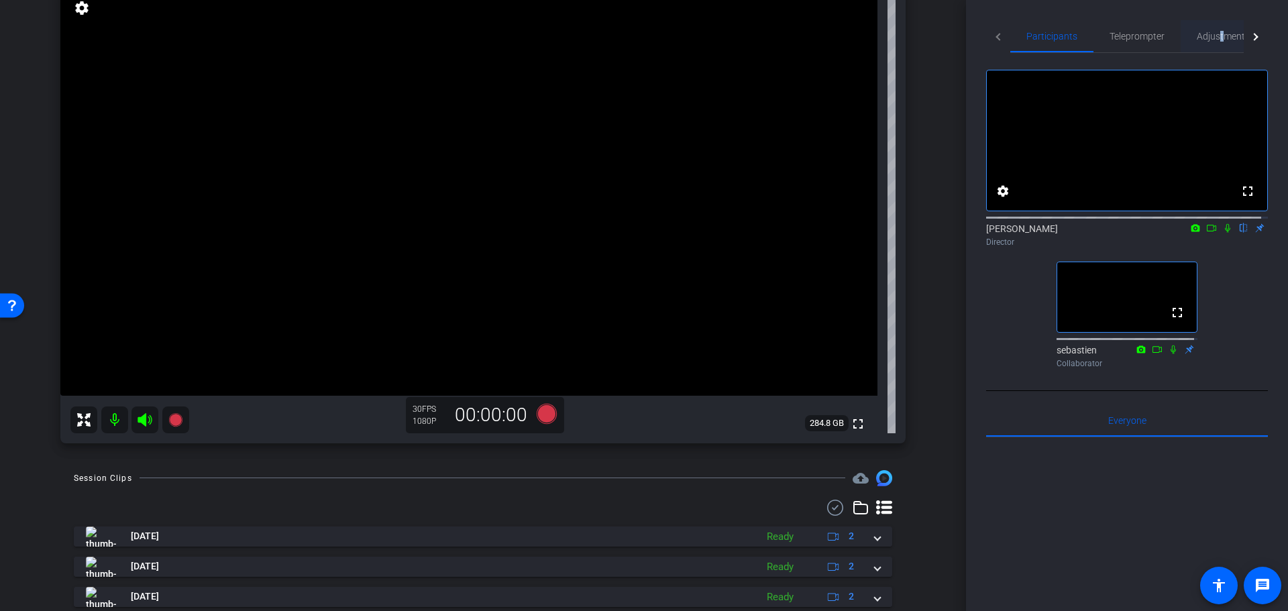
click at [1219, 33] on span "Adjustments" at bounding box center [1223, 36] width 53 height 9
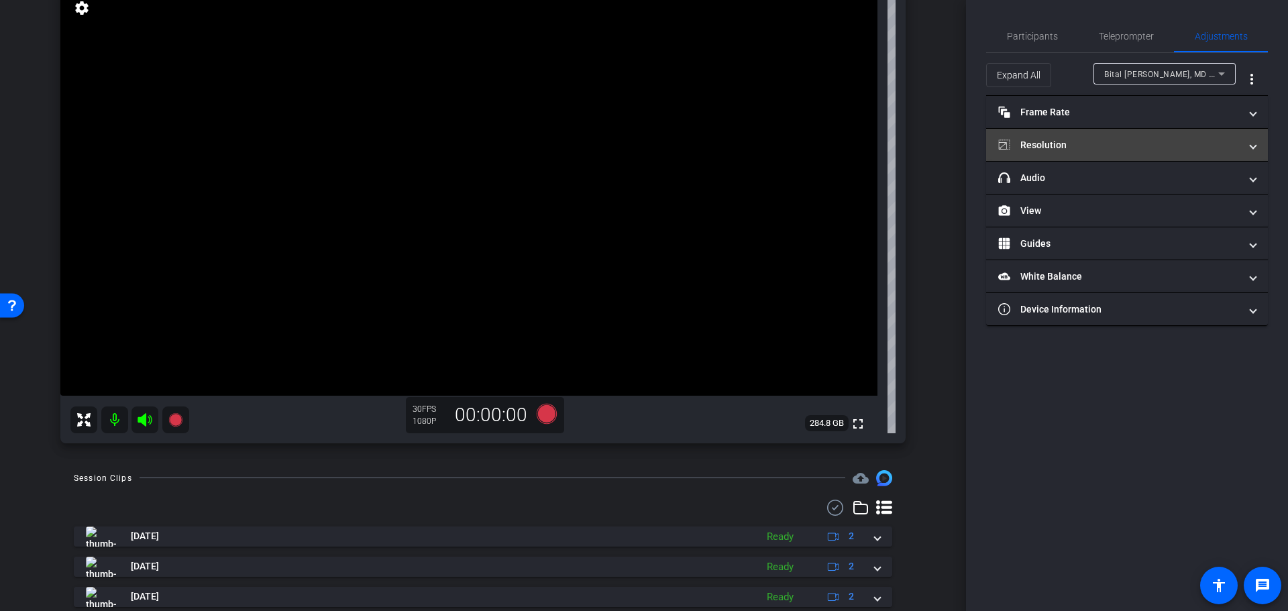
click at [1087, 149] on mat-panel-title "Resolution" at bounding box center [1118, 145] width 241 height 14
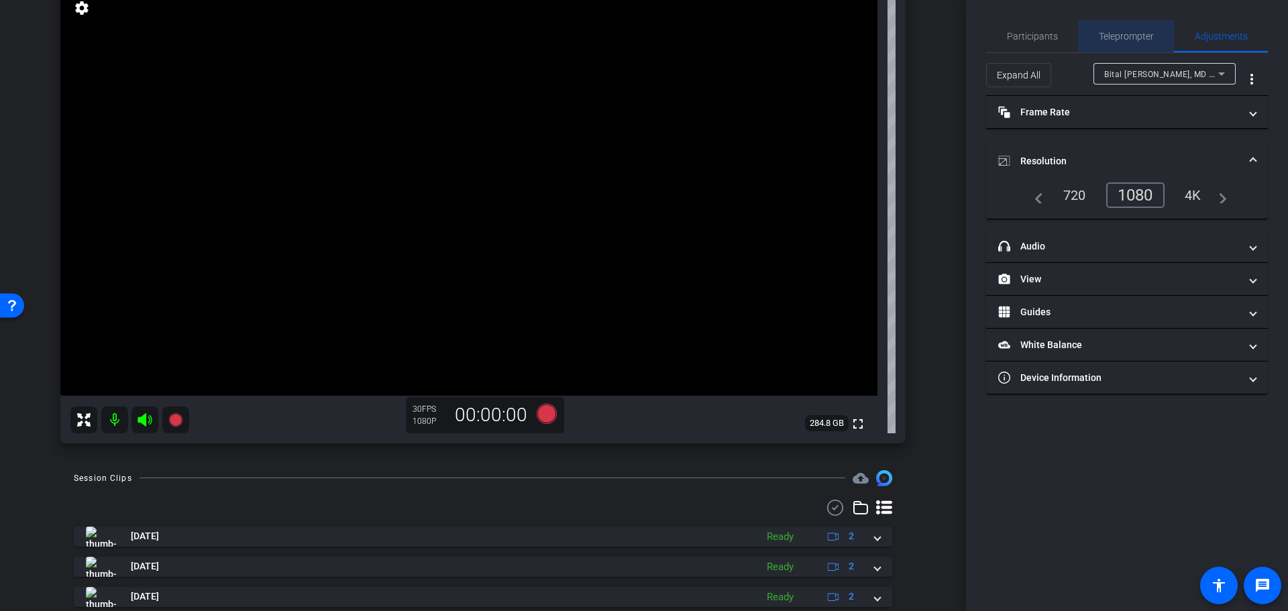
click at [1124, 37] on span "Teleprompter" at bounding box center [1126, 36] width 55 height 9
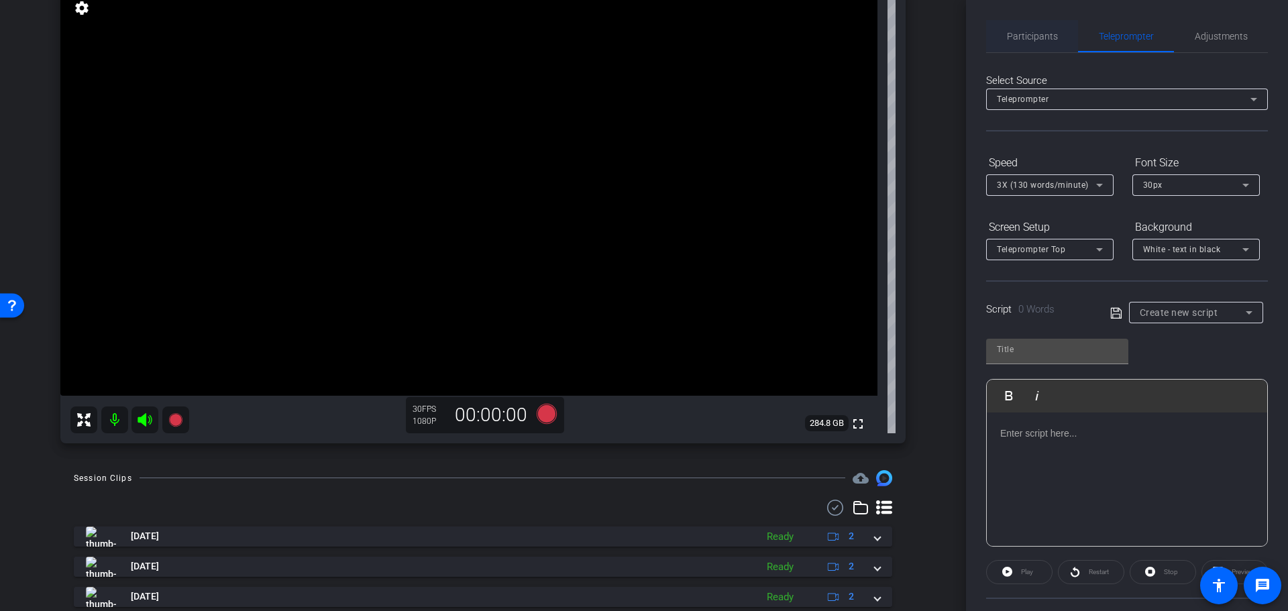
click at [1043, 37] on span "Participants" at bounding box center [1032, 36] width 51 height 9
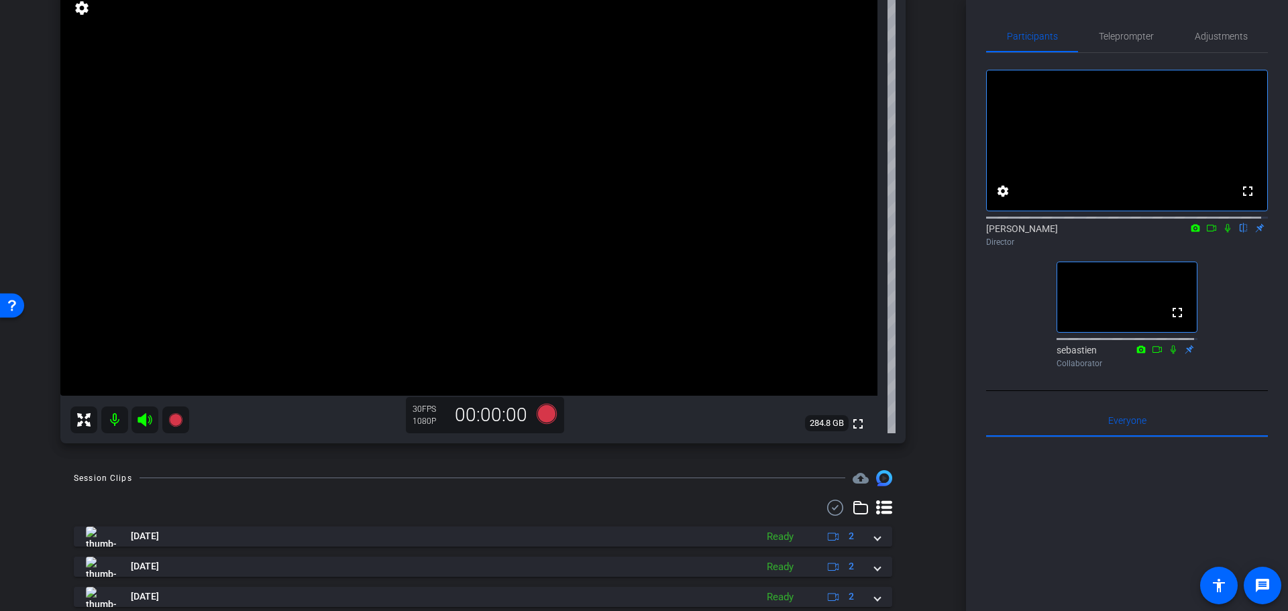
click at [932, 227] on div "arrow_back SNMMI Bital Savir-Baruch Back to project Send invite account_box gri…" at bounding box center [483, 189] width 966 height 611
click at [1119, 25] on span "Teleprompter" at bounding box center [1126, 36] width 55 height 32
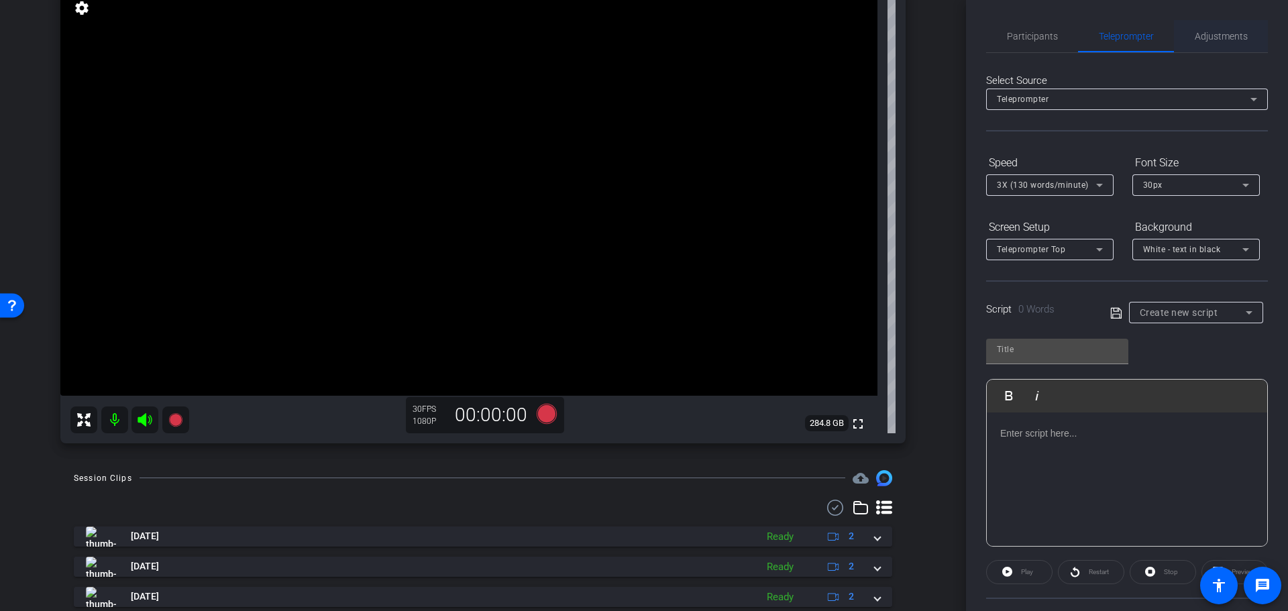
click at [1233, 36] on span "Adjustments" at bounding box center [1221, 36] width 53 height 9
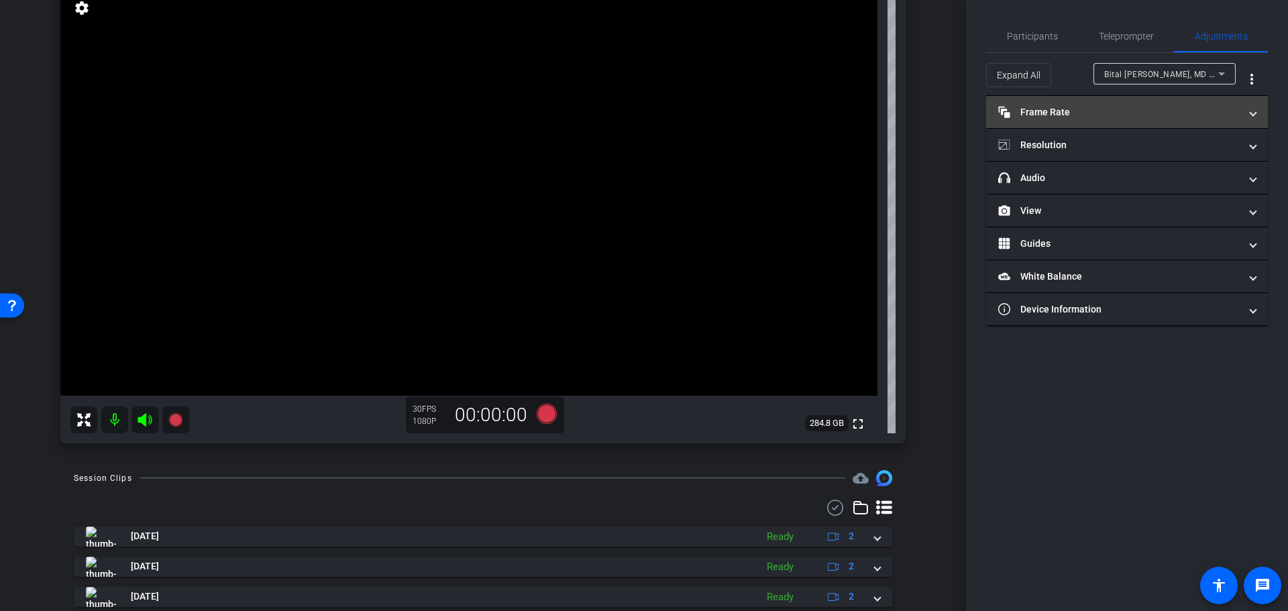
click at [1100, 104] on mat-expansion-panel-header "Frame Rate Frame Rate" at bounding box center [1127, 112] width 282 height 32
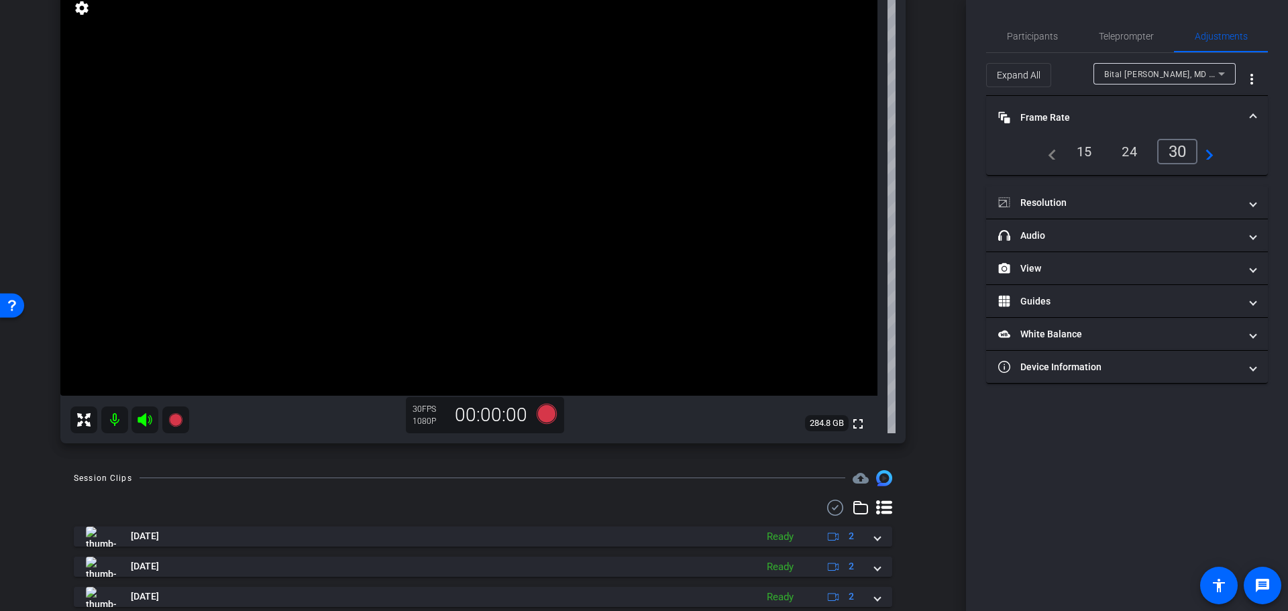
click at [1098, 104] on mat-expansion-panel-header "Frame Rate Frame Rate" at bounding box center [1127, 117] width 282 height 43
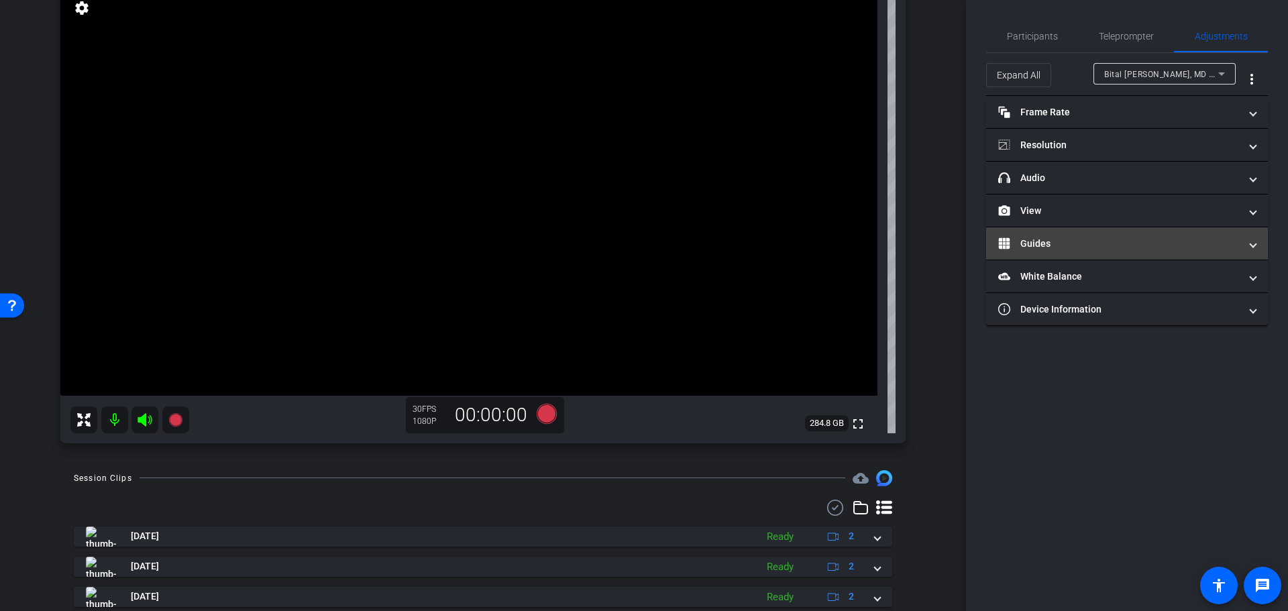
click at [1073, 239] on mat-panel-title "Guides" at bounding box center [1118, 244] width 241 height 14
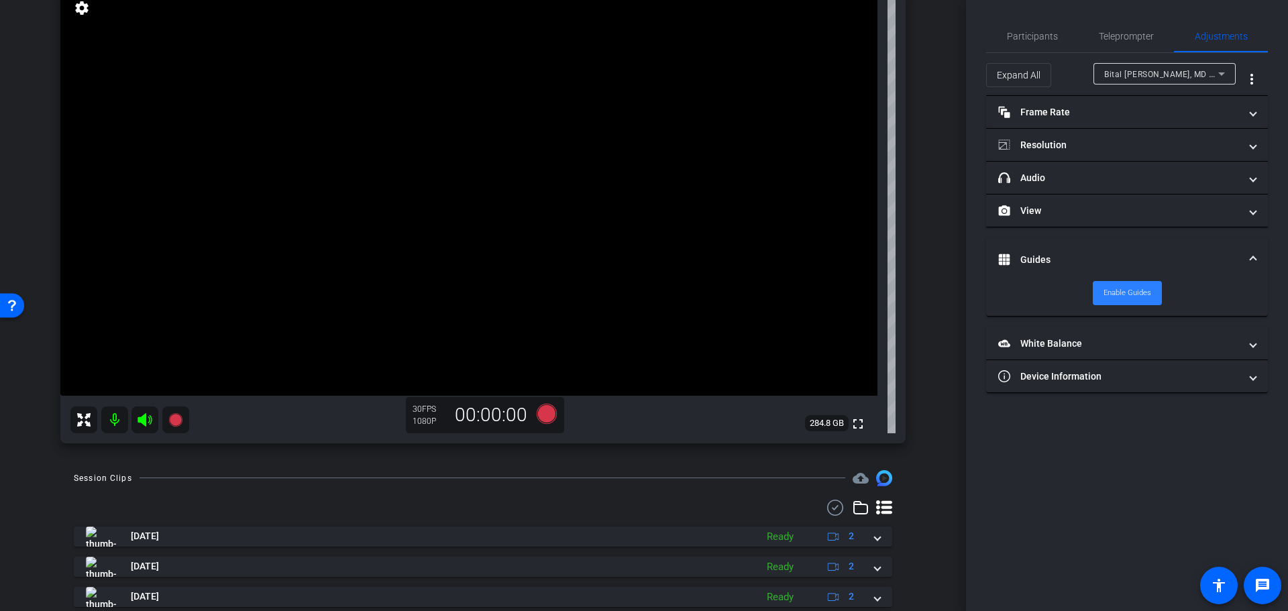
click at [1120, 300] on span "Enable Guides" at bounding box center [1128, 293] width 48 height 20
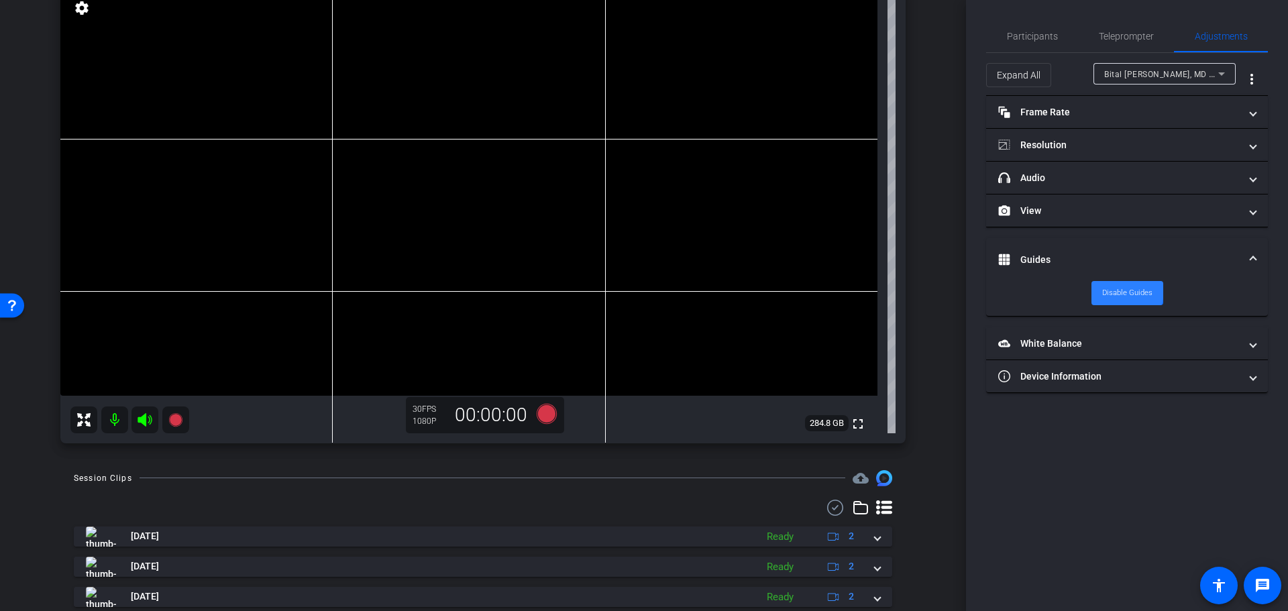
click at [1119, 290] on span "Disable Guides" at bounding box center [1127, 293] width 50 height 20
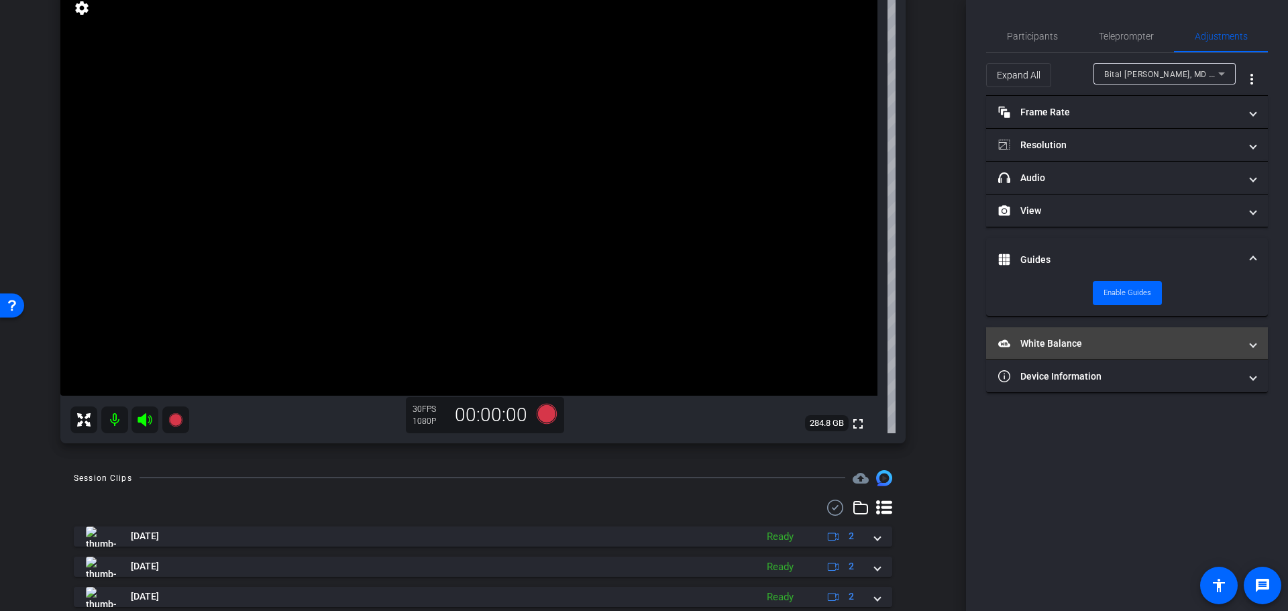
click at [1125, 339] on mat-panel-title "White Balance White Balance" at bounding box center [1118, 344] width 241 height 14
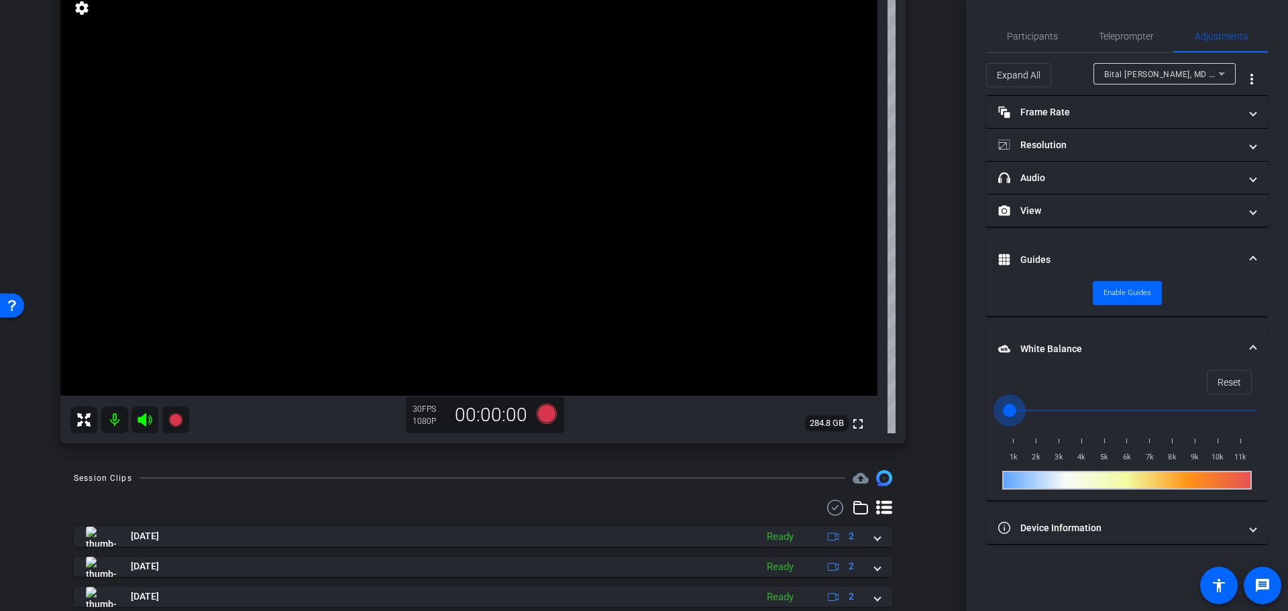
drag, startPoint x: 1249, startPoint y: 415, endPoint x: 1006, endPoint y: 419, distance: 242.9
click at [1006, 419] on input "range" at bounding box center [1133, 411] width 278 height 30
drag, startPoint x: 1207, startPoint y: 484, endPoint x: 1150, endPoint y: 480, distance: 57.1
click at [1154, 483] on div at bounding box center [1127, 480] width 250 height 19
drag, startPoint x: 1150, startPoint y: 480, endPoint x: 1067, endPoint y: 427, distance: 98.1
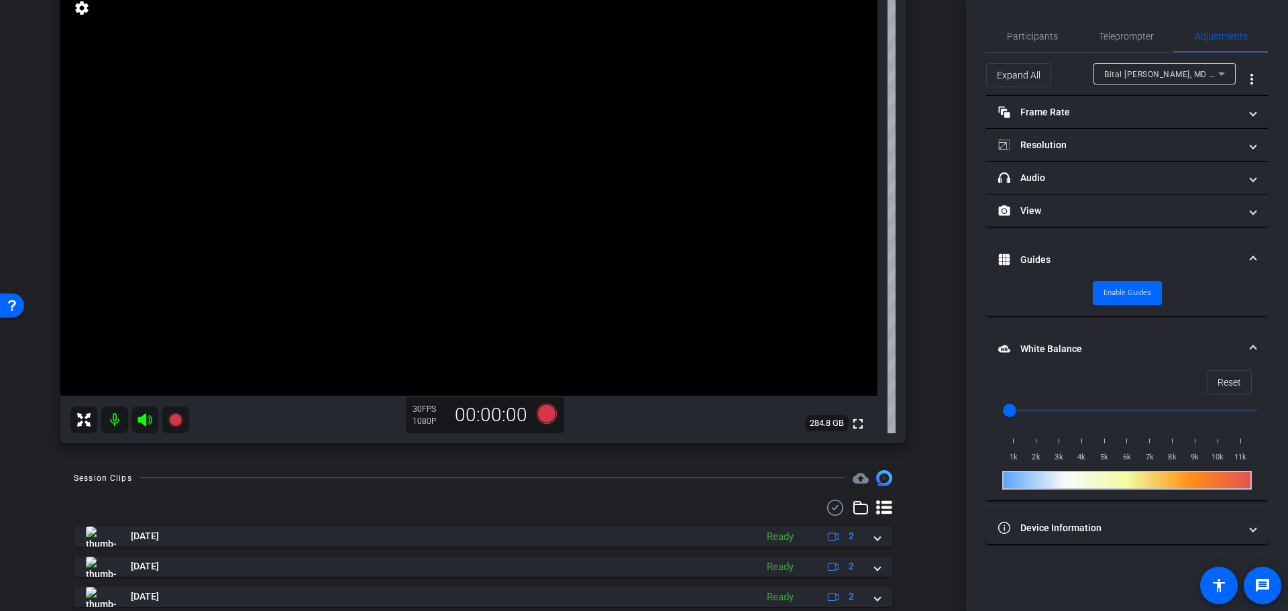
click at [1143, 478] on div at bounding box center [1127, 480] width 250 height 19
click at [1059, 411] on input "range" at bounding box center [1133, 411] width 278 height 30
drag, startPoint x: 1059, startPoint y: 411, endPoint x: 1287, endPoint y: 420, distance: 228.2
type input "11000"
click at [1271, 420] on input "range" at bounding box center [1133, 411] width 278 height 30
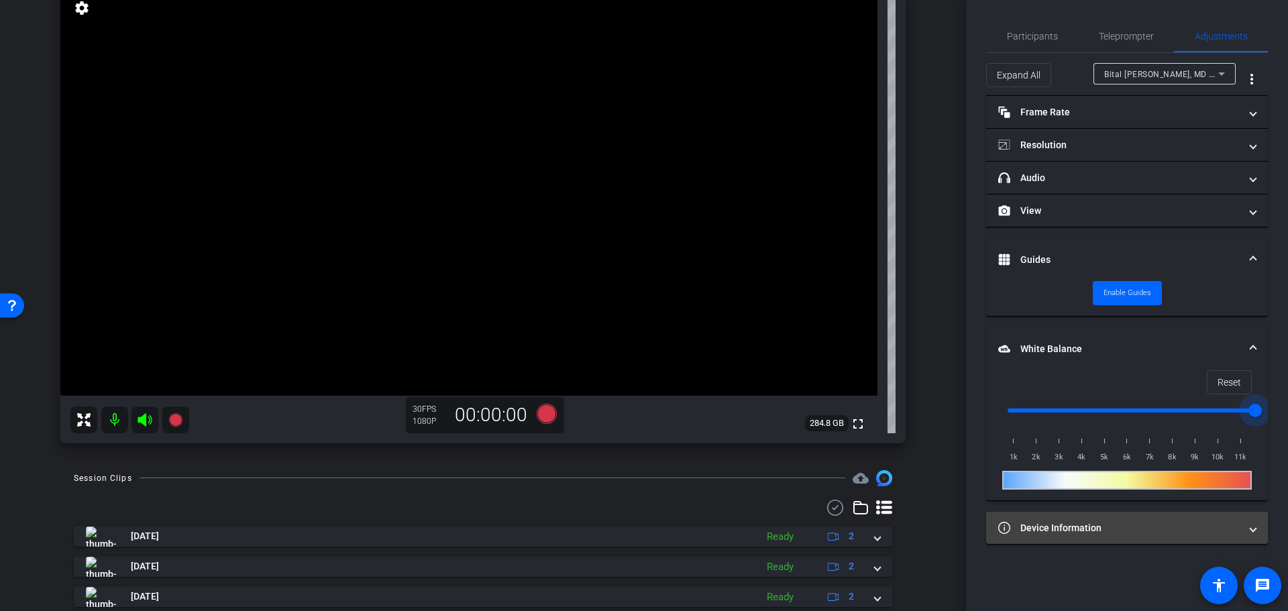
click at [1137, 528] on mat-panel-title "Device Information" at bounding box center [1118, 528] width 241 height 14
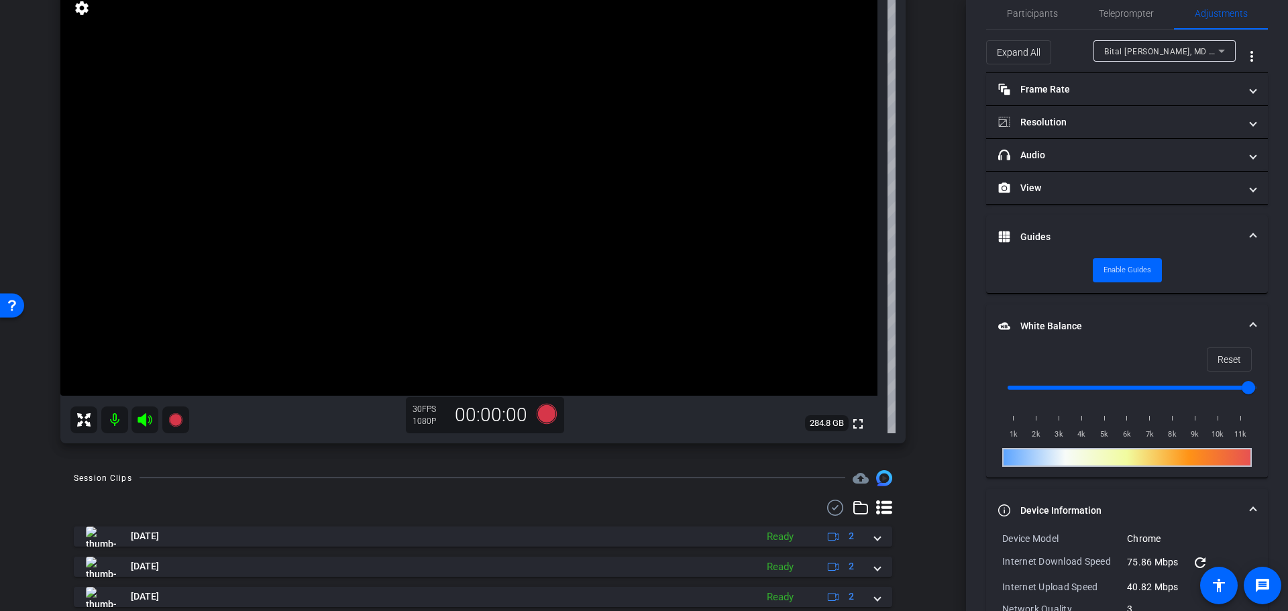
scroll to position [0, 0]
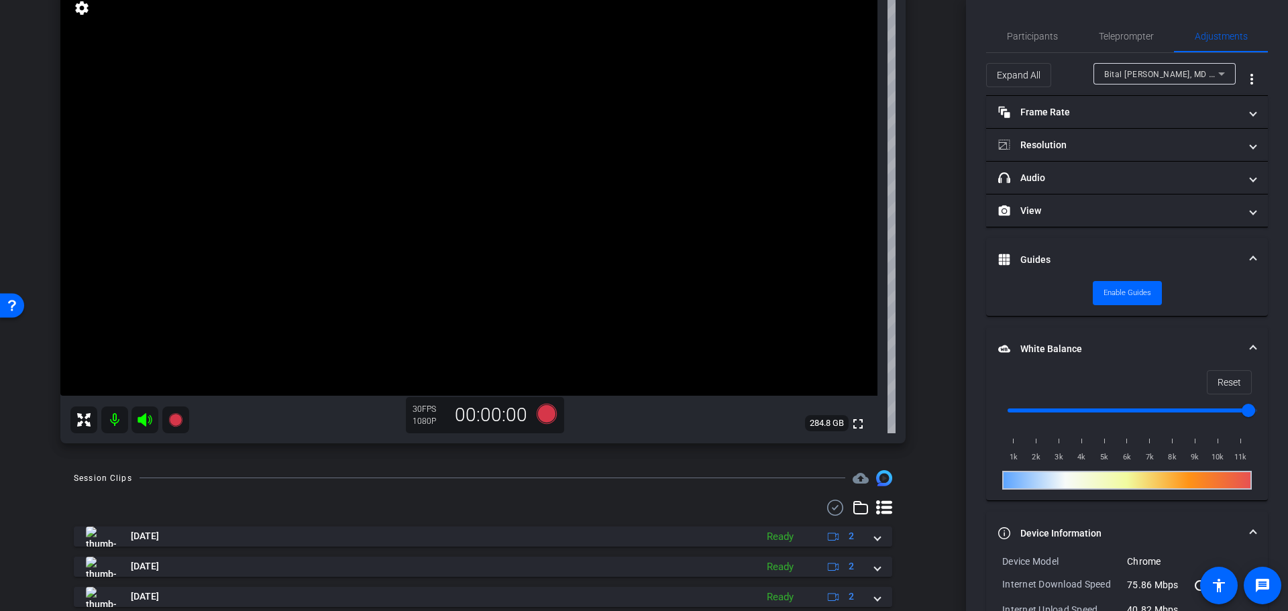
click at [1141, 69] on span "Bital Savir-Baruch, MD FACNM" at bounding box center [1171, 73] width 134 height 11
click at [1141, 70] on div at bounding box center [644, 305] width 1288 height 611
click at [1127, 37] on span "Teleprompter" at bounding box center [1126, 36] width 55 height 9
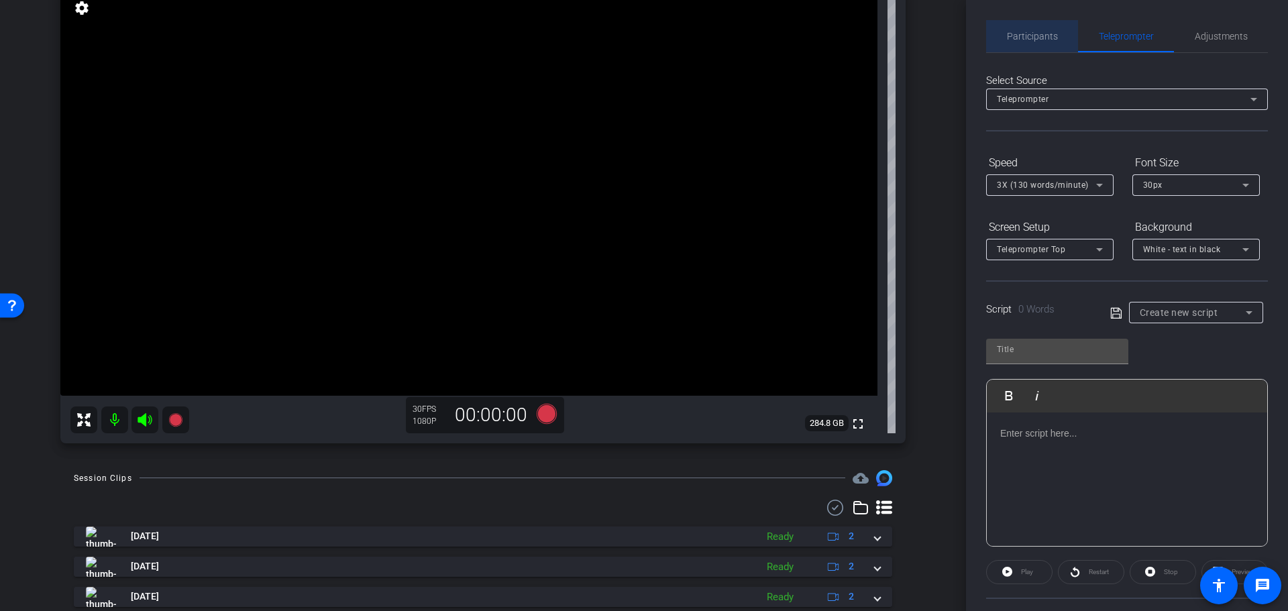
click at [1054, 36] on span "Participants" at bounding box center [1032, 36] width 51 height 9
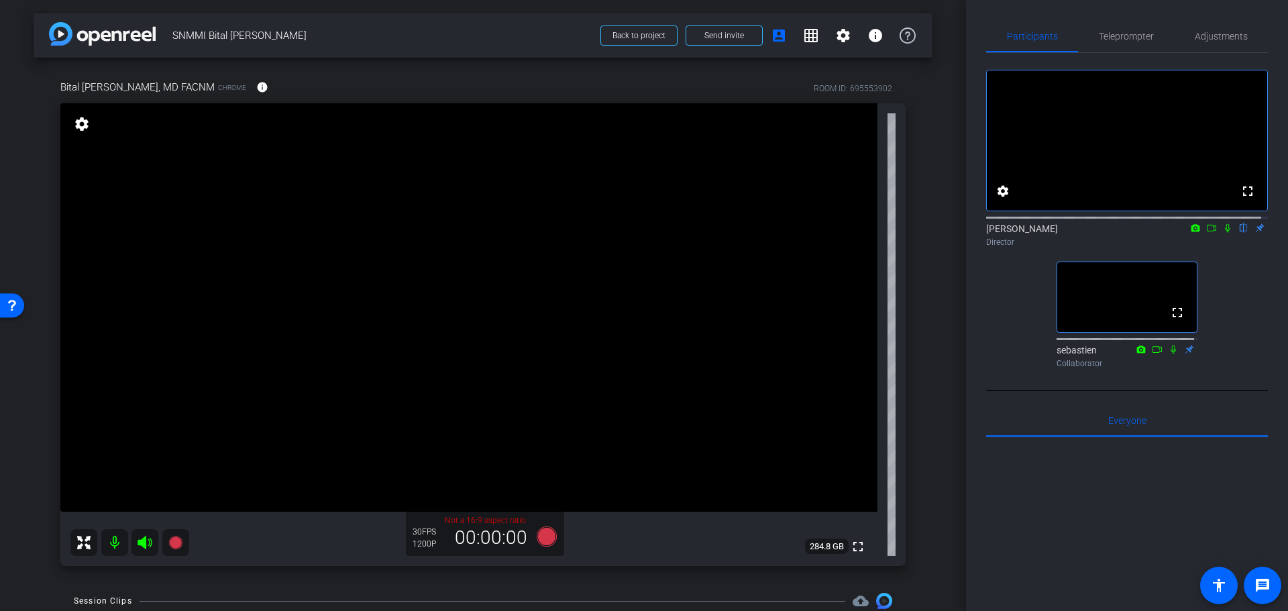
click at [963, 393] on div "arrow_back SNMMI Bital Savir-Baruch Back to project Send invite account_box gri…" at bounding box center [483, 305] width 966 height 611
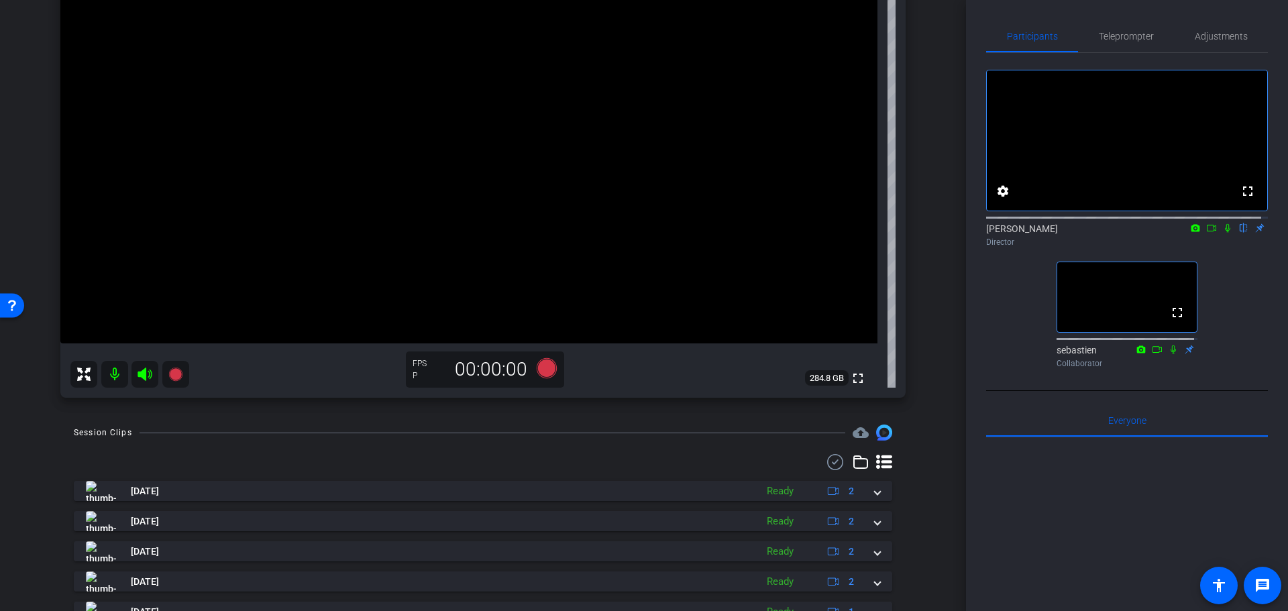
scroll to position [190, 0]
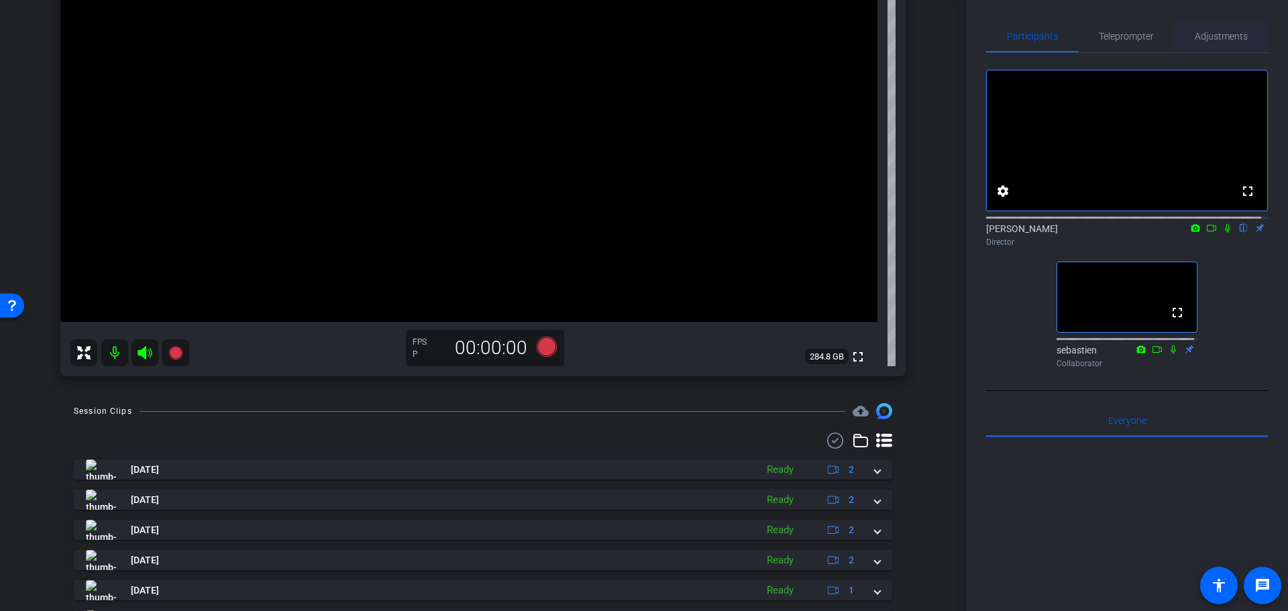
click at [1197, 40] on span "Adjustments" at bounding box center [1221, 36] width 53 height 9
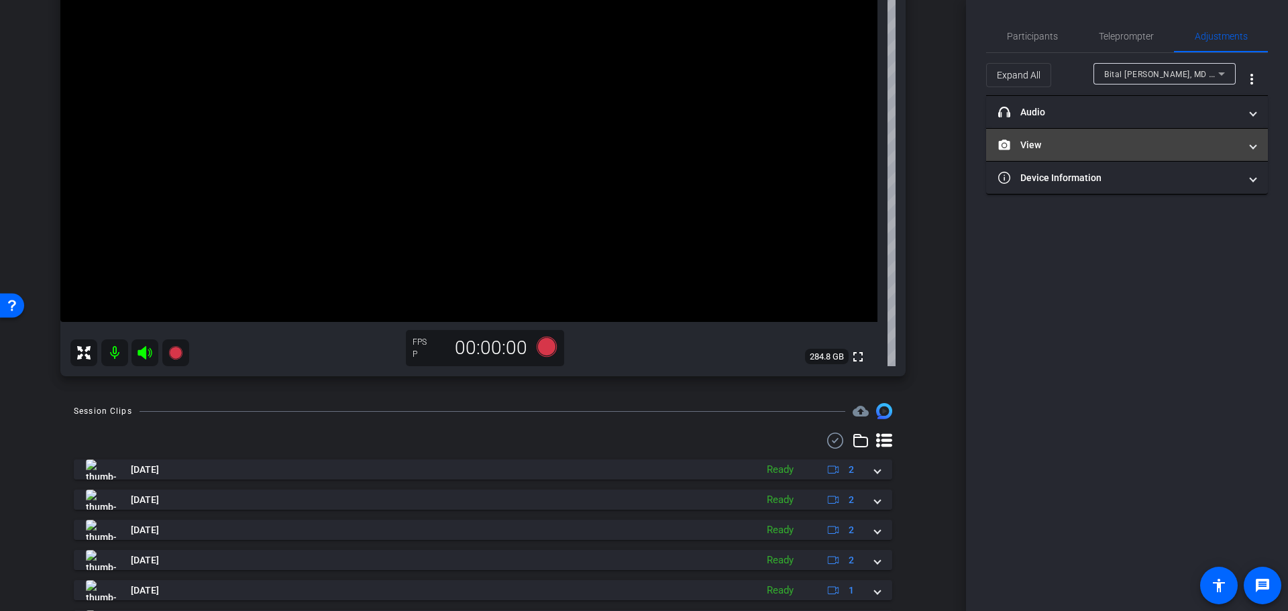
click at [1129, 135] on mat-expansion-panel-header "View" at bounding box center [1127, 145] width 282 height 32
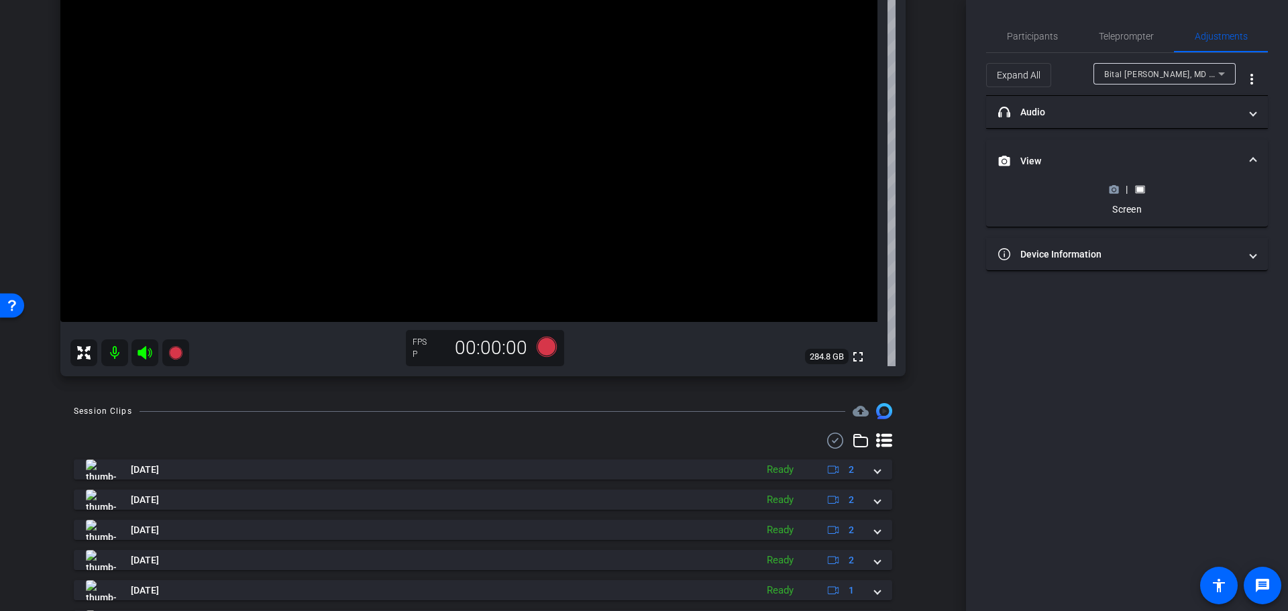
click at [1115, 189] on circle at bounding box center [1113, 189] width 3 height 3
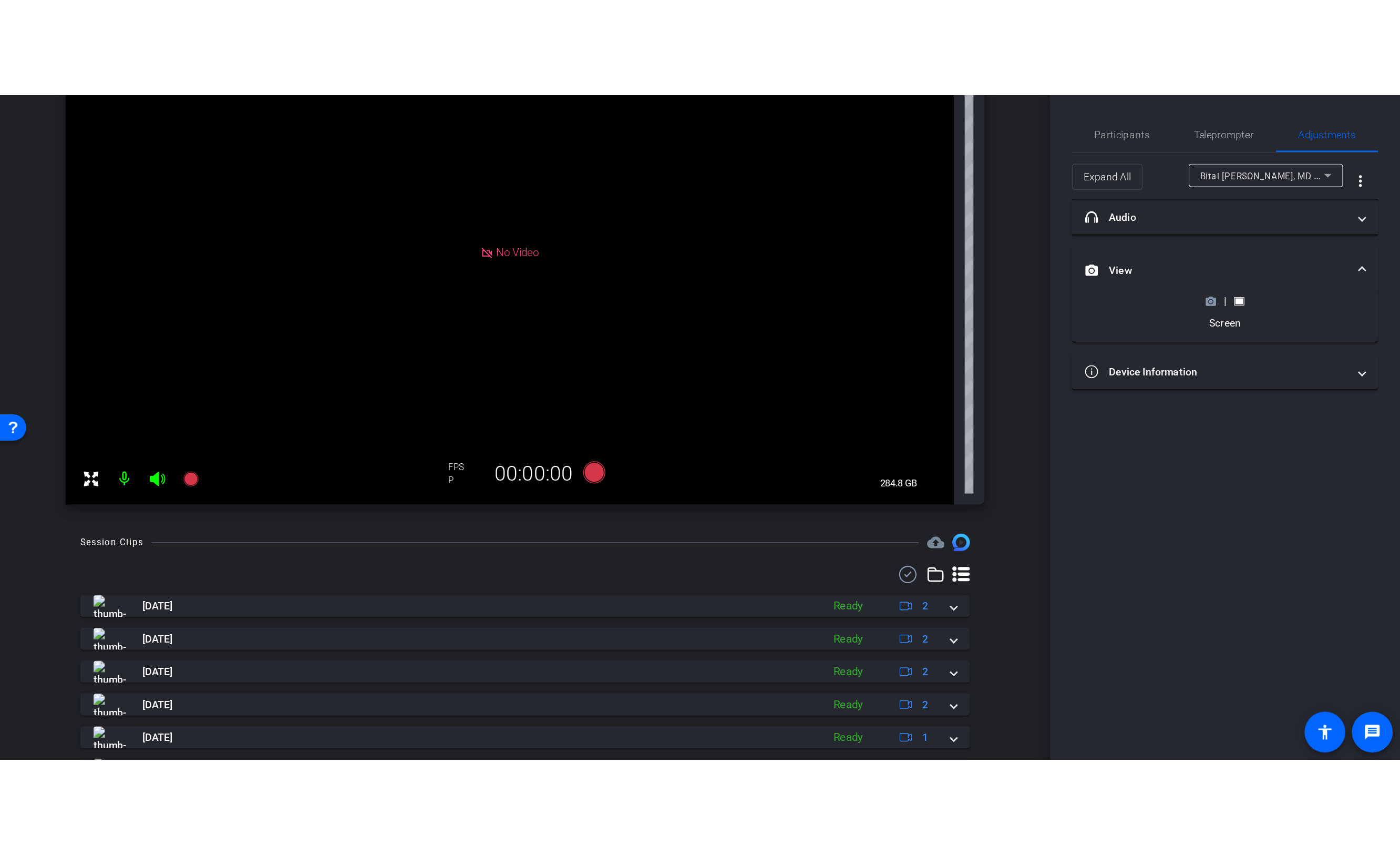
scroll to position [0, 0]
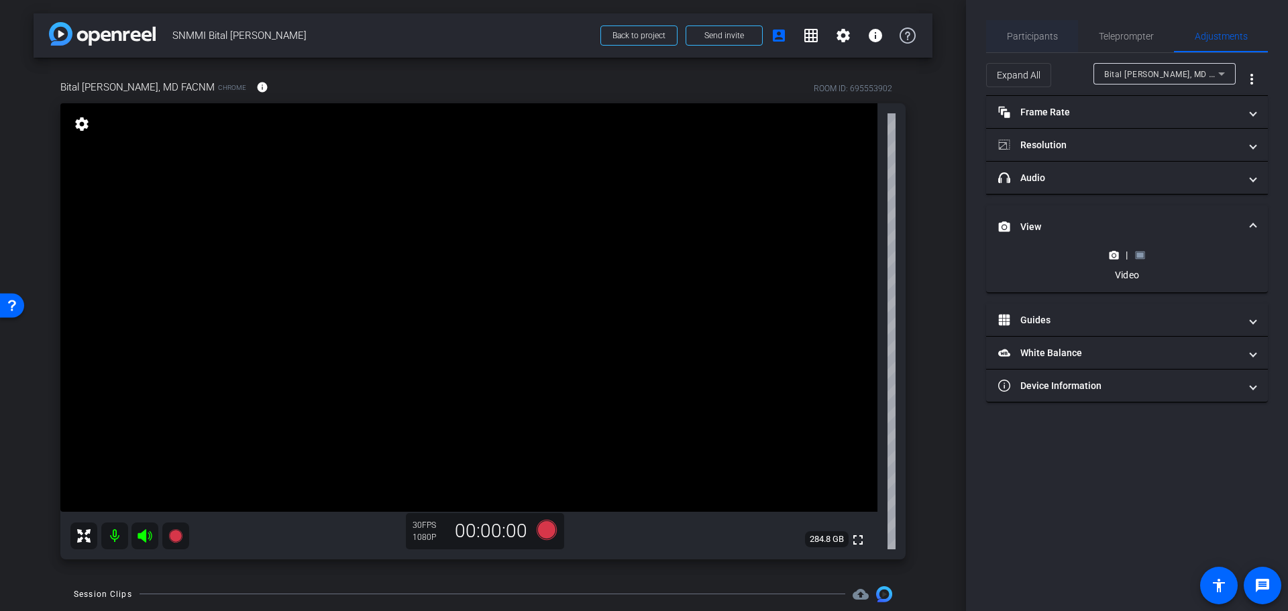
click at [1030, 44] on span "Participants" at bounding box center [1032, 36] width 51 height 32
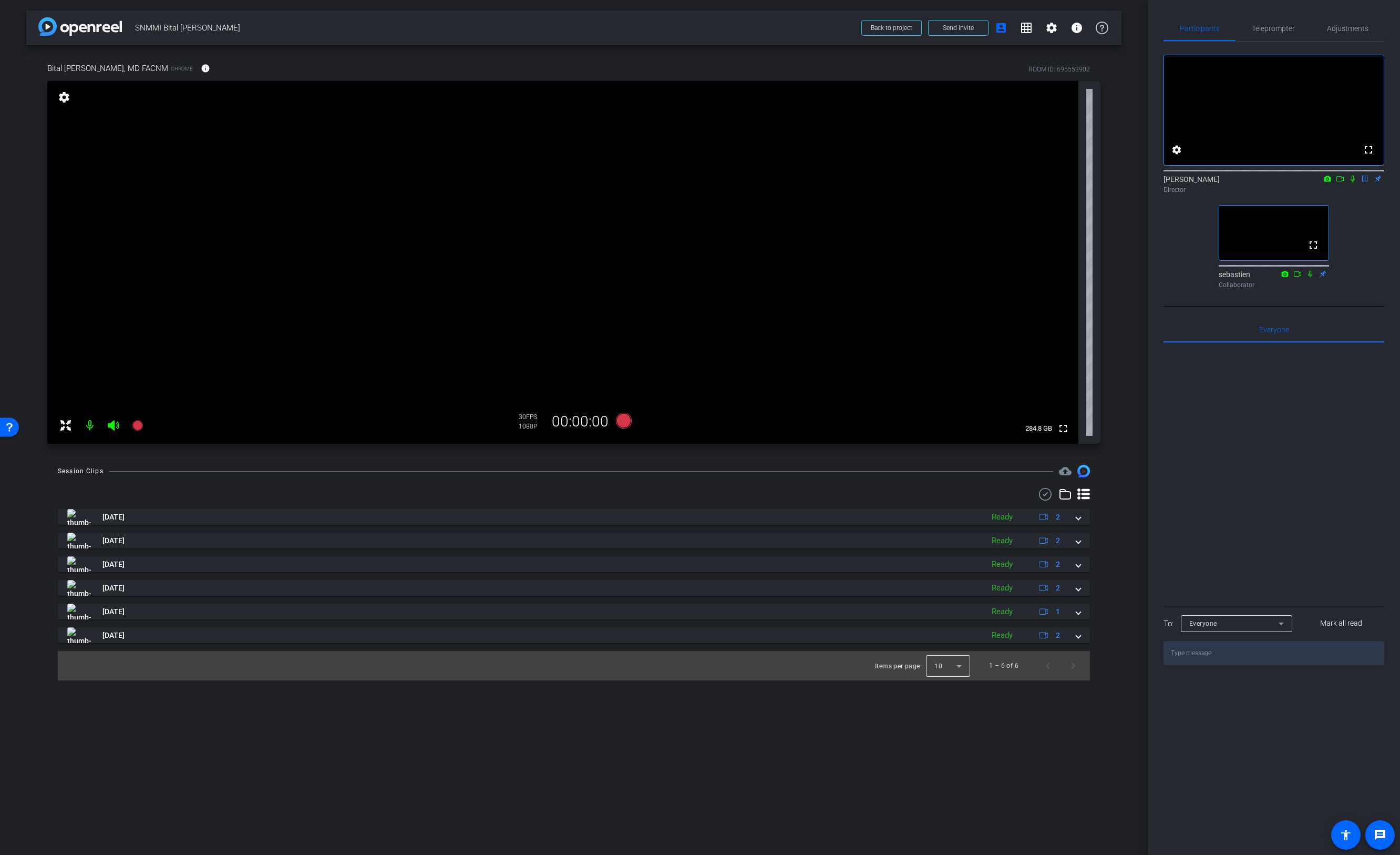
click at [960, 668] on div at bounding box center [948, 665] width 44 height 25
click at [960, 665] on div at bounding box center [700, 427] width 1400 height 855
click at [1077, 518] on span at bounding box center [1078, 517] width 4 height 11
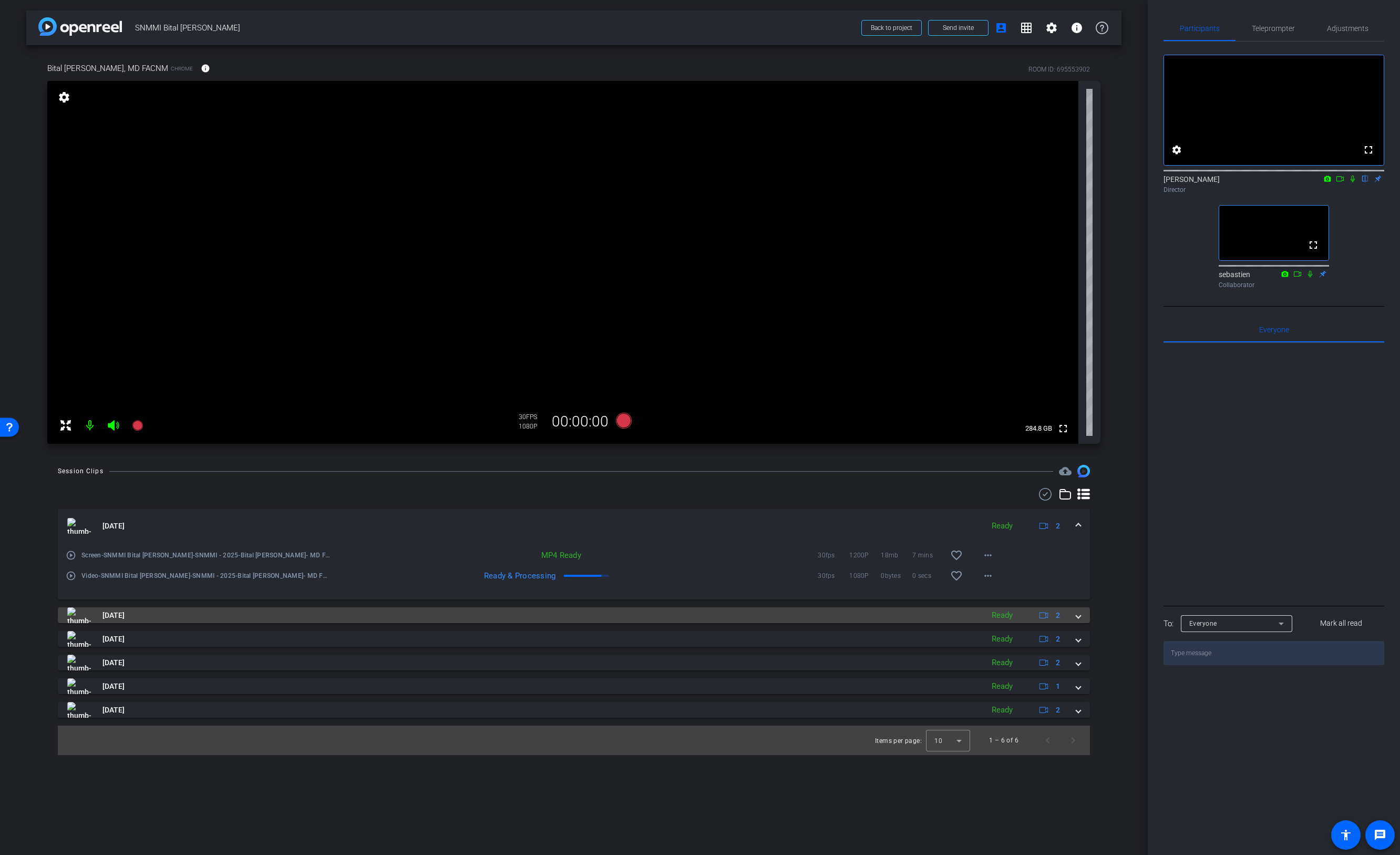
click at [1077, 621] on span at bounding box center [1078, 615] width 4 height 11
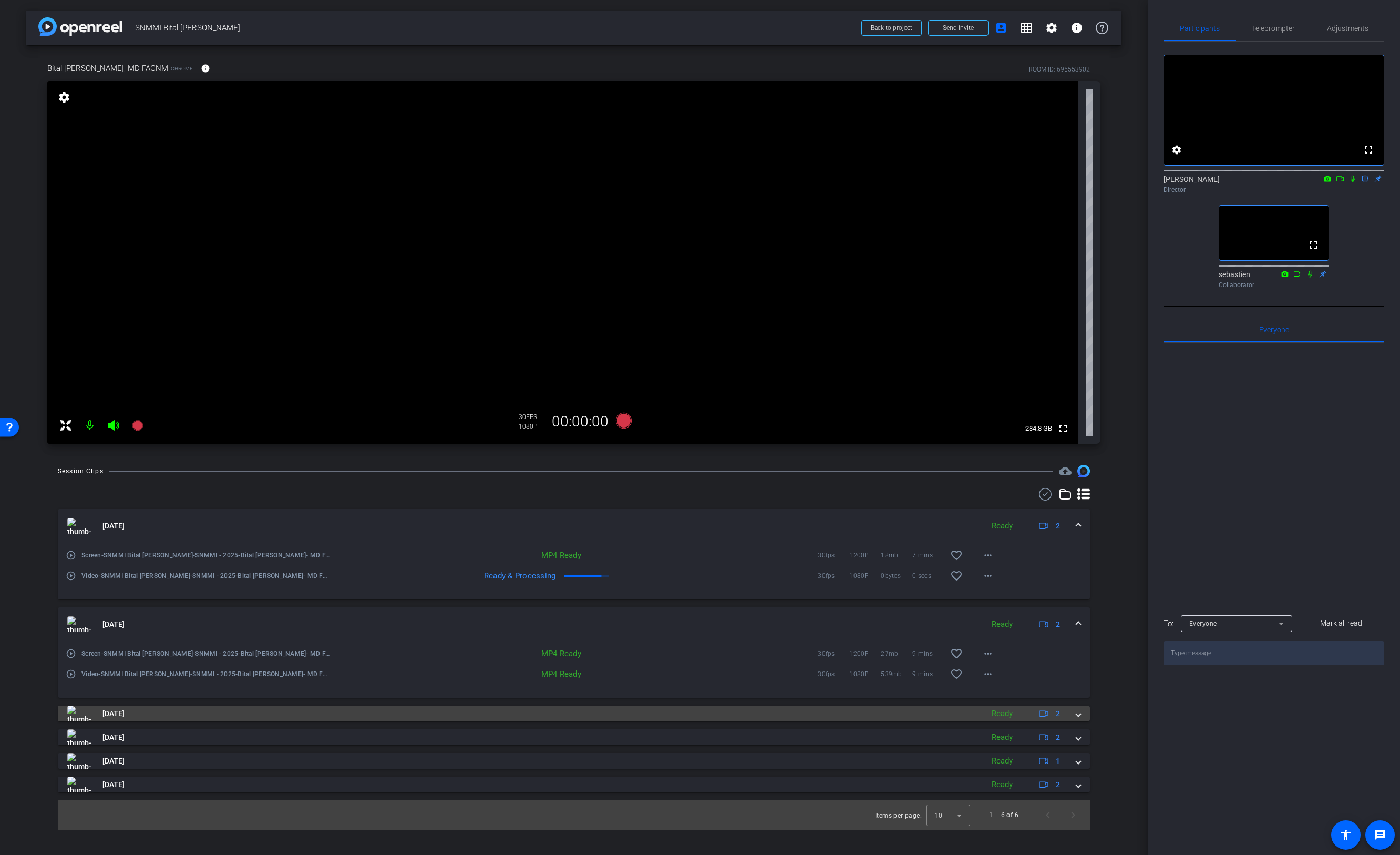
click at [1083, 716] on mat-expansion-panel-header "Sep 18, 2025 Ready 2" at bounding box center [574, 713] width 1033 height 16
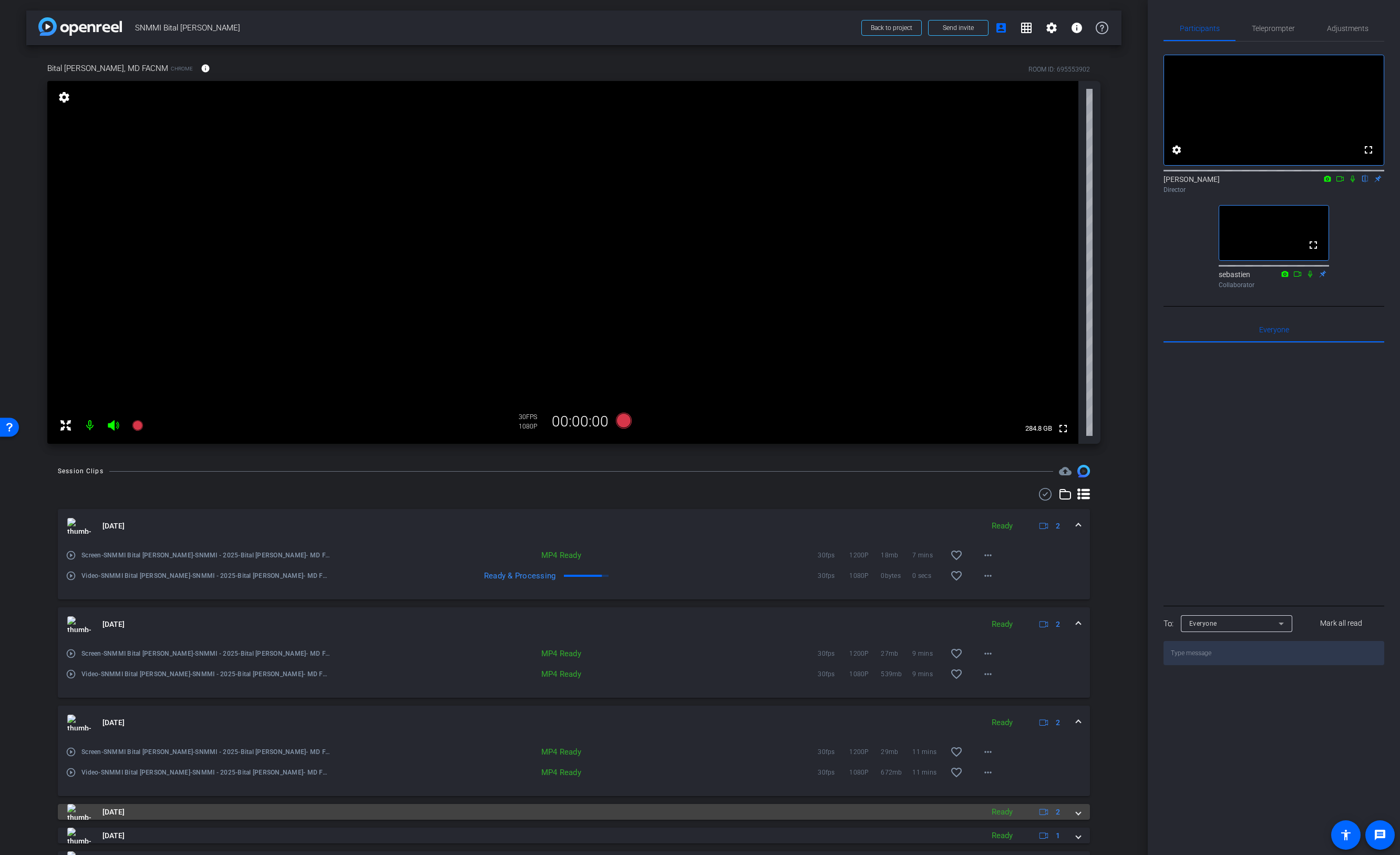
click at [1078, 810] on mat-expansion-panel-header "Sep 18, 2025 Ready 2" at bounding box center [574, 812] width 1033 height 16
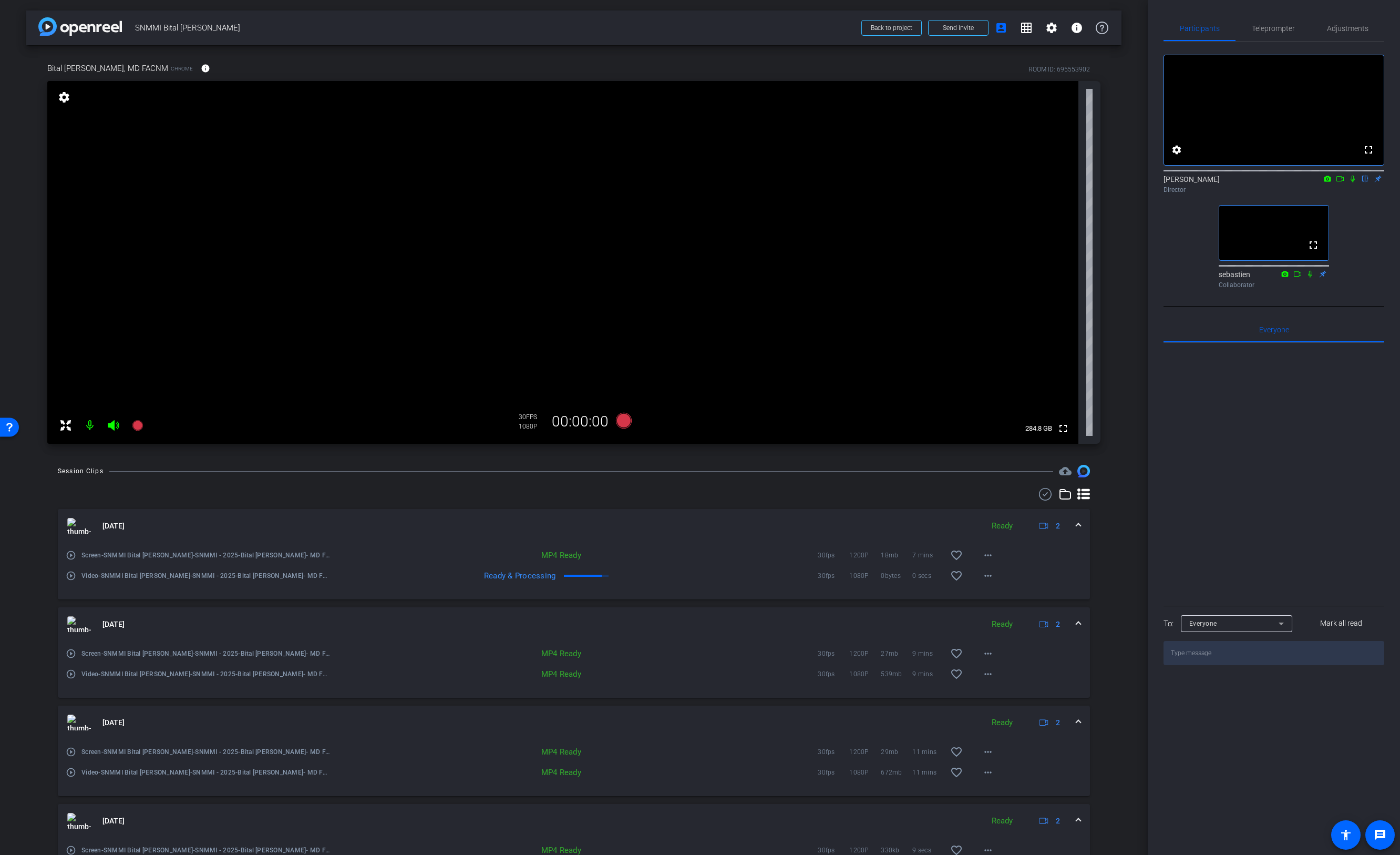
scroll to position [124, 0]
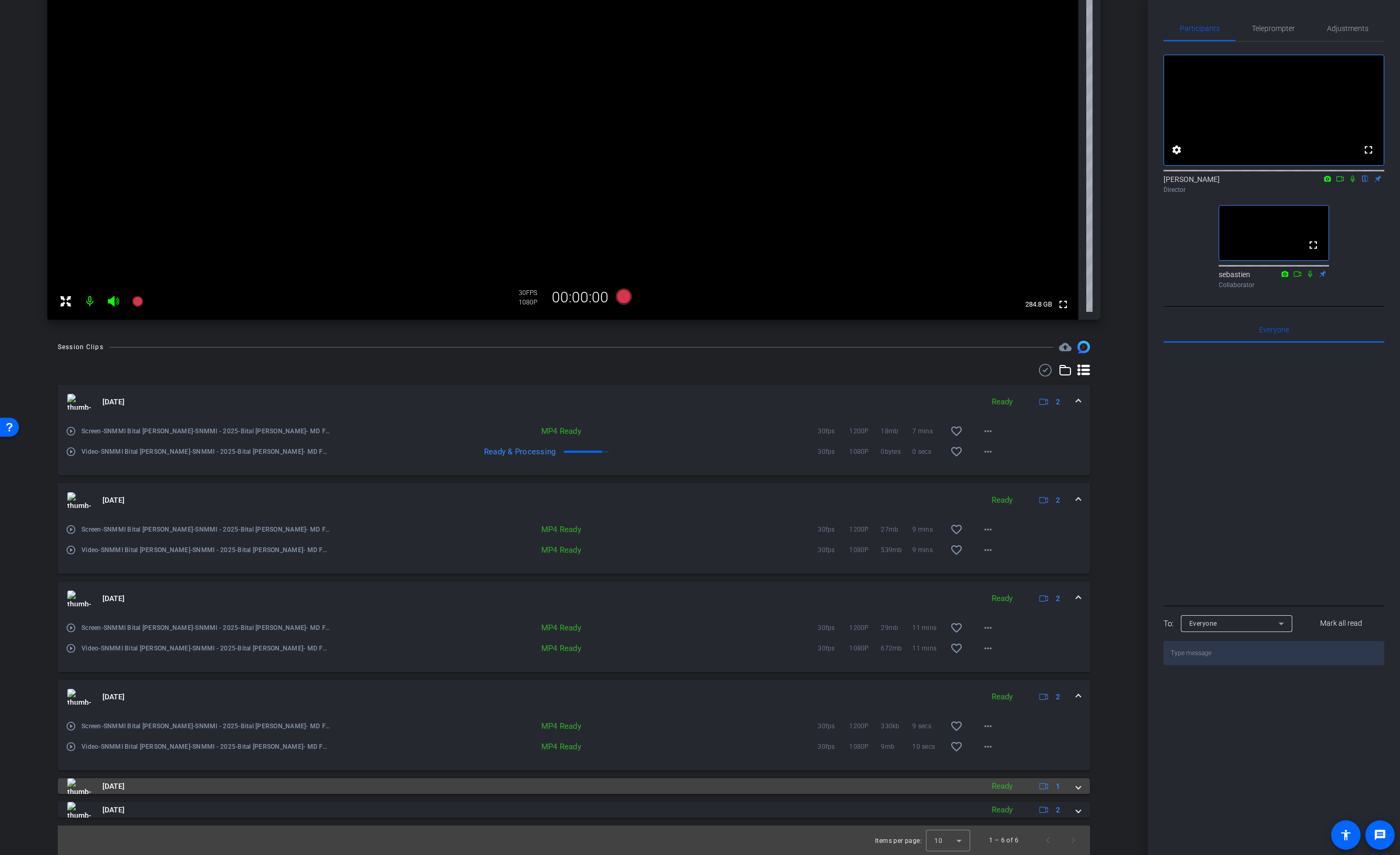
click at [1076, 790] on span at bounding box center [1078, 786] width 4 height 11
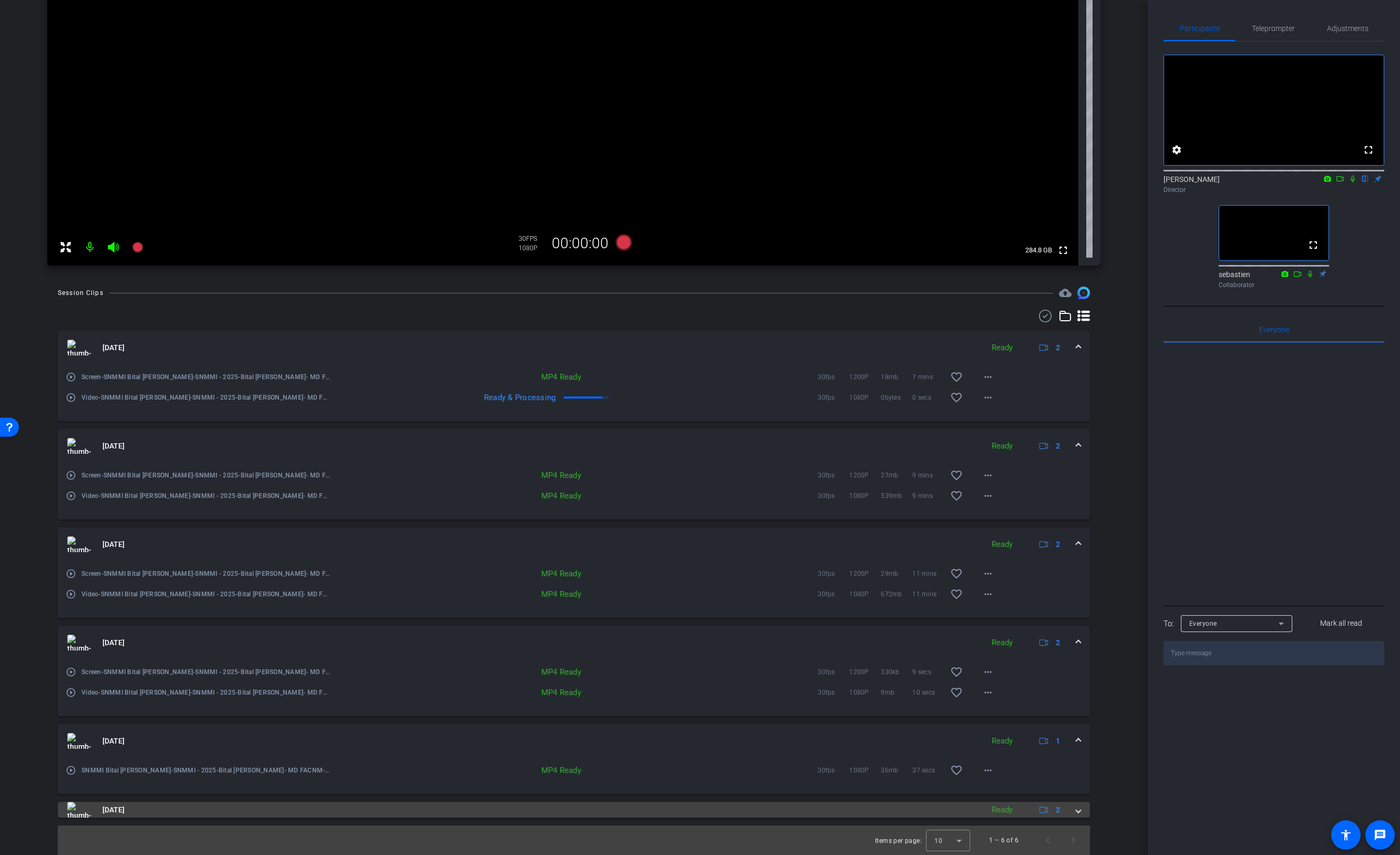
click at [1076, 814] on span at bounding box center [1078, 810] width 4 height 11
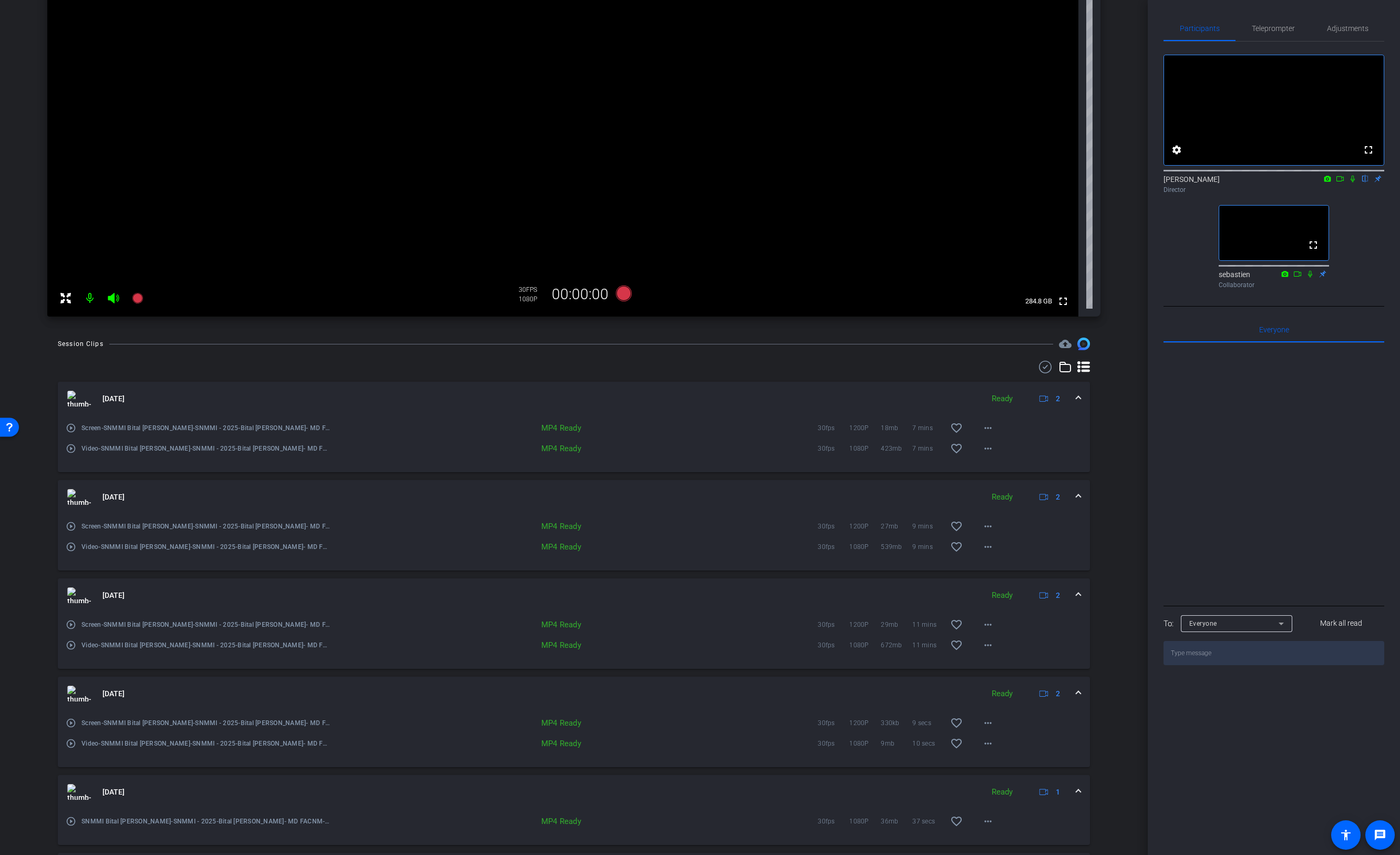
scroll to position [0, 0]
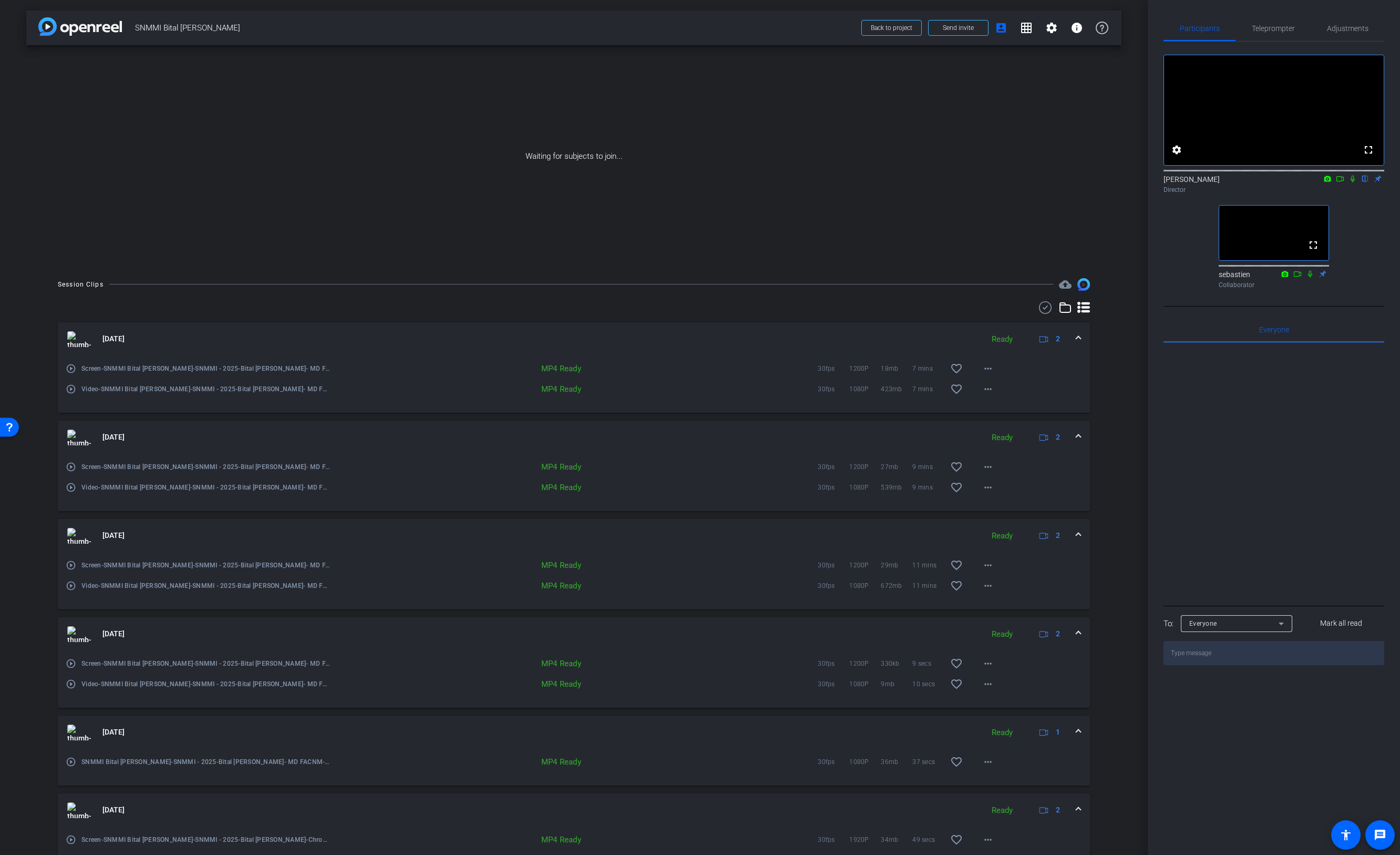
click at [1076, 338] on span at bounding box center [1078, 339] width 4 height 11
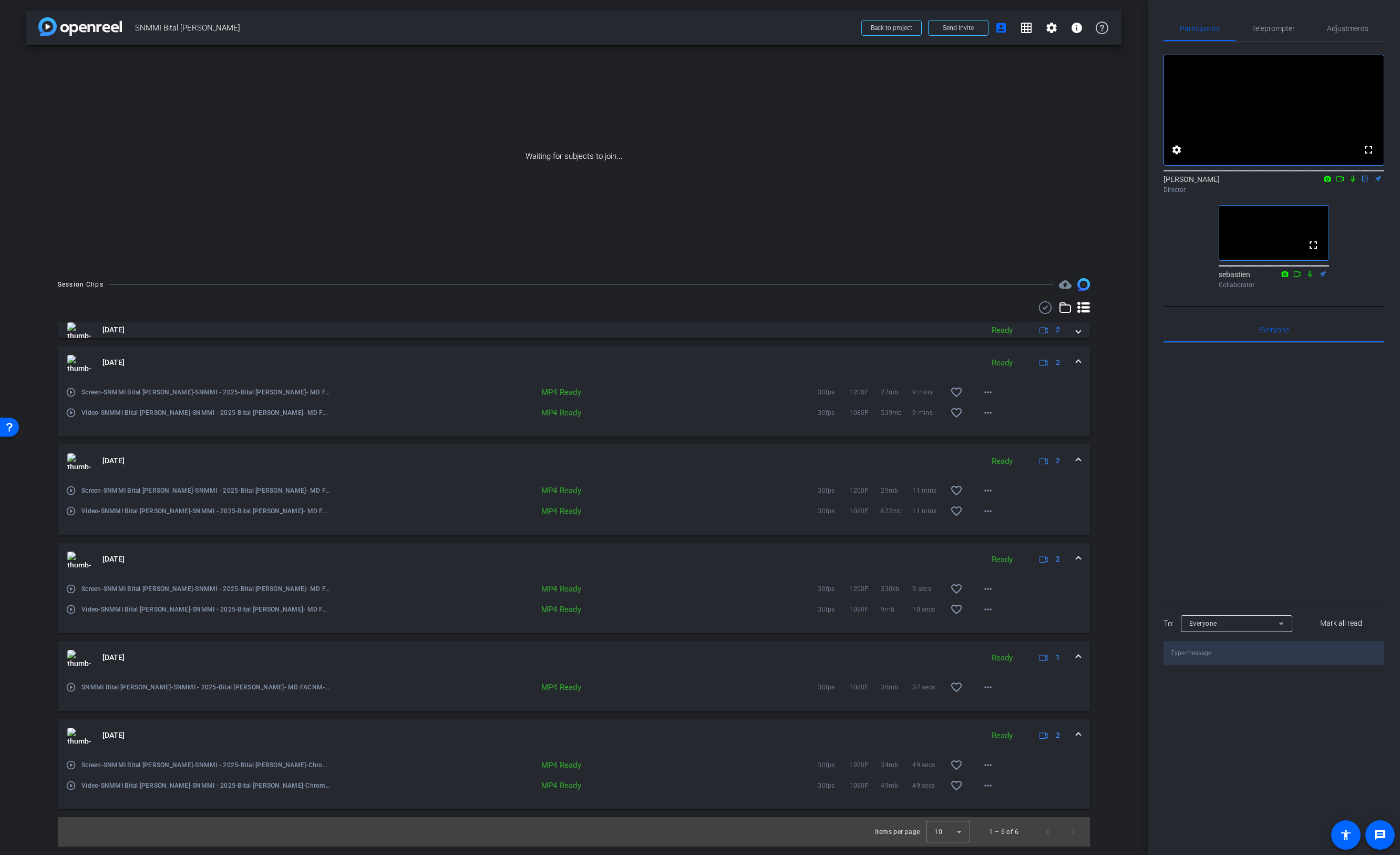
click at [1079, 362] on span at bounding box center [1078, 362] width 4 height 11
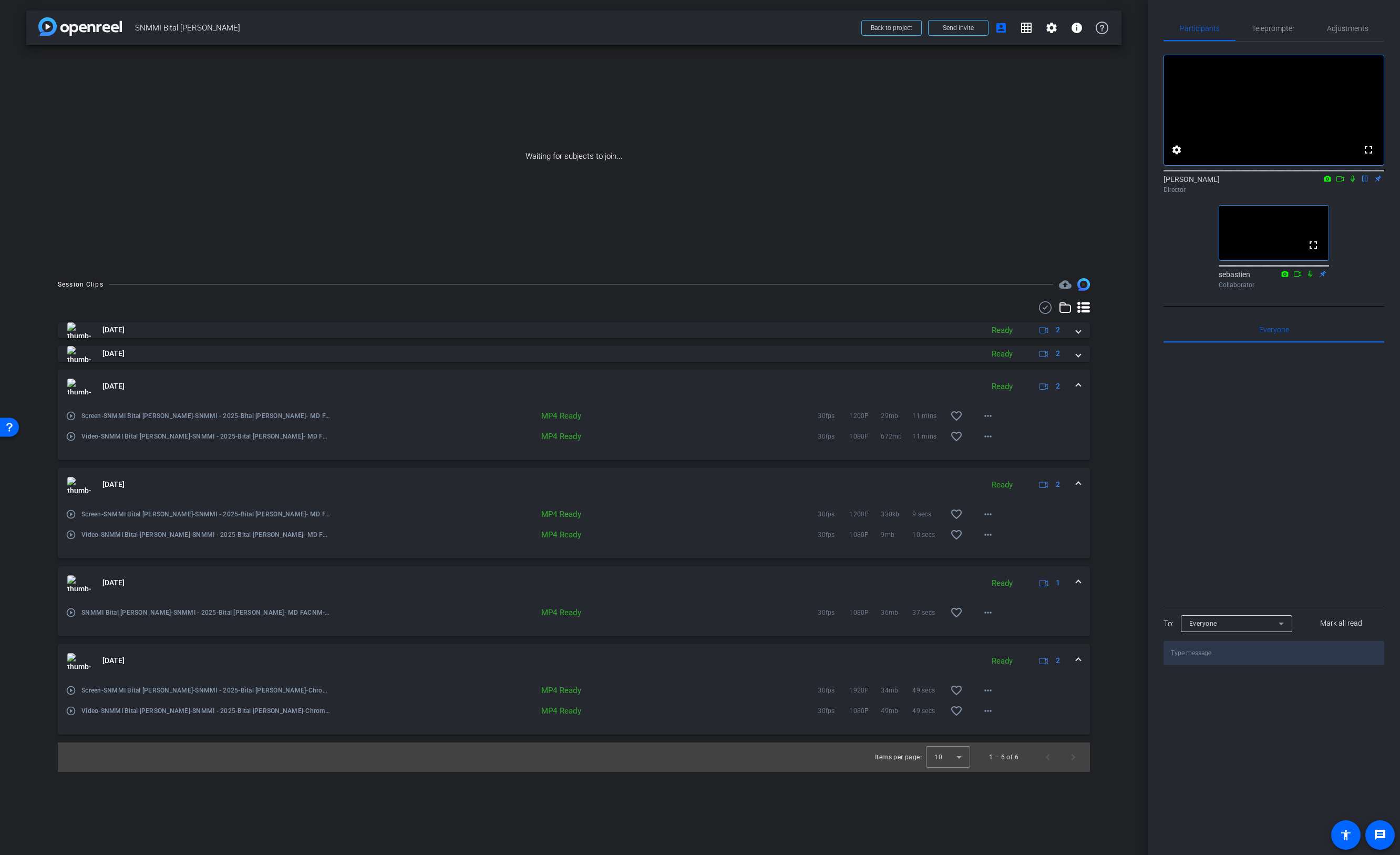
click at [1080, 381] on mat-expansion-panel-header "Sep 18, 2025 Ready 2" at bounding box center [574, 386] width 1033 height 34
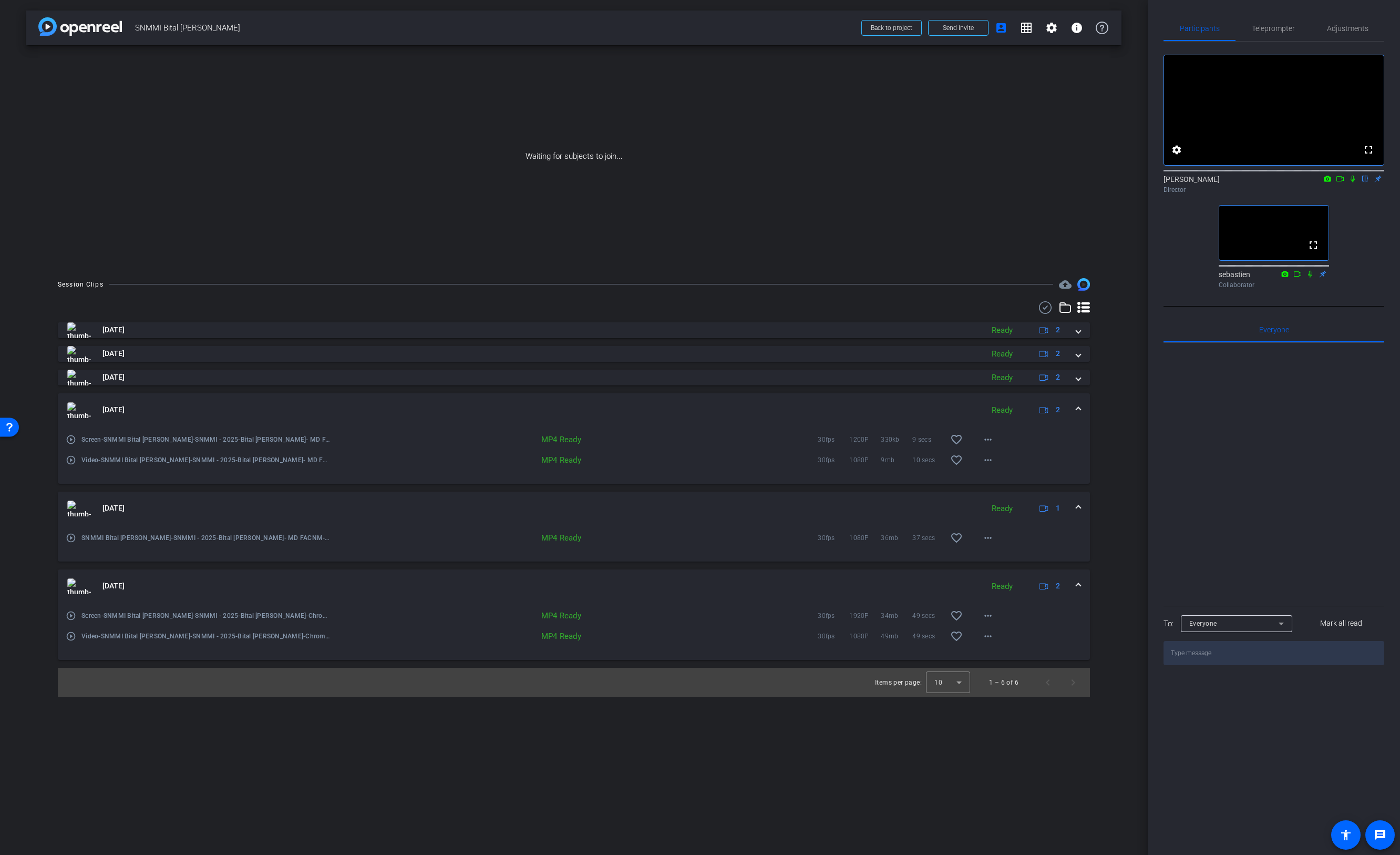
click at [1077, 405] on span at bounding box center [1078, 410] width 4 height 11
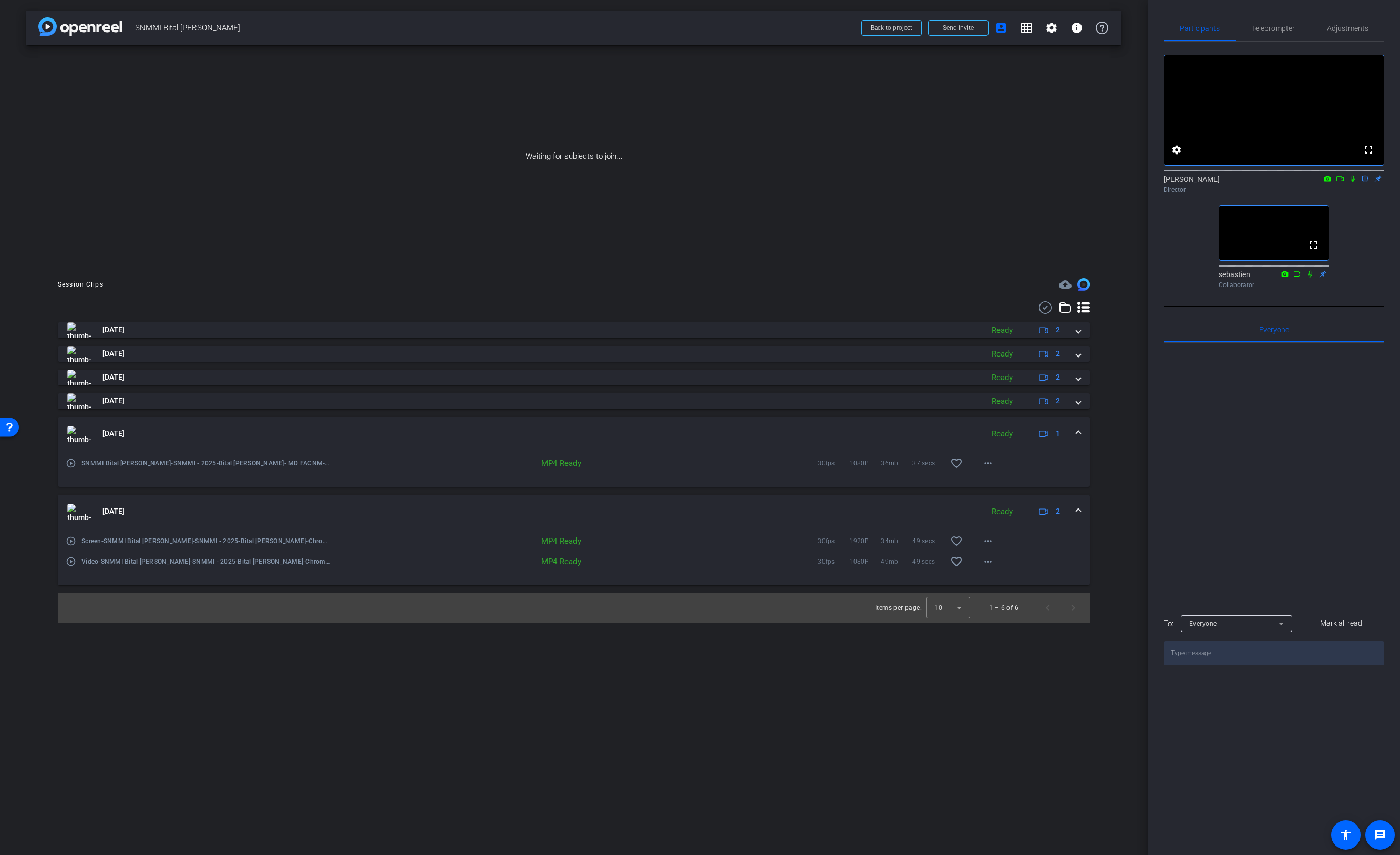
click at [1077, 430] on span at bounding box center [1078, 433] width 4 height 11
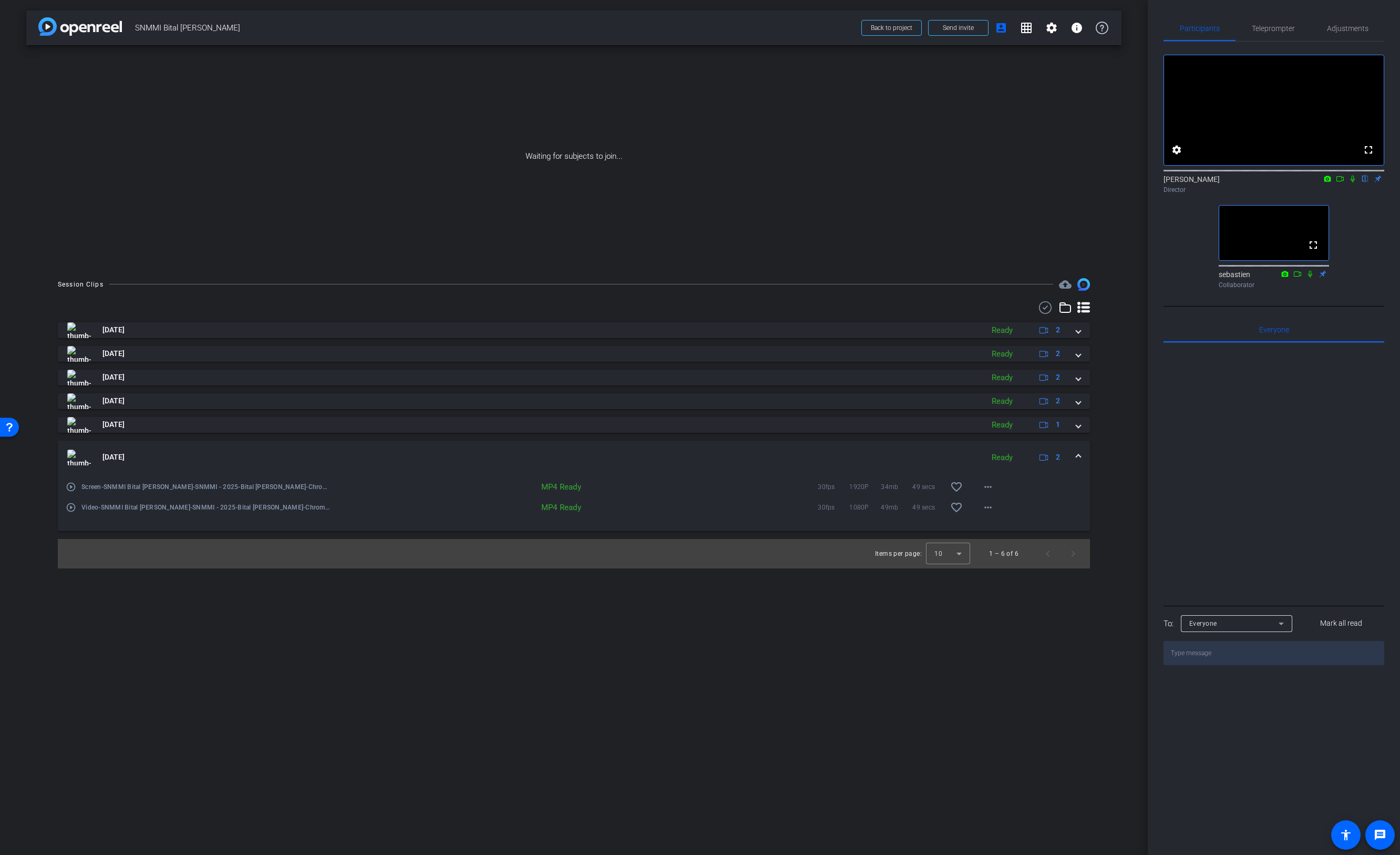
click at [1080, 458] on mat-expansion-panel-header "Sep 12, 2025 Ready 2" at bounding box center [574, 457] width 1033 height 34
